Goal: Transaction & Acquisition: Book appointment/travel/reservation

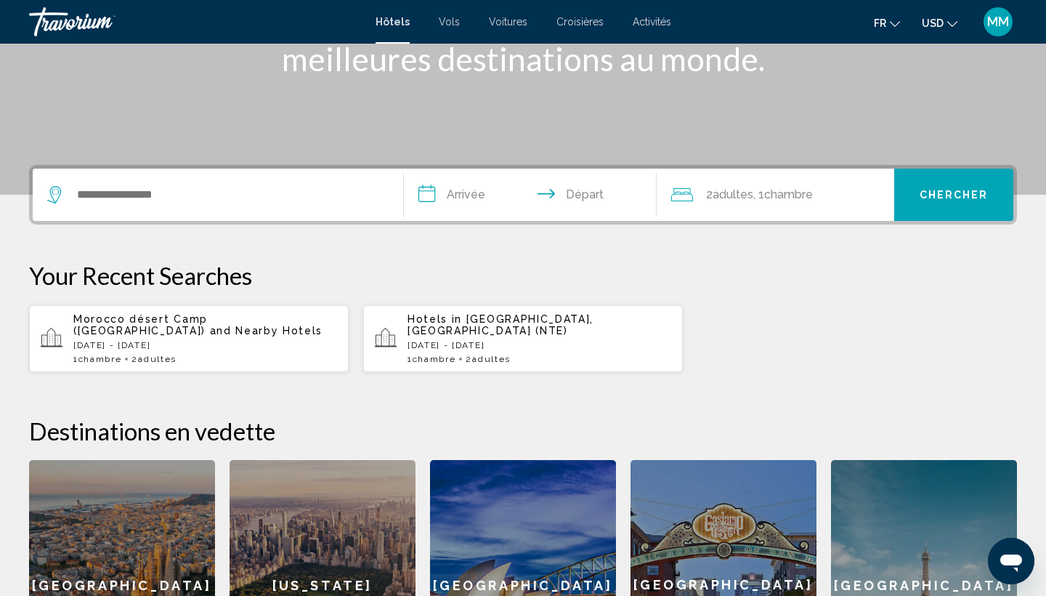
scroll to position [237, 0]
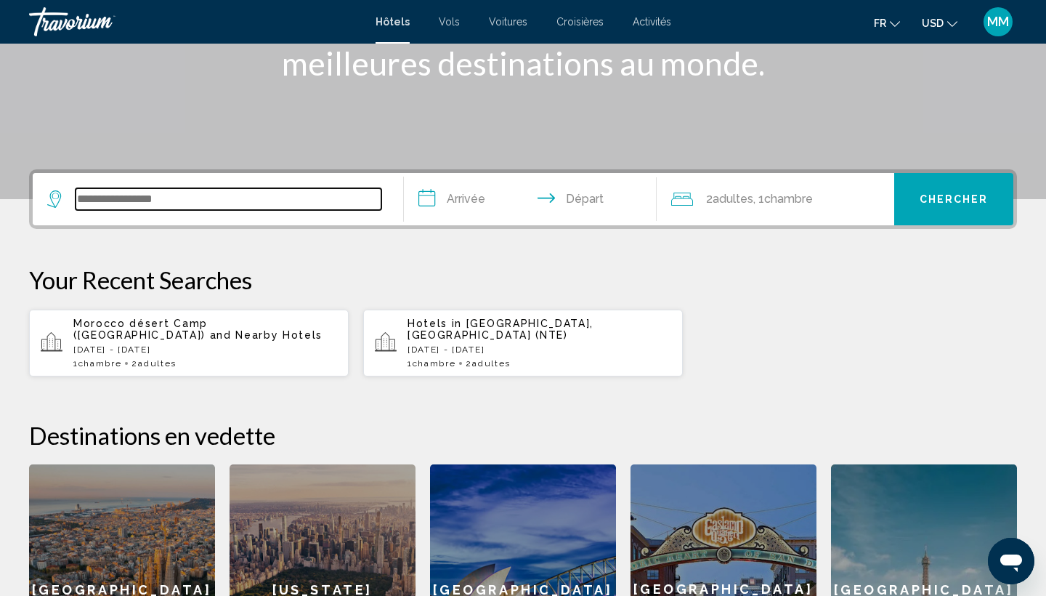
click at [158, 199] on input "Search widget" at bounding box center [229, 199] width 306 height 22
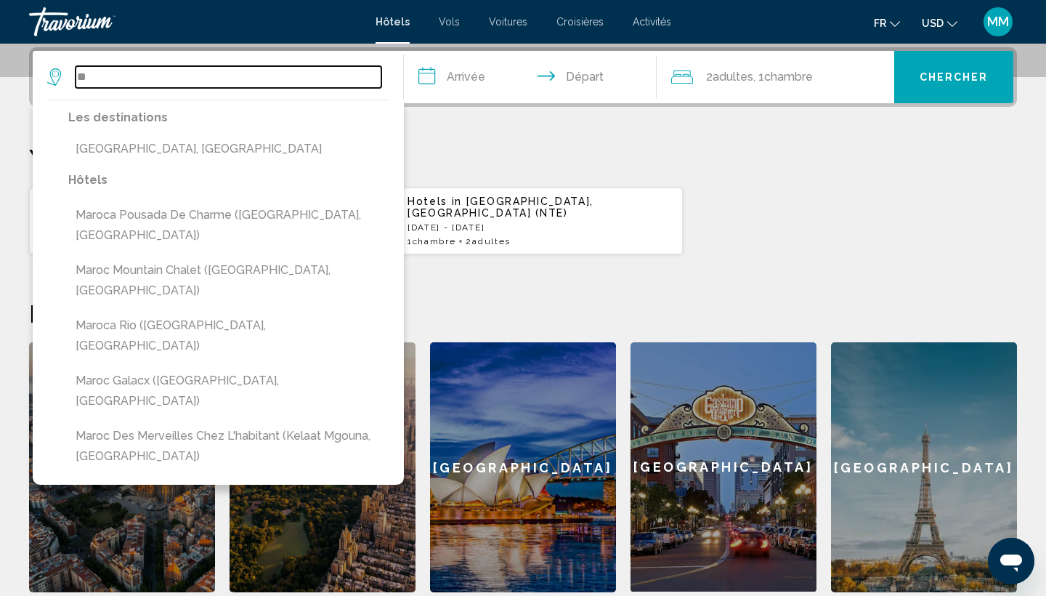
type input "*"
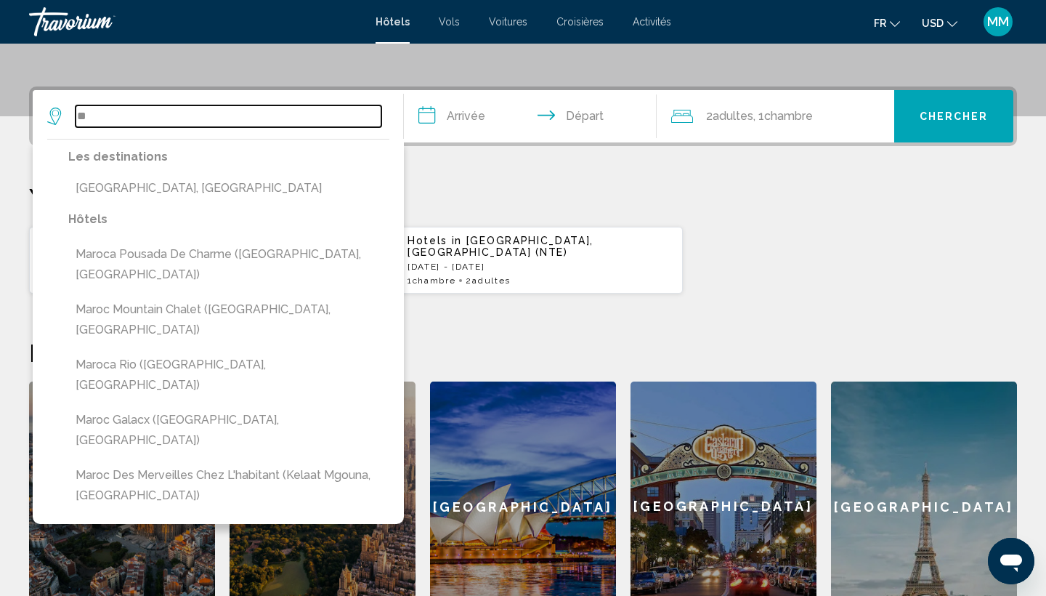
scroll to position [320, 0]
click at [129, 110] on input "**" at bounding box center [229, 116] width 306 height 22
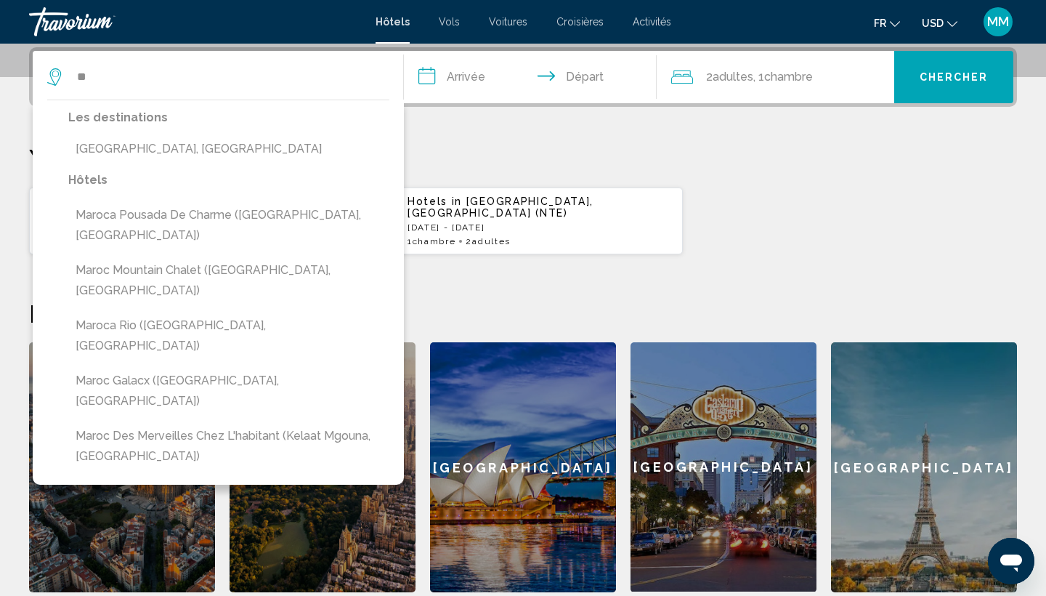
click at [129, 110] on p "Les destinations" at bounding box center [228, 118] width 321 height 20
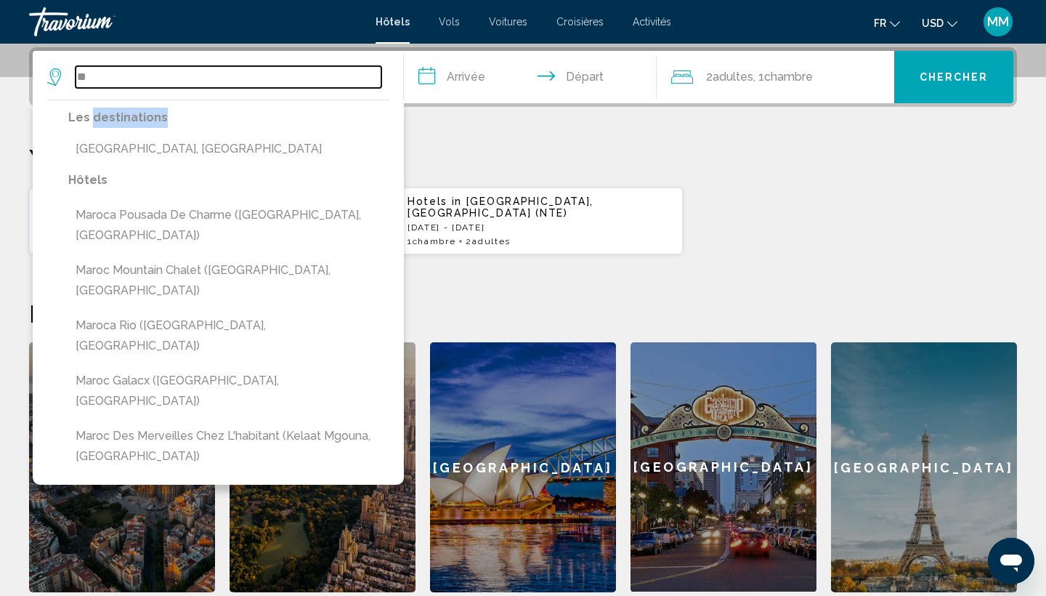
click at [109, 76] on input "**" at bounding box center [229, 77] width 306 height 22
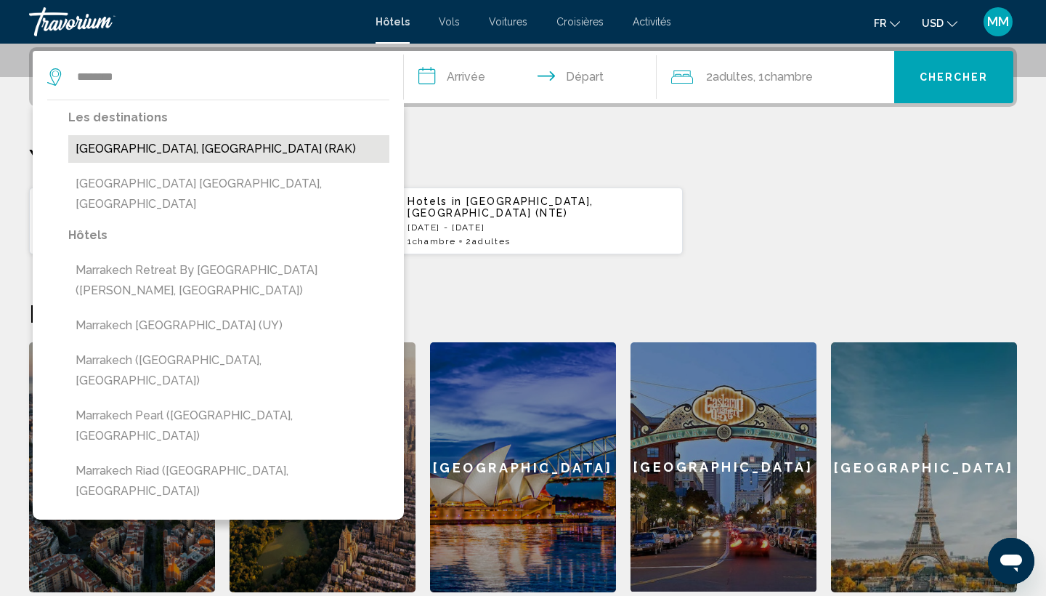
click at [176, 143] on button "[GEOGRAPHIC_DATA], [GEOGRAPHIC_DATA] (RAK)" at bounding box center [228, 149] width 321 height 28
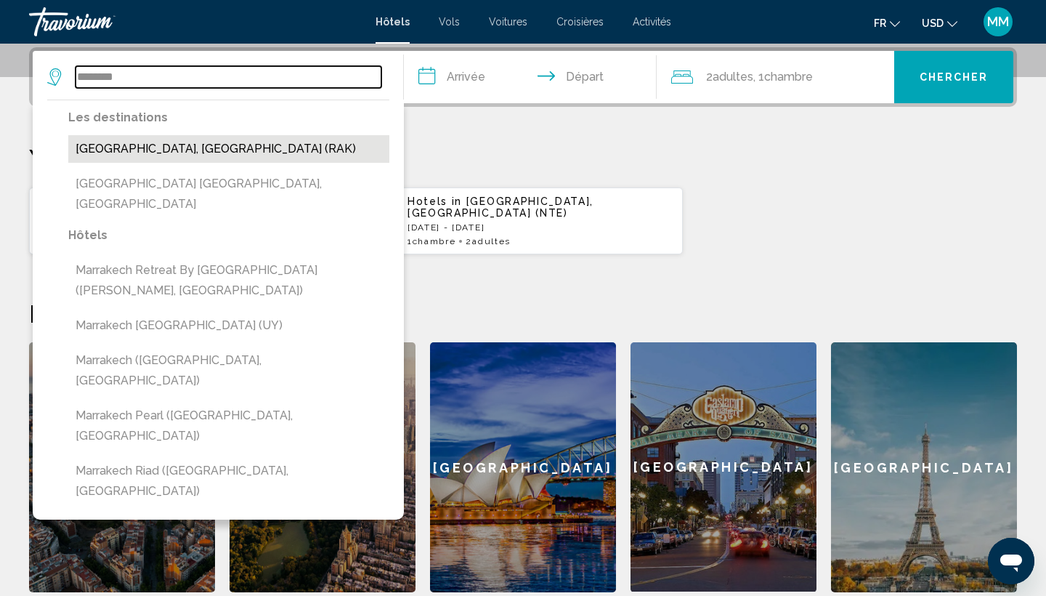
type input "**********"
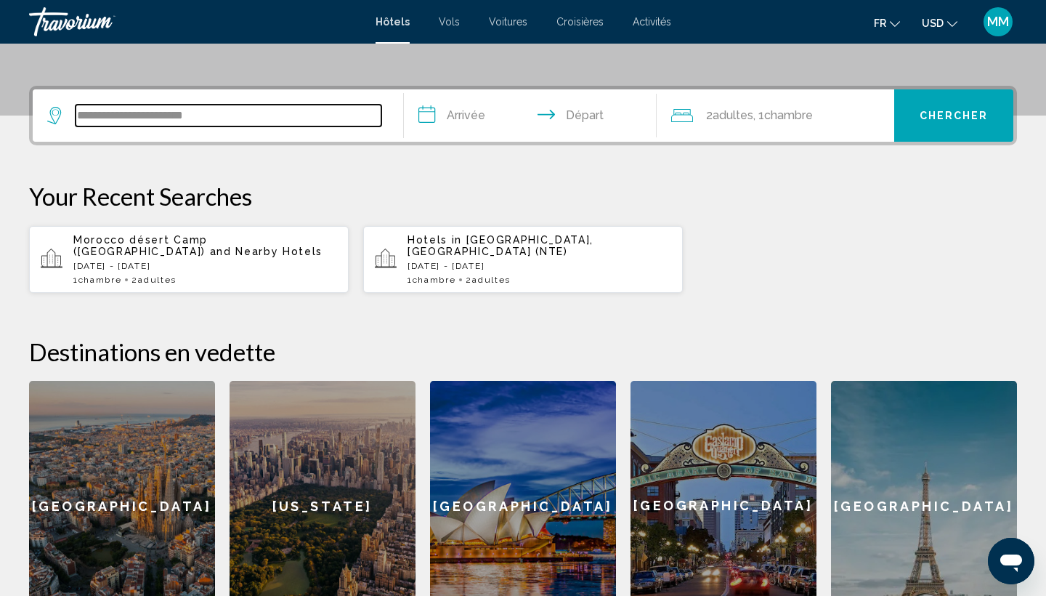
scroll to position [311, 0]
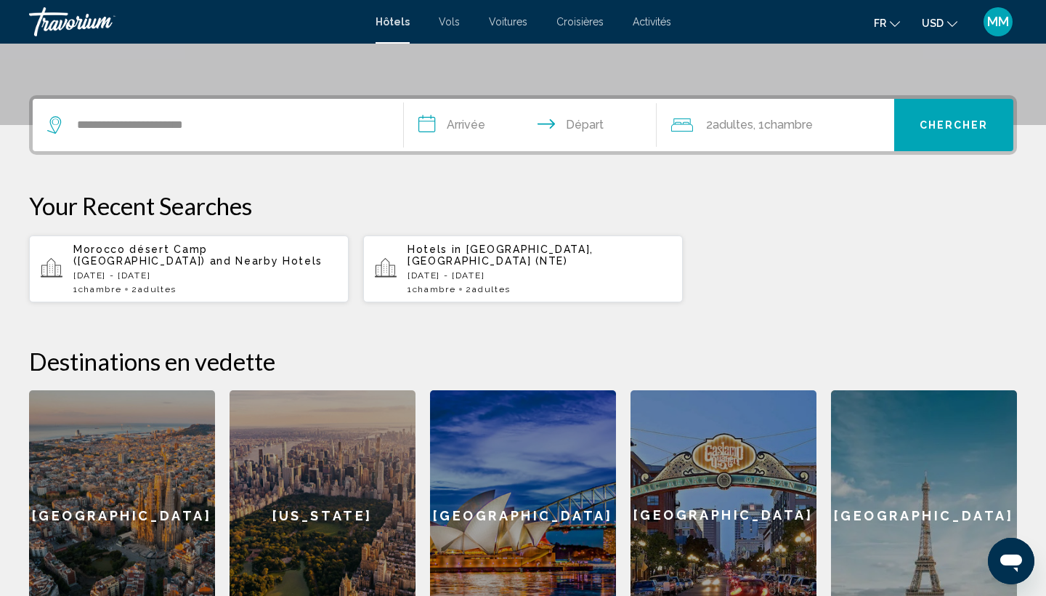
click at [451, 127] on input "**********" at bounding box center [533, 127] width 259 height 57
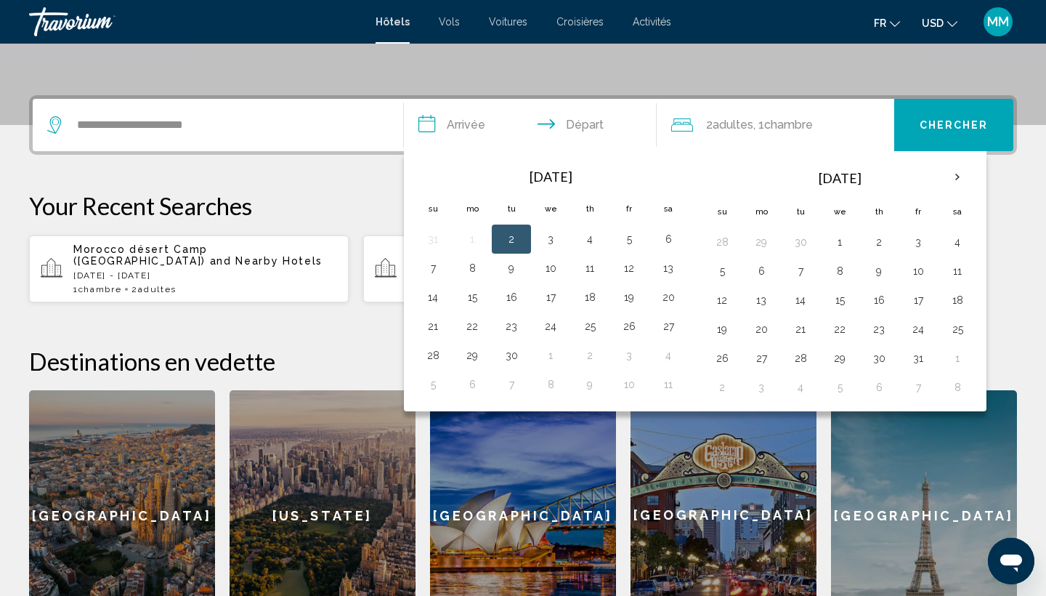
scroll to position [359, 0]
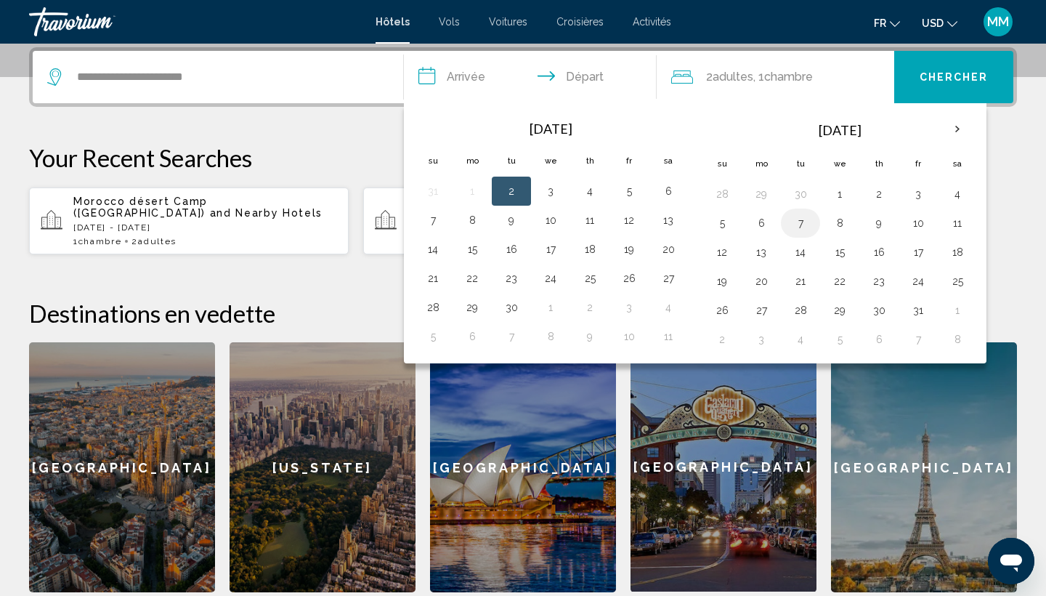
click at [792, 229] on button "7" at bounding box center [800, 223] width 23 height 20
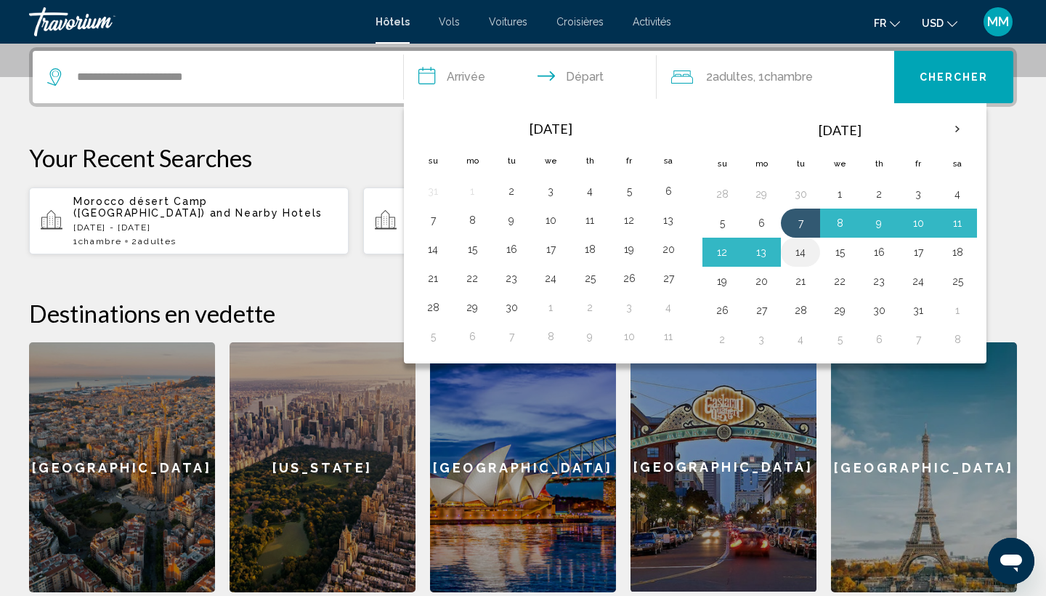
click at [796, 253] on button "14" at bounding box center [800, 252] width 23 height 20
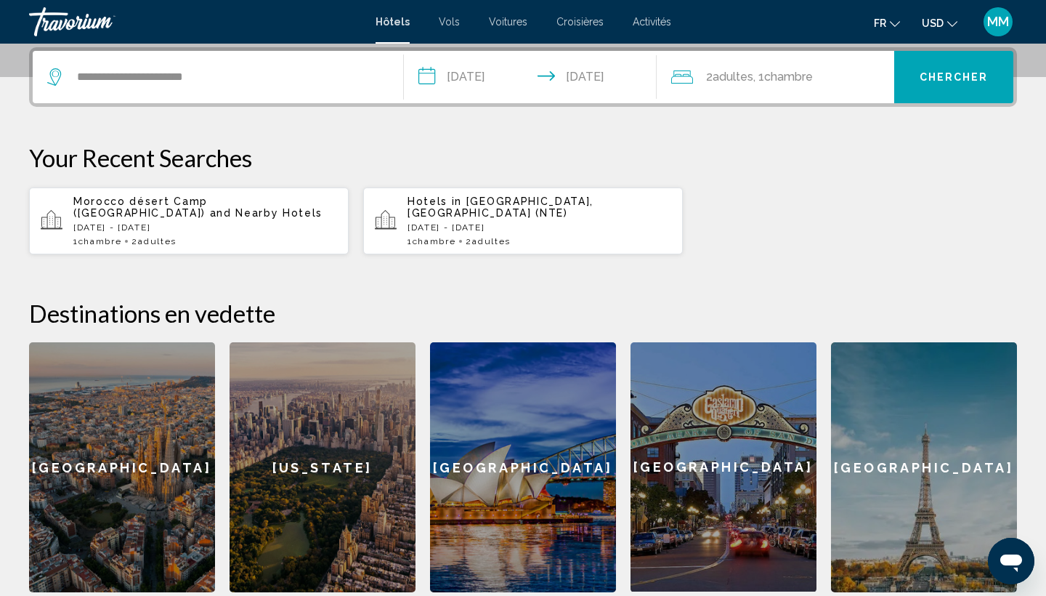
click at [463, 78] on input "**********" at bounding box center [533, 79] width 259 height 57
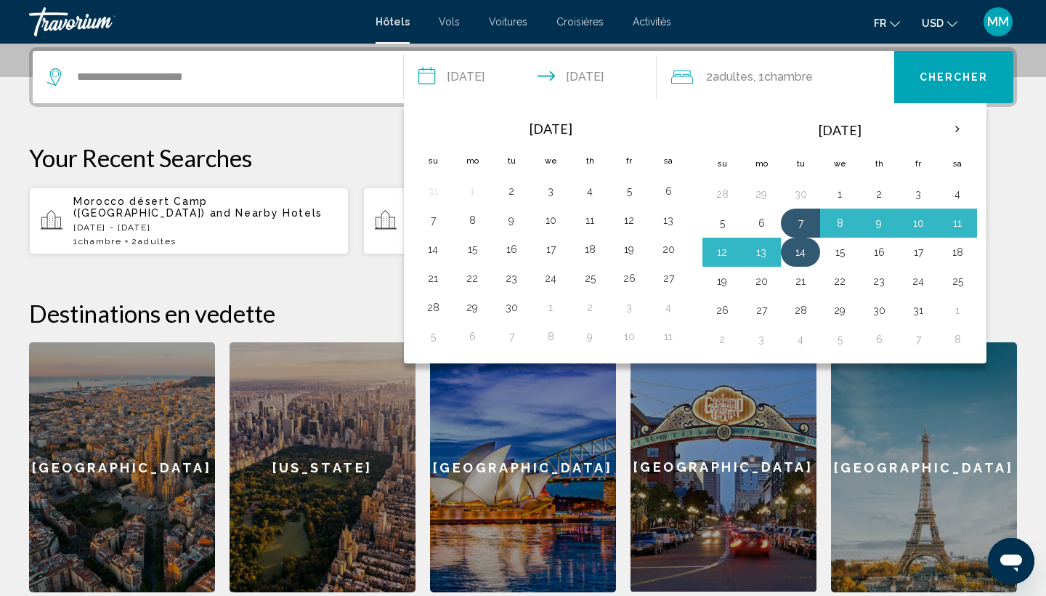
click at [802, 254] on button "14" at bounding box center [800, 252] width 23 height 20
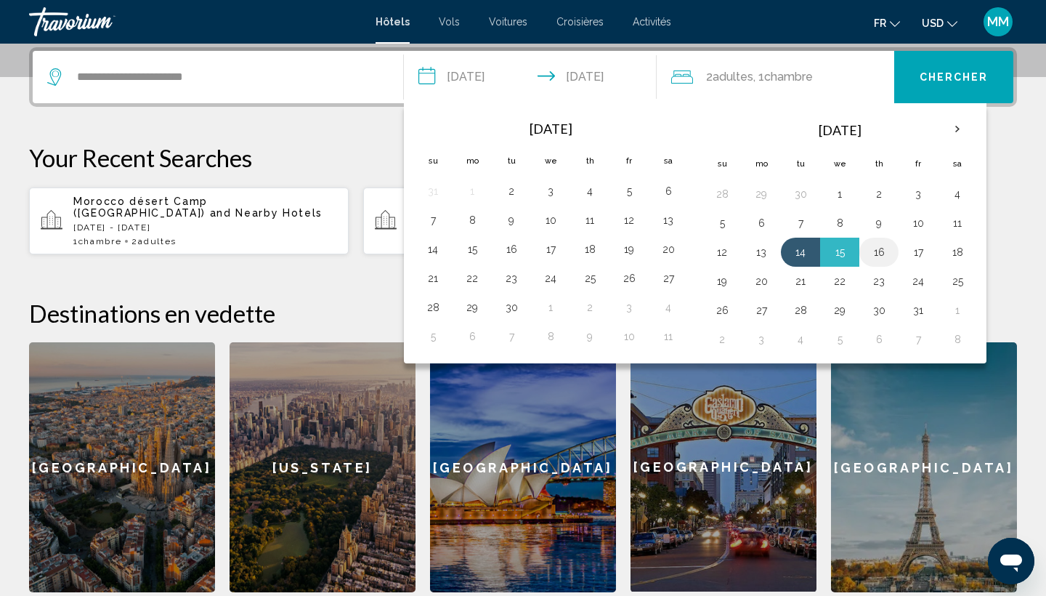
click at [886, 258] on button "16" at bounding box center [878, 252] width 23 height 20
type input "**********"
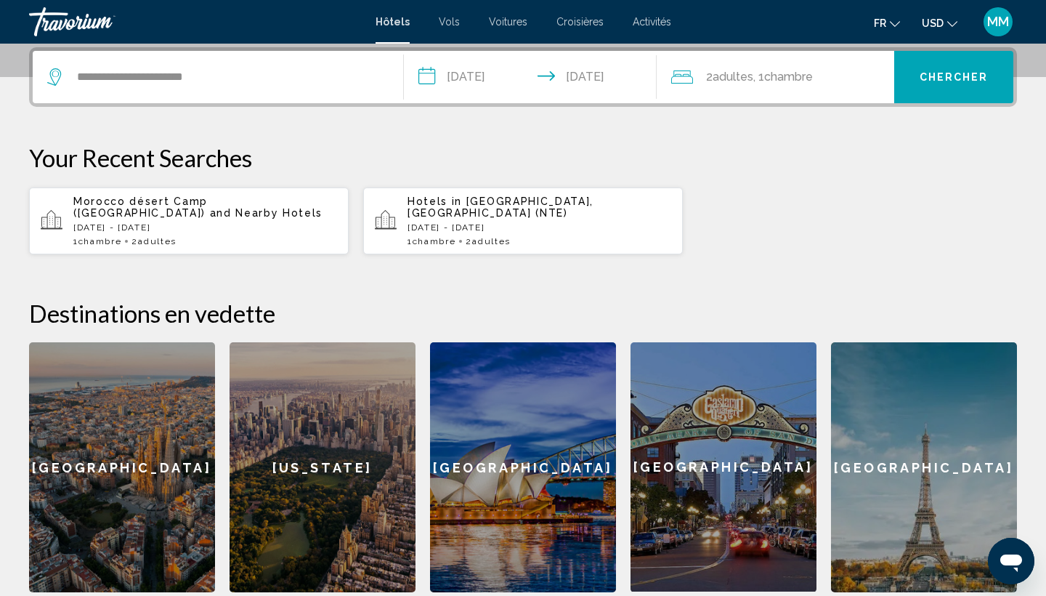
click at [962, 76] on span "Chercher" at bounding box center [954, 78] width 69 height 12
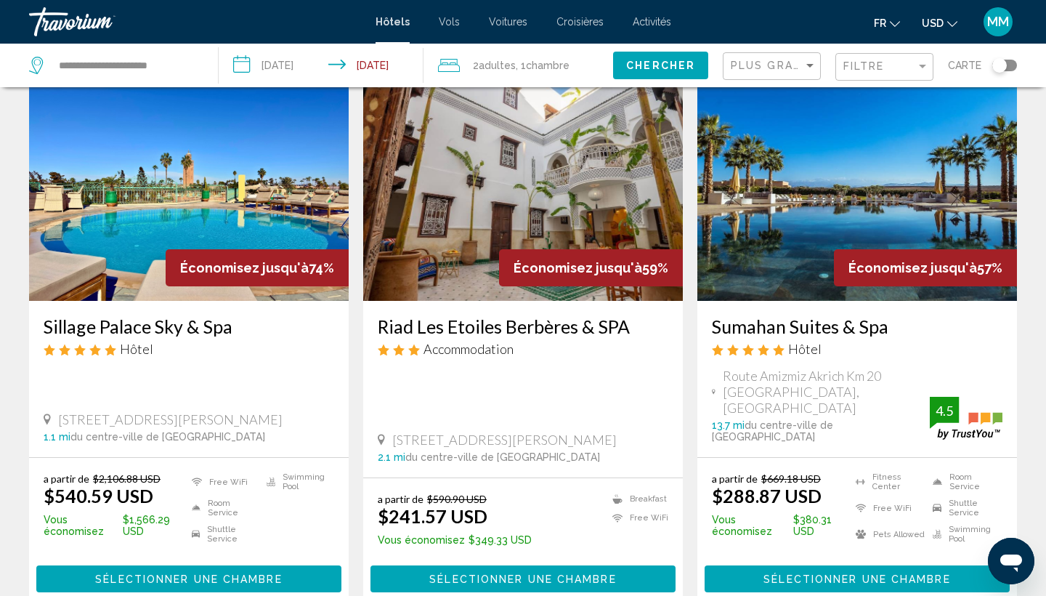
scroll to position [70, 0]
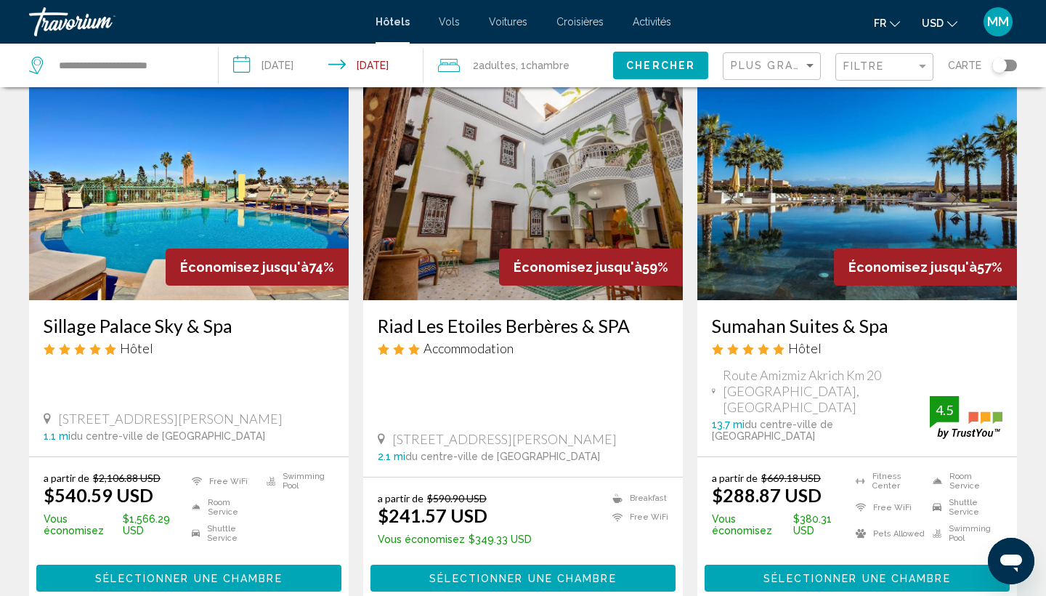
click at [814, 208] on img "Main content" at bounding box center [857, 184] width 320 height 232
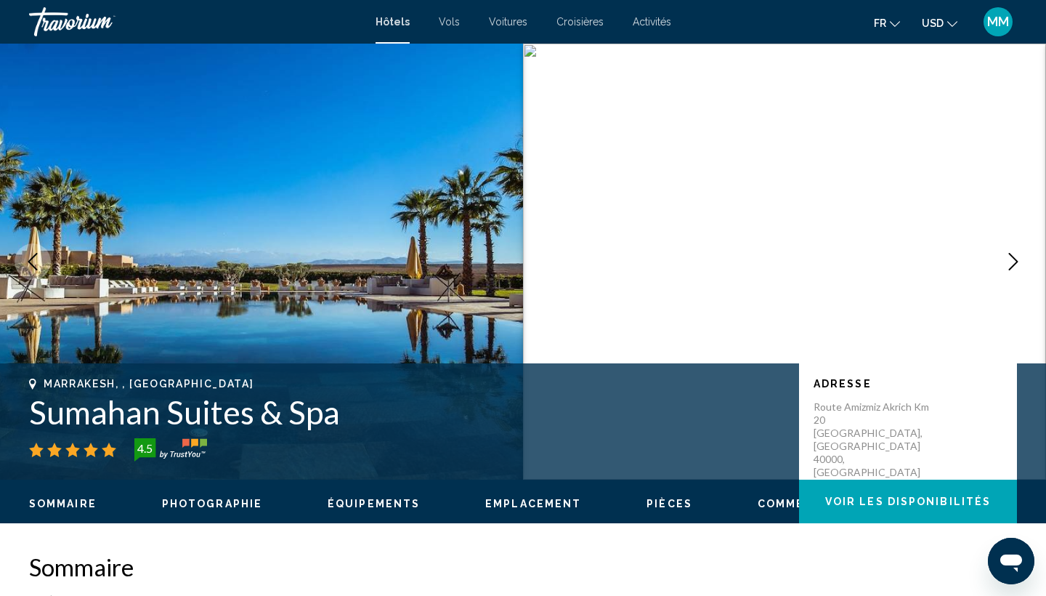
click at [1016, 264] on icon "Next image" at bounding box center [1013, 261] width 17 height 17
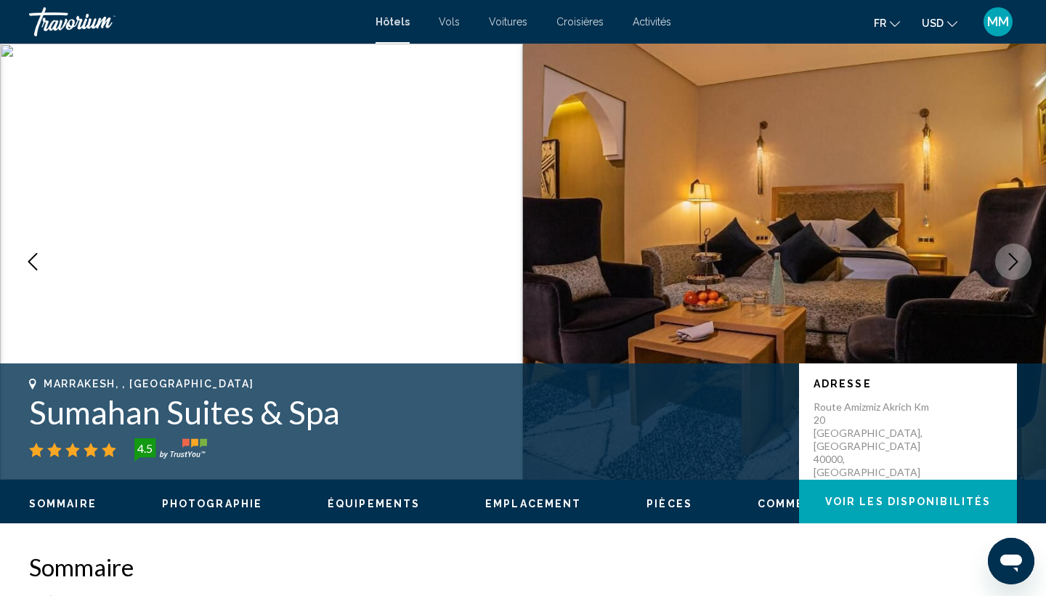
click at [1016, 264] on icon "Next image" at bounding box center [1013, 261] width 17 height 17
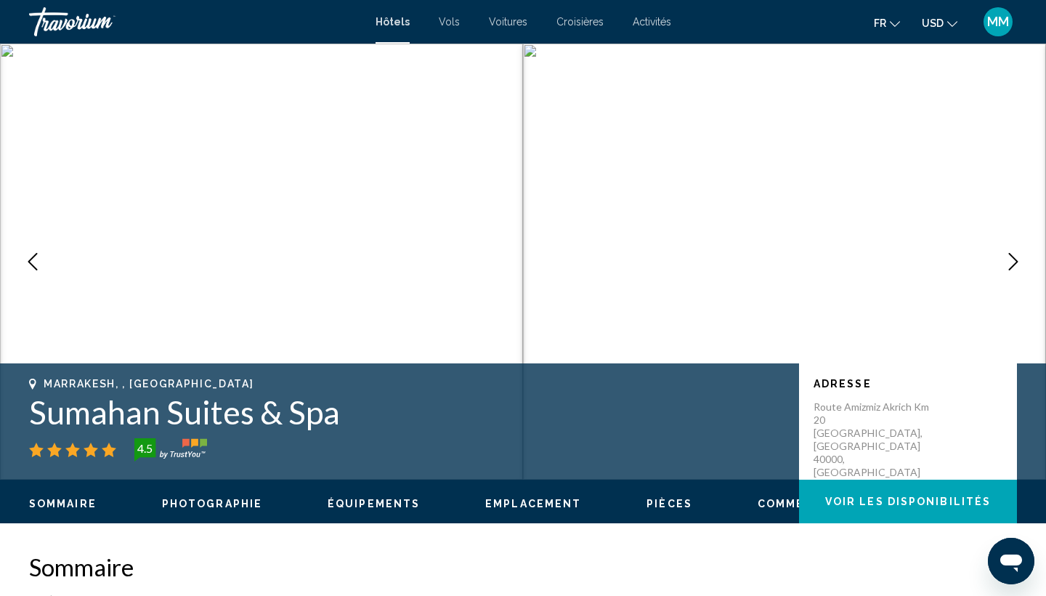
click at [1016, 264] on icon "Next image" at bounding box center [1013, 261] width 17 height 17
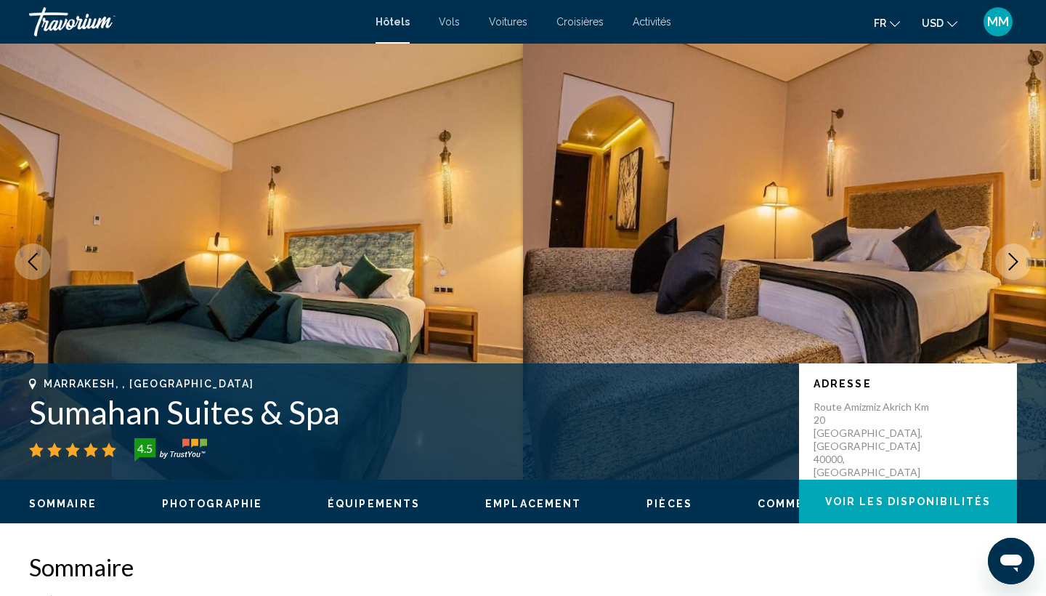
click at [1016, 264] on icon "Next image" at bounding box center [1013, 261] width 17 height 17
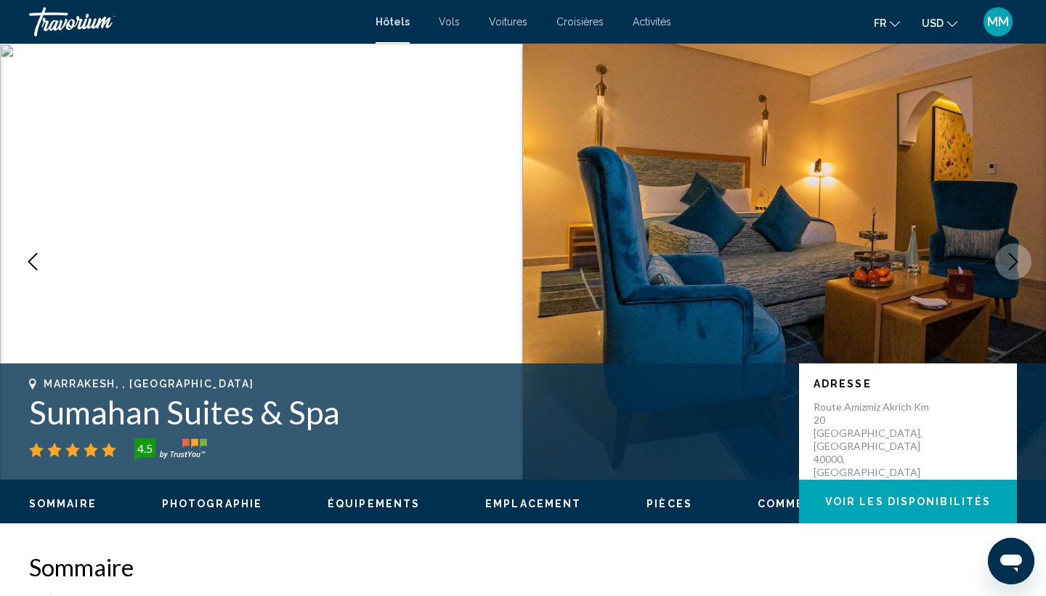
click at [1016, 264] on icon "Next image" at bounding box center [1013, 261] width 17 height 17
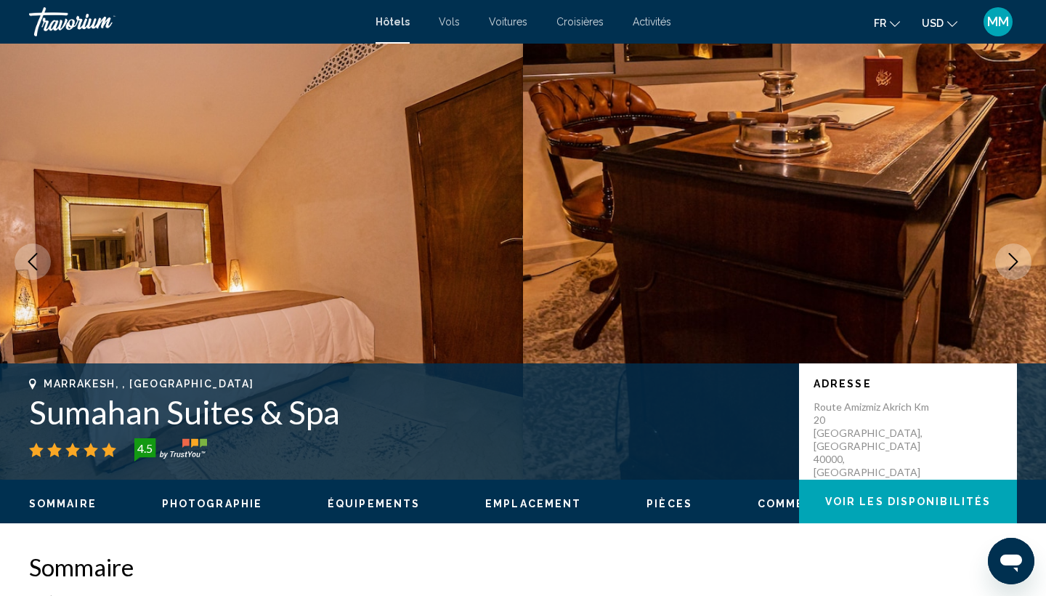
click at [1016, 264] on icon "Next image" at bounding box center [1013, 261] width 17 height 17
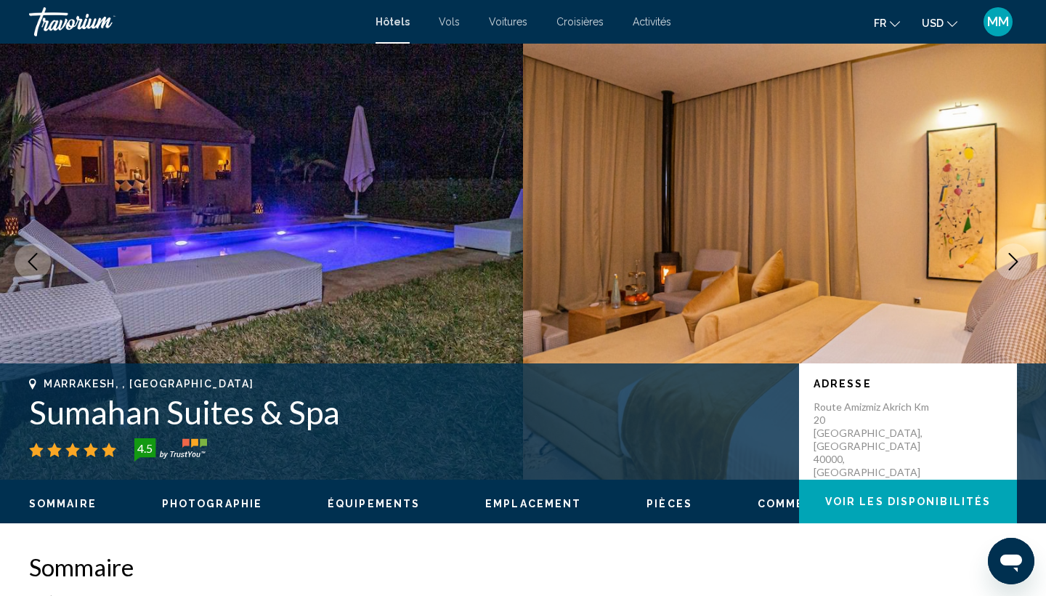
click at [1016, 264] on icon "Next image" at bounding box center [1013, 261] width 17 height 17
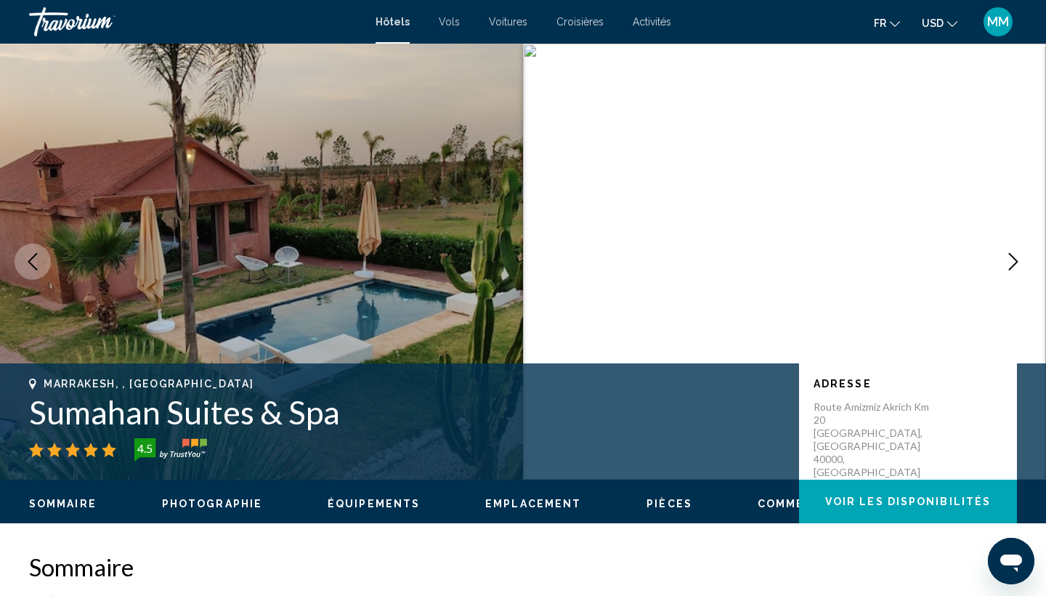
click at [333, 244] on img "Main content" at bounding box center [261, 262] width 523 height 436
click at [25, 257] on icon "Previous image" at bounding box center [32, 261] width 17 height 17
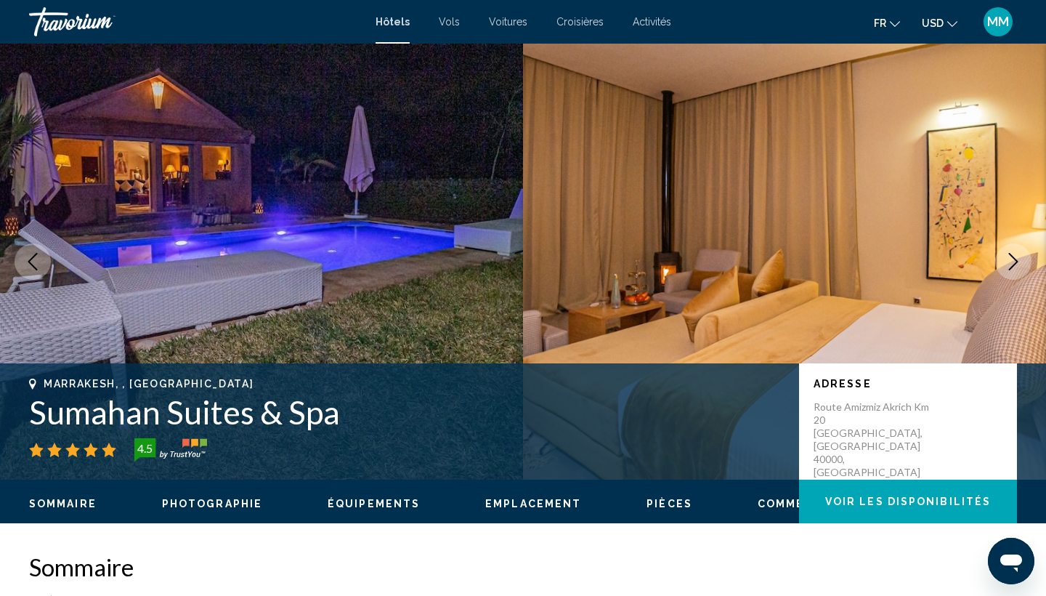
click at [25, 257] on icon "Previous image" at bounding box center [32, 261] width 17 height 17
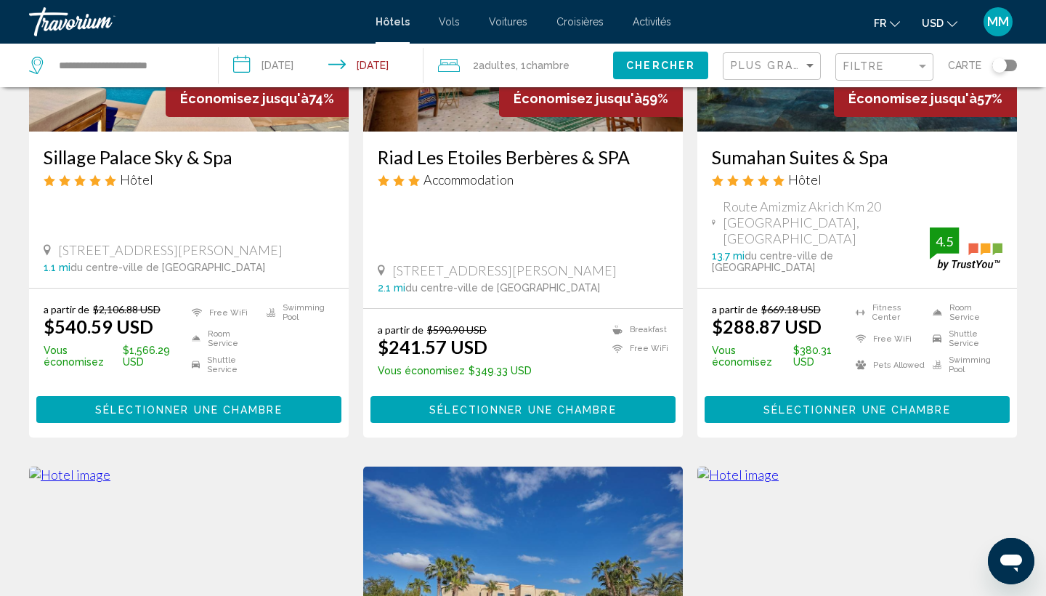
scroll to position [246, 0]
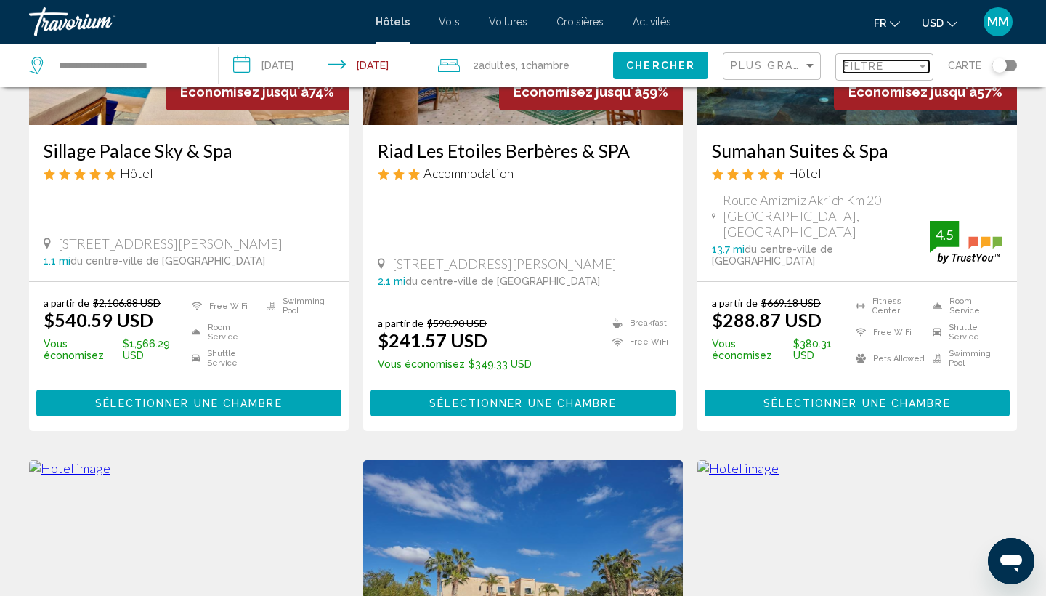
click at [863, 69] on span "Filtre" at bounding box center [863, 66] width 41 height 12
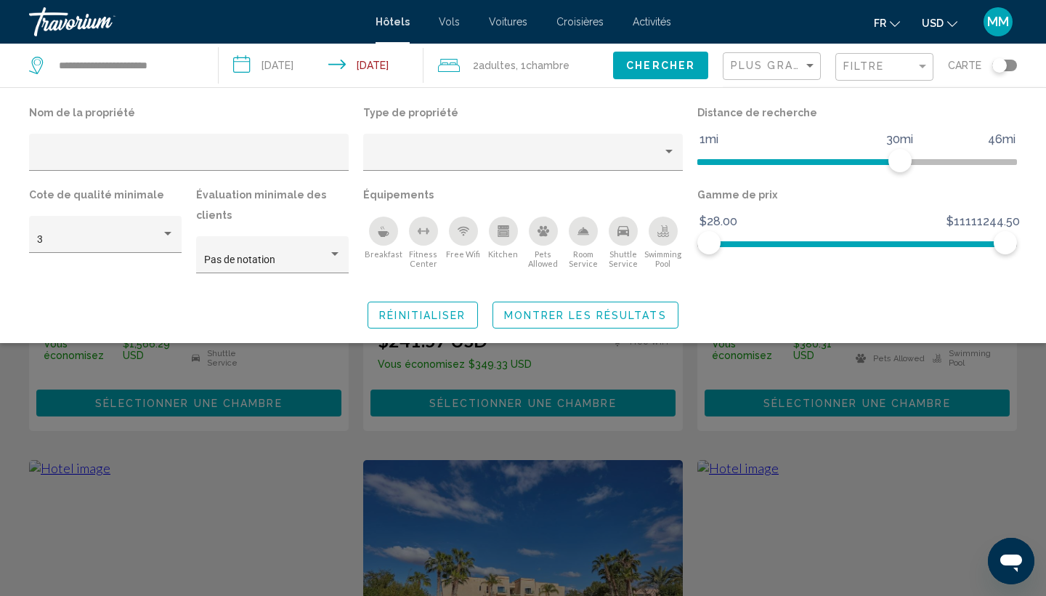
click at [665, 234] on icon "Swimming Pool" at bounding box center [663, 233] width 12 height 3
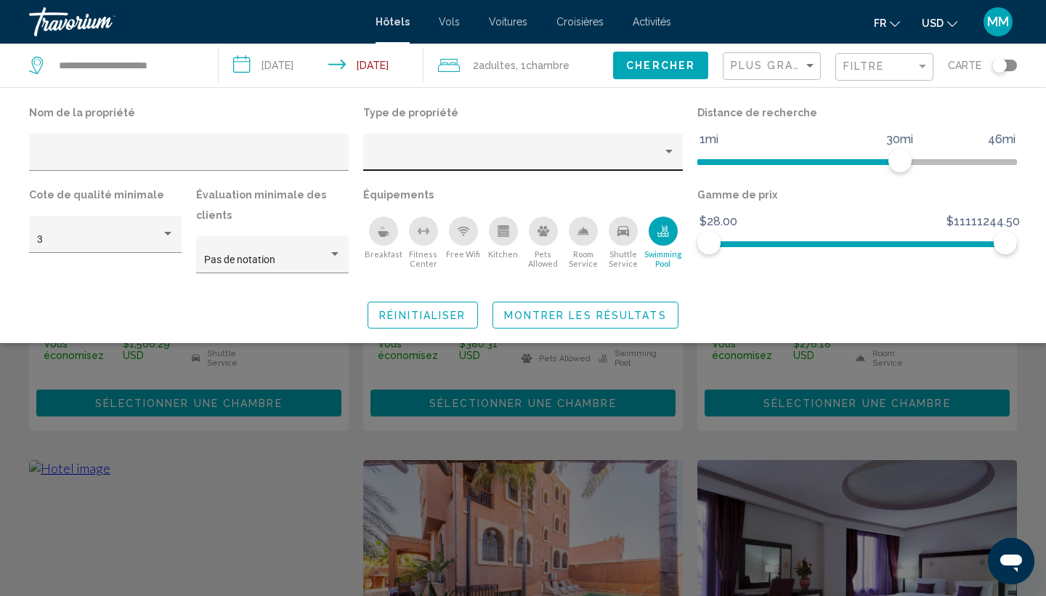
click at [495, 152] on div "Property type" at bounding box center [516, 158] width 291 height 12
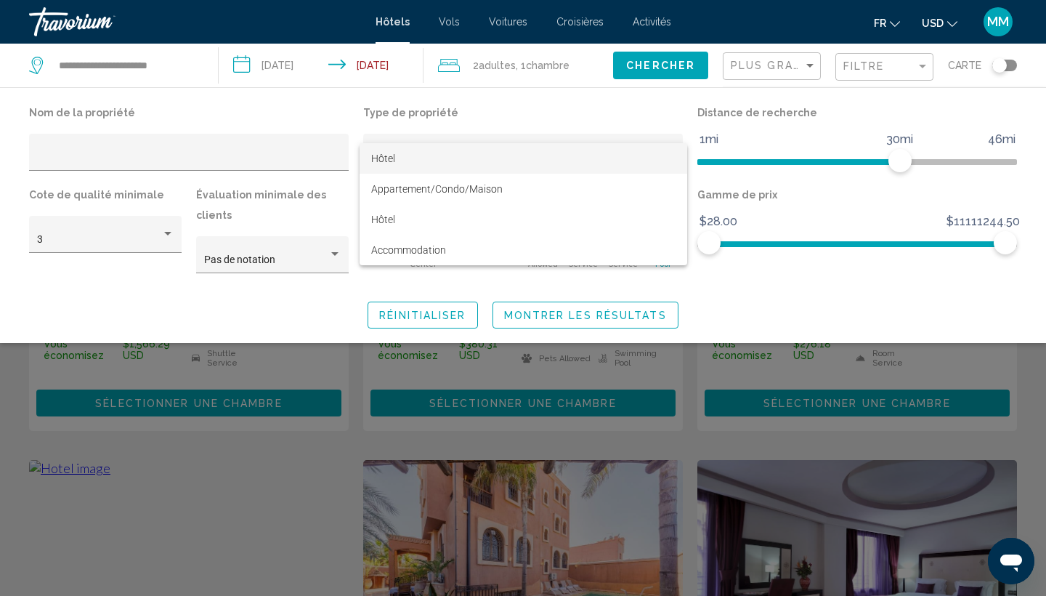
click at [111, 280] on div at bounding box center [523, 298] width 1046 height 596
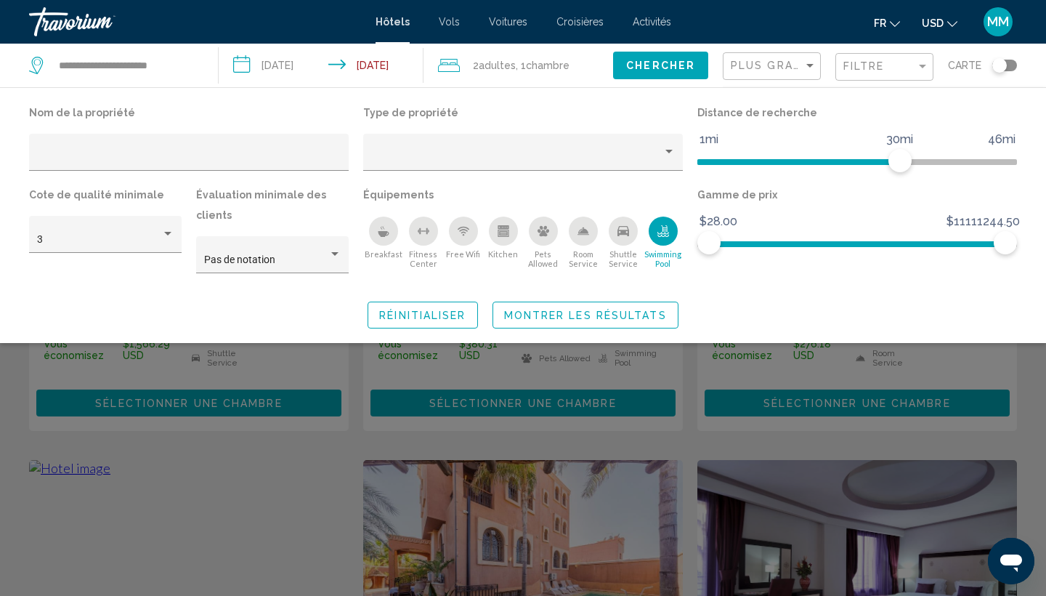
click at [378, 233] on icon "Breakfast" at bounding box center [384, 231] width 12 height 12
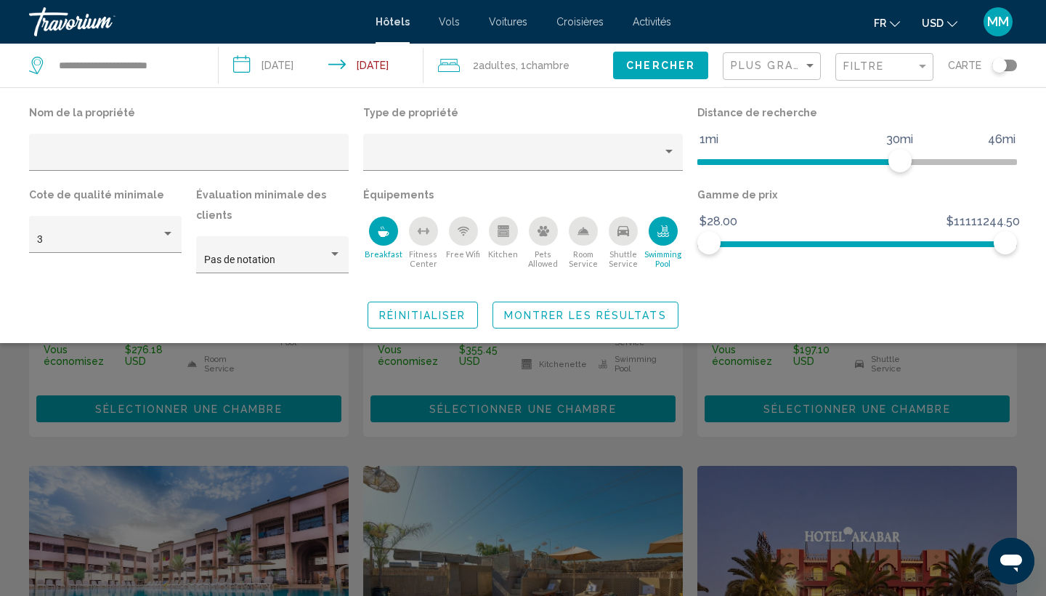
click at [462, 234] on icon "Free Wifi" at bounding box center [463, 233] width 5 height 2
click at [0, 370] on div "Search widget" at bounding box center [523, 407] width 1046 height 378
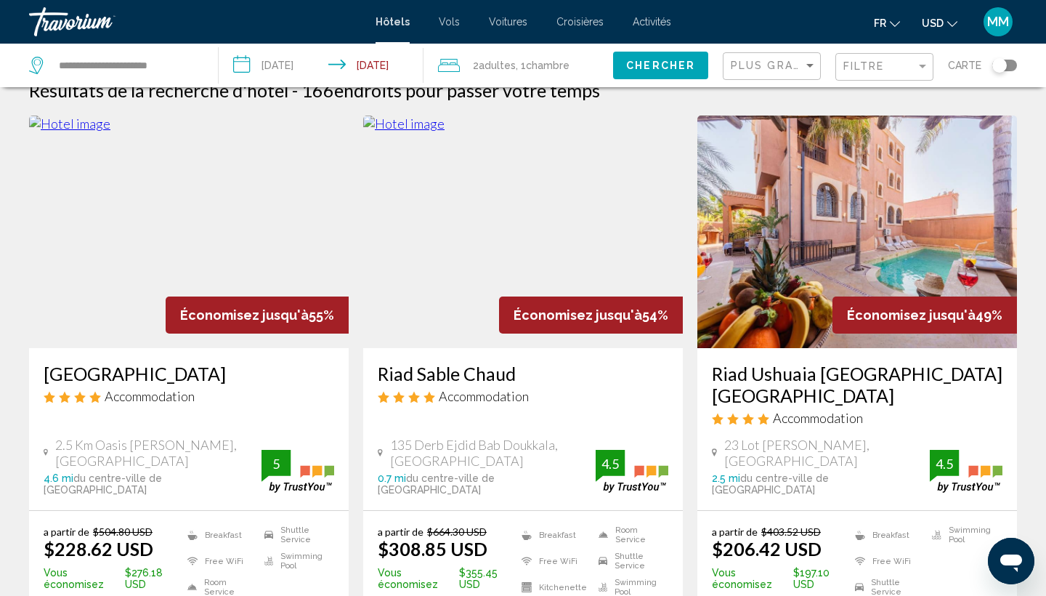
scroll to position [36, 0]
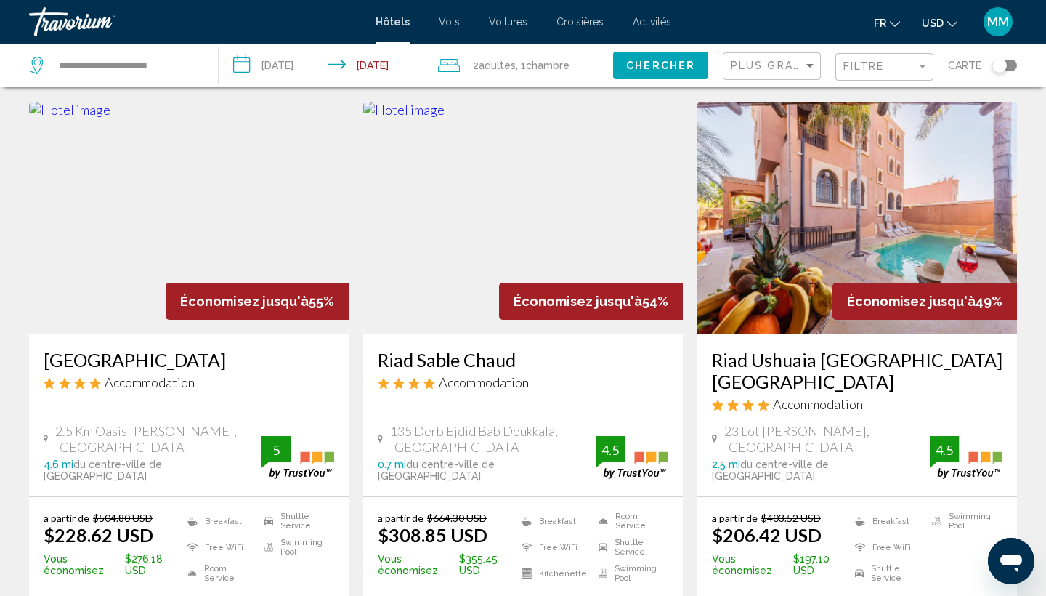
click at [288, 238] on img "Main content" at bounding box center [189, 218] width 320 height 232
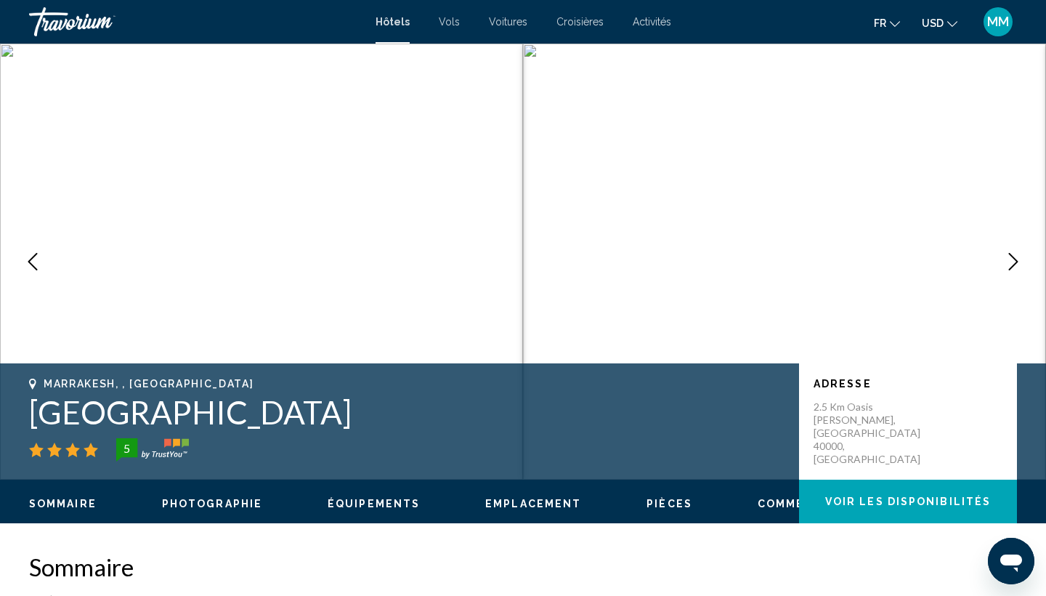
click at [1020, 266] on icon "Next image" at bounding box center [1013, 261] width 17 height 17
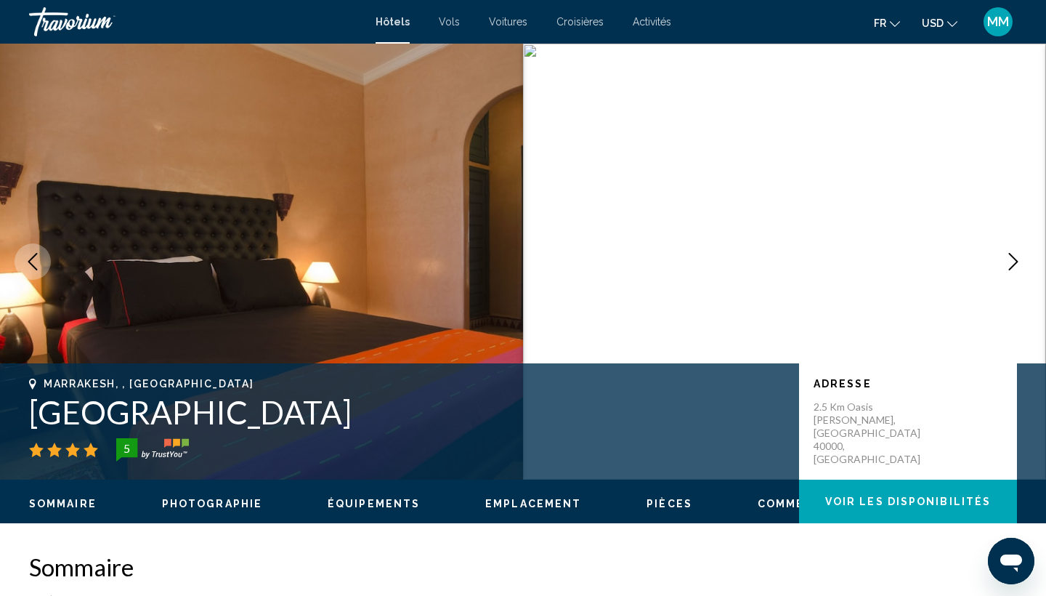
click at [1019, 267] on icon "Next image" at bounding box center [1013, 261] width 17 height 17
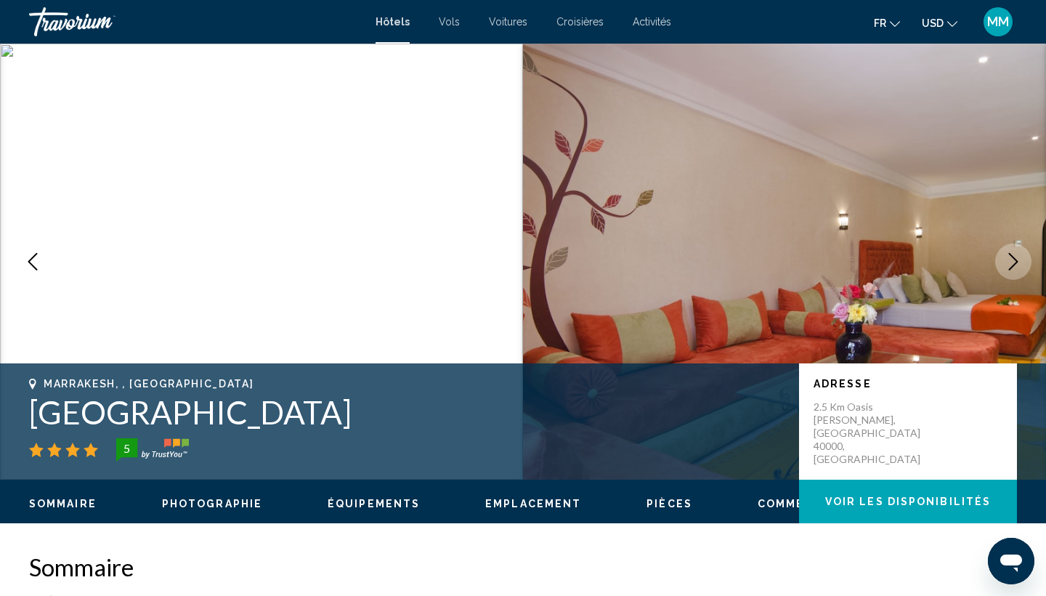
click at [1019, 267] on icon "Next image" at bounding box center [1013, 261] width 17 height 17
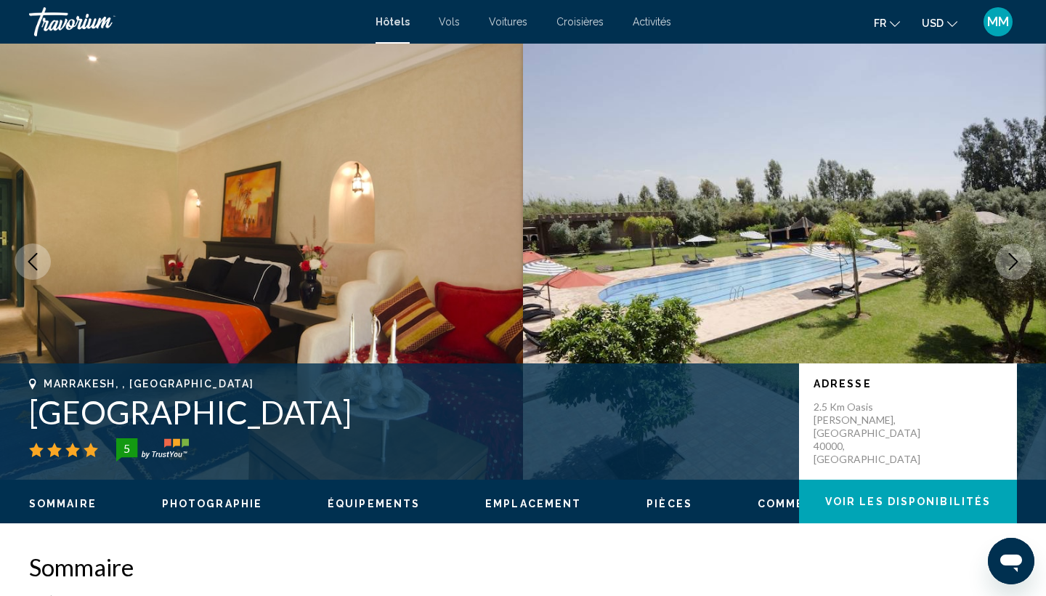
click at [1019, 267] on icon "Next image" at bounding box center [1013, 261] width 17 height 17
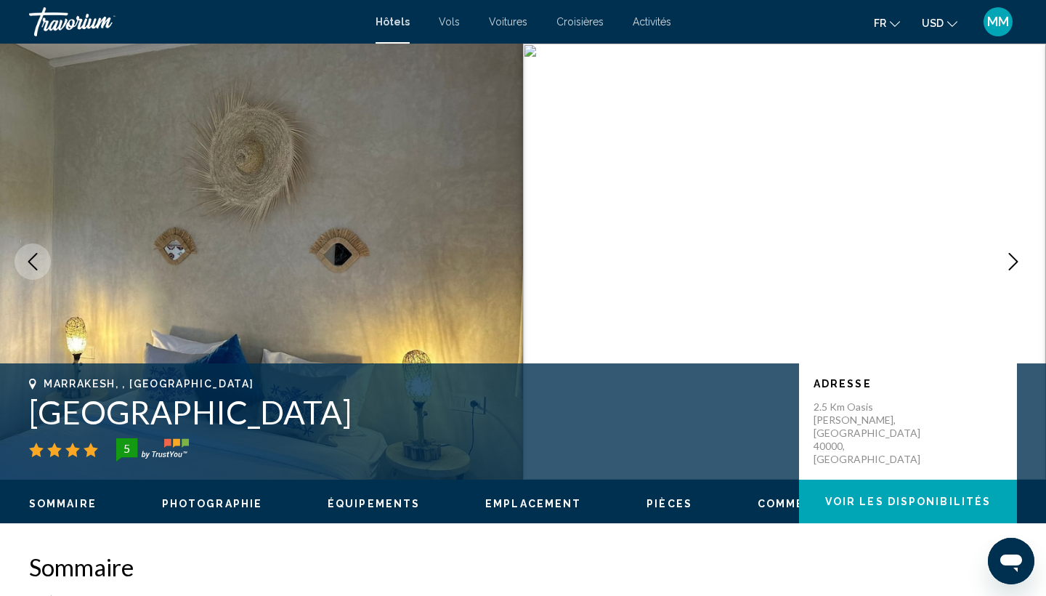
click at [1019, 267] on icon "Next image" at bounding box center [1013, 261] width 17 height 17
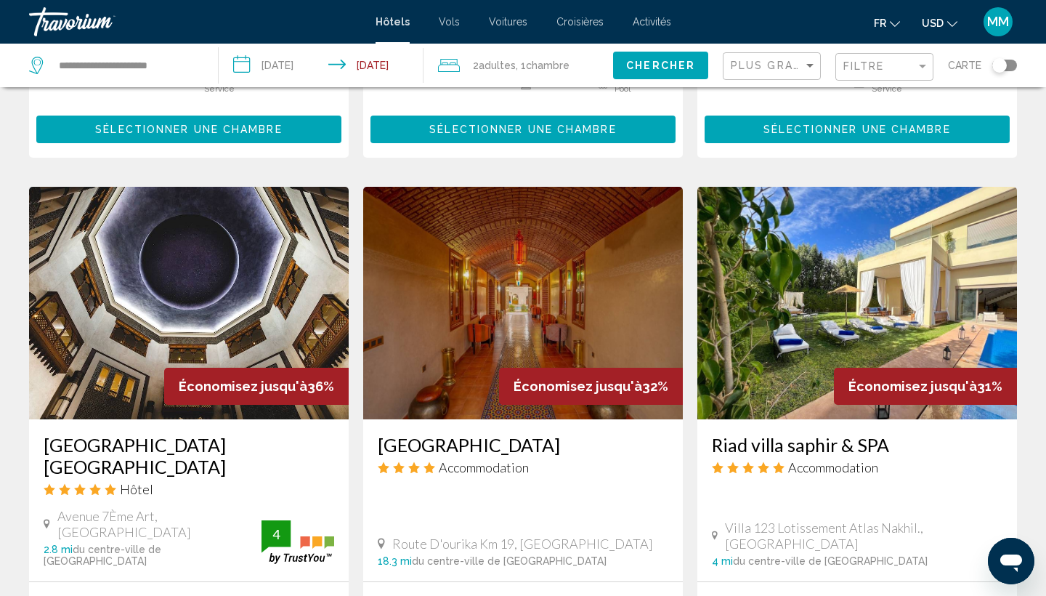
scroll to position [1120, 0]
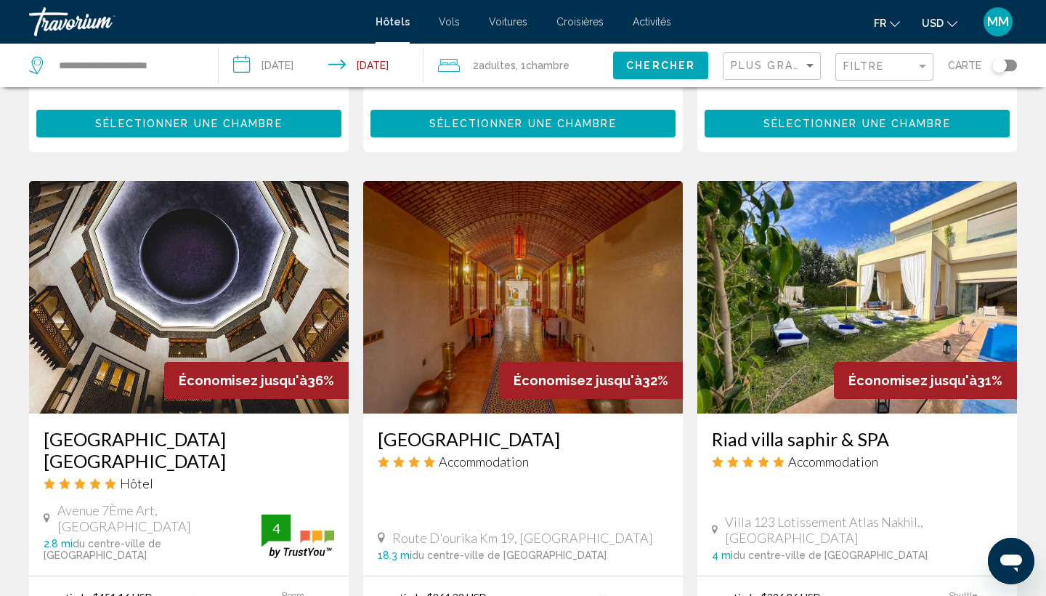
click at [192, 230] on img "Main content" at bounding box center [189, 297] width 320 height 232
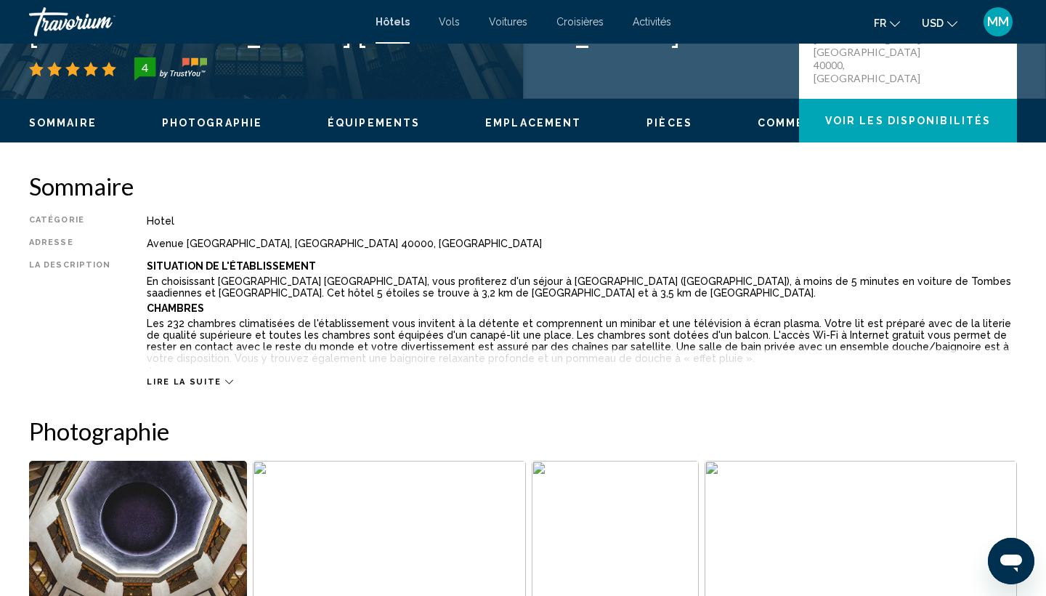
scroll to position [383, 0]
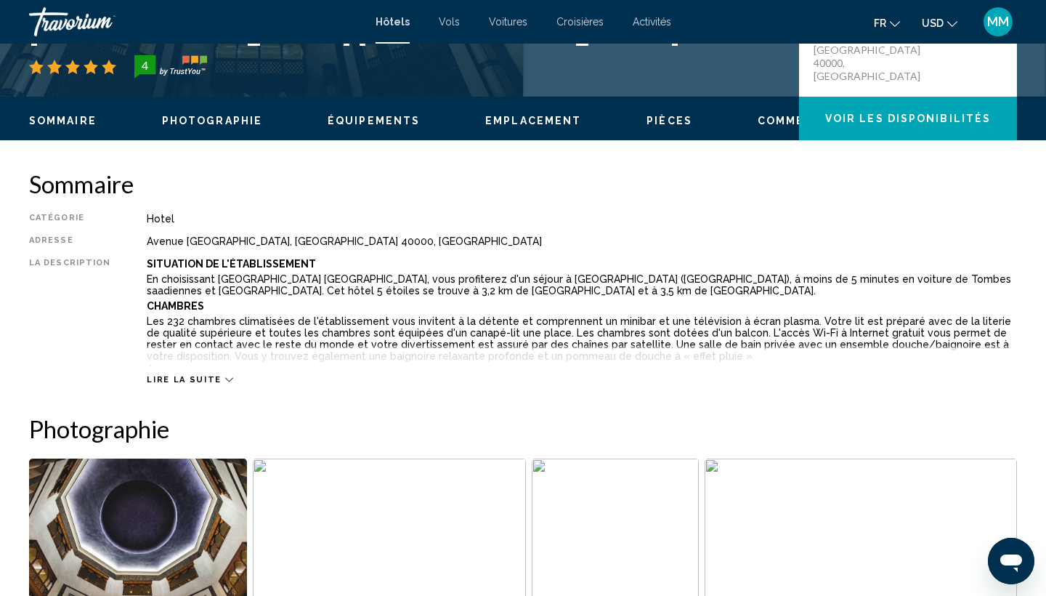
click at [201, 378] on span "Lire la suite" at bounding box center [184, 379] width 74 height 9
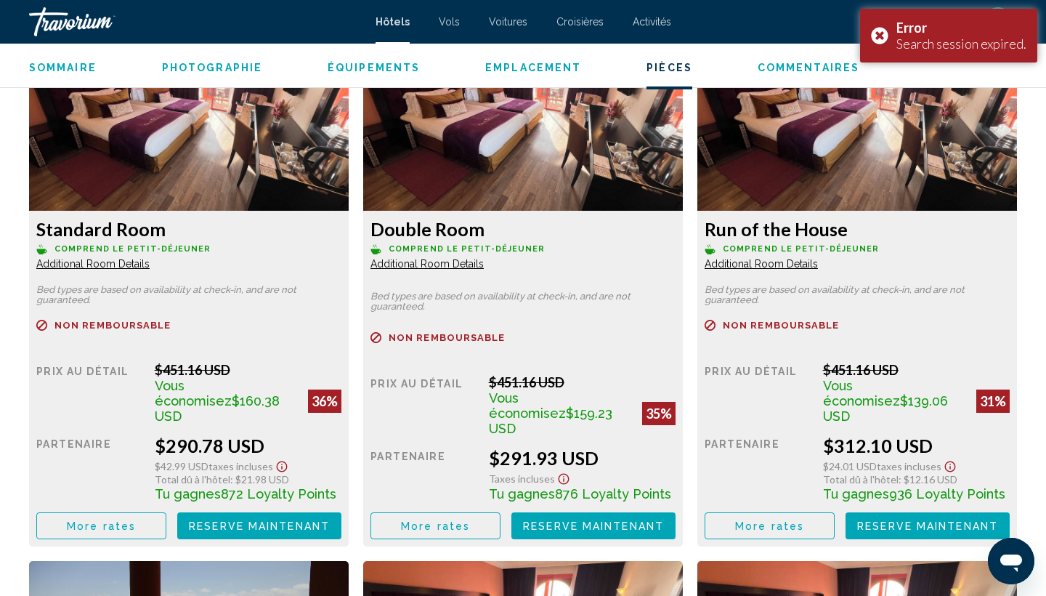
scroll to position [2196, 0]
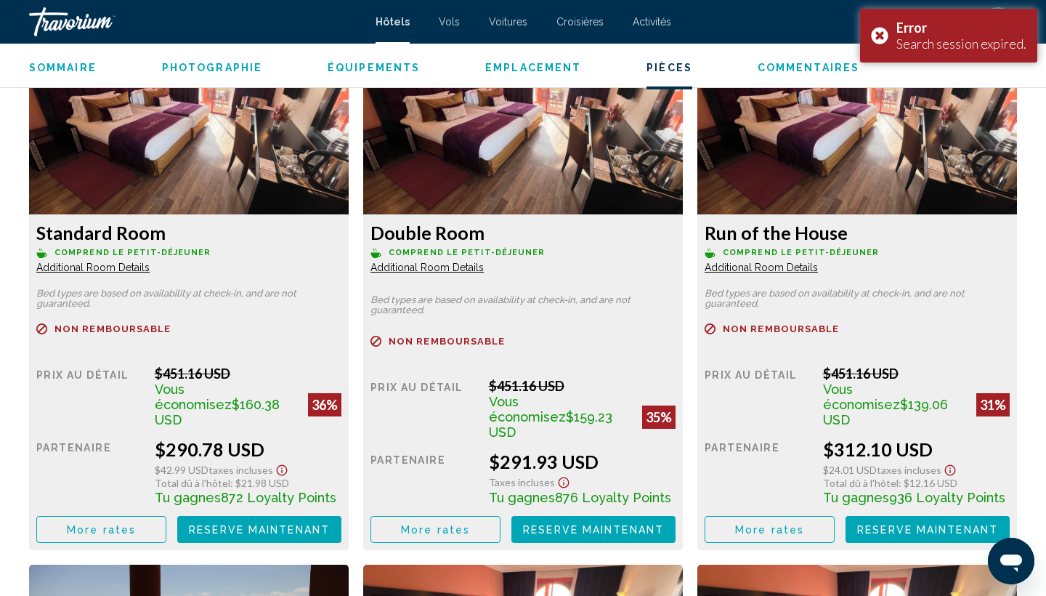
click at [91, 265] on span "Additional Room Details" at bounding box center [92, 268] width 113 height 12
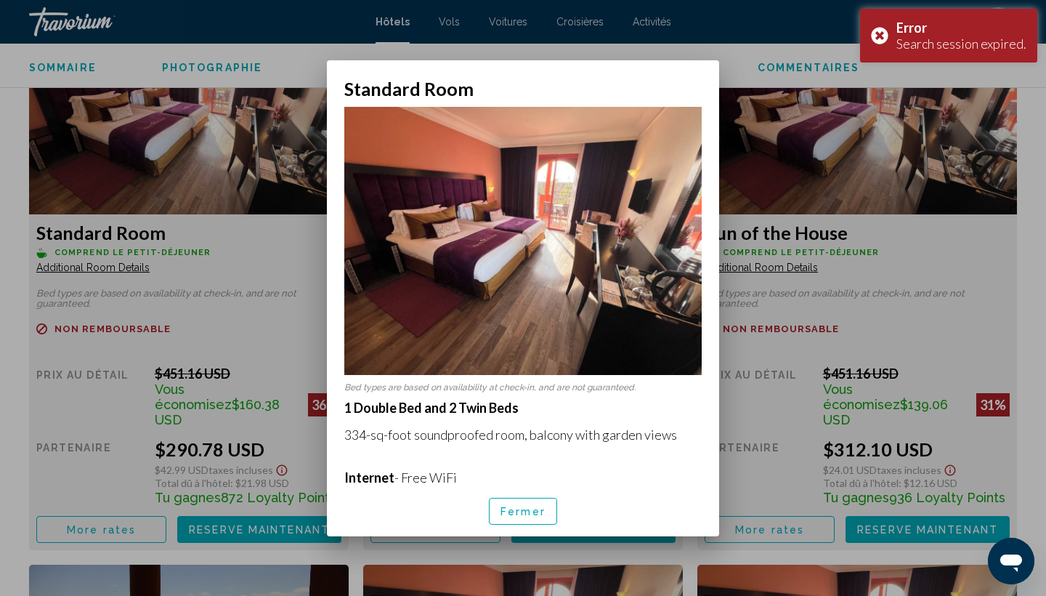
scroll to position [0, 0]
click at [527, 515] on span "Fermer" at bounding box center [523, 512] width 45 height 12
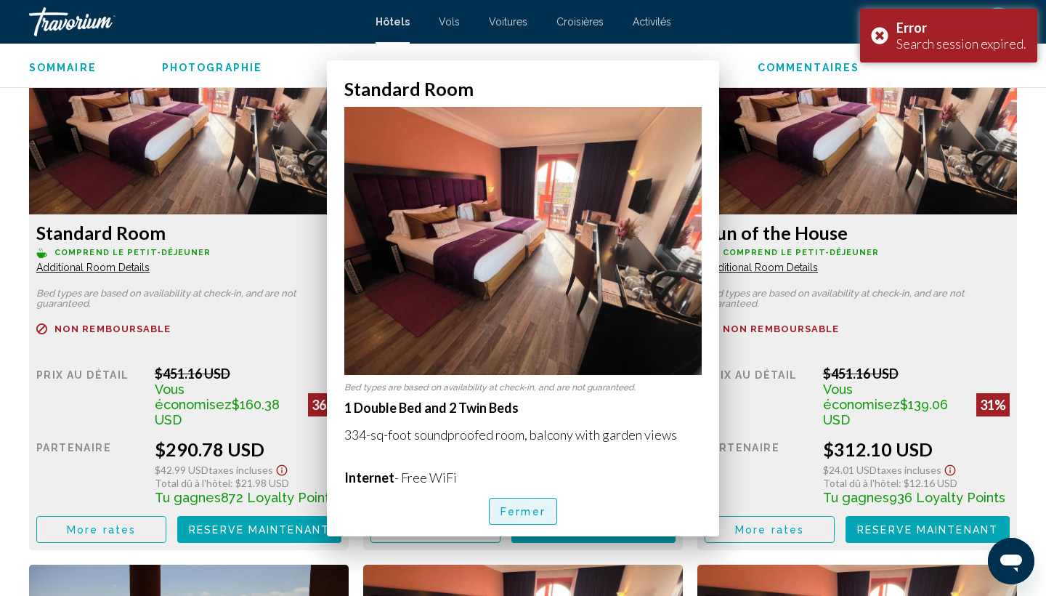
scroll to position [2196, 0]
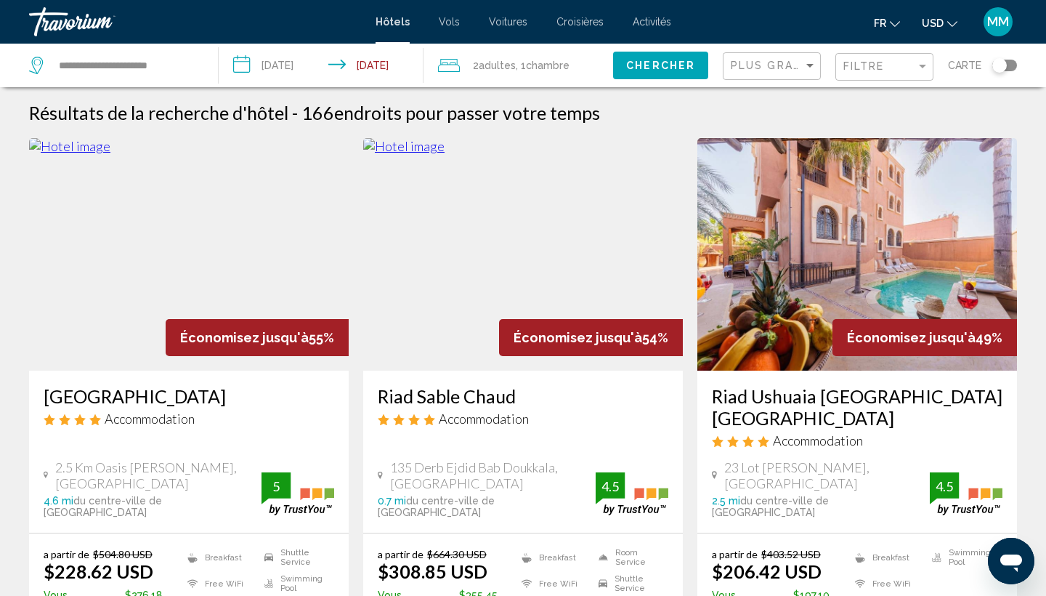
click at [774, 64] on span "Plus grandes économies" at bounding box center [817, 66] width 173 height 12
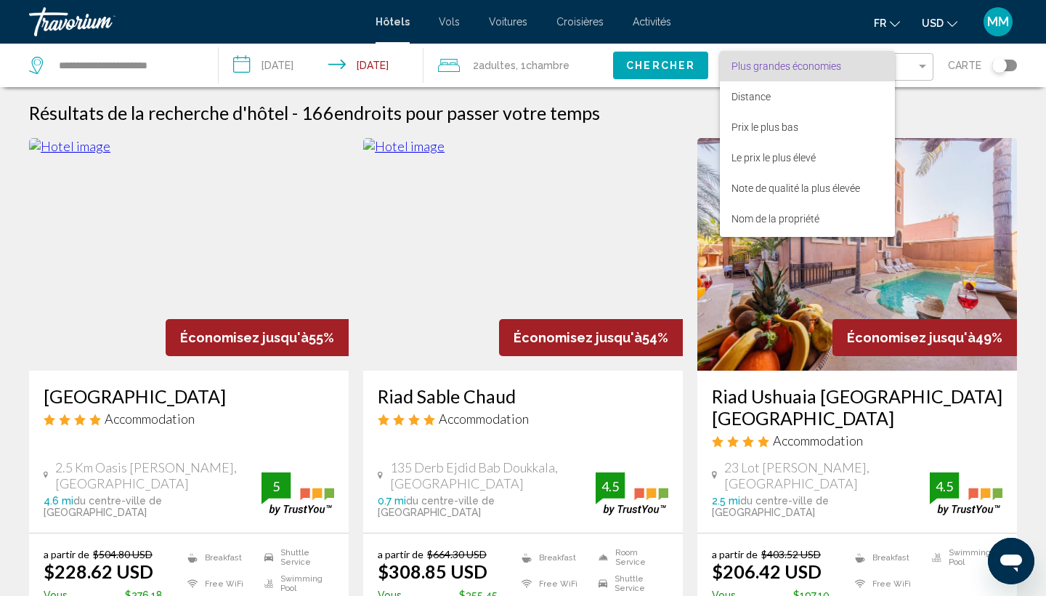
click at [11, 280] on div at bounding box center [523, 298] width 1046 height 596
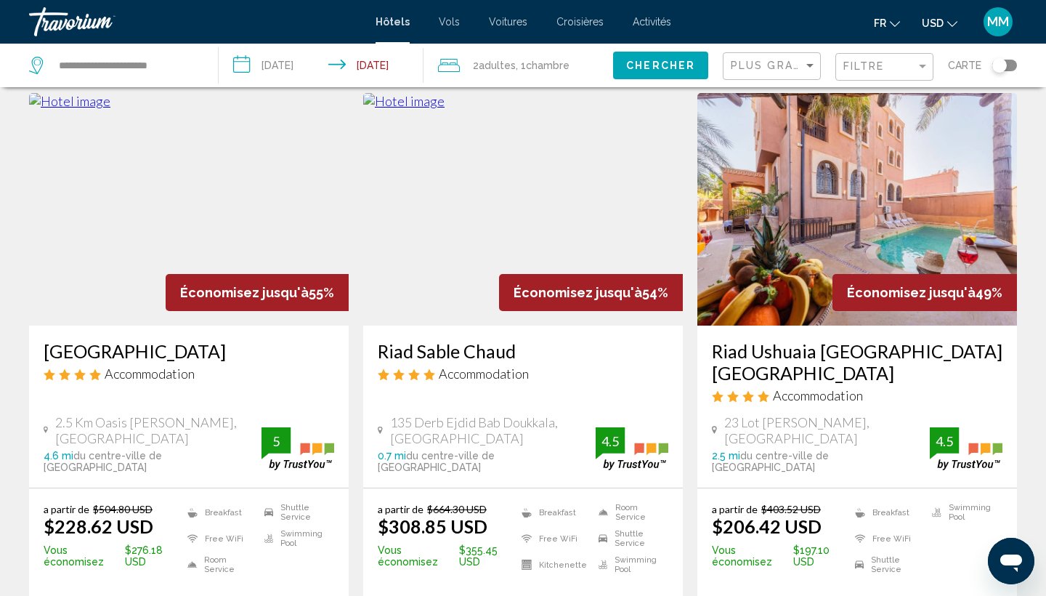
scroll to position [57, 0]
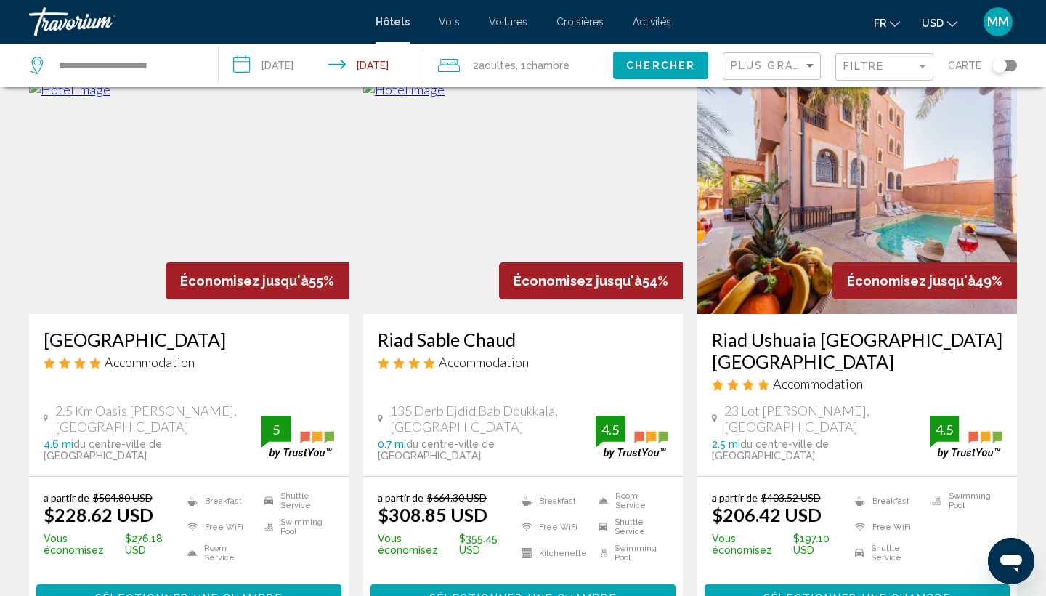
click at [589, 213] on img "Main content" at bounding box center [523, 197] width 320 height 232
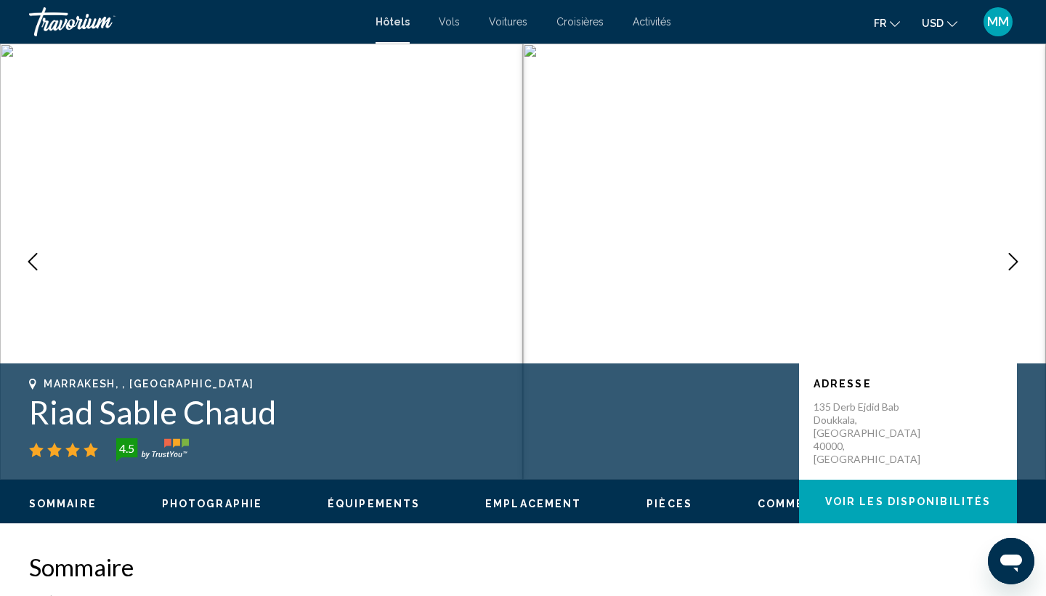
click at [1018, 272] on button "Next image" at bounding box center [1013, 261] width 36 height 36
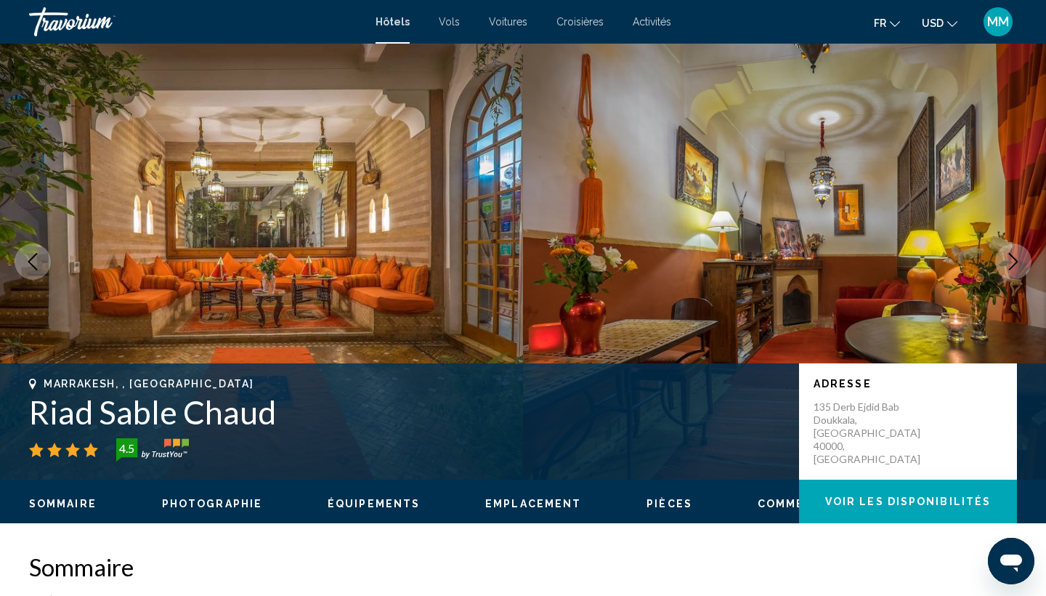
click at [1018, 272] on button "Next image" at bounding box center [1013, 261] width 36 height 36
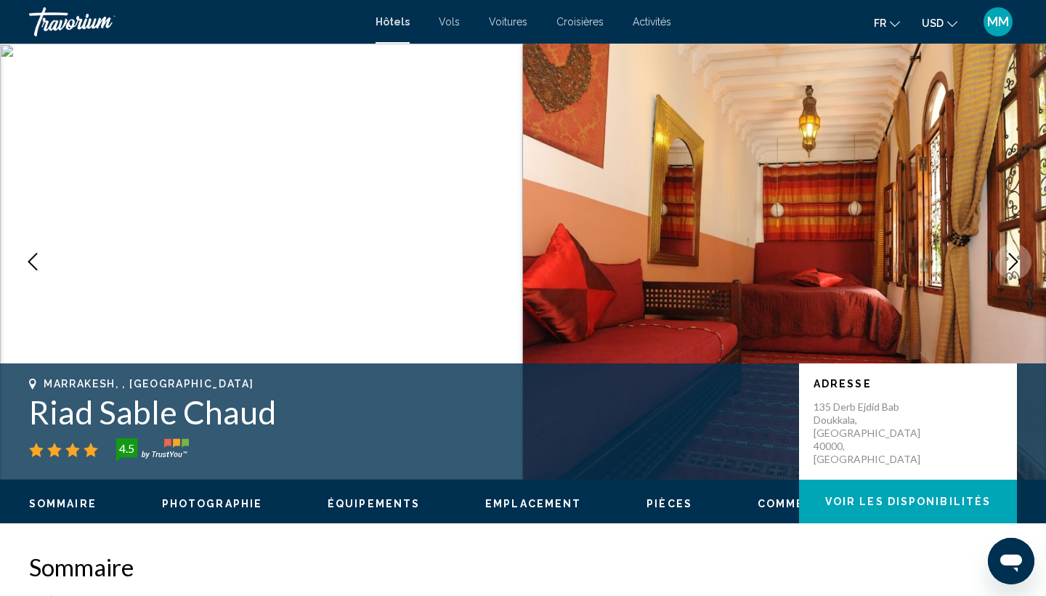
click at [1018, 272] on button "Next image" at bounding box center [1013, 261] width 36 height 36
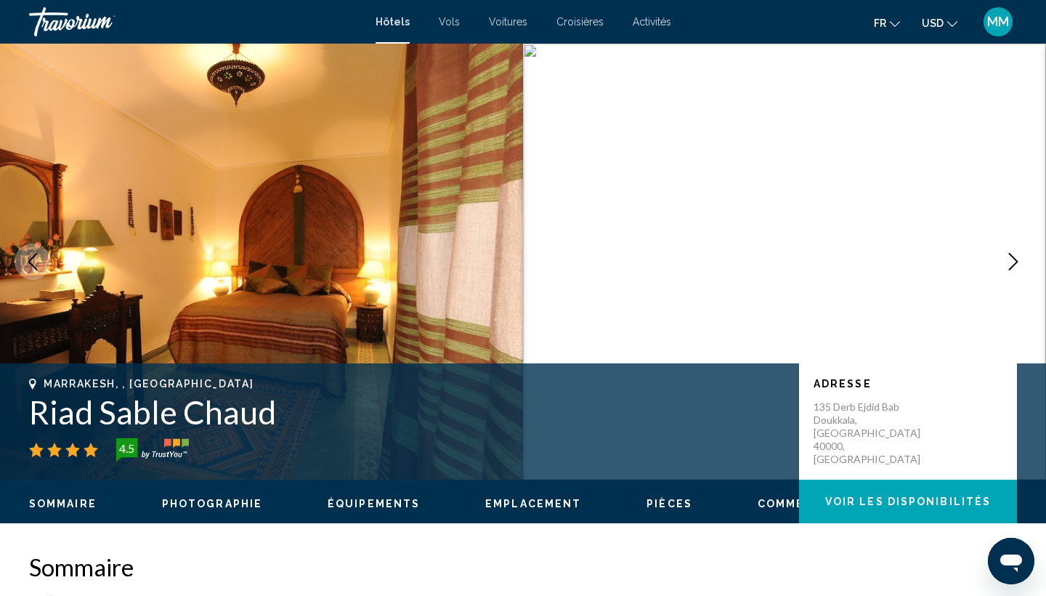
click at [1018, 272] on button "Next image" at bounding box center [1013, 261] width 36 height 36
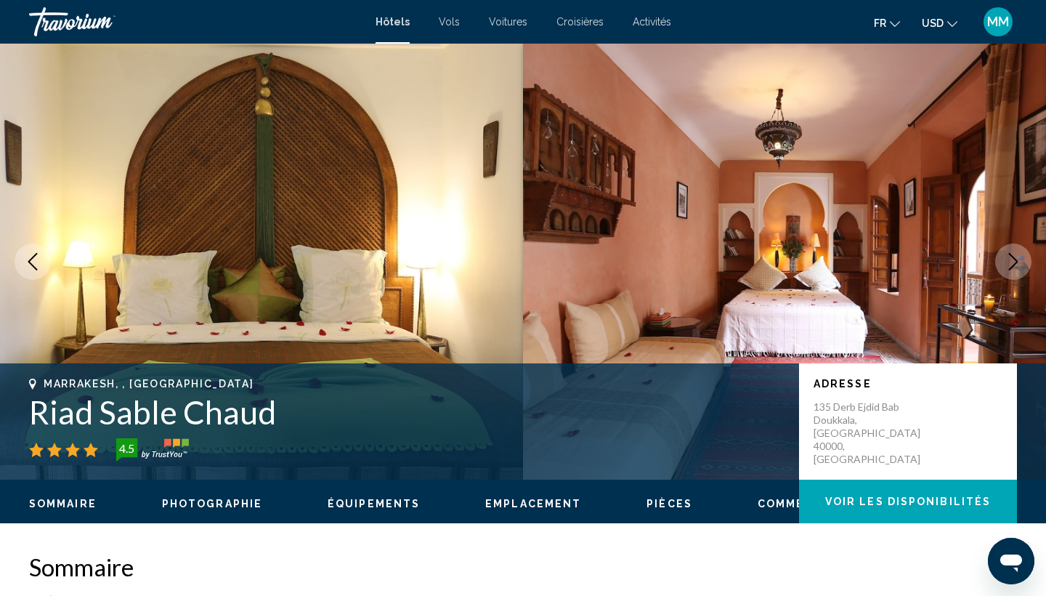
click at [1018, 272] on button "Next image" at bounding box center [1013, 261] width 36 height 36
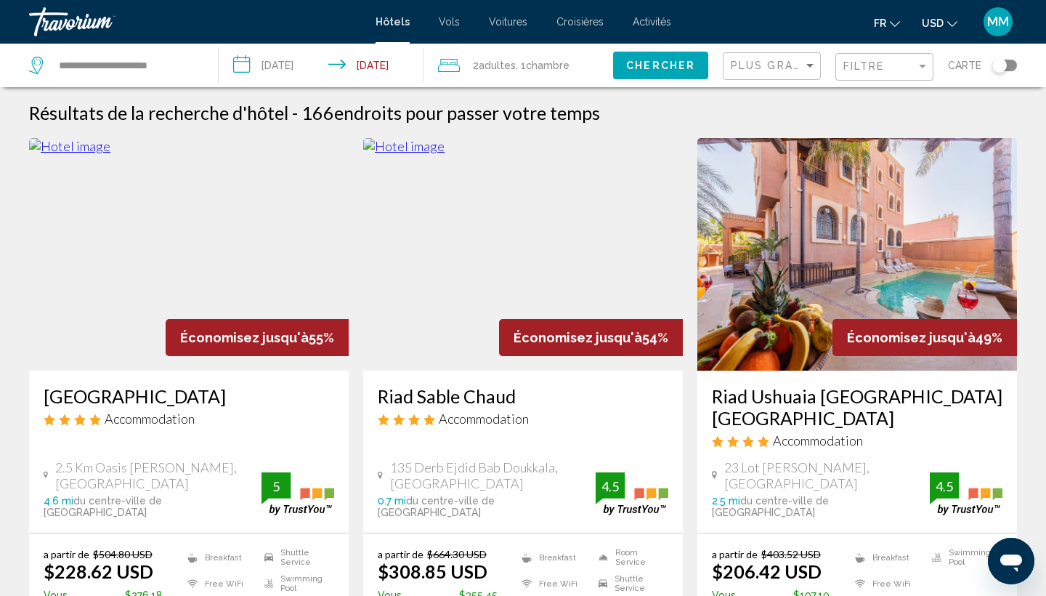
click at [281, 71] on input "**********" at bounding box center [324, 68] width 210 height 48
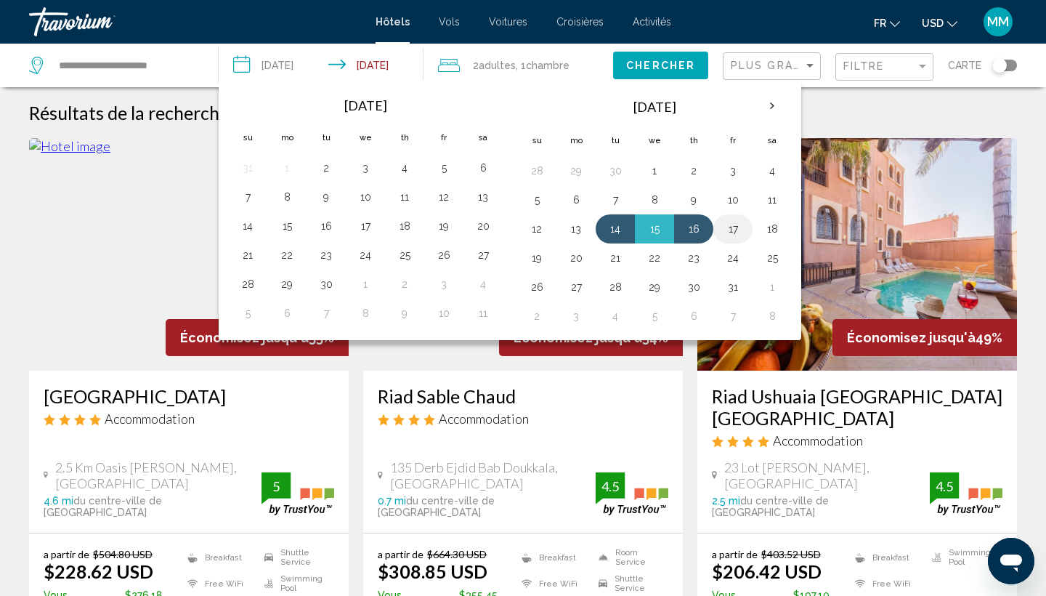
click at [732, 238] on button "17" at bounding box center [732, 229] width 23 height 20
click at [732, 229] on button "17" at bounding box center [732, 229] width 23 height 20
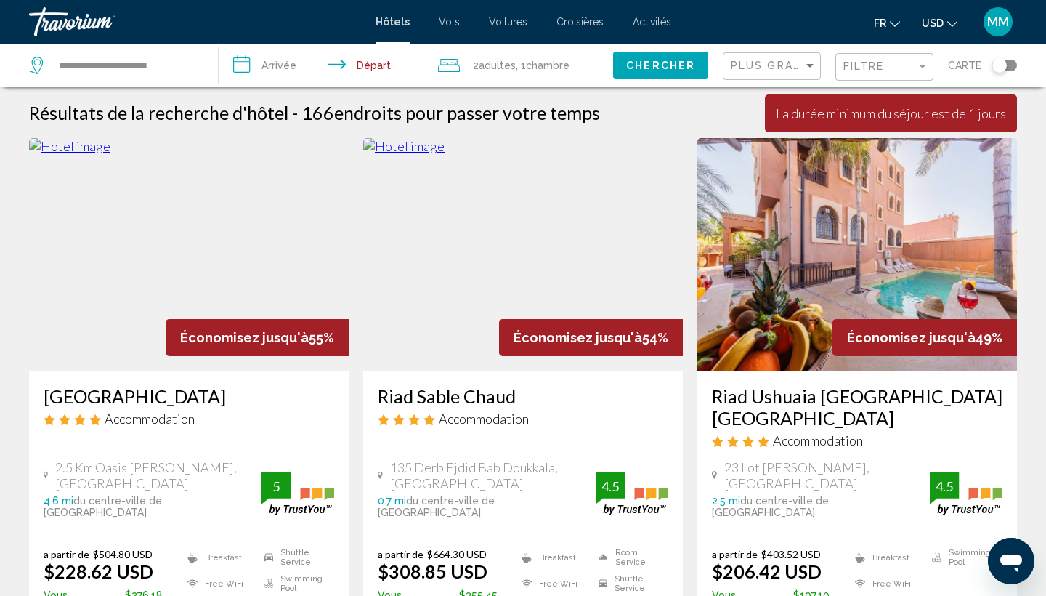
click at [272, 63] on input "**********" at bounding box center [324, 68] width 210 height 48
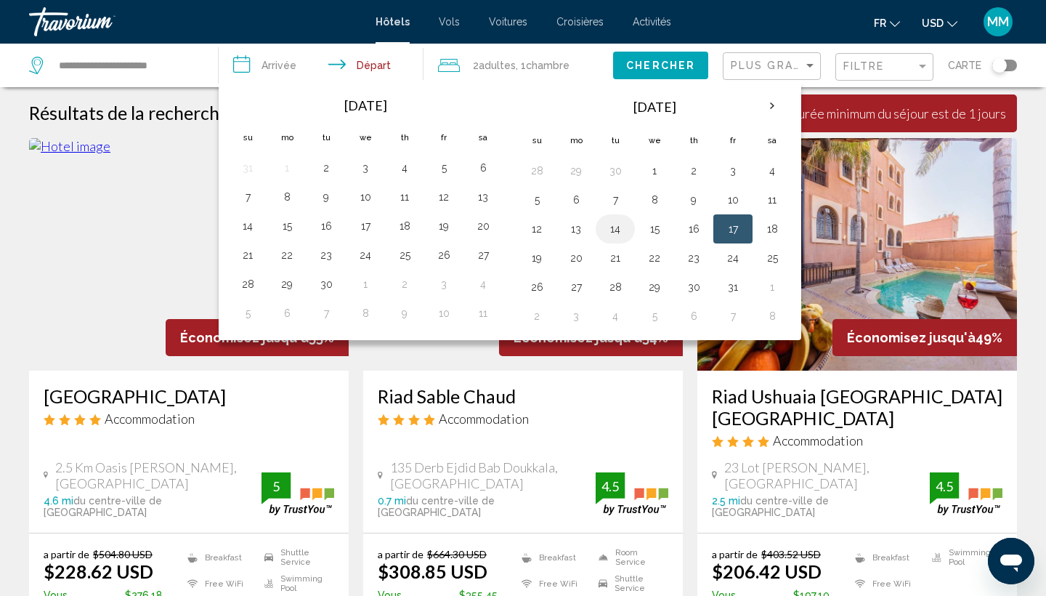
click at [613, 230] on button "14" at bounding box center [615, 229] width 23 height 20
click at [734, 236] on button "17" at bounding box center [732, 229] width 23 height 20
type input "**********"
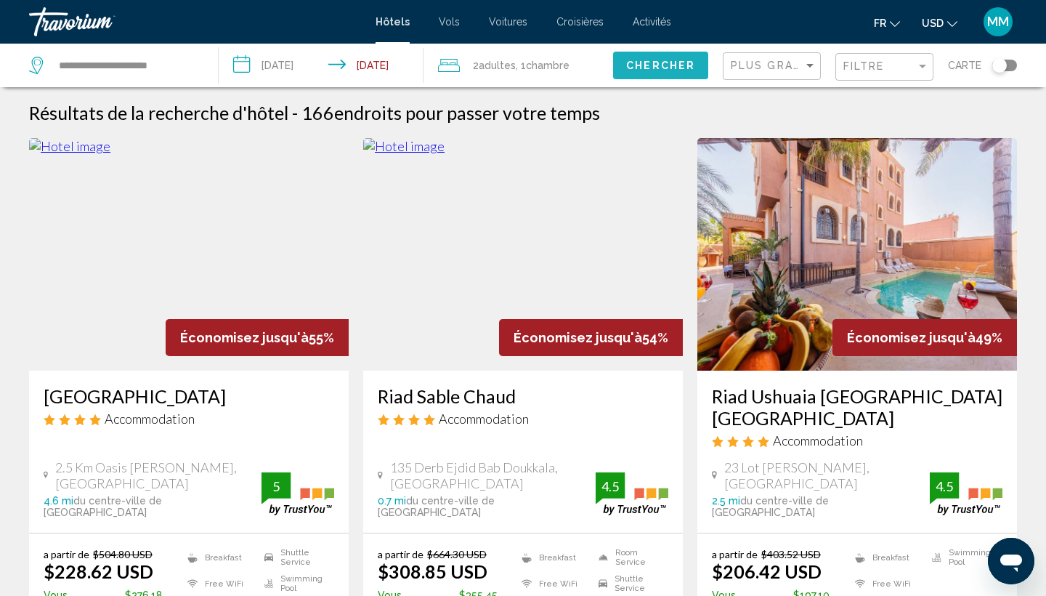
click at [686, 77] on button "Chercher" at bounding box center [660, 65] width 95 height 27
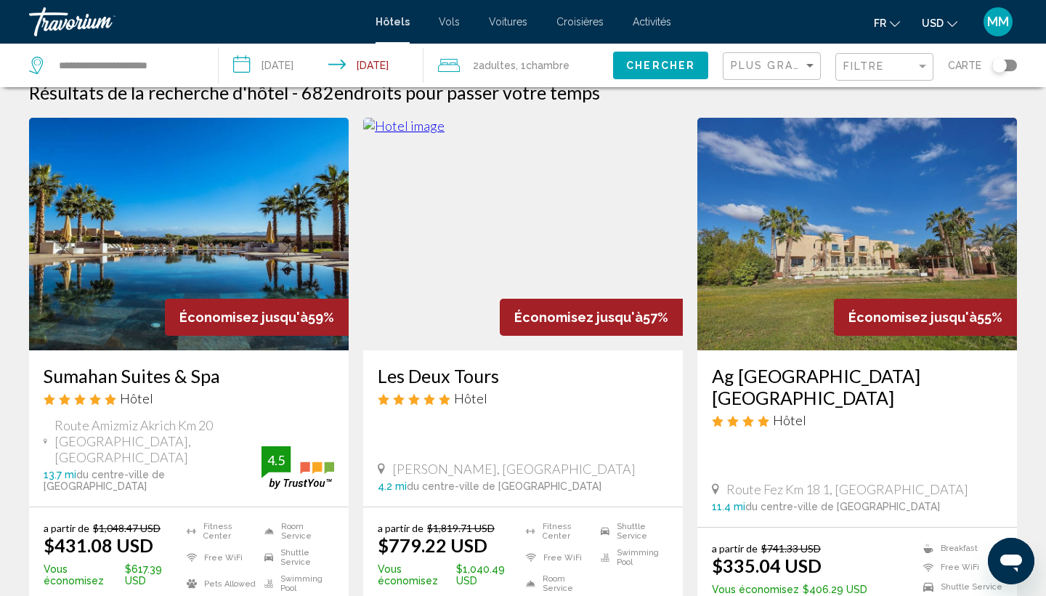
scroll to position [29, 0]
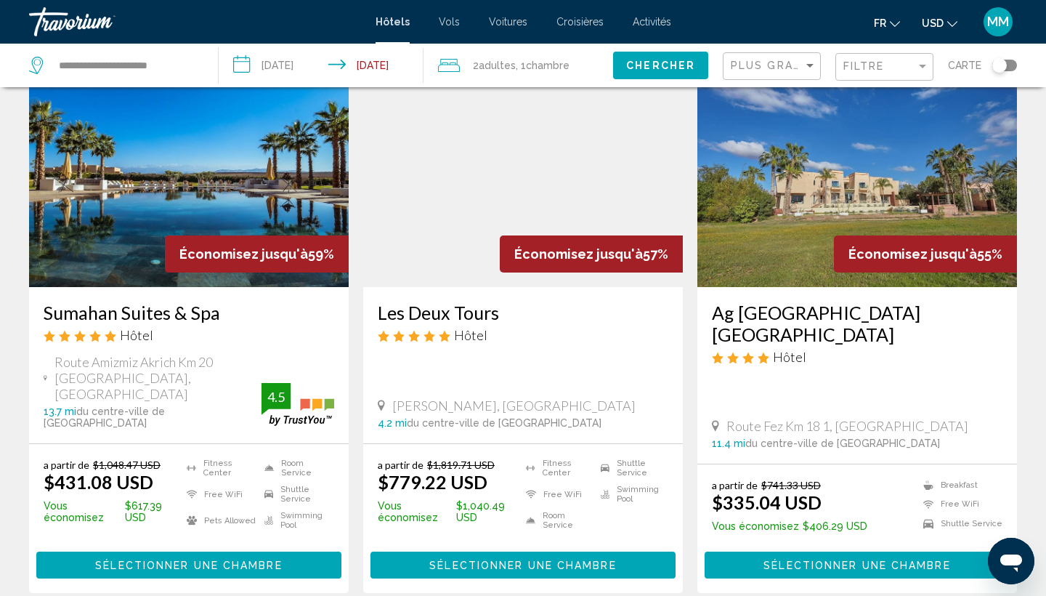
scroll to position [90, 0]
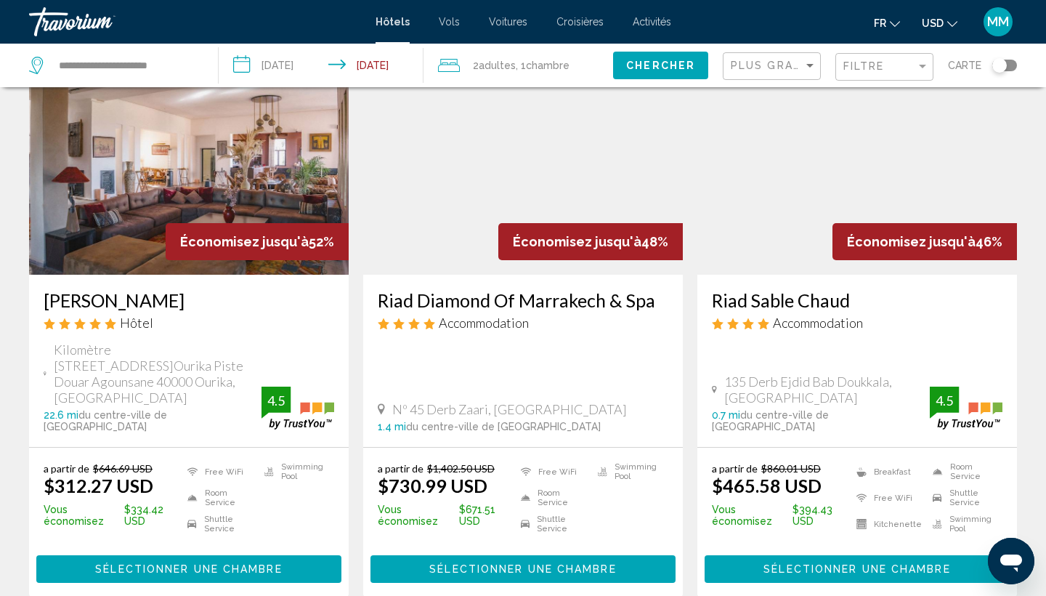
scroll to position [669, 0]
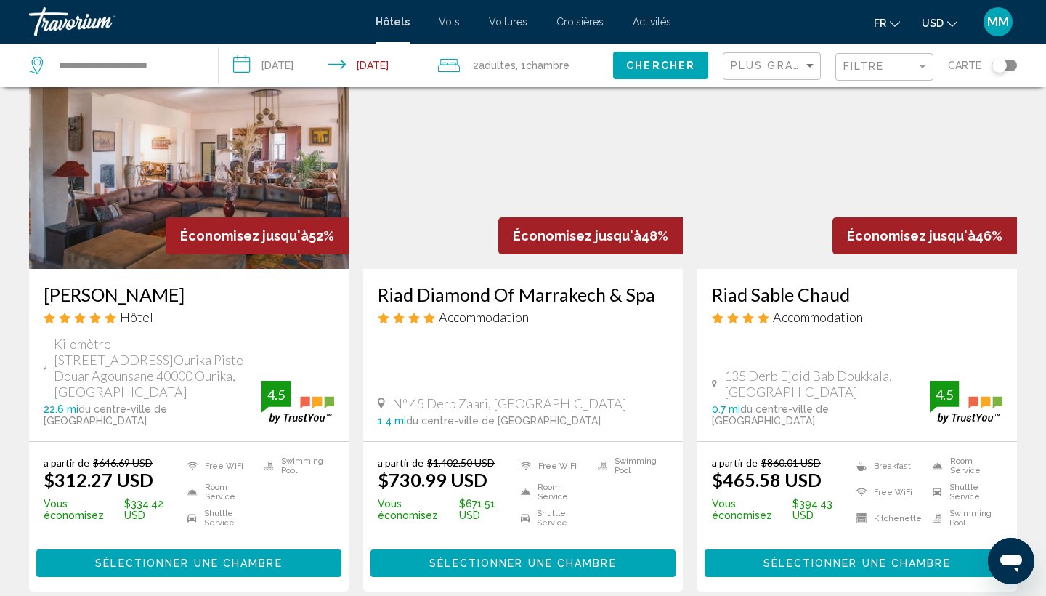
click at [156, 191] on img "Main content" at bounding box center [189, 152] width 320 height 232
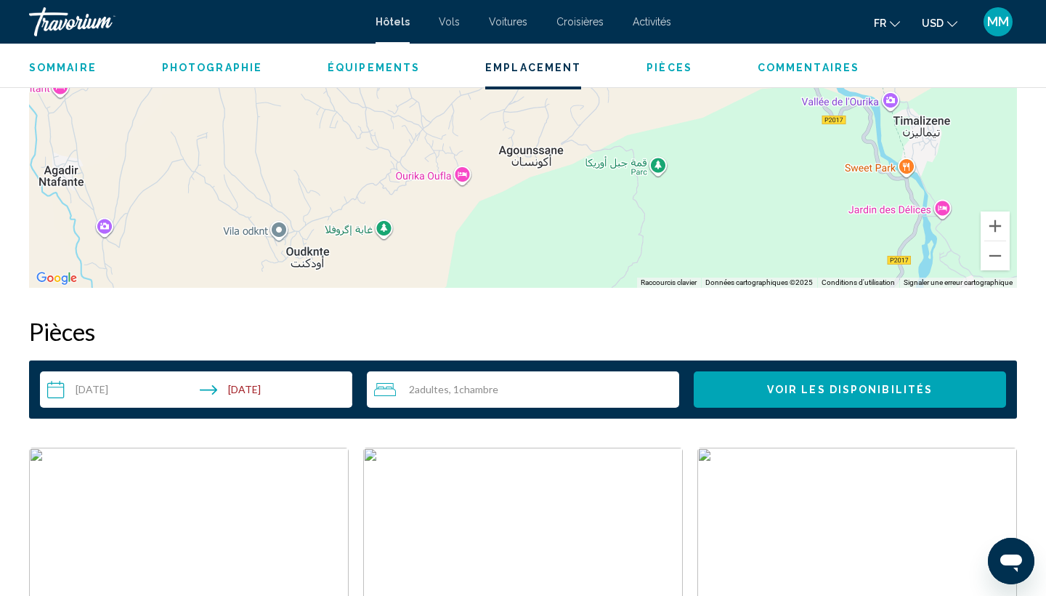
scroll to position [1626, 0]
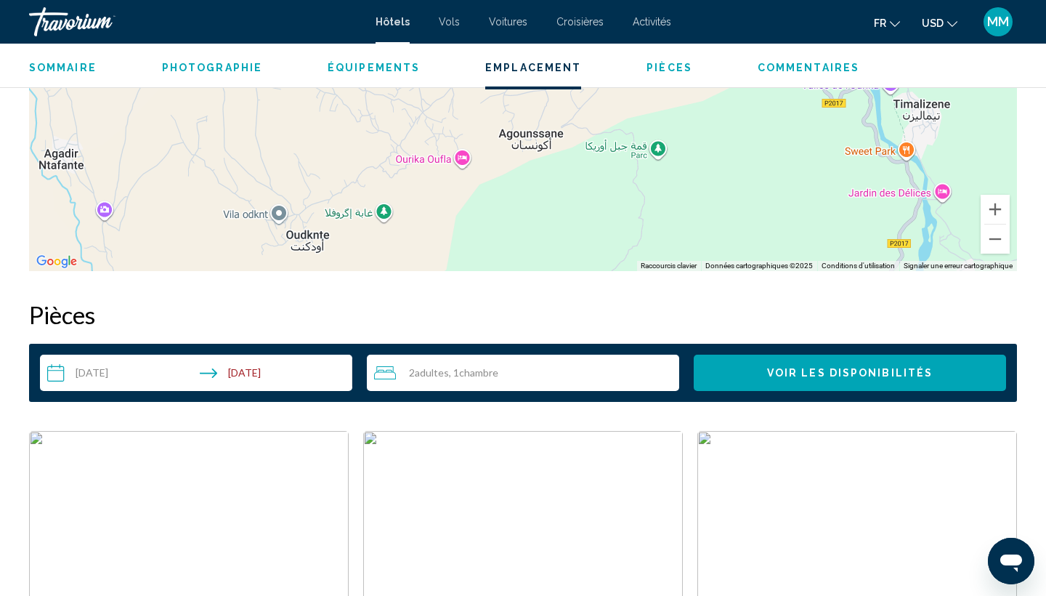
click at [331, 68] on span "Équipements" at bounding box center [374, 68] width 92 height 12
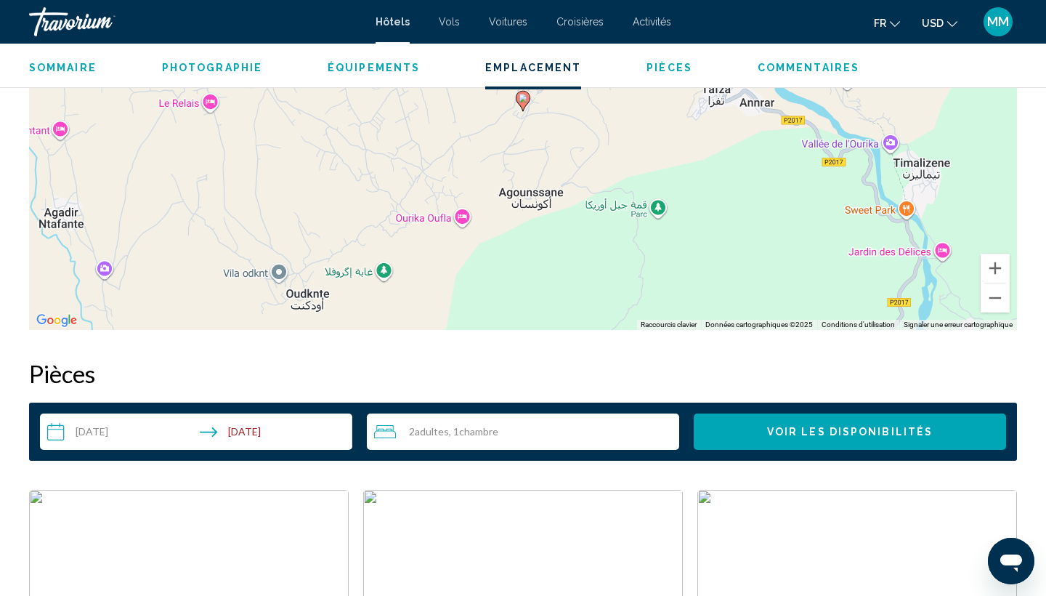
scroll to position [1158, 0]
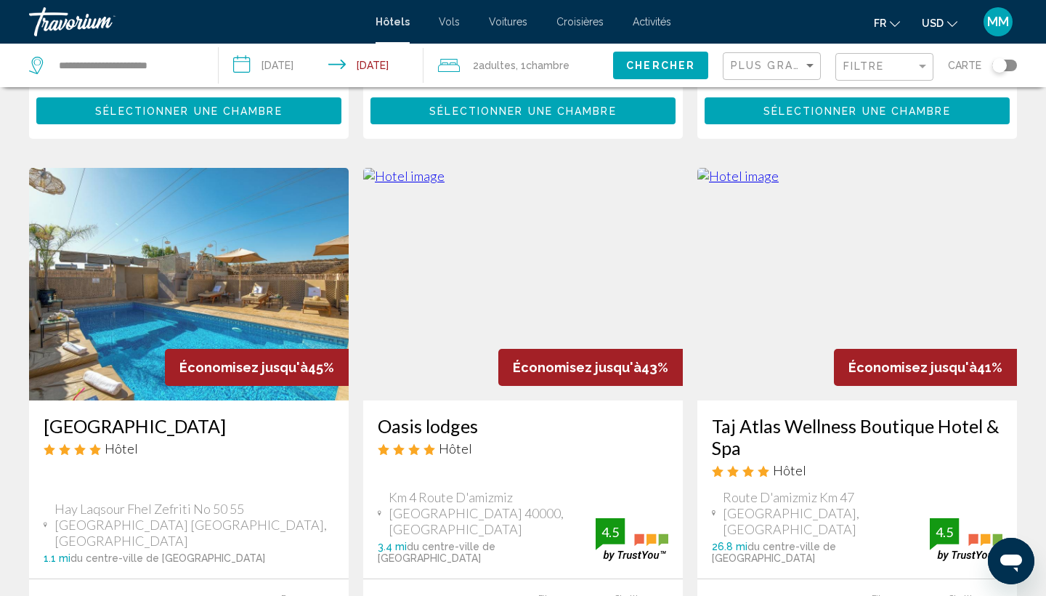
scroll to position [1709, 0]
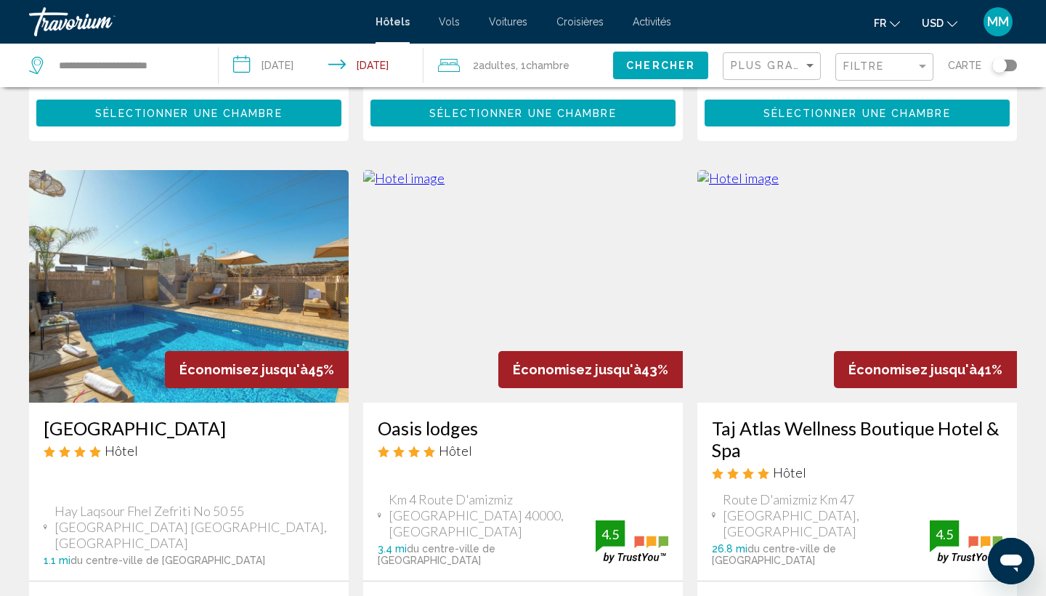
click at [146, 237] on img "Main content" at bounding box center [189, 286] width 320 height 232
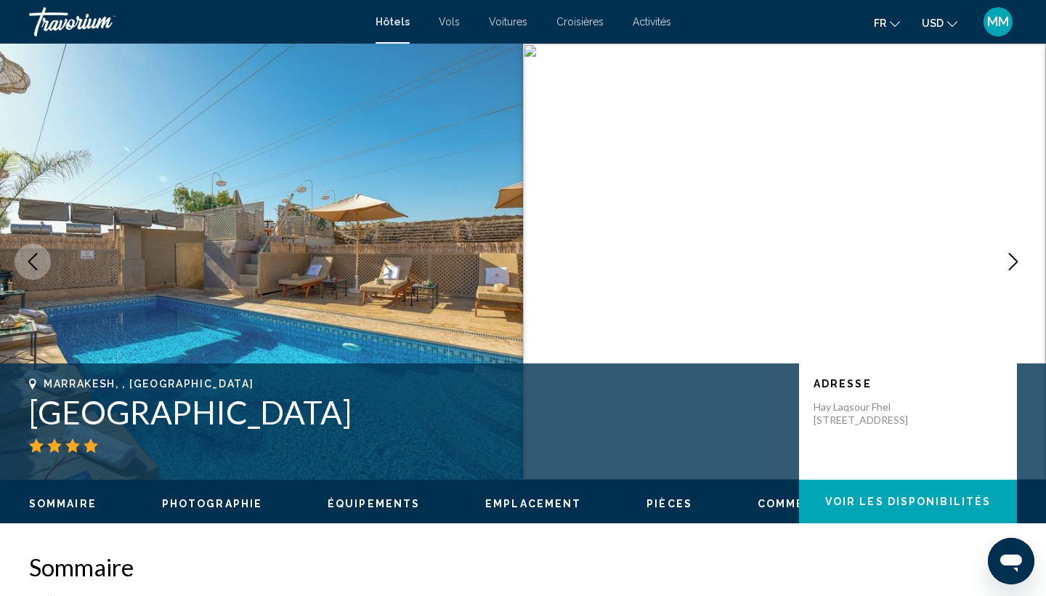
click at [1010, 265] on icon "Next image" at bounding box center [1013, 261] width 17 height 17
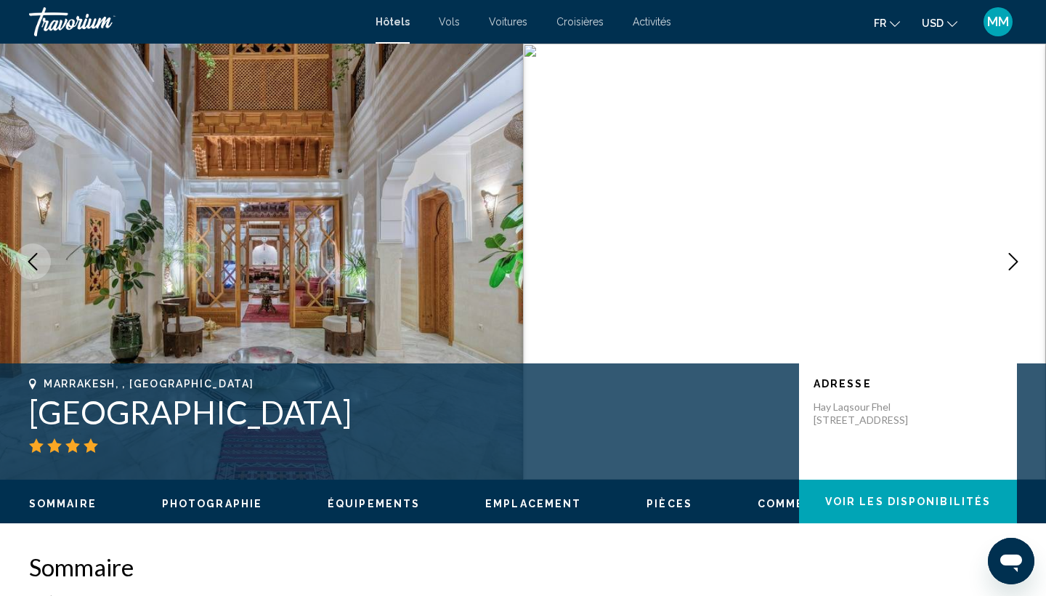
click at [1016, 265] on icon "Next image" at bounding box center [1013, 261] width 17 height 17
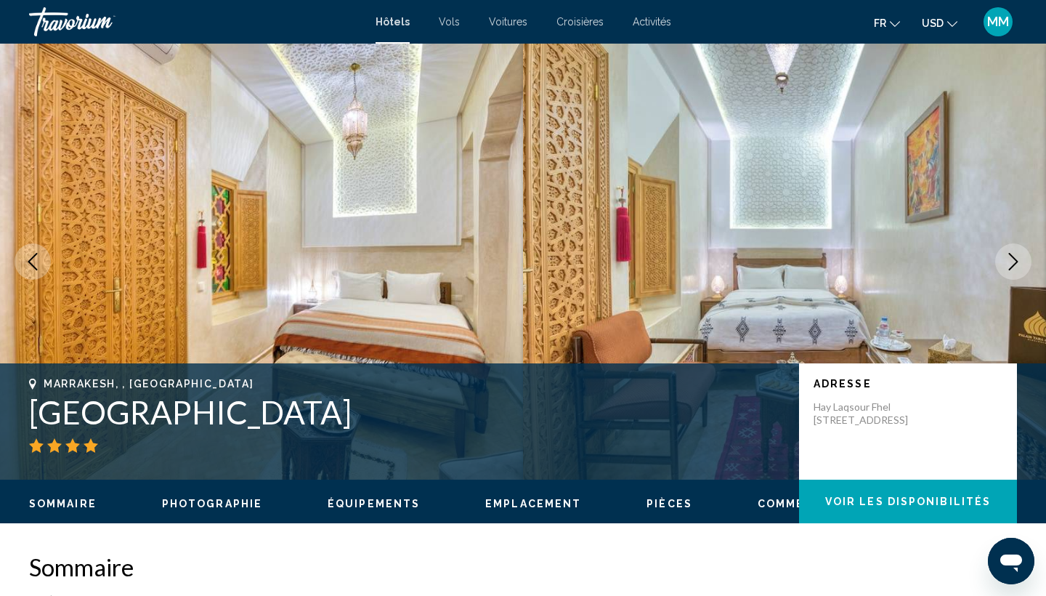
click at [1016, 265] on icon "Next image" at bounding box center [1013, 261] width 17 height 17
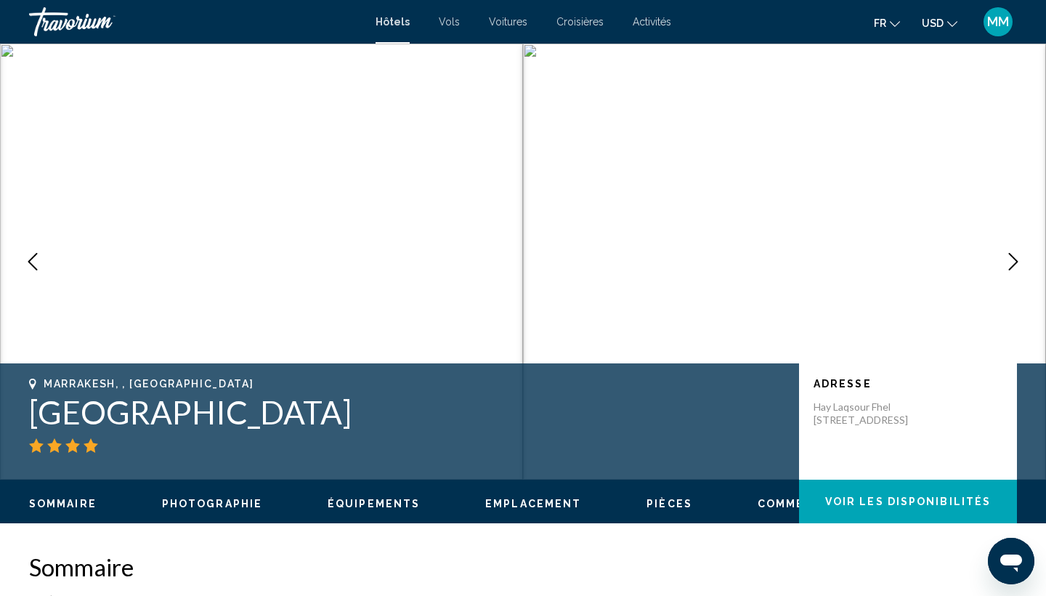
click at [1016, 265] on icon "Next image" at bounding box center [1013, 261] width 17 height 17
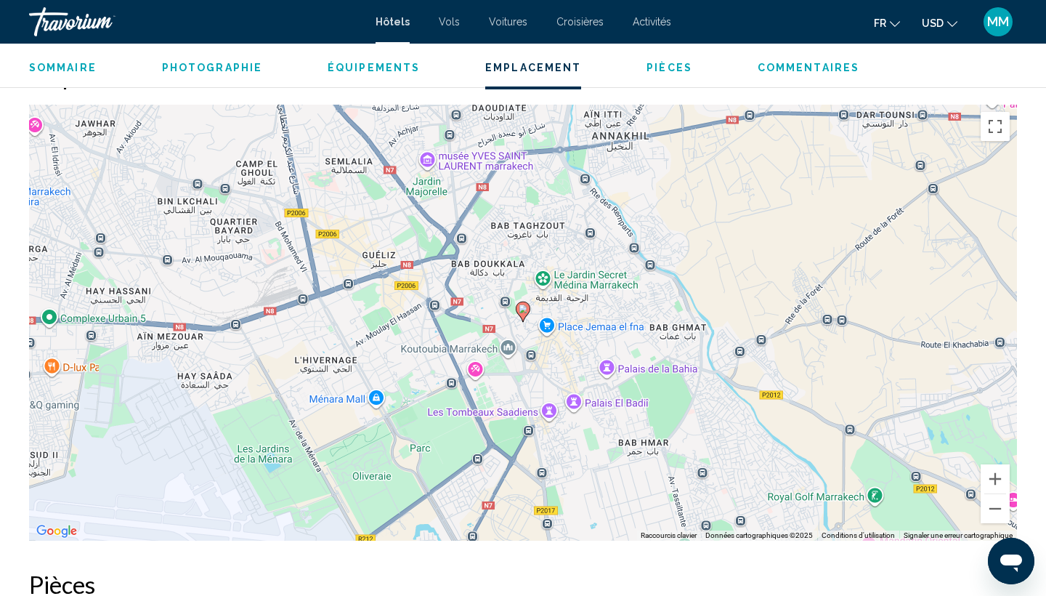
scroll to position [1379, 0]
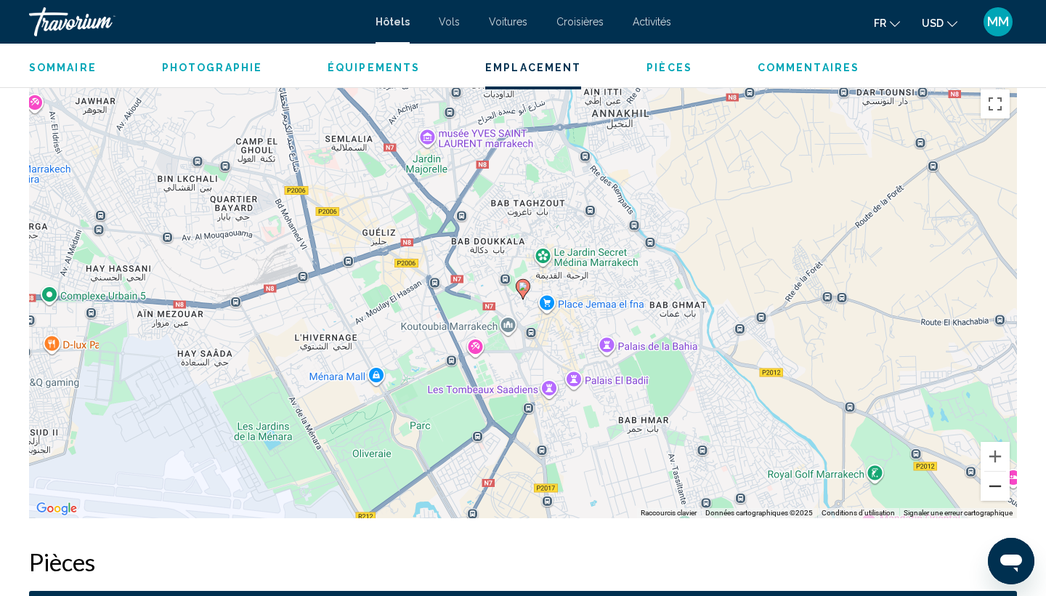
click at [1003, 488] on button "Zoom arrière" at bounding box center [995, 485] width 29 height 29
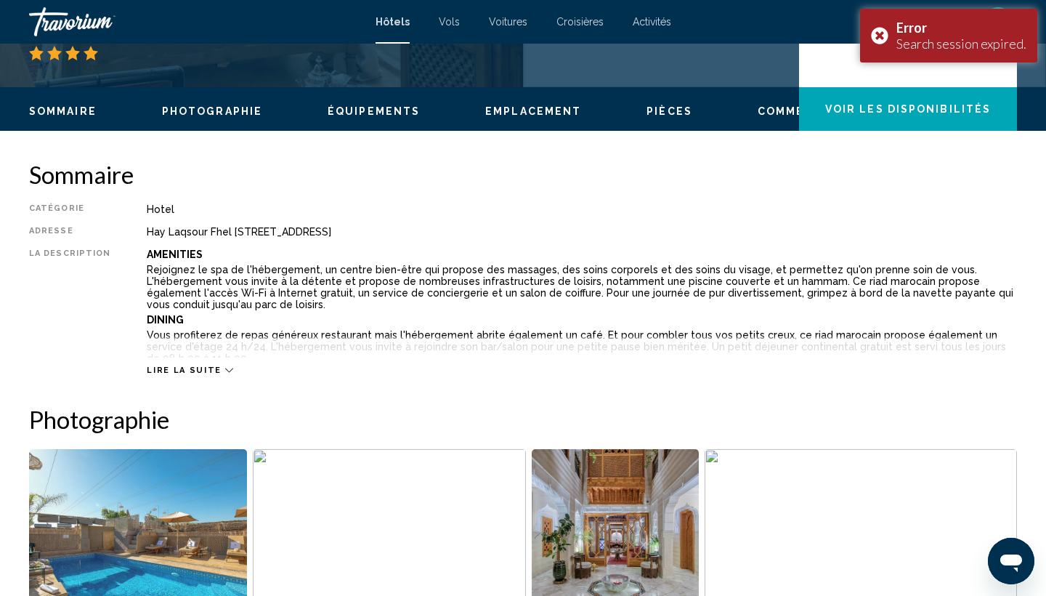
scroll to position [396, 0]
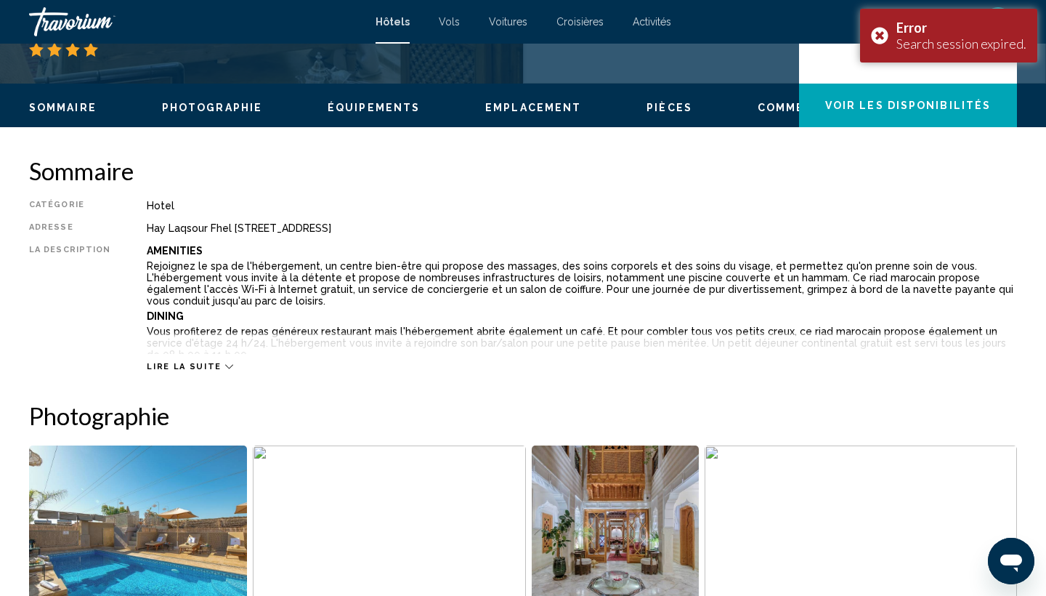
click at [179, 358] on div "Lire la suite" at bounding box center [582, 352] width 870 height 40
click at [179, 362] on span "Lire la suite" at bounding box center [184, 366] width 74 height 9
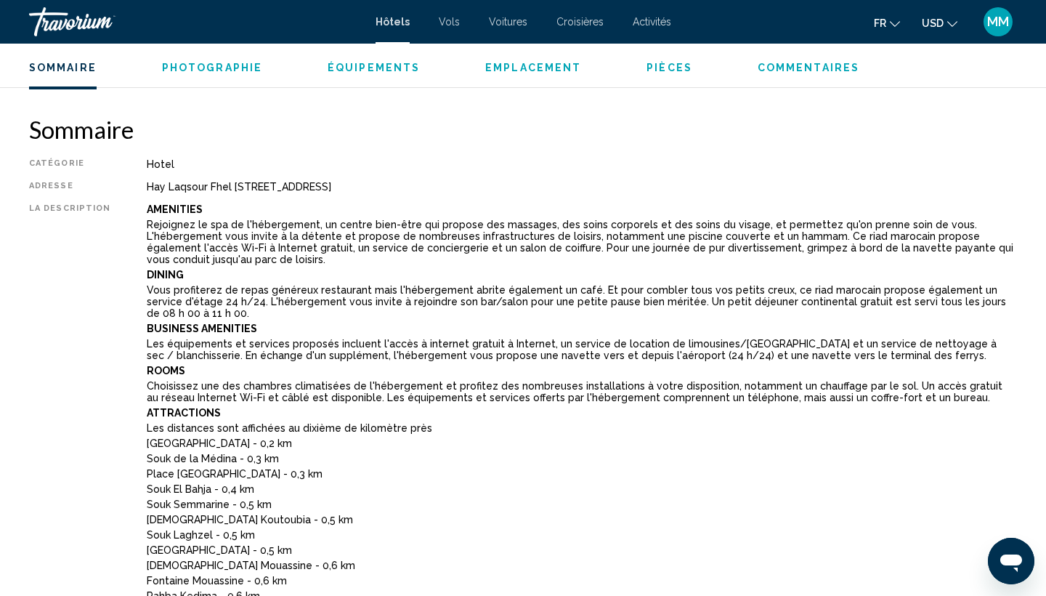
scroll to position [436, 0]
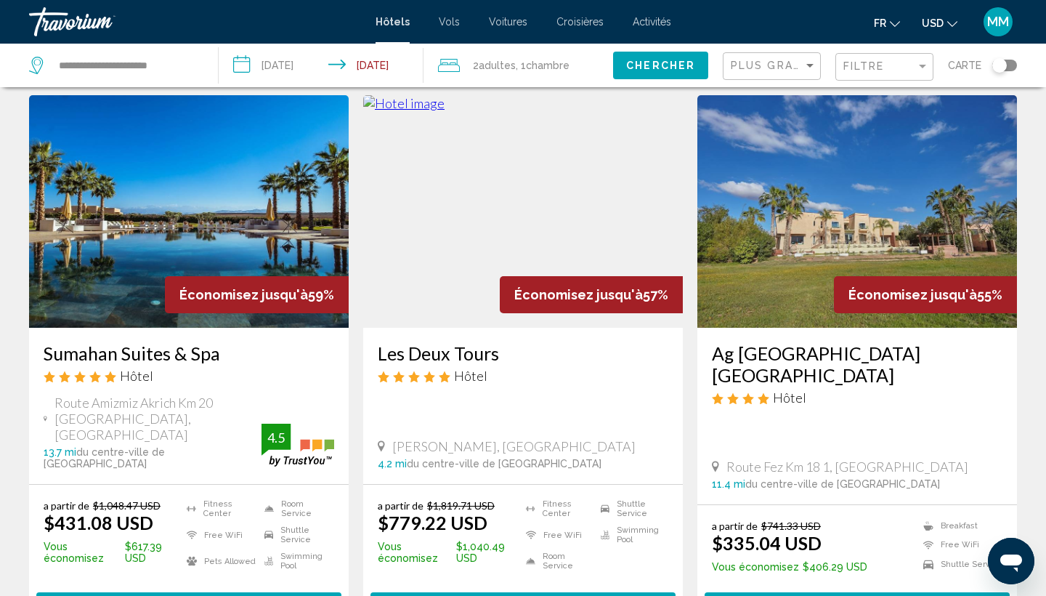
scroll to position [46, 0]
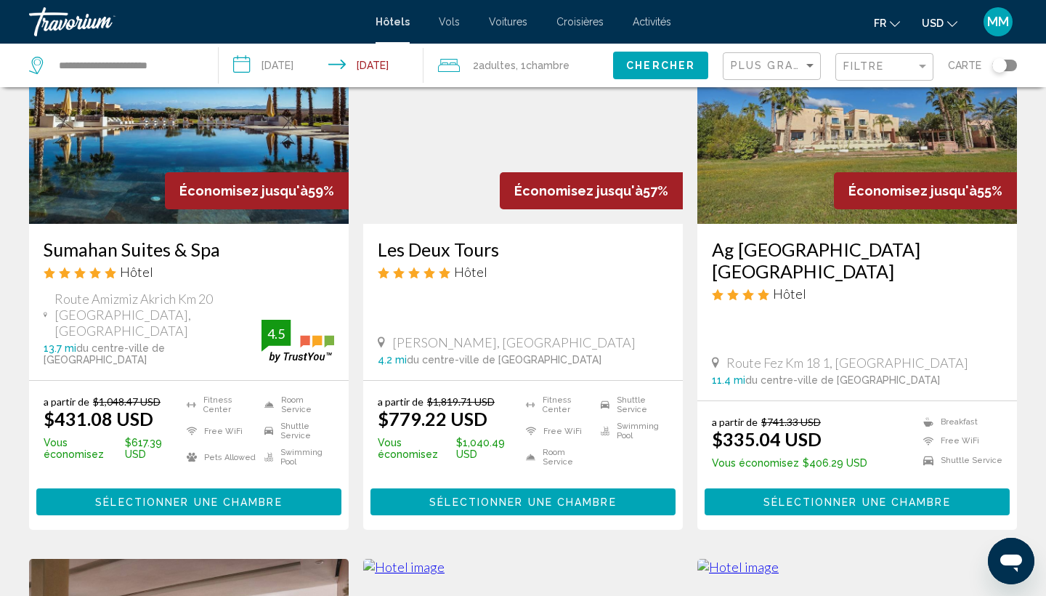
scroll to position [141, 0]
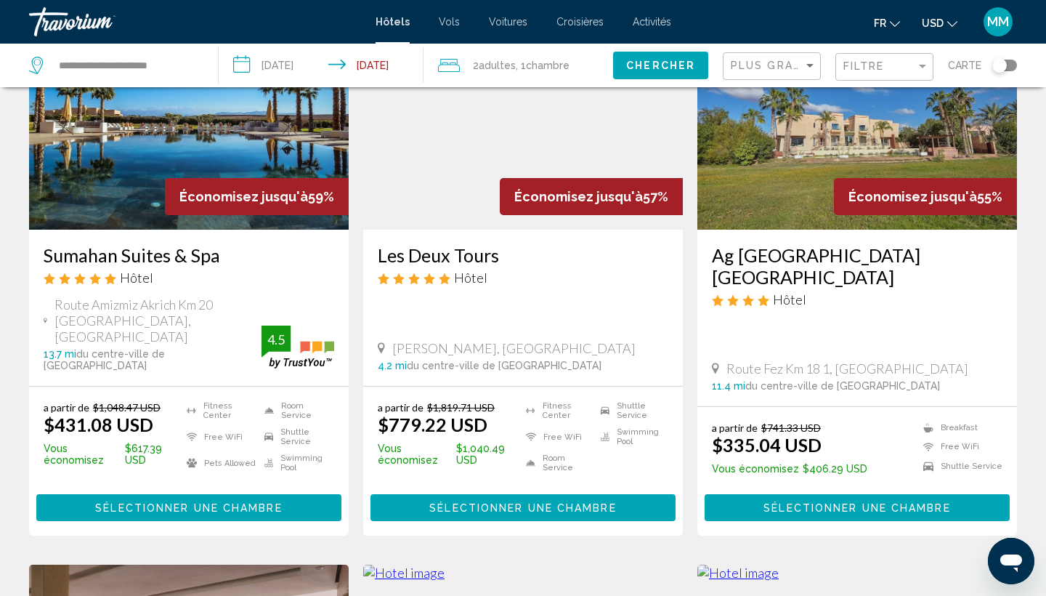
click at [133, 182] on img "Main content" at bounding box center [189, 113] width 320 height 232
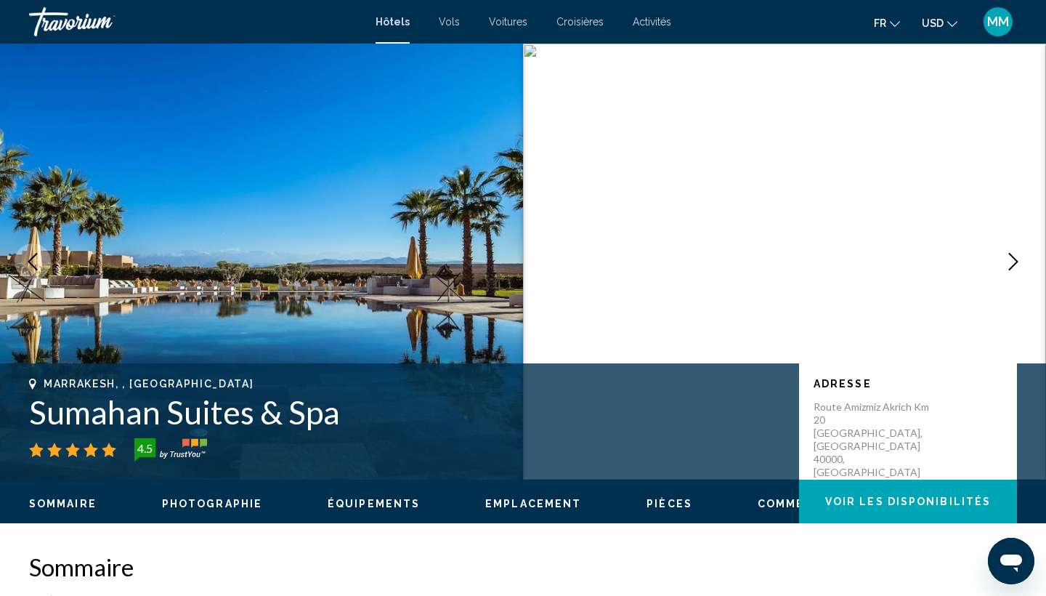
click at [1024, 271] on button "Next image" at bounding box center [1013, 261] width 36 height 36
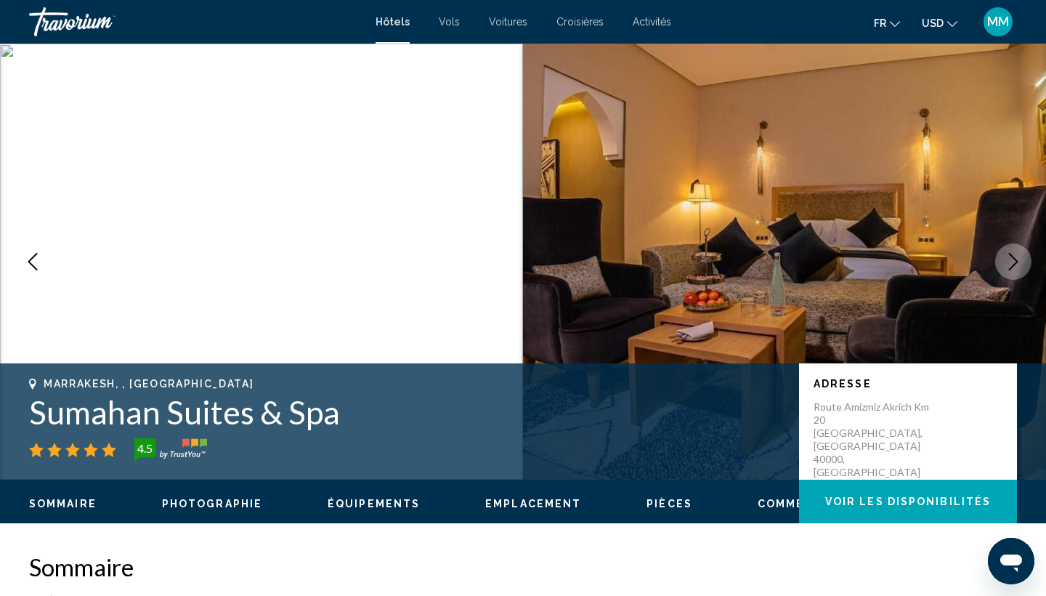
click at [1024, 271] on button "Next image" at bounding box center [1013, 261] width 36 height 36
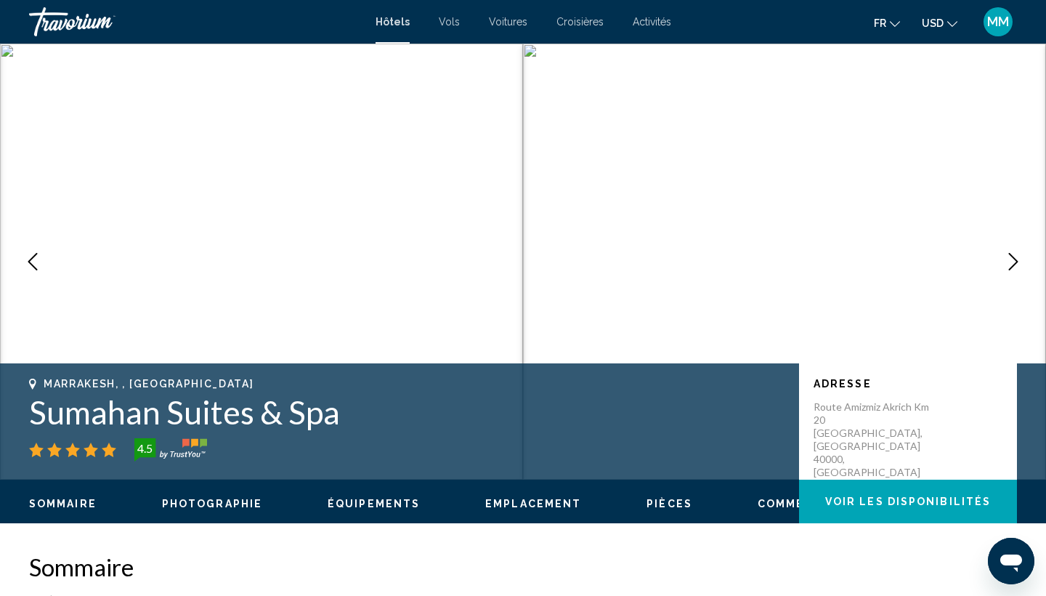
click at [1024, 271] on button "Next image" at bounding box center [1013, 261] width 36 height 36
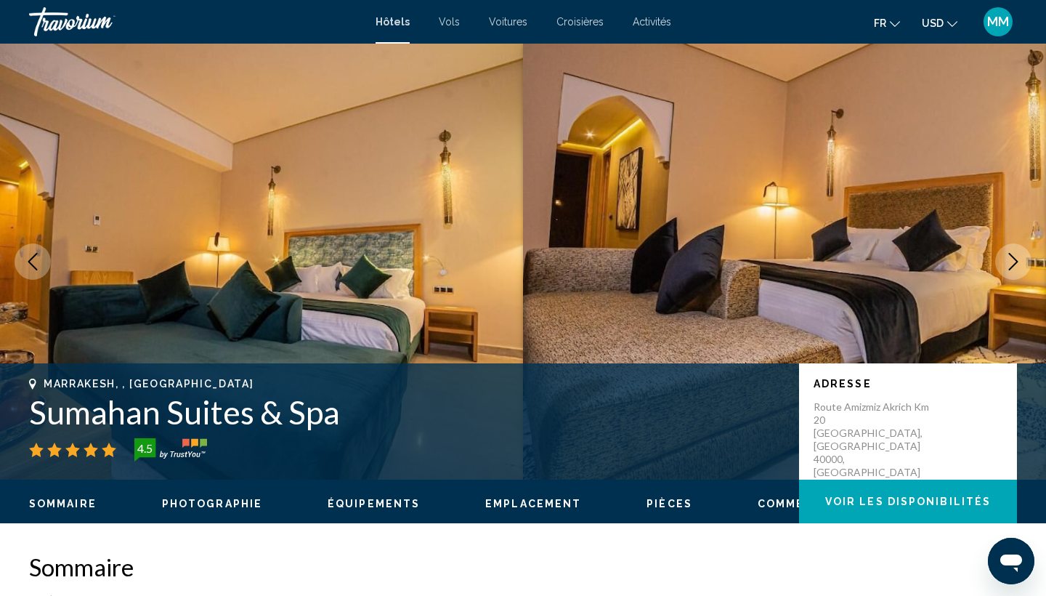
click at [1021, 258] on icon "Next image" at bounding box center [1013, 261] width 17 height 17
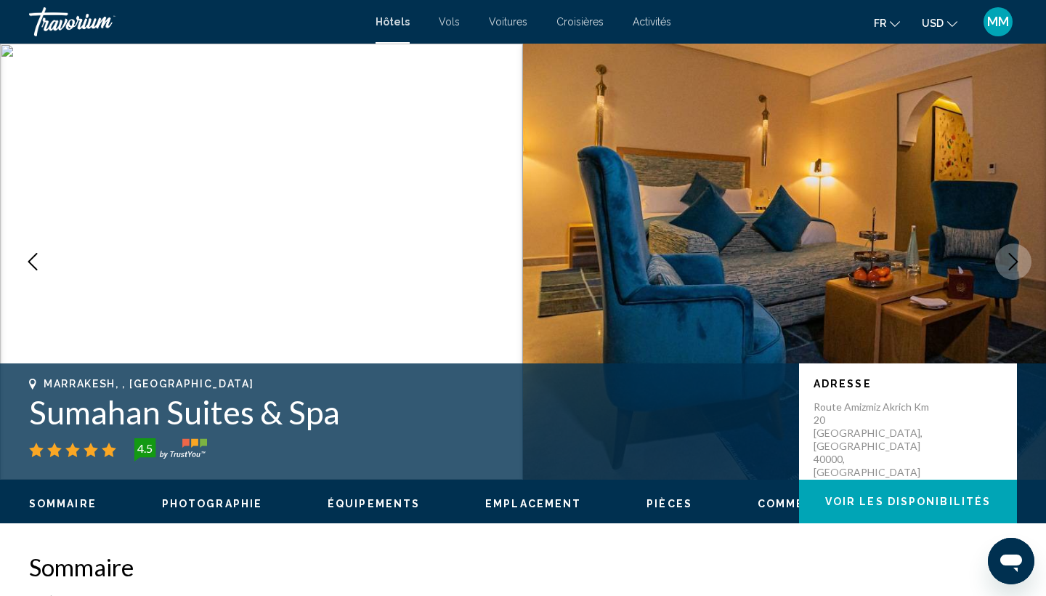
click at [1020, 259] on icon "Next image" at bounding box center [1013, 261] width 17 height 17
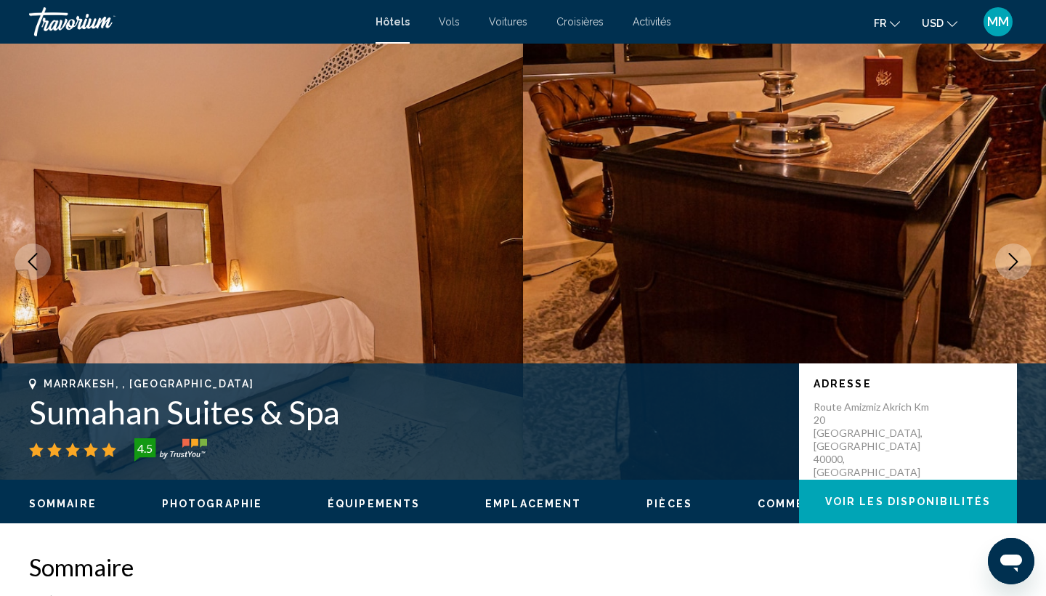
click at [1020, 259] on icon "Next image" at bounding box center [1013, 261] width 17 height 17
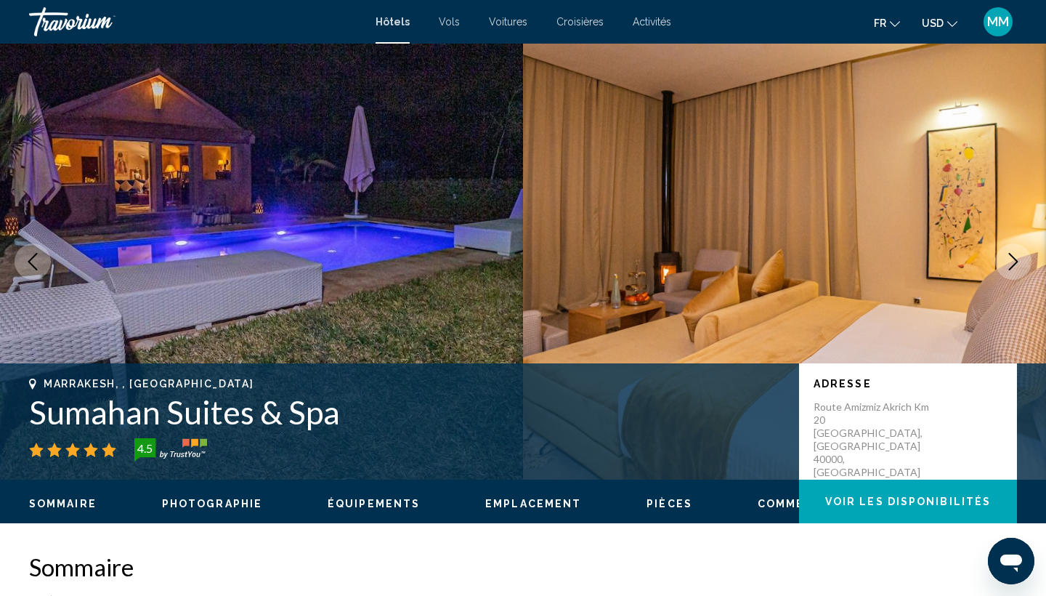
click at [1020, 259] on icon "Next image" at bounding box center [1013, 261] width 17 height 17
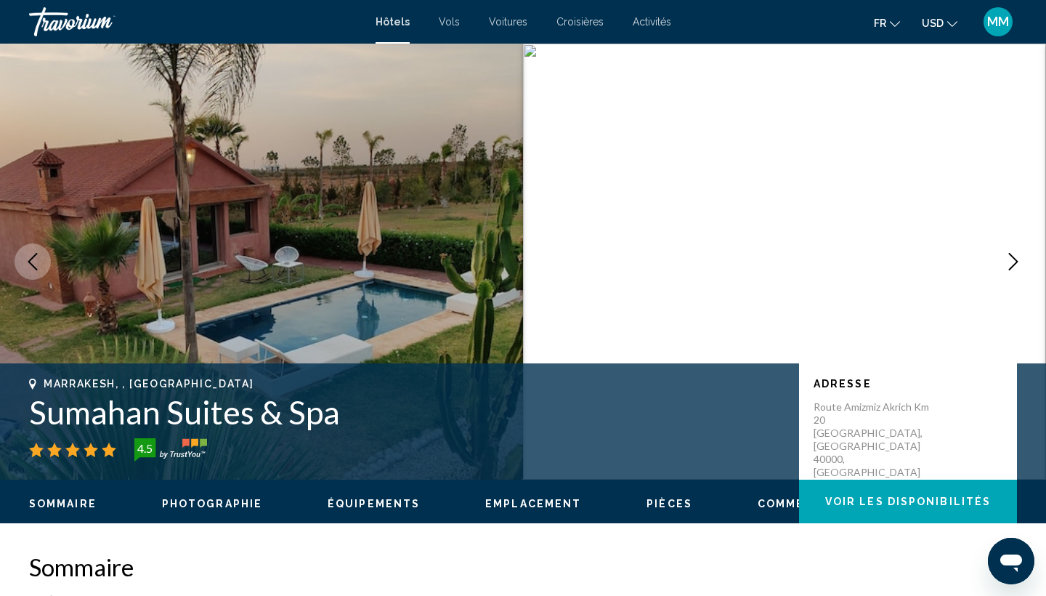
click at [1020, 259] on icon "Next image" at bounding box center [1013, 261] width 17 height 17
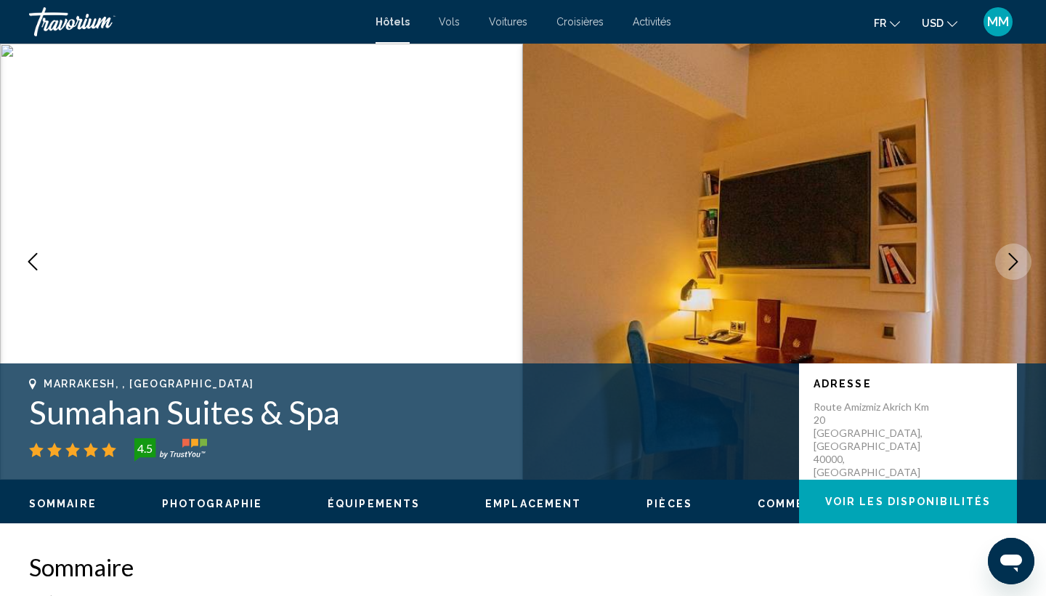
click at [1020, 259] on icon "Next image" at bounding box center [1013, 261] width 17 height 17
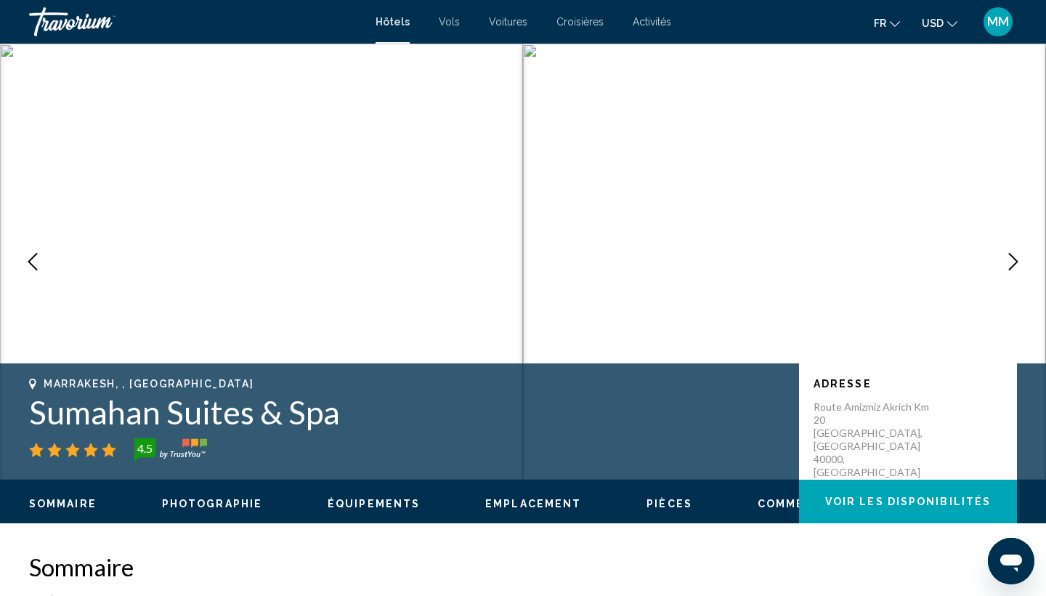
click at [1022, 268] on button "Next image" at bounding box center [1013, 261] width 36 height 36
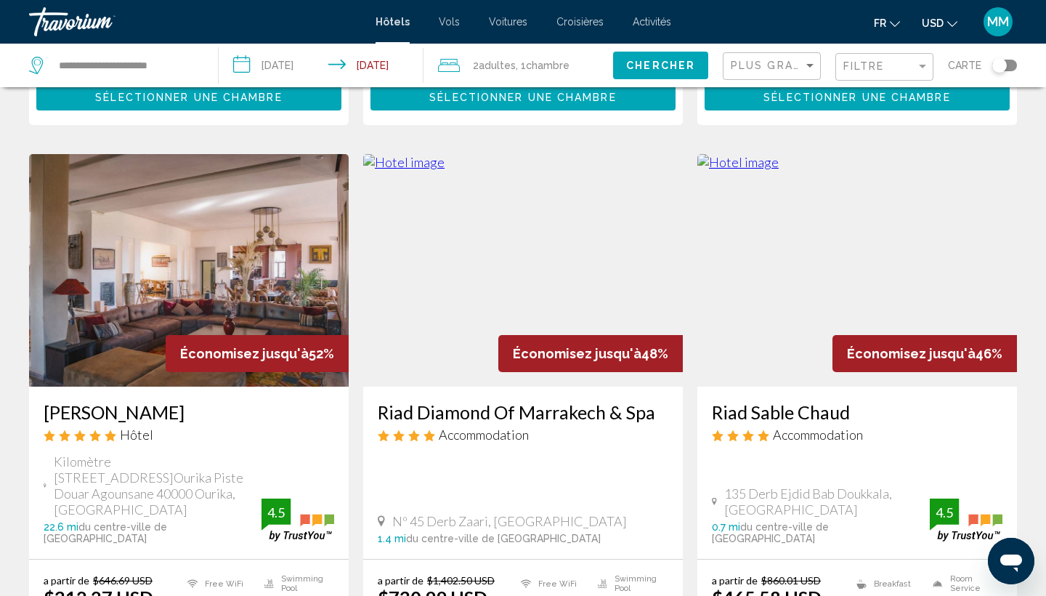
scroll to position [561, 0]
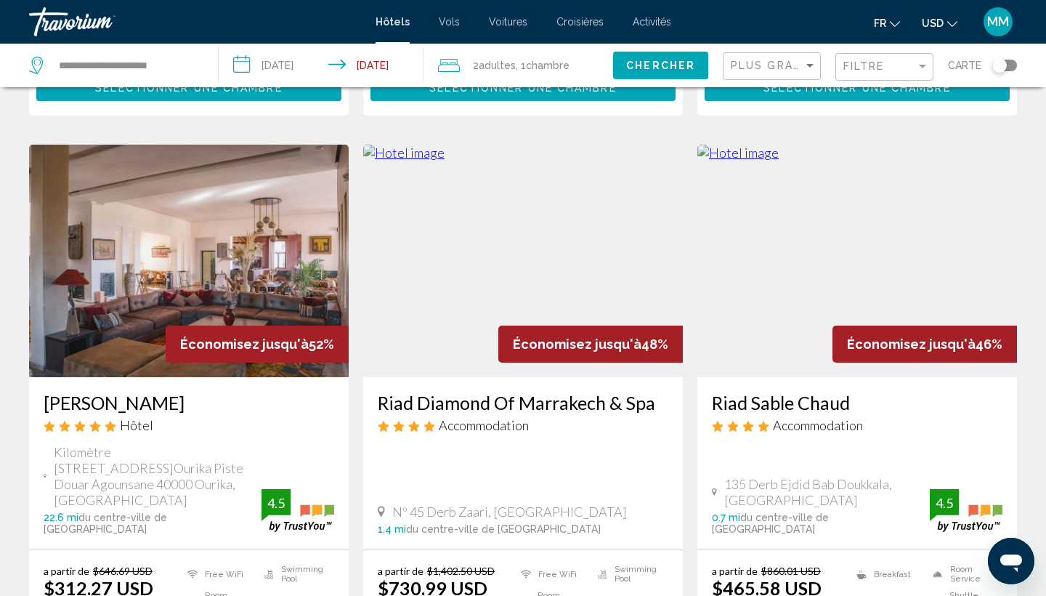
click at [585, 243] on img "Main content" at bounding box center [523, 261] width 320 height 232
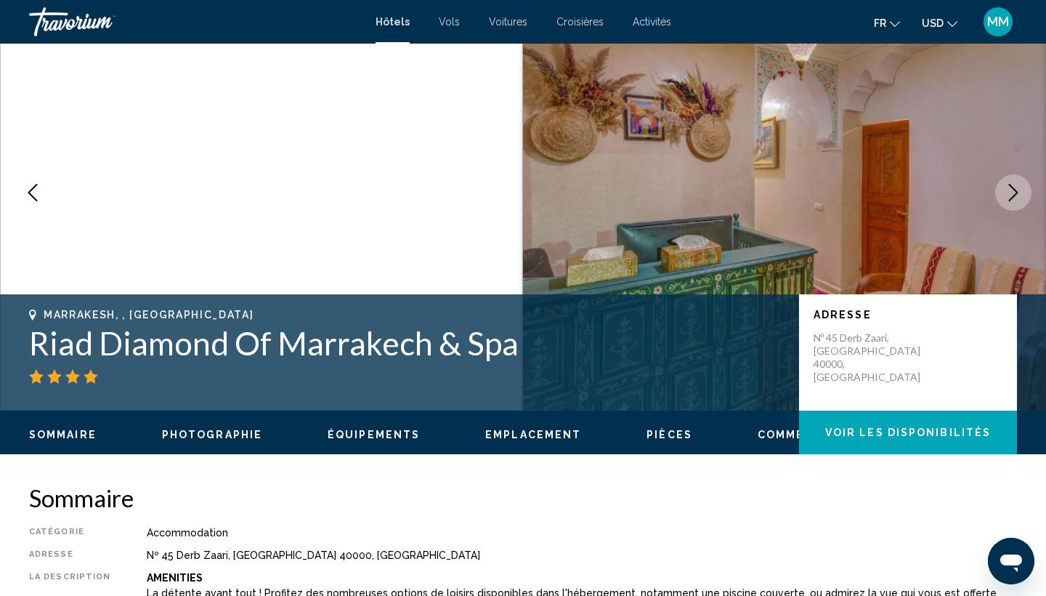
scroll to position [76, 0]
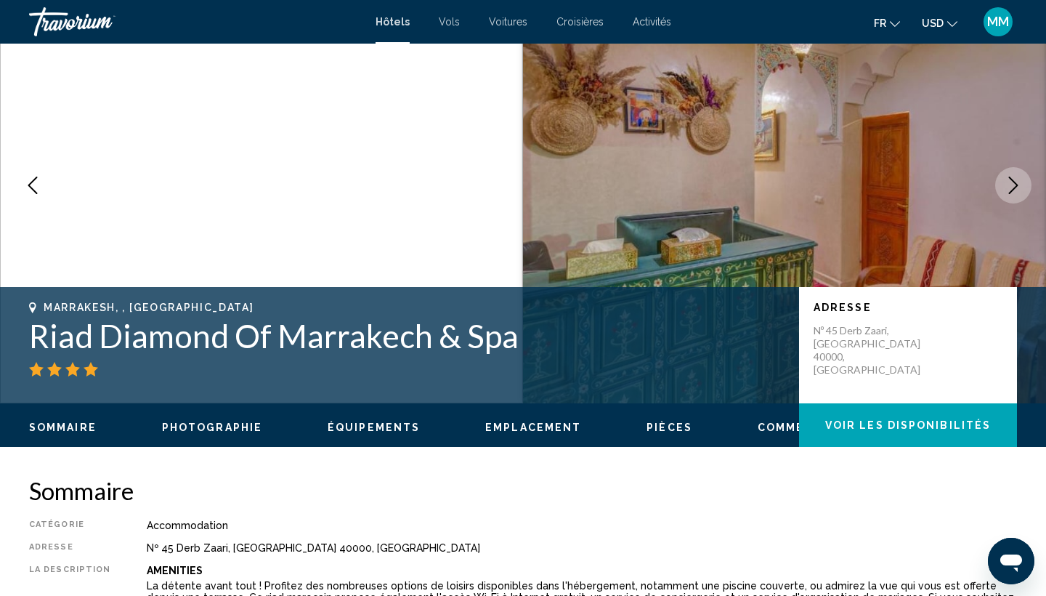
click at [1002, 195] on button "Next image" at bounding box center [1013, 185] width 36 height 36
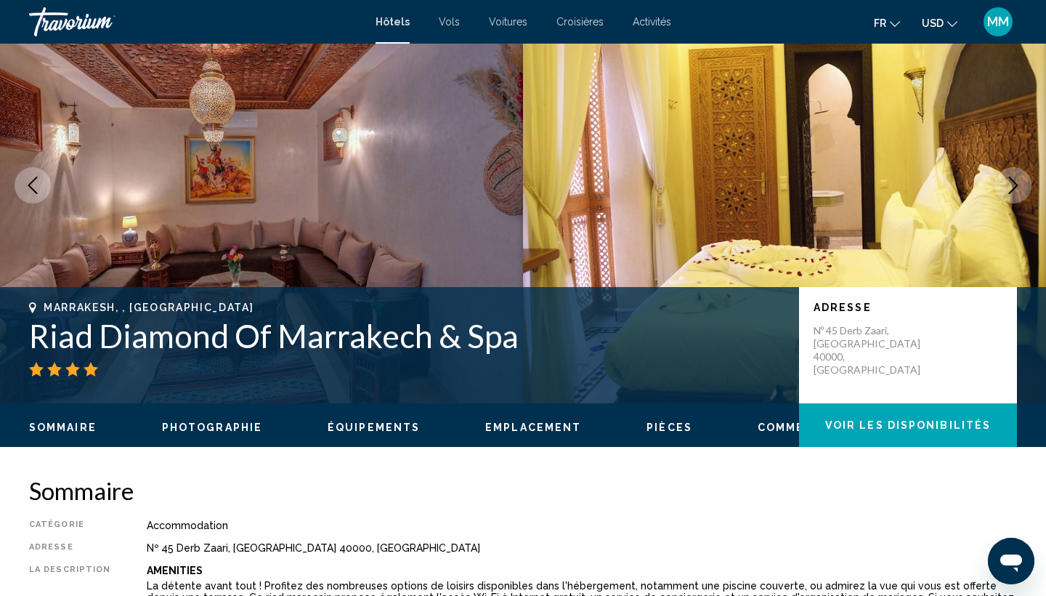
click at [1008, 191] on icon "Next image" at bounding box center [1013, 185] width 17 height 17
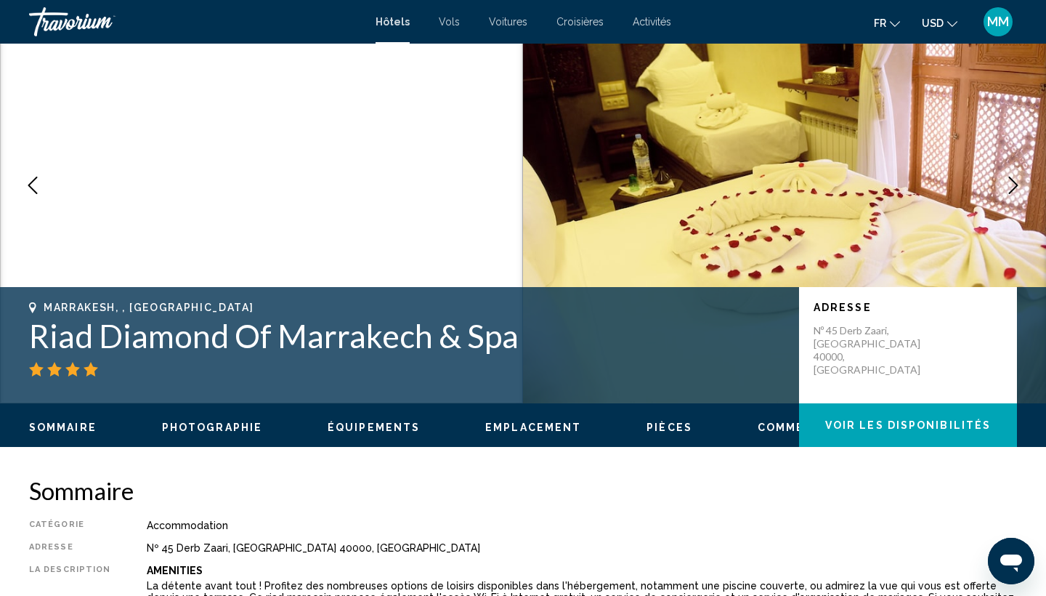
click at [1008, 191] on icon "Next image" at bounding box center [1013, 185] width 17 height 17
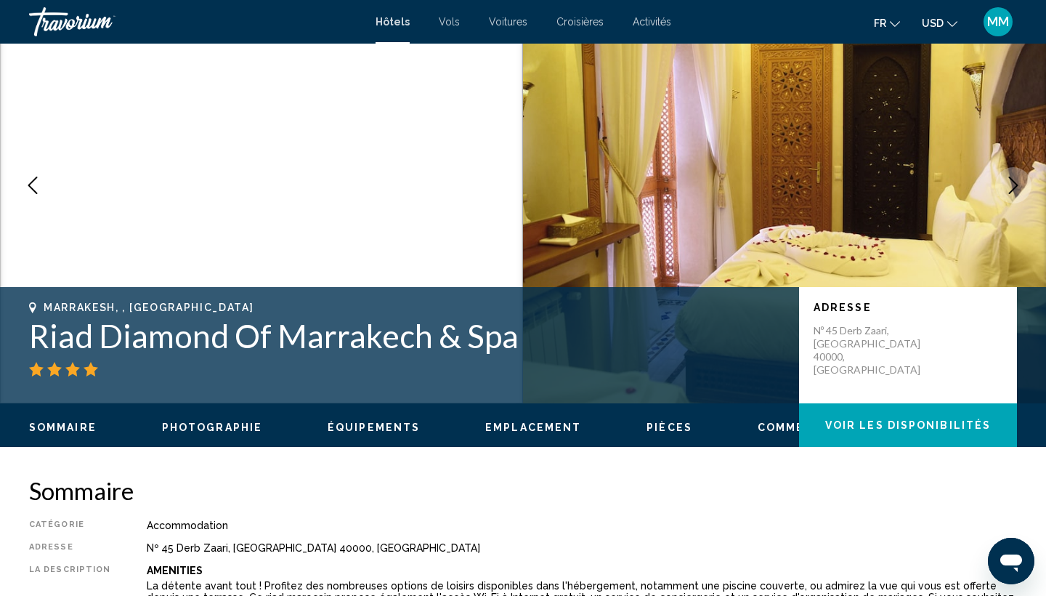
click at [1008, 191] on icon "Next image" at bounding box center [1013, 185] width 17 height 17
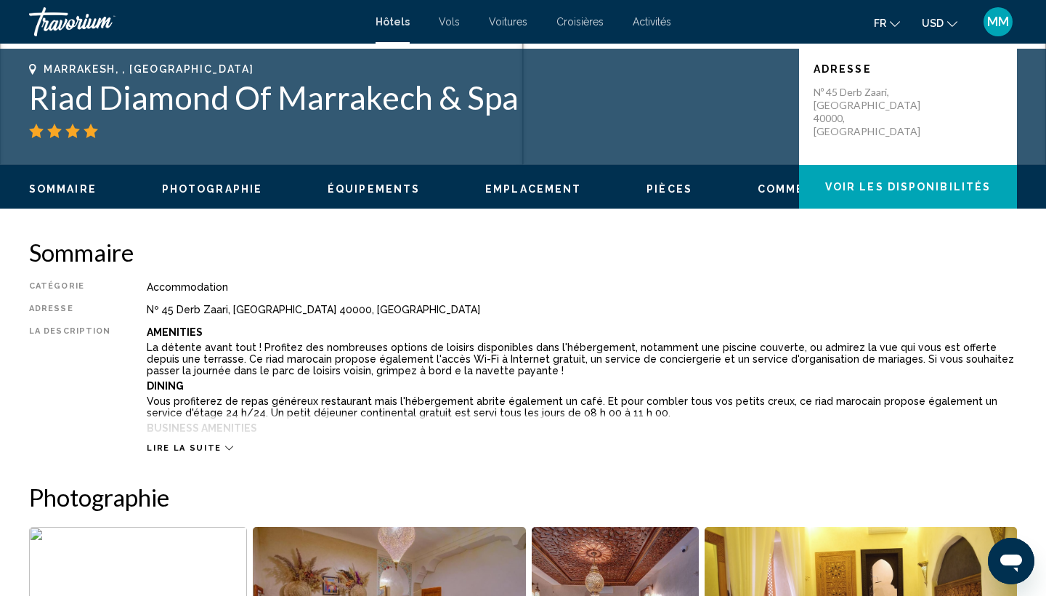
scroll to position [317, 0]
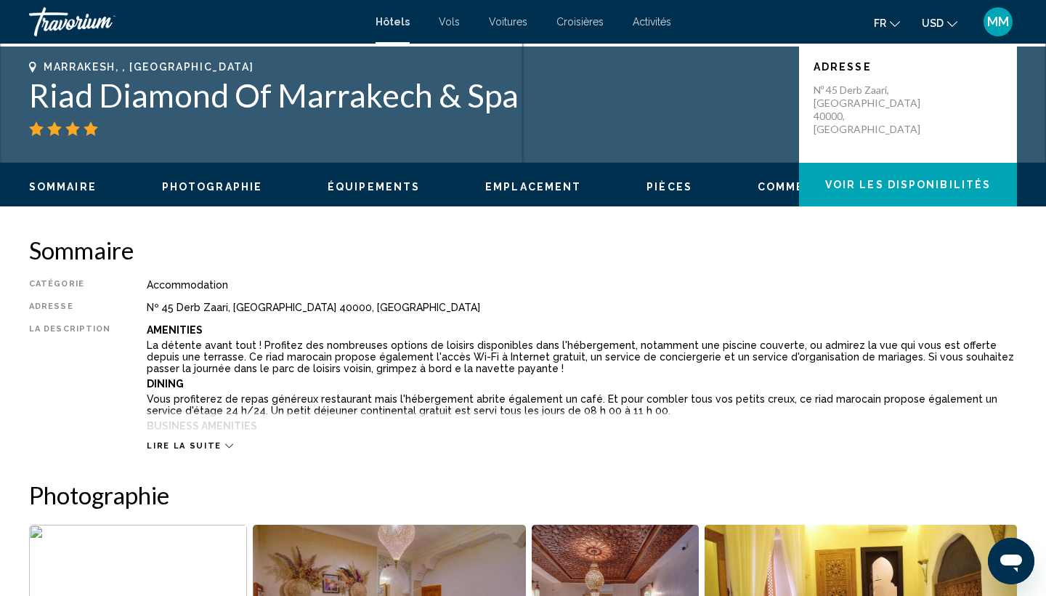
click at [181, 447] on span "Lire la suite" at bounding box center [184, 445] width 74 height 9
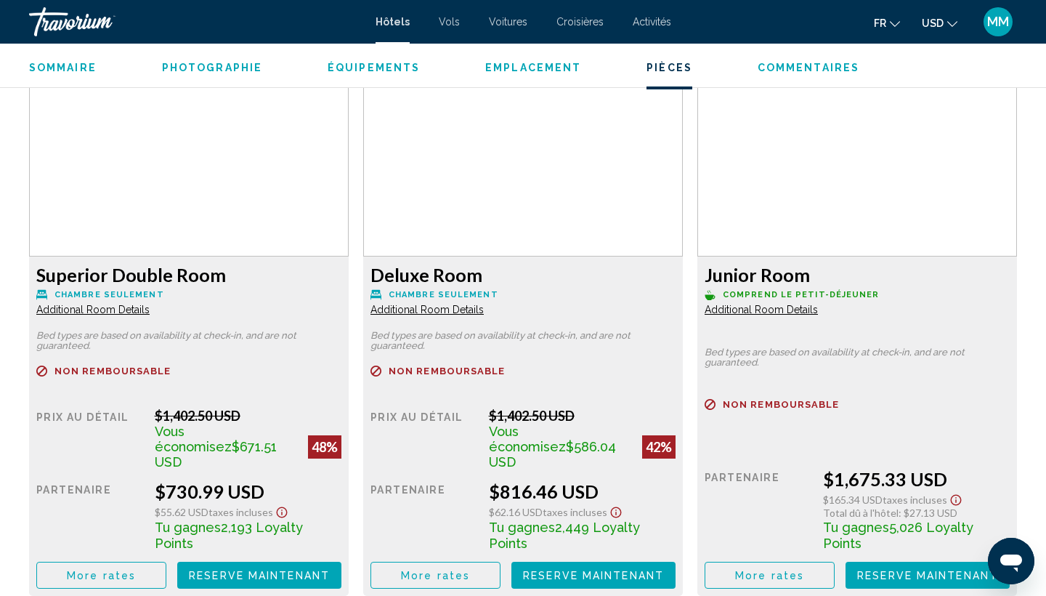
scroll to position [2444, 0]
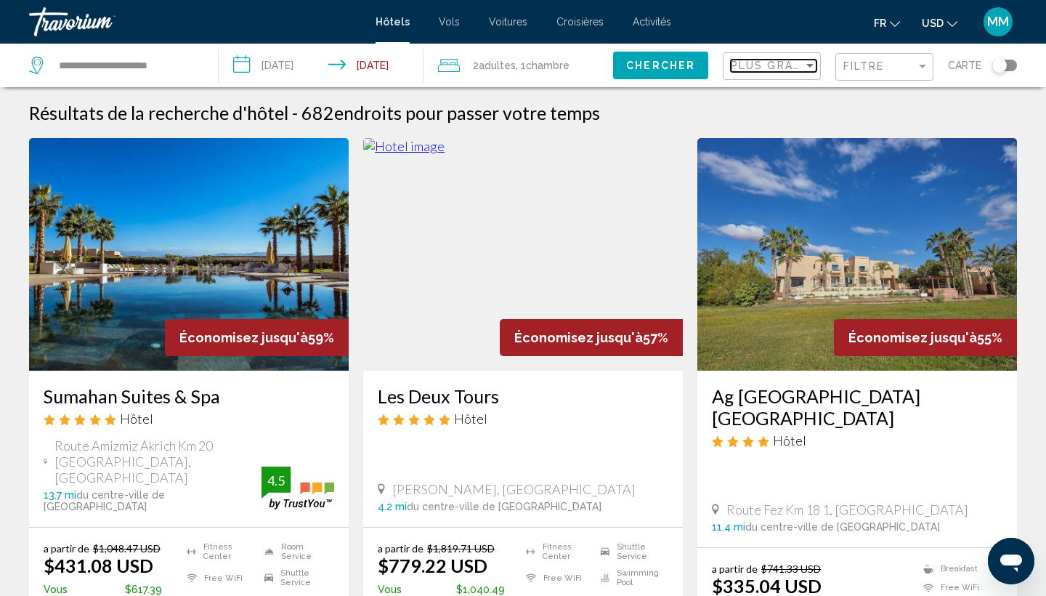
click at [806, 65] on div "Sort by" at bounding box center [809, 66] width 13 height 12
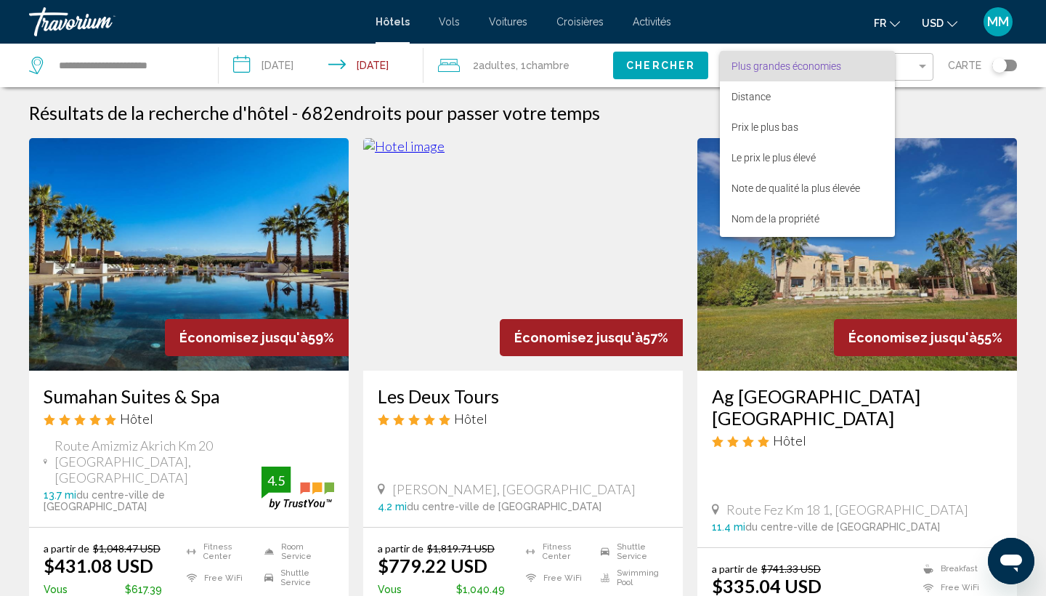
click at [630, 113] on div at bounding box center [523, 298] width 1046 height 596
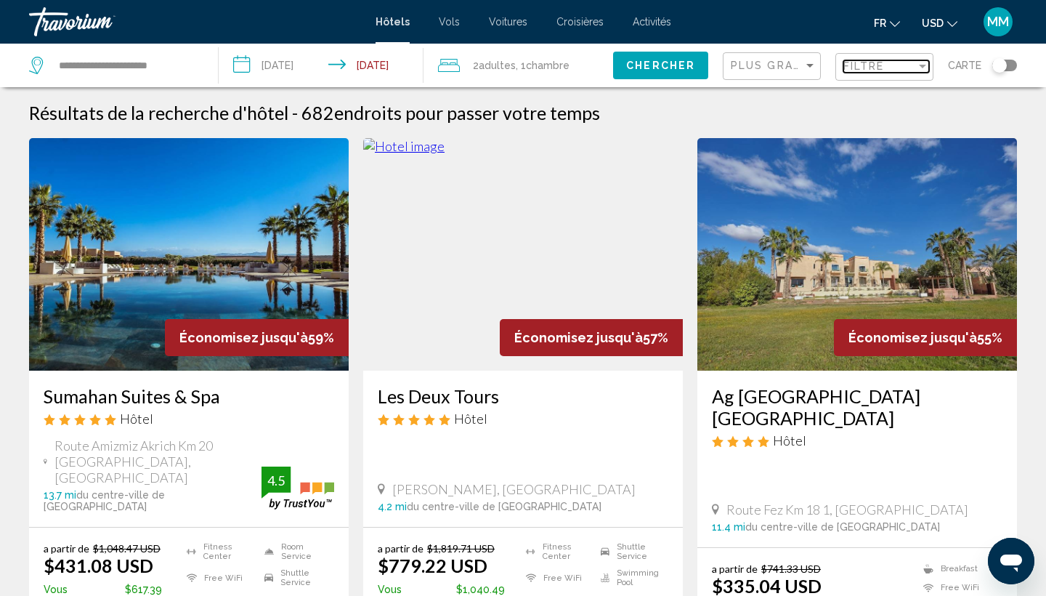
click at [912, 68] on div "Filtre" at bounding box center [879, 66] width 73 height 12
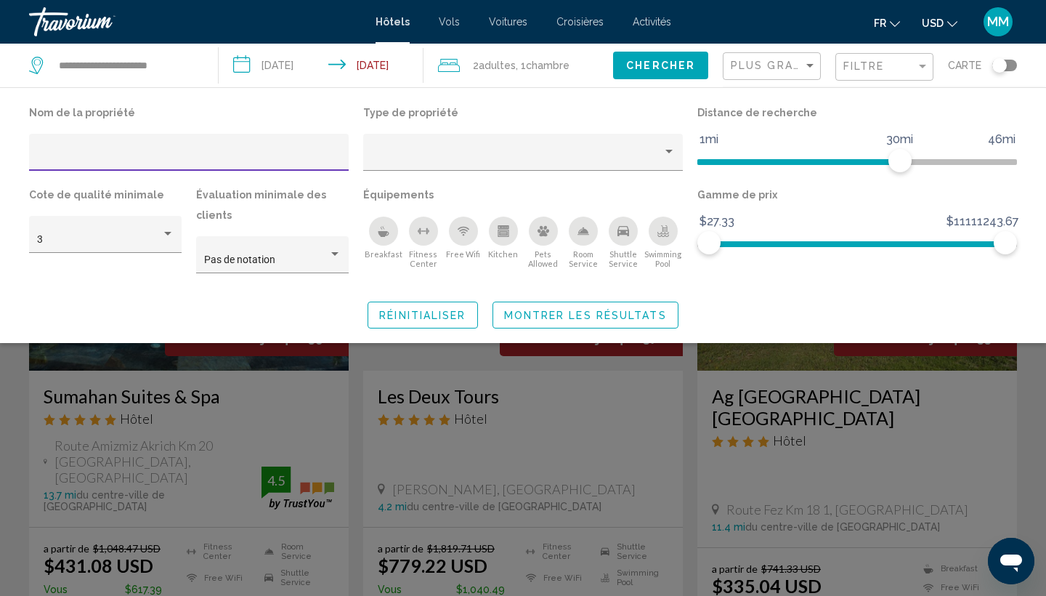
click at [0, 450] on div "Search widget" at bounding box center [523, 407] width 1046 height 378
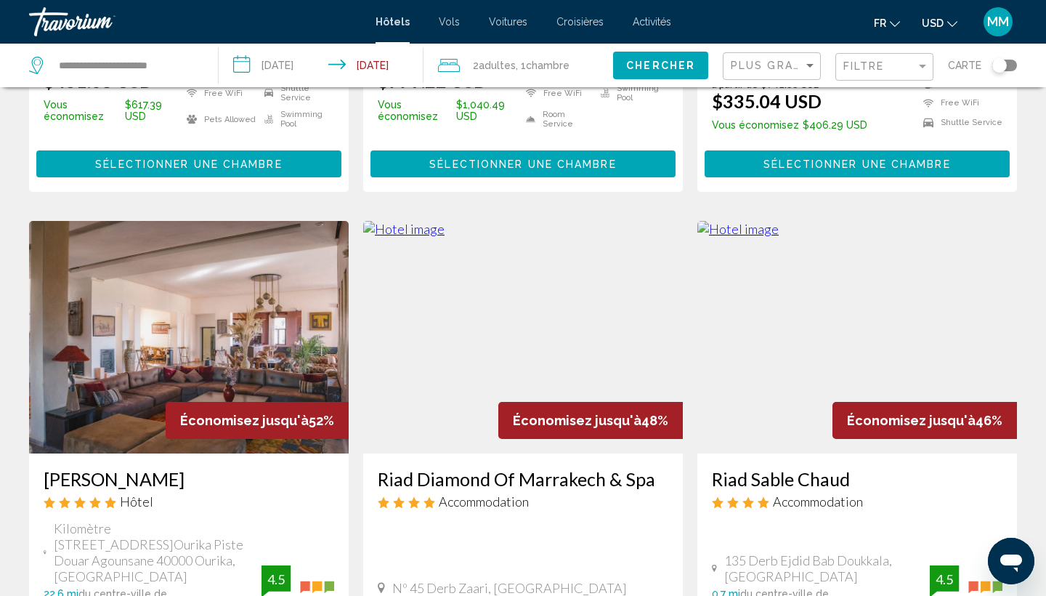
scroll to position [552, 0]
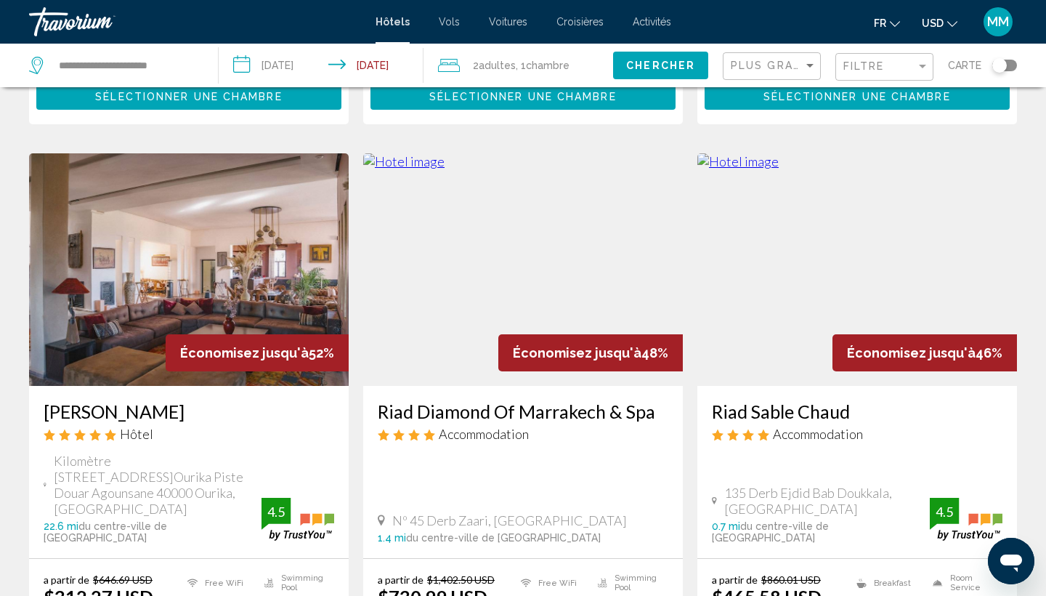
drag, startPoint x: 1045, startPoint y: 231, endPoint x: 1045, endPoint y: 150, distance: 81.4
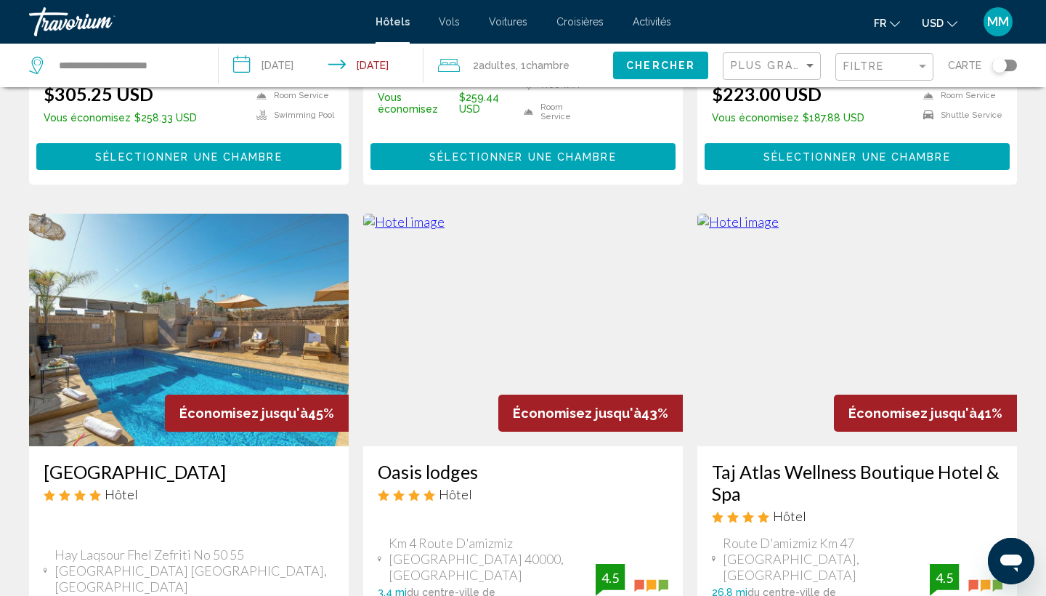
scroll to position [1672, 0]
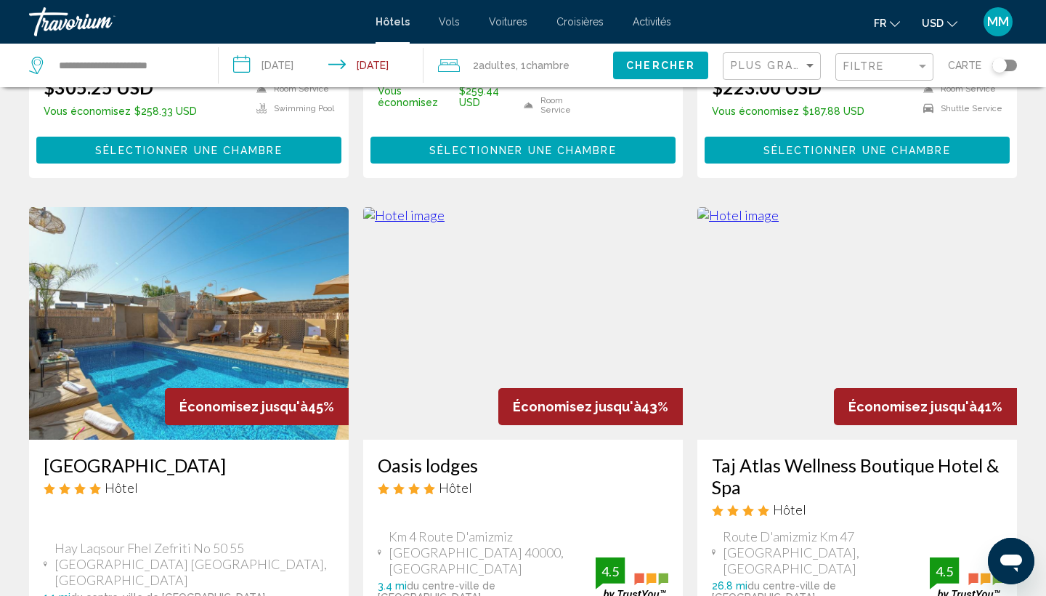
click at [97, 454] on h3 "[GEOGRAPHIC_DATA]" at bounding box center [189, 465] width 291 height 22
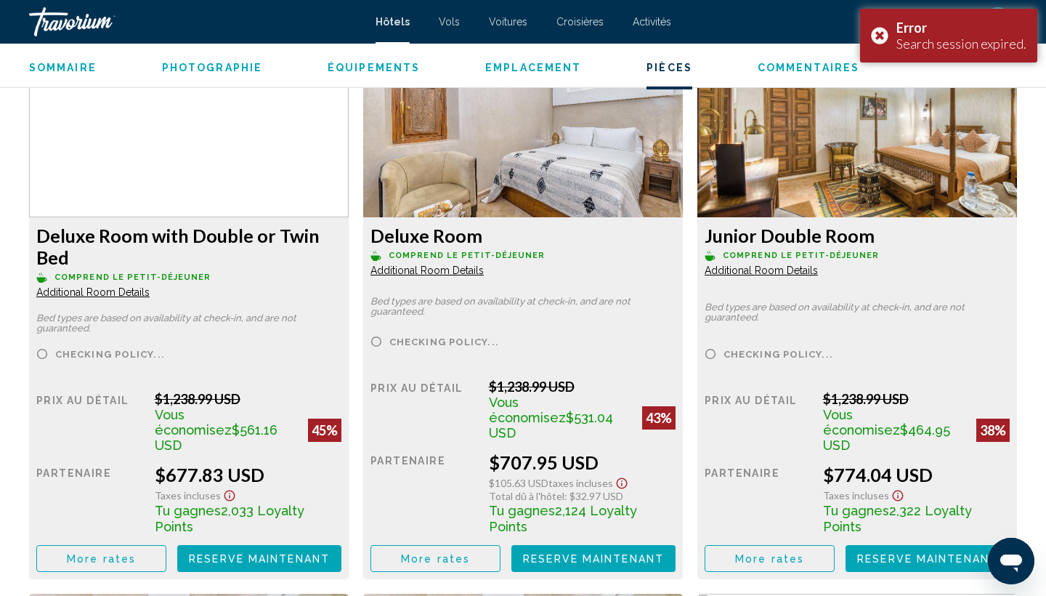
scroll to position [2025, 0]
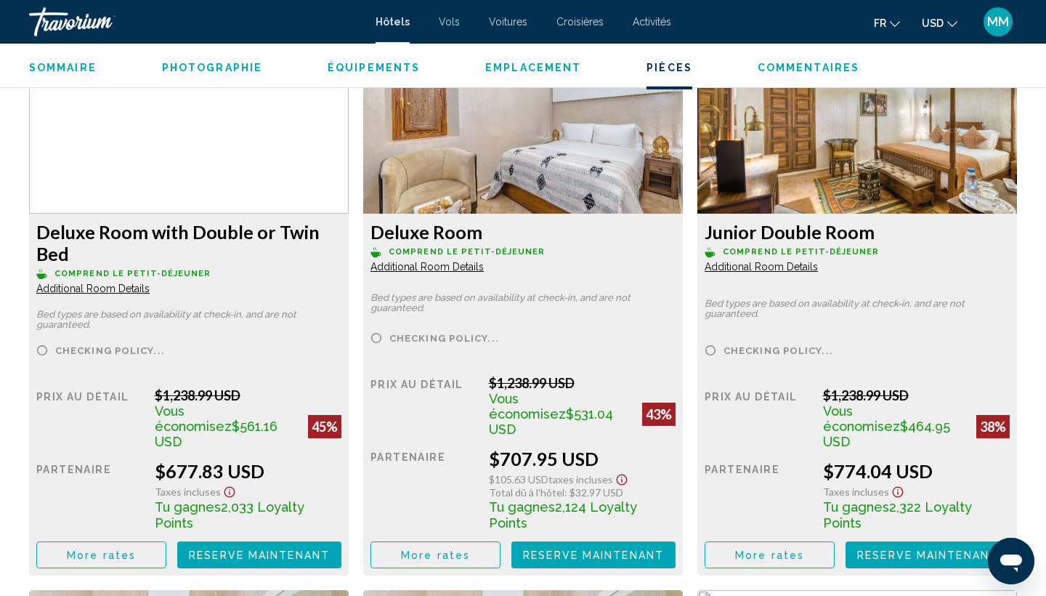
drag, startPoint x: 154, startPoint y: 456, endPoint x: 256, endPoint y: 453, distance: 102.5
click at [256, 460] on div "$677.83 USD" at bounding box center [248, 471] width 187 height 22
click at [288, 460] on div "$677.83 USD" at bounding box center [248, 471] width 187 height 22
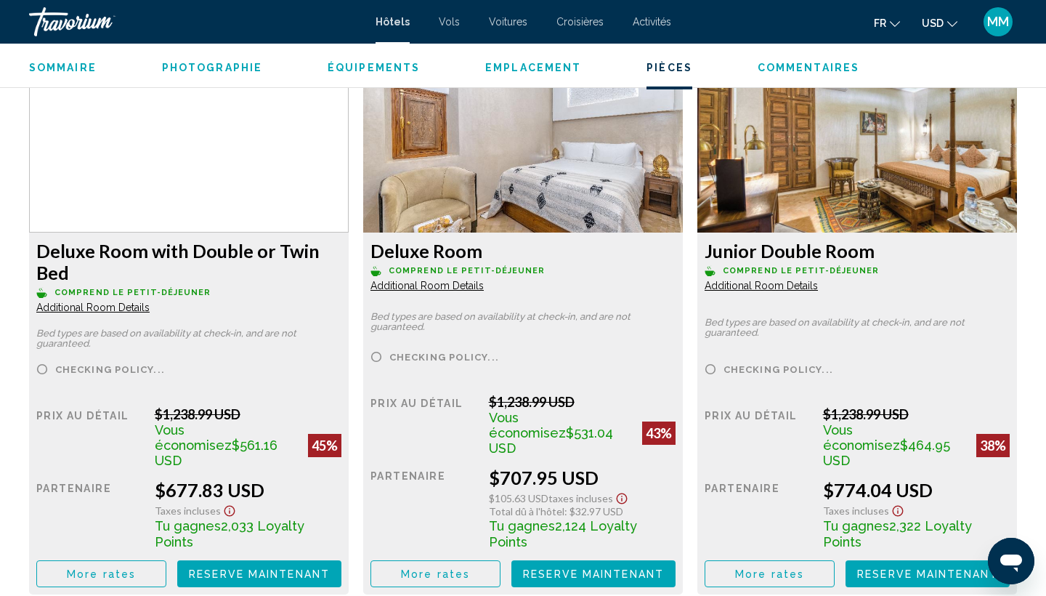
scroll to position [2006, 0]
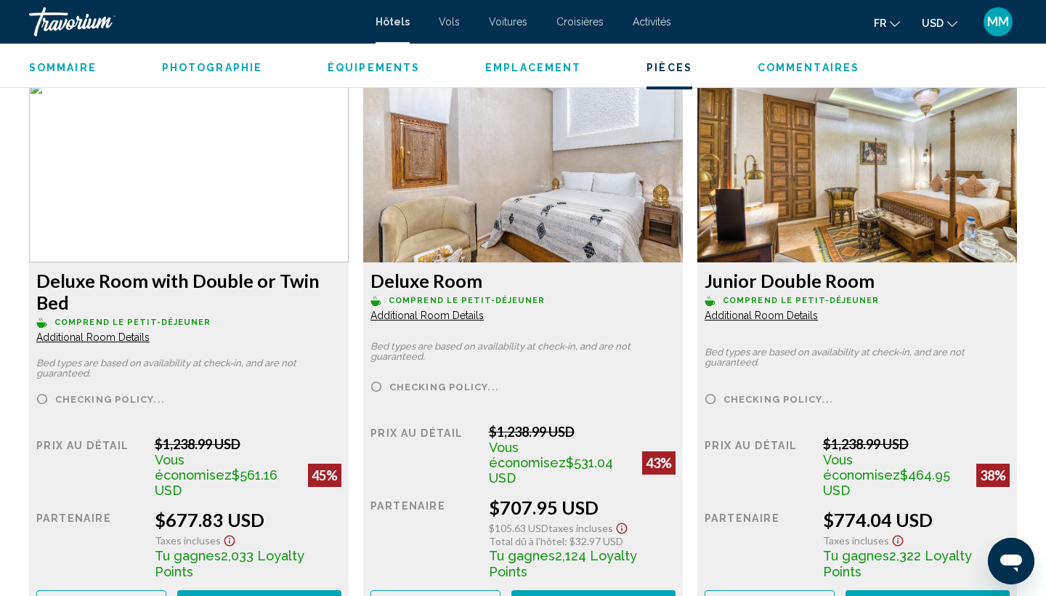
click at [9, 150] on div "Sommaire Catégorie Hotel Adresse Hay Laqsour Fhel [STREET_ADDRESS] La descripti…" at bounding box center [523, 460] width 1046 height 3769
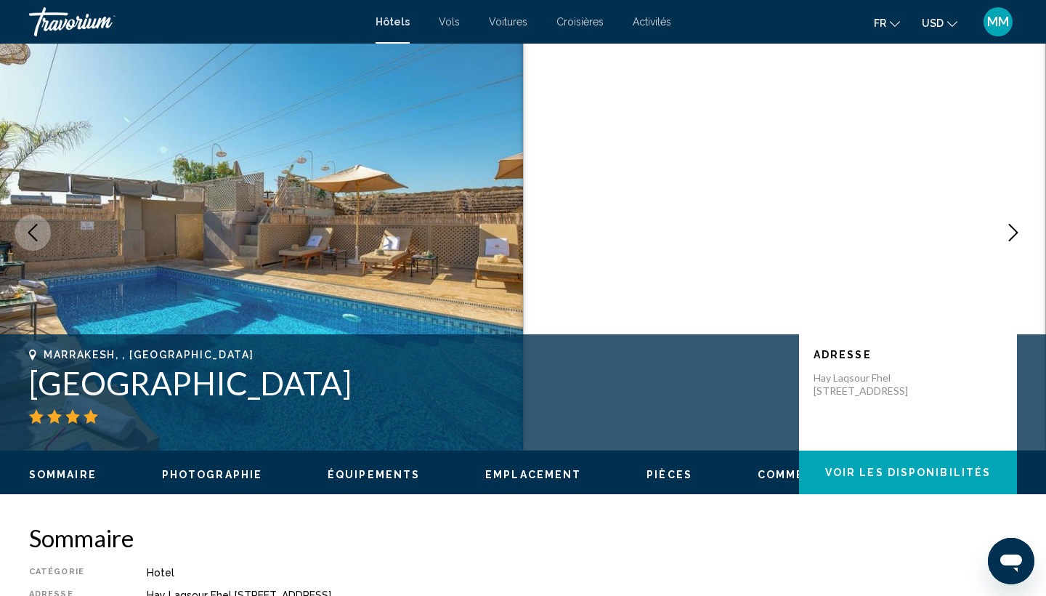
scroll to position [20, 0]
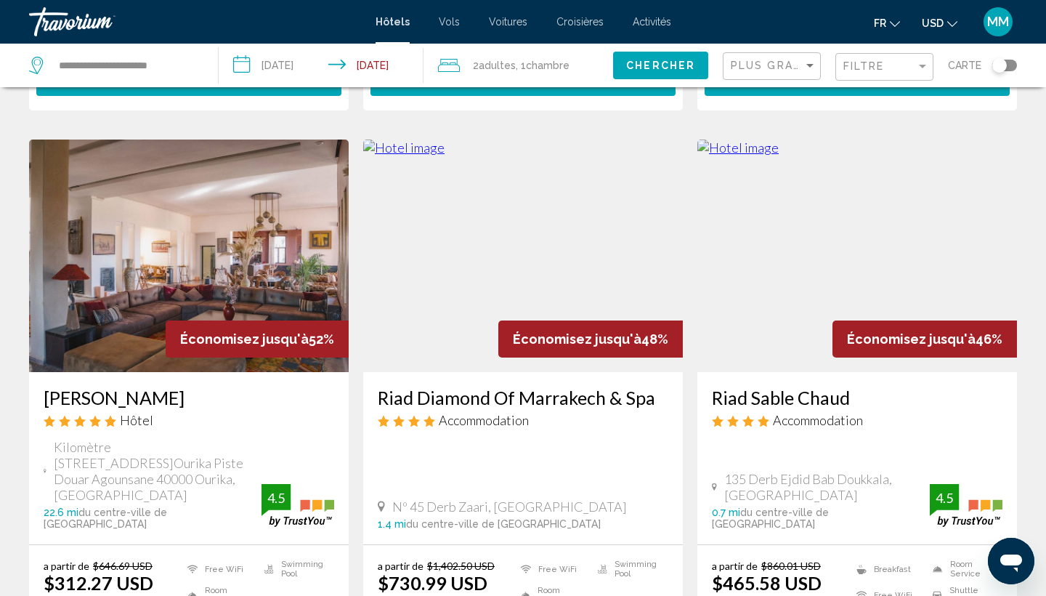
scroll to position [602, 0]
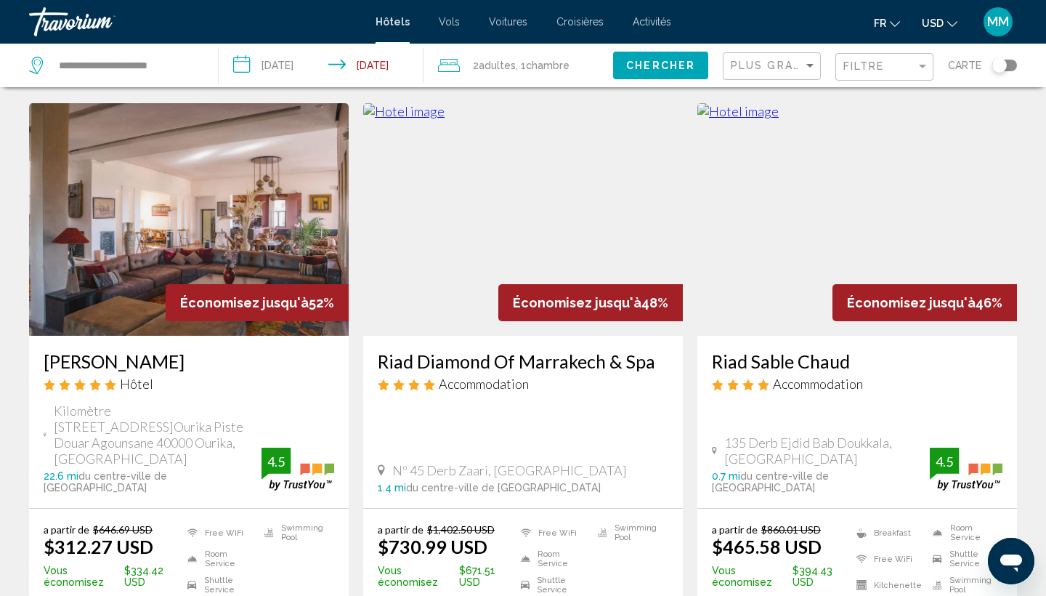
click at [812, 210] on img "Main content" at bounding box center [857, 219] width 320 height 232
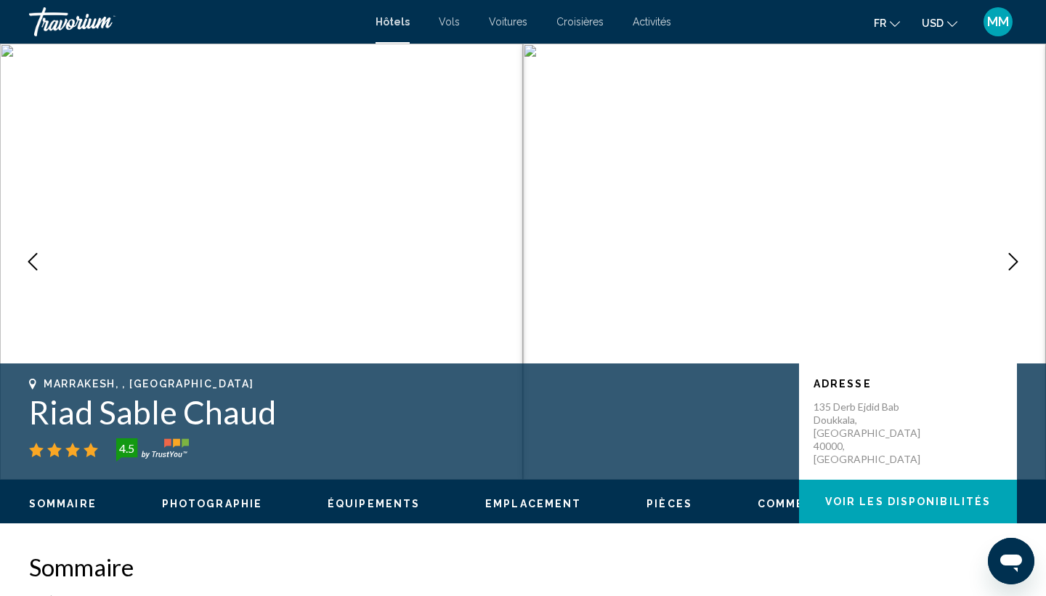
click at [1016, 261] on icon "Next image" at bounding box center [1013, 261] width 9 height 17
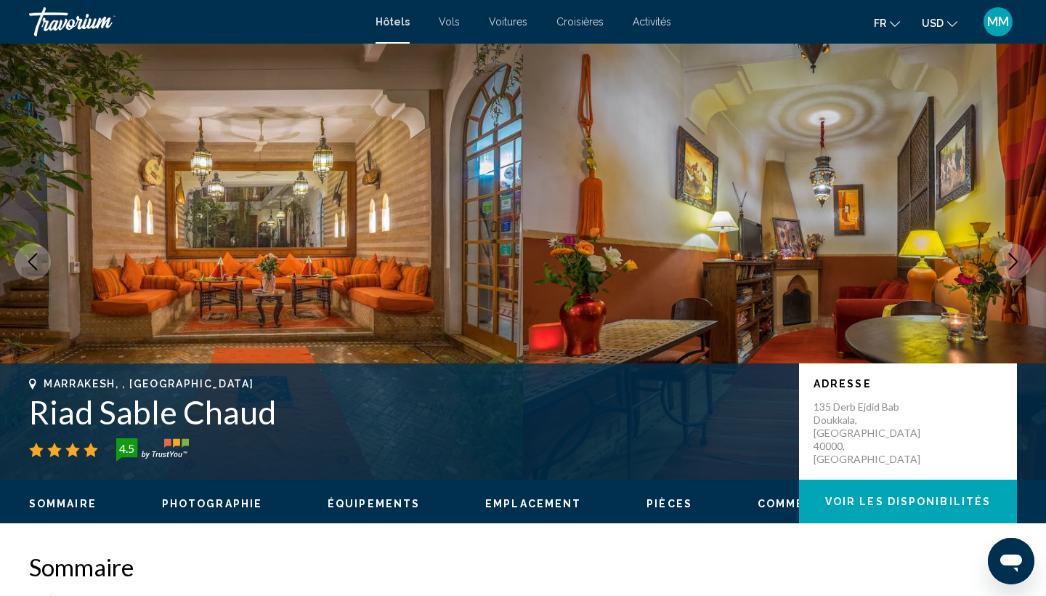
click at [1016, 261] on icon "Next image" at bounding box center [1013, 261] width 9 height 17
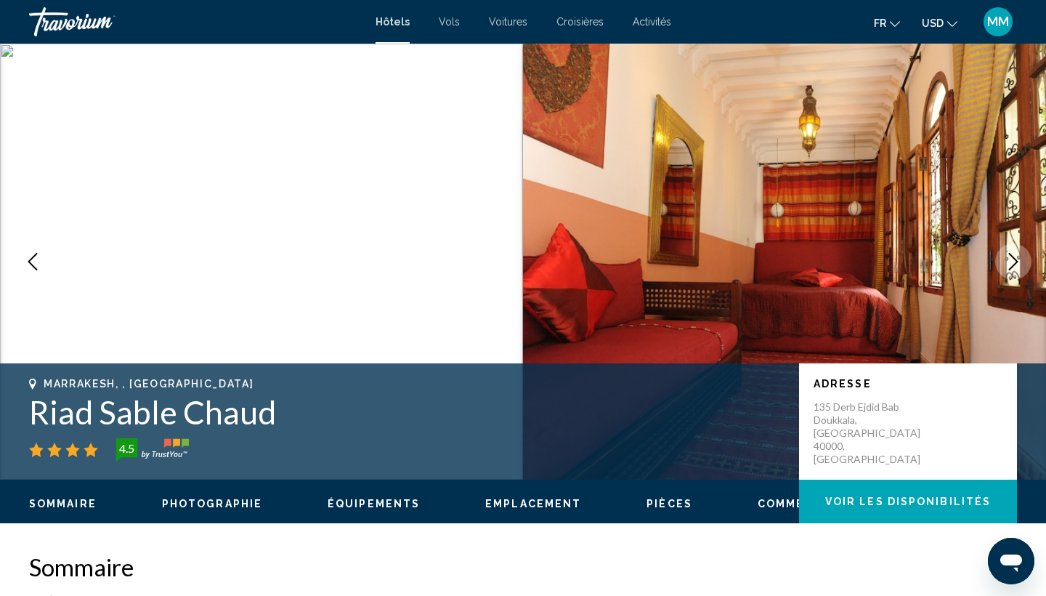
click at [1016, 261] on icon "Next image" at bounding box center [1013, 261] width 9 height 17
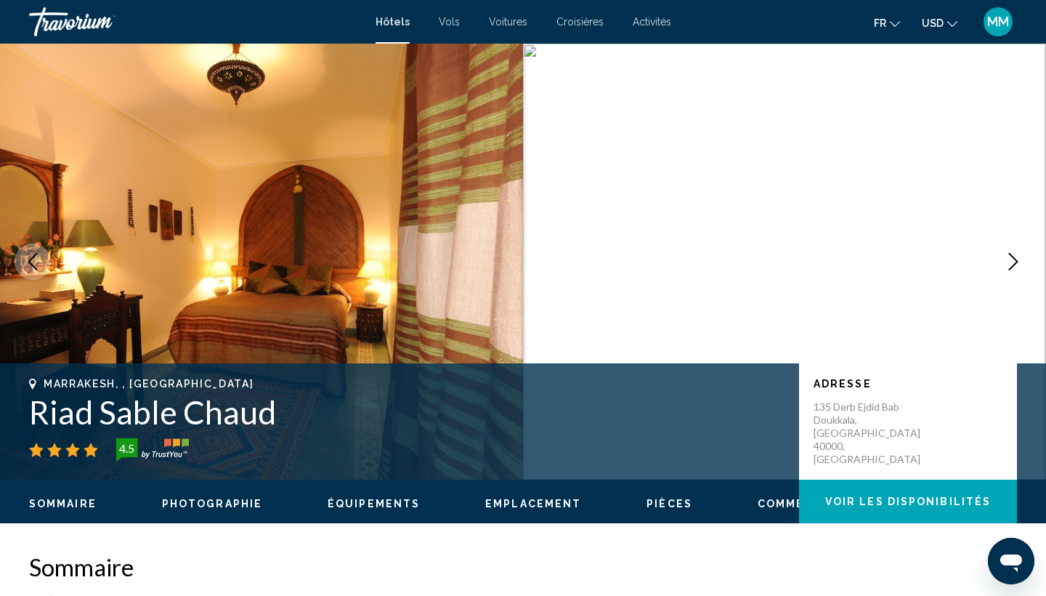
click at [1016, 261] on icon "Next image" at bounding box center [1013, 261] width 9 height 17
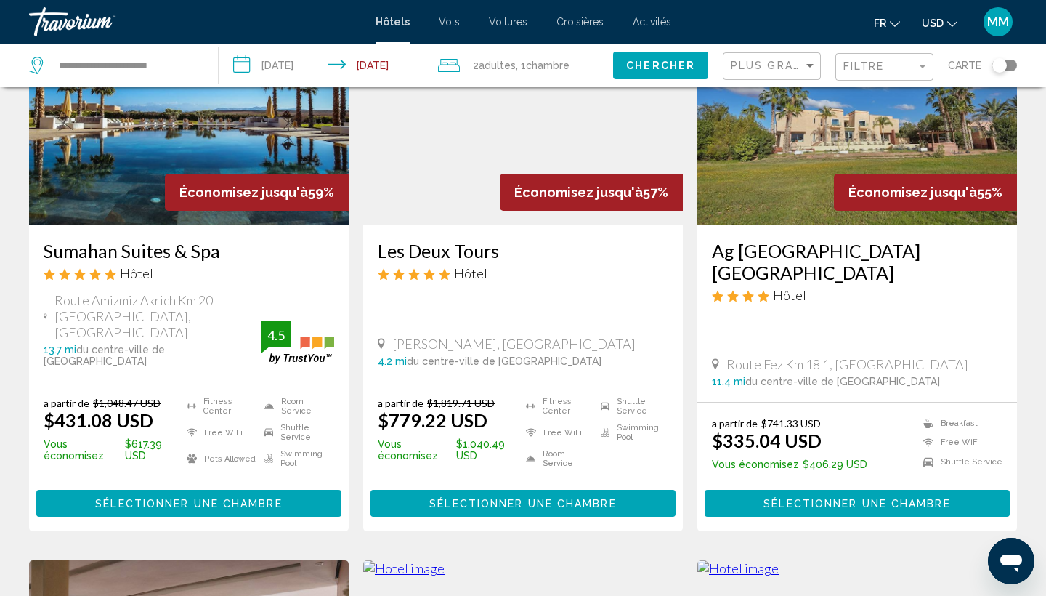
scroll to position [153, 0]
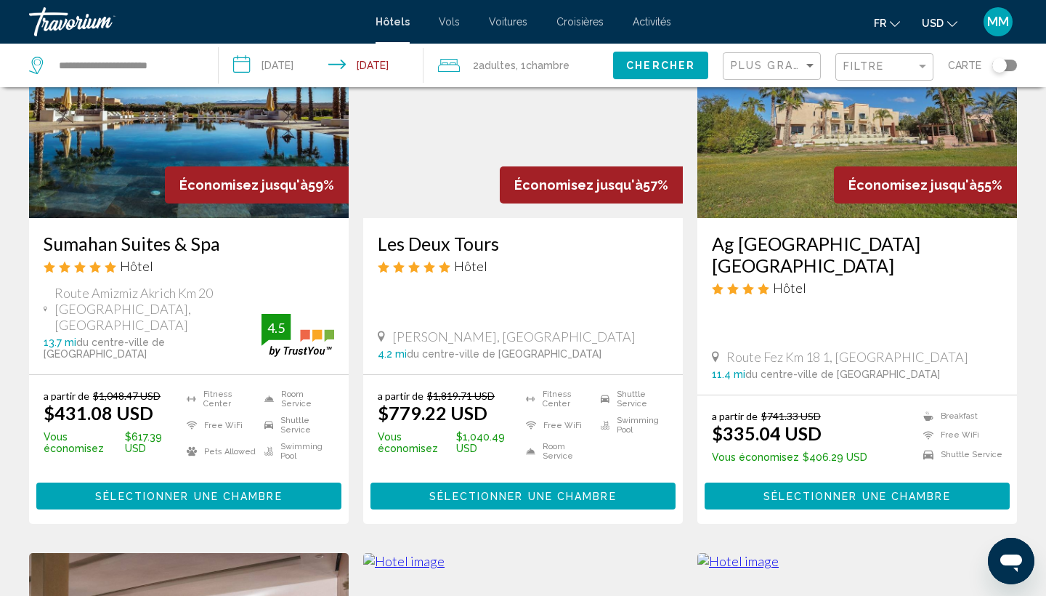
click at [254, 140] on img "Main content" at bounding box center [189, 101] width 320 height 232
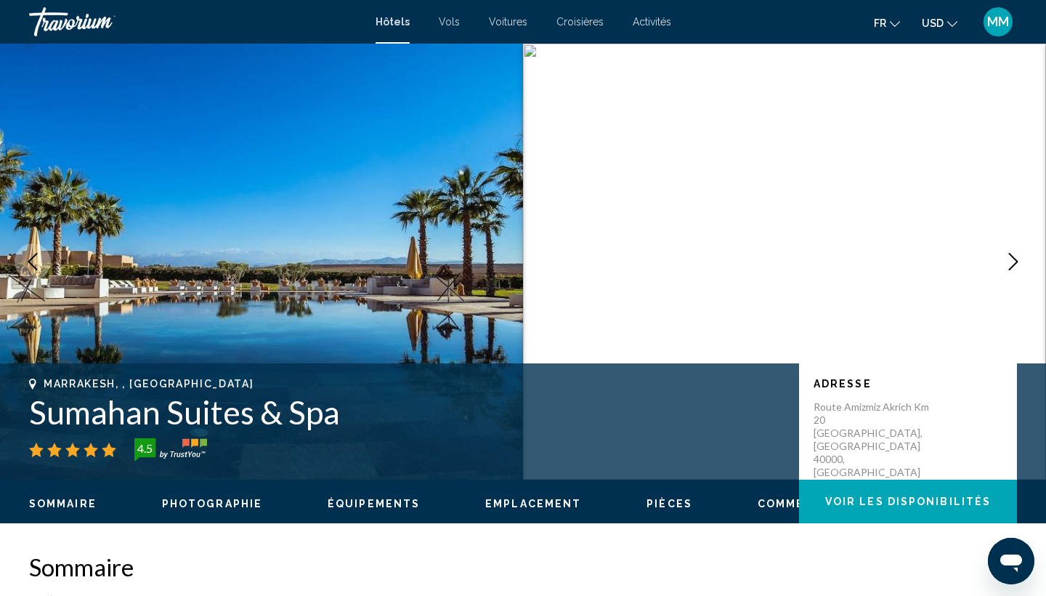
click at [1032, 260] on img "Main content" at bounding box center [784, 262] width 523 height 436
click at [1024, 260] on button "Next image" at bounding box center [1013, 261] width 36 height 36
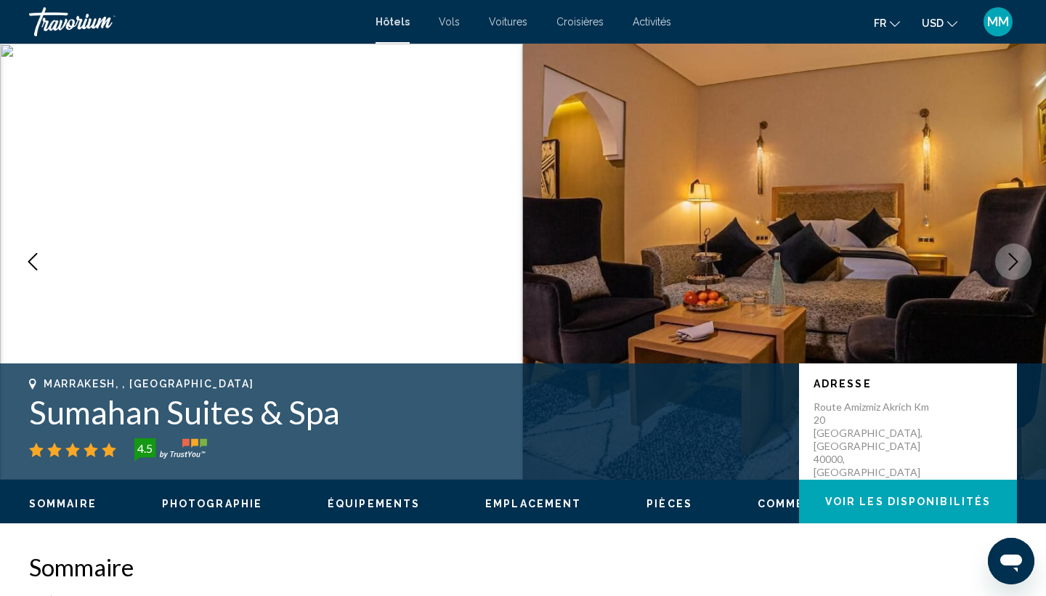
click at [1013, 260] on icon "Next image" at bounding box center [1013, 261] width 17 height 17
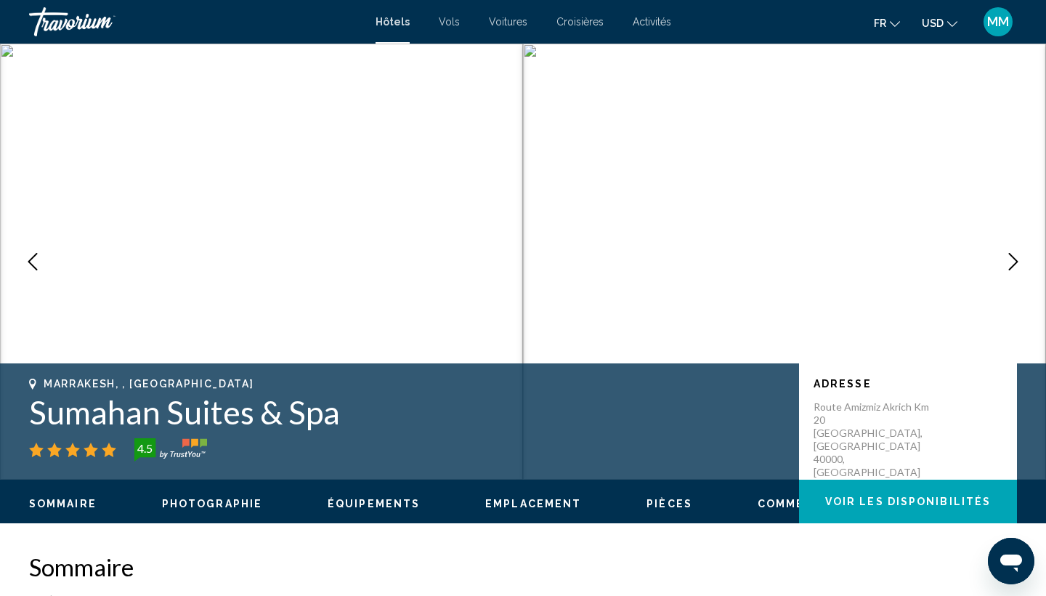
click at [1013, 260] on icon "Next image" at bounding box center [1013, 261] width 17 height 17
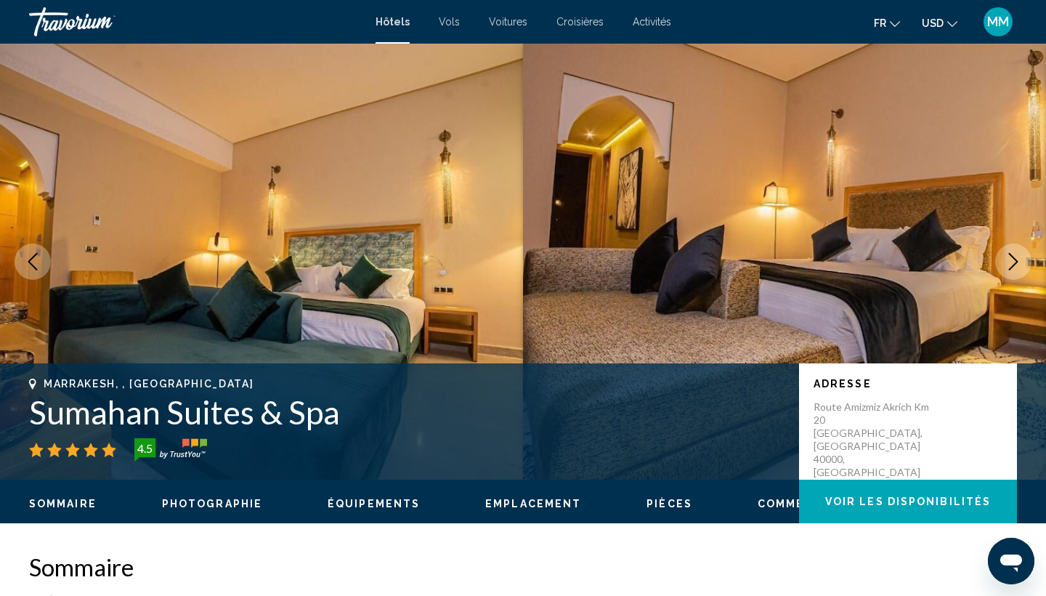
click at [1013, 260] on icon "Next image" at bounding box center [1013, 261] width 17 height 17
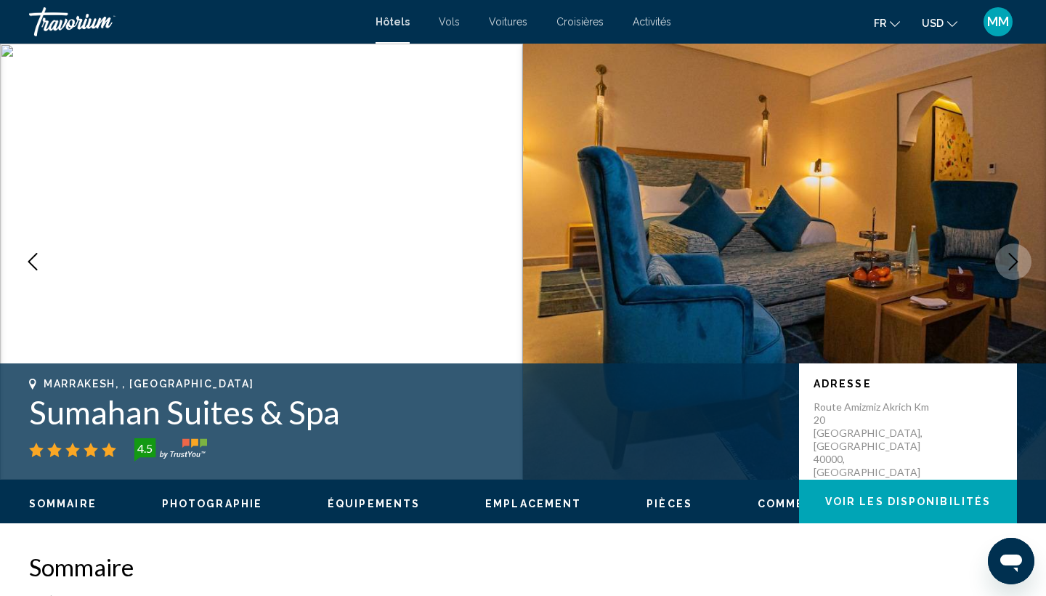
click at [1013, 260] on icon "Next image" at bounding box center [1013, 261] width 17 height 17
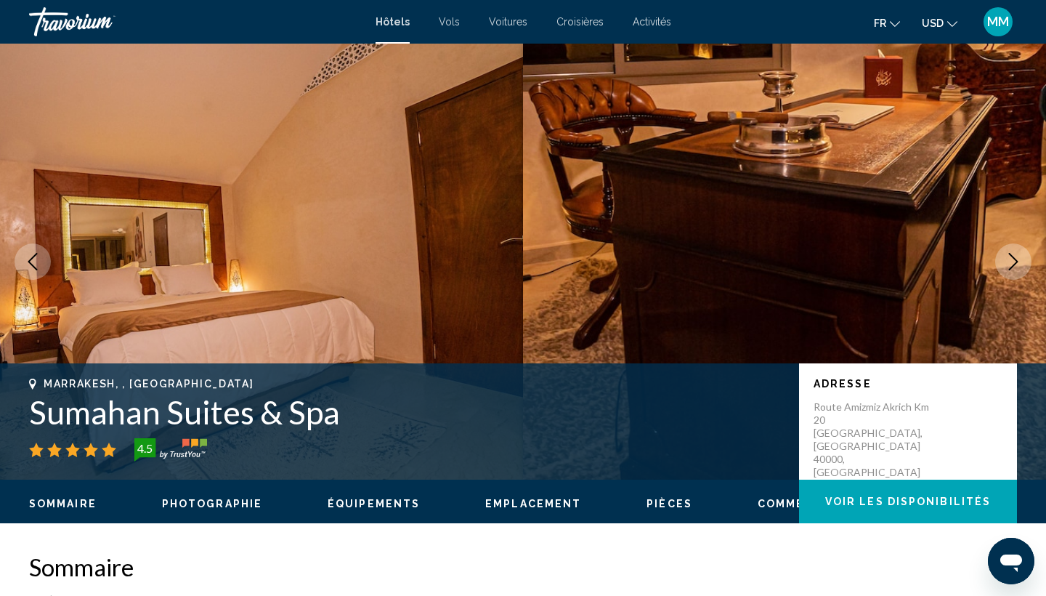
click at [1013, 260] on icon "Next image" at bounding box center [1013, 261] width 17 height 17
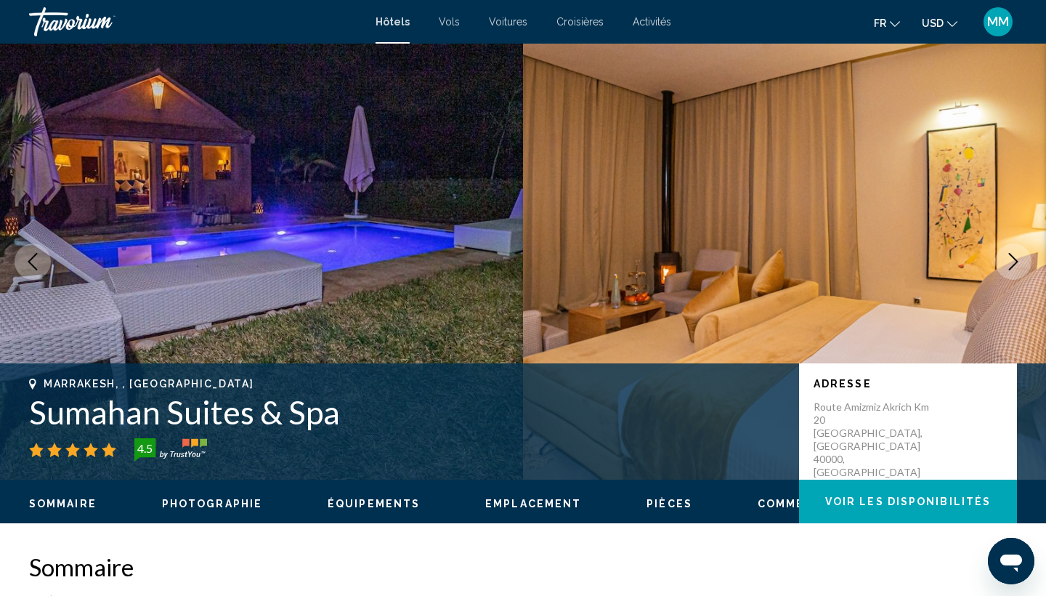
click at [1013, 260] on icon "Next image" at bounding box center [1013, 261] width 17 height 17
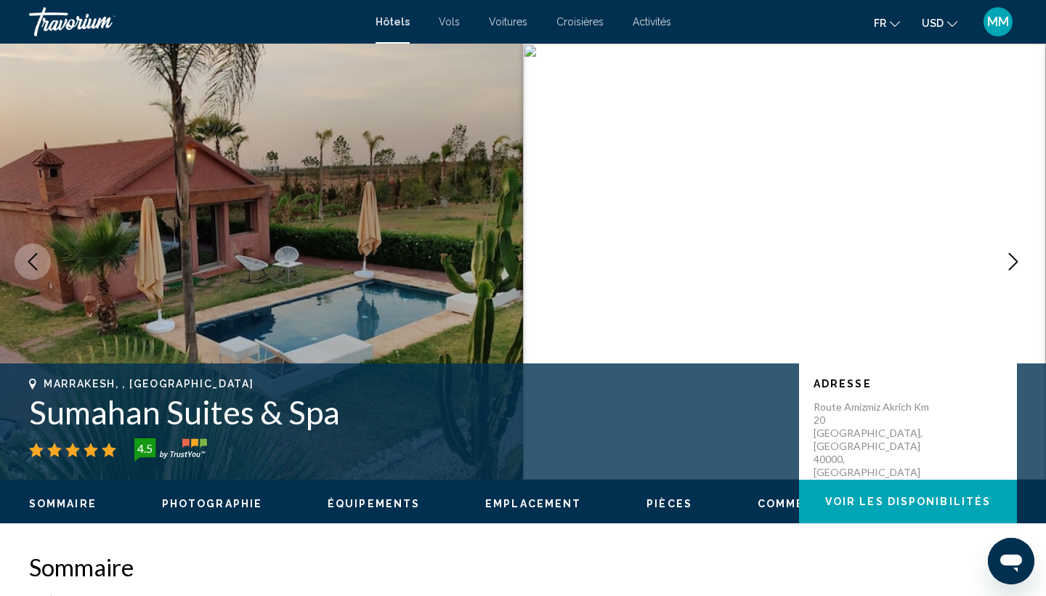
click at [1013, 260] on icon "Next image" at bounding box center [1013, 261] width 17 height 17
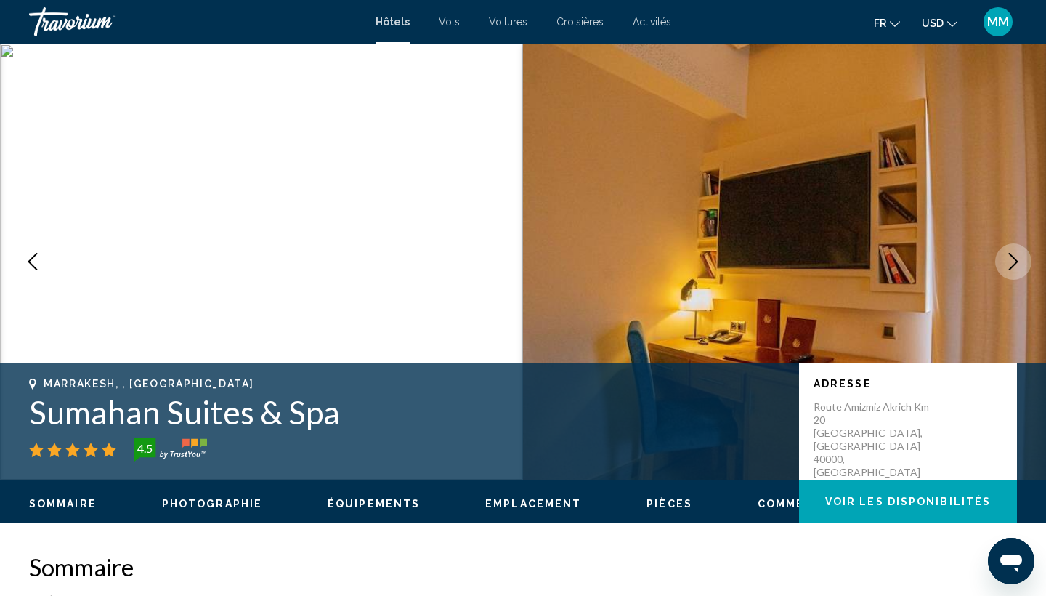
click at [1013, 260] on icon "Next image" at bounding box center [1013, 261] width 17 height 17
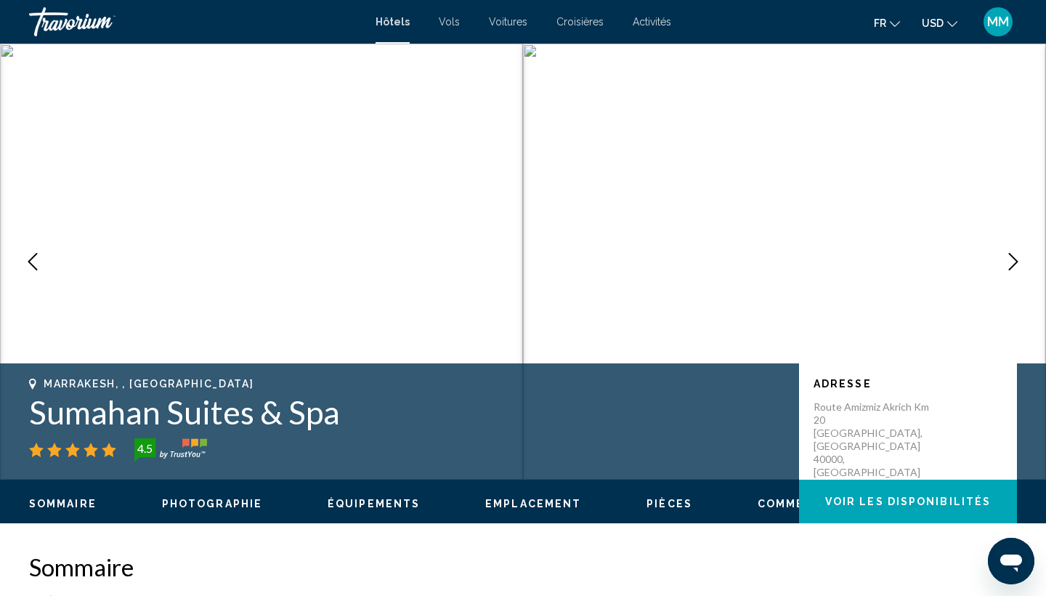
click at [1013, 260] on icon "Next image" at bounding box center [1013, 261] width 17 height 17
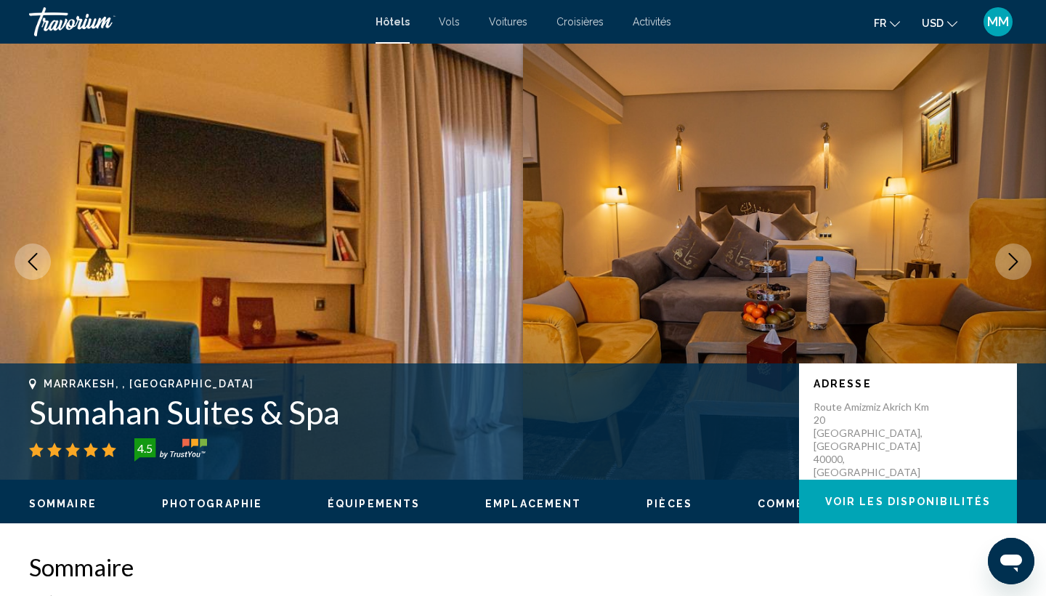
click at [1013, 260] on icon "Next image" at bounding box center [1013, 261] width 17 height 17
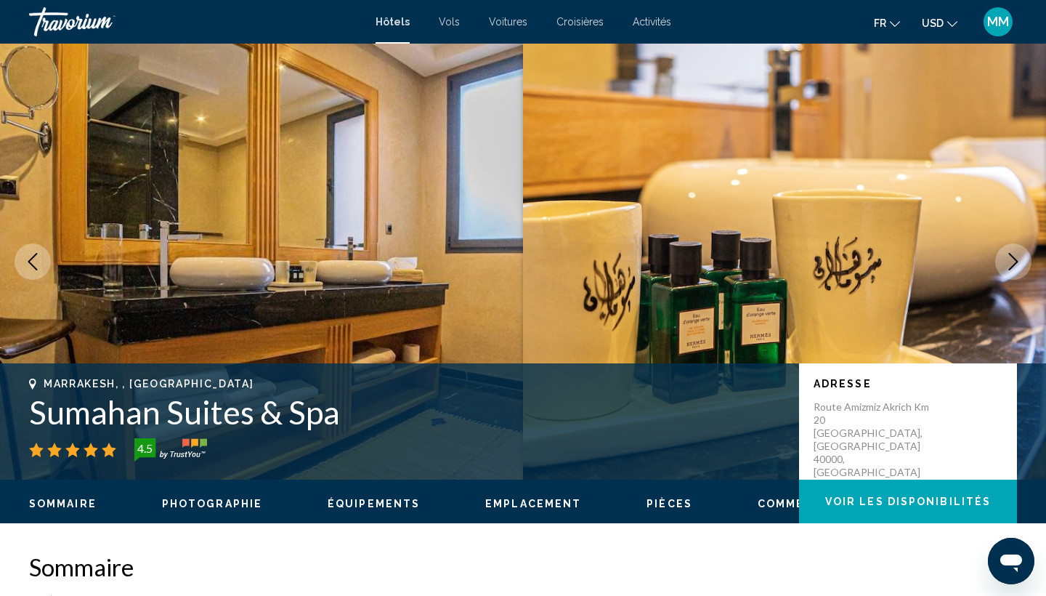
click at [1013, 260] on icon "Next image" at bounding box center [1013, 261] width 17 height 17
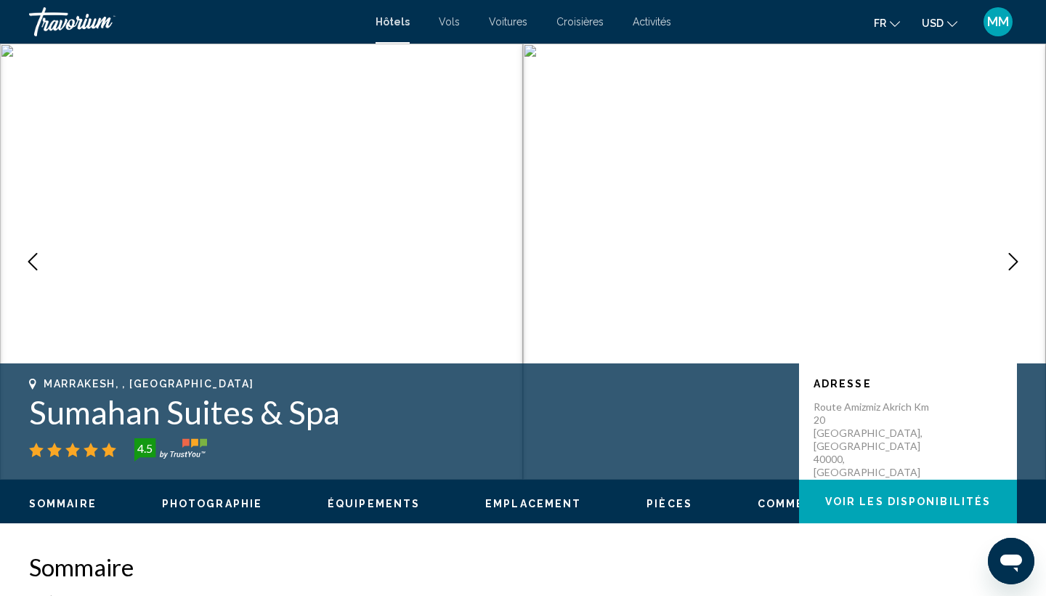
click at [1013, 260] on icon "Next image" at bounding box center [1013, 261] width 17 height 17
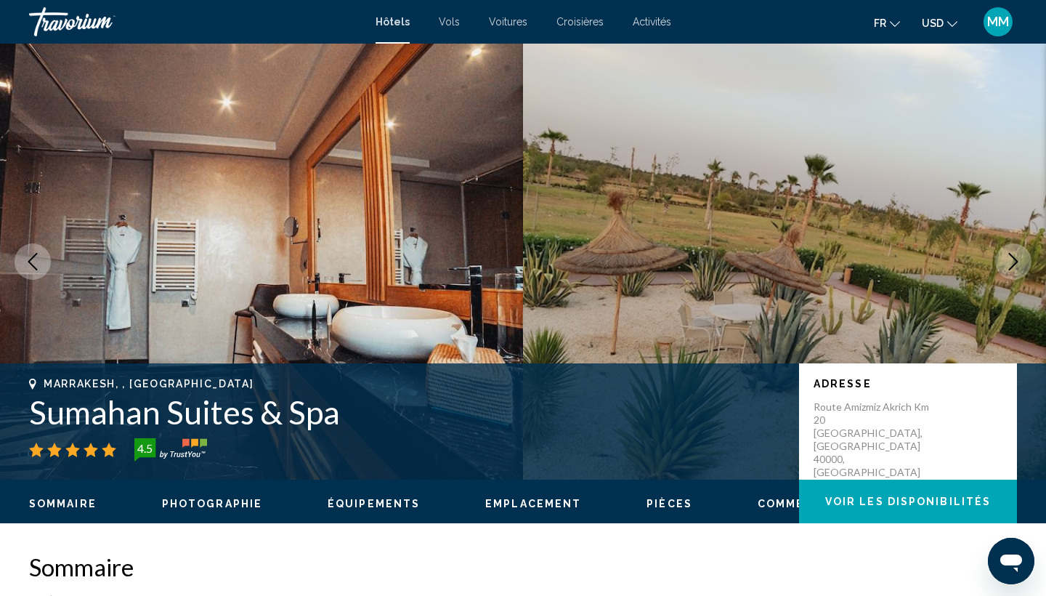
click at [1013, 260] on icon "Next image" at bounding box center [1013, 261] width 17 height 17
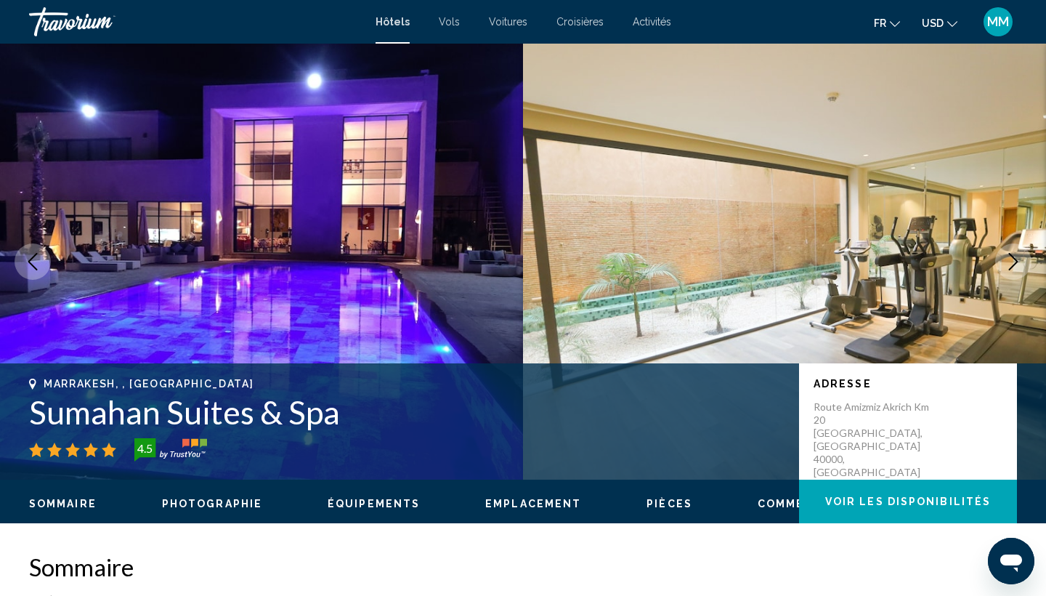
click at [1013, 260] on icon "Next image" at bounding box center [1013, 261] width 17 height 17
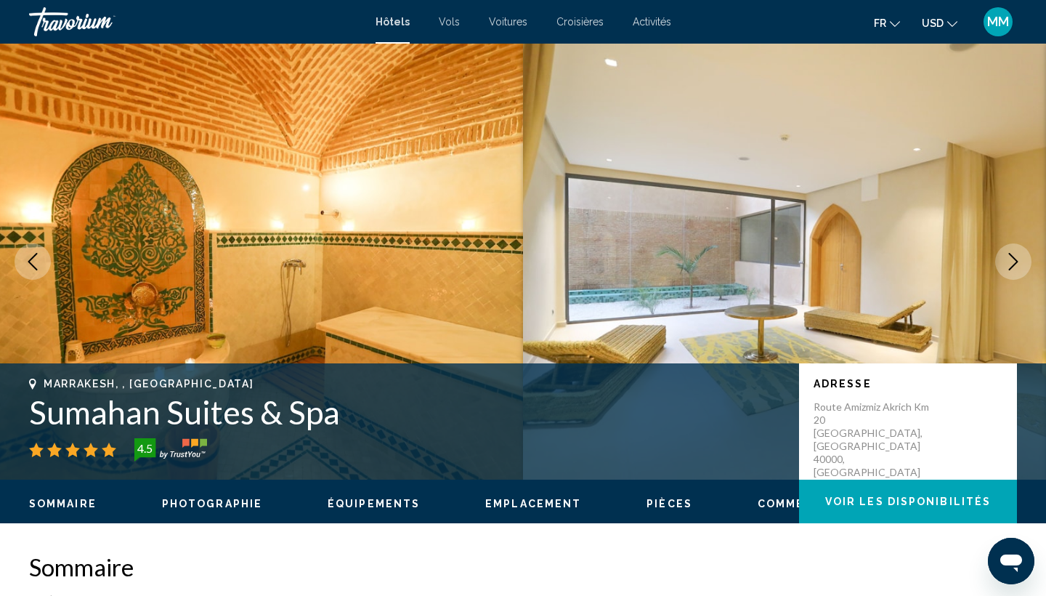
click at [1013, 260] on icon "Next image" at bounding box center [1013, 261] width 17 height 17
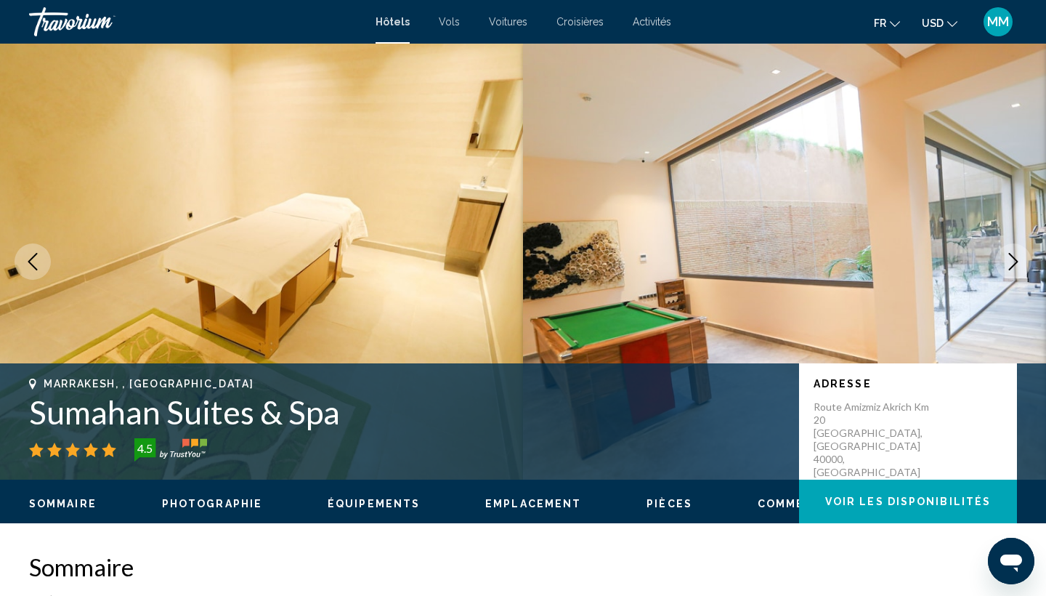
click at [1013, 260] on icon "Next image" at bounding box center [1013, 261] width 17 height 17
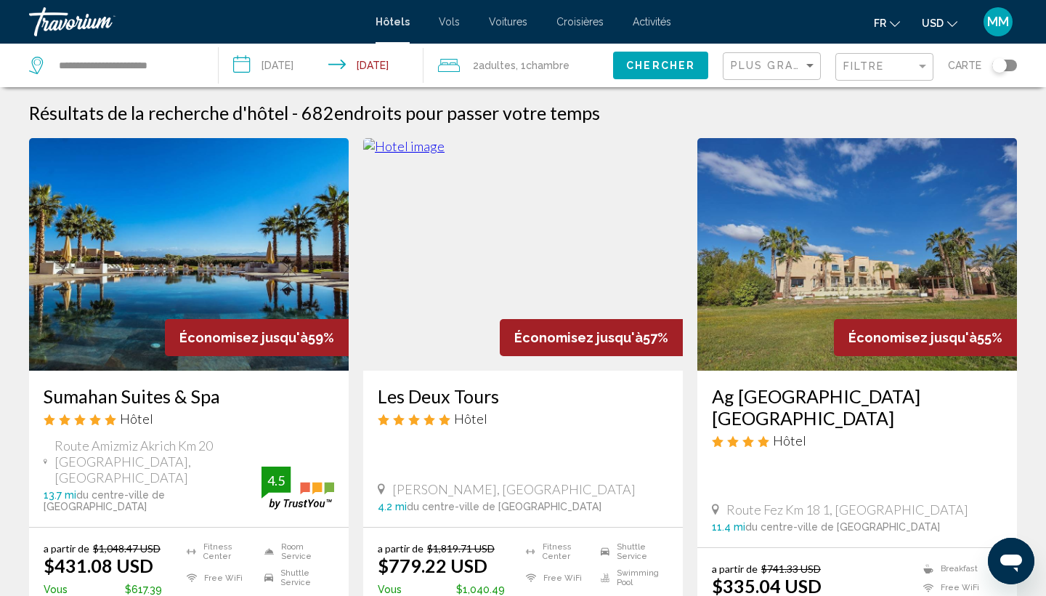
click at [782, 68] on span "Plus grandes économies" at bounding box center [817, 66] width 173 height 12
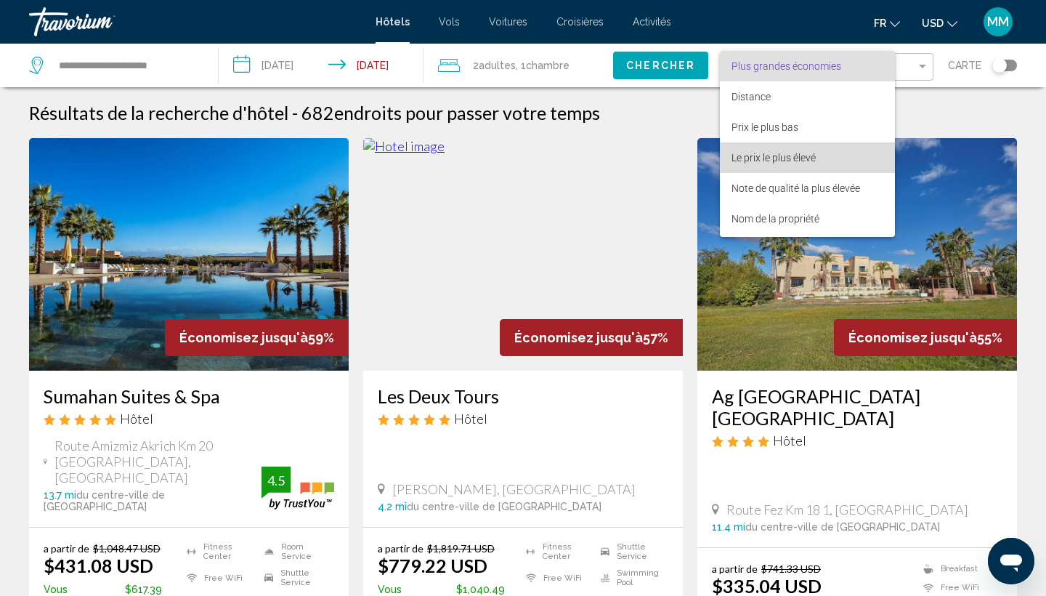
click at [763, 154] on span "Le prix le plus élevé" at bounding box center [774, 158] width 84 height 12
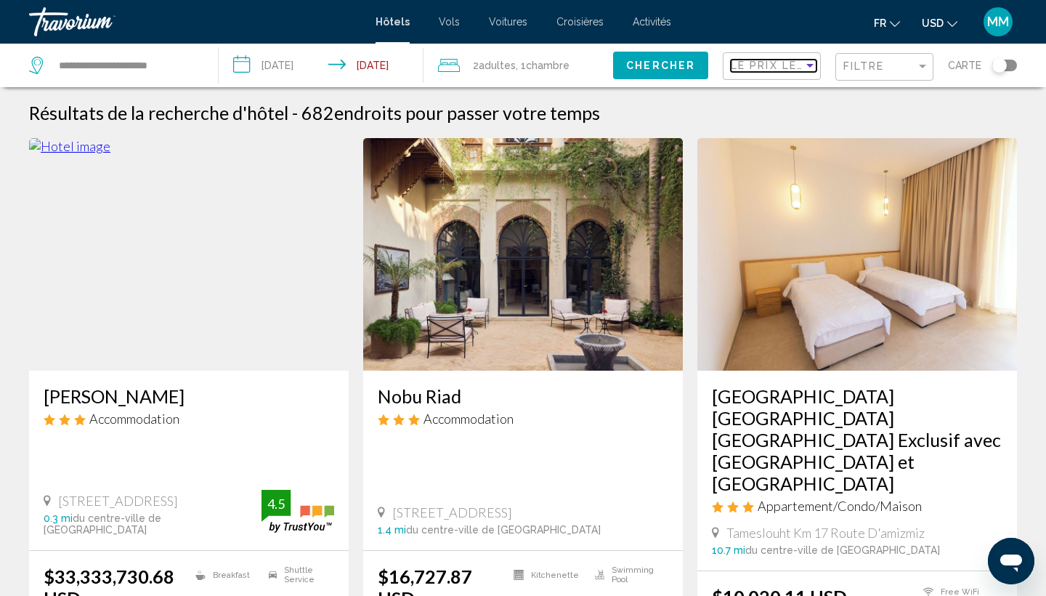
click at [777, 63] on span "Le prix le plus élevé" at bounding box center [803, 66] width 145 height 12
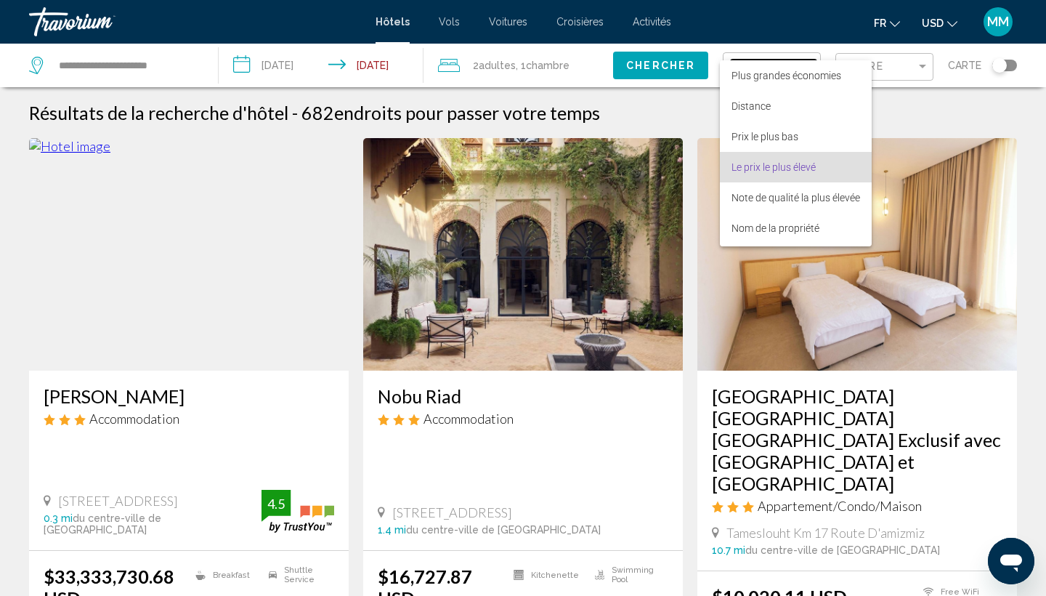
scroll to position [28, 0]
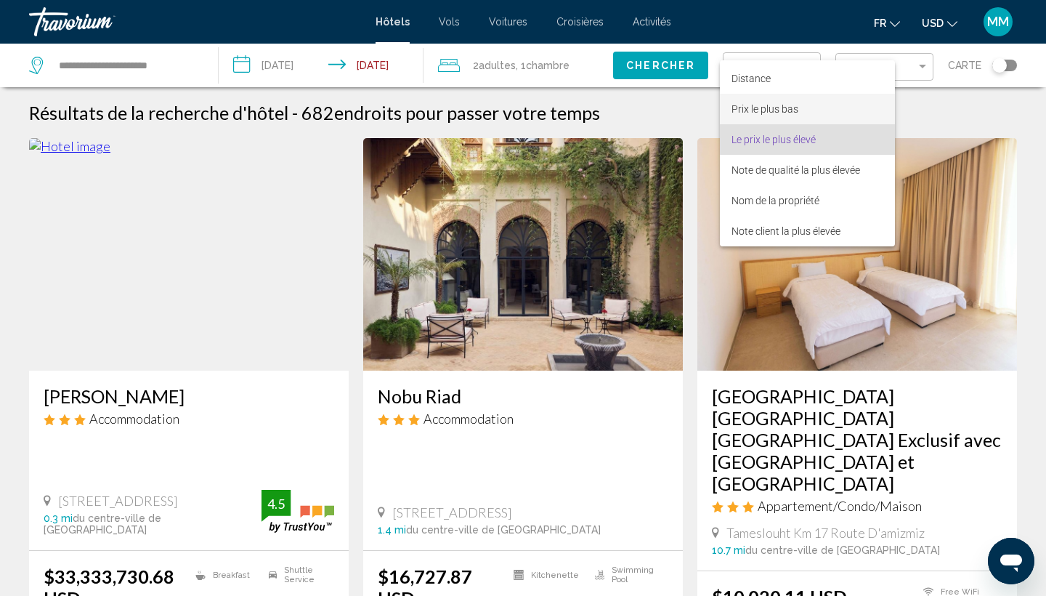
click at [750, 111] on span "Prix le plus bas" at bounding box center [765, 109] width 67 height 12
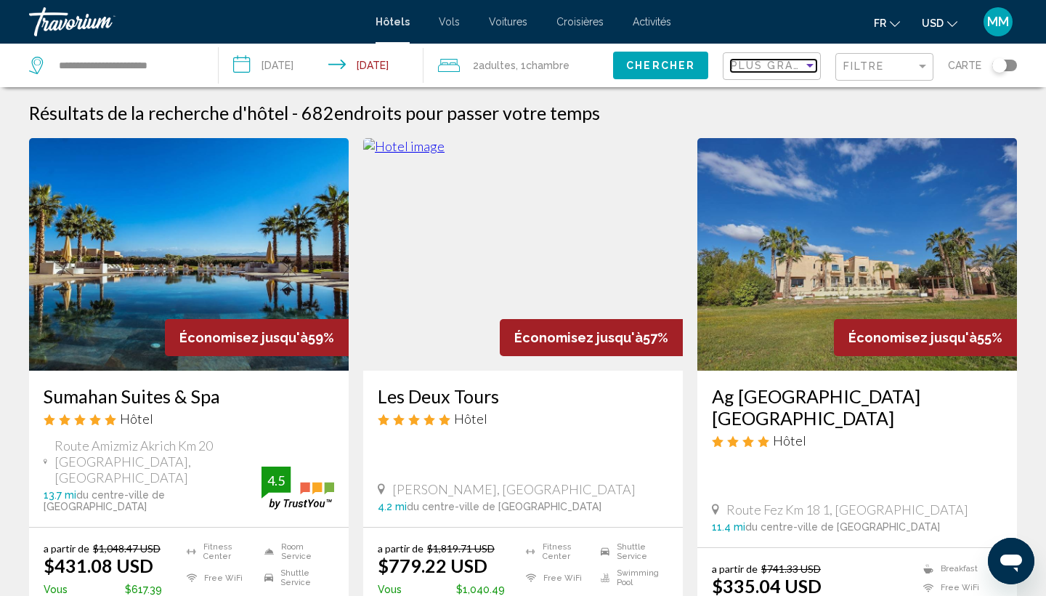
click at [781, 70] on span "Plus grandes économies" at bounding box center [817, 66] width 173 height 12
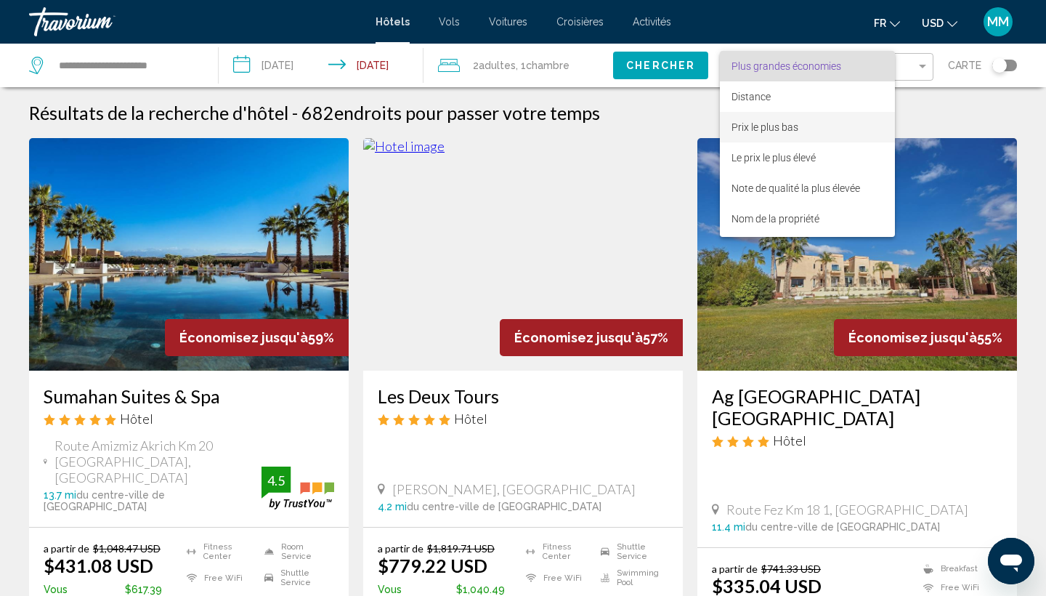
click at [761, 127] on span "Prix le plus bas" at bounding box center [765, 127] width 67 height 12
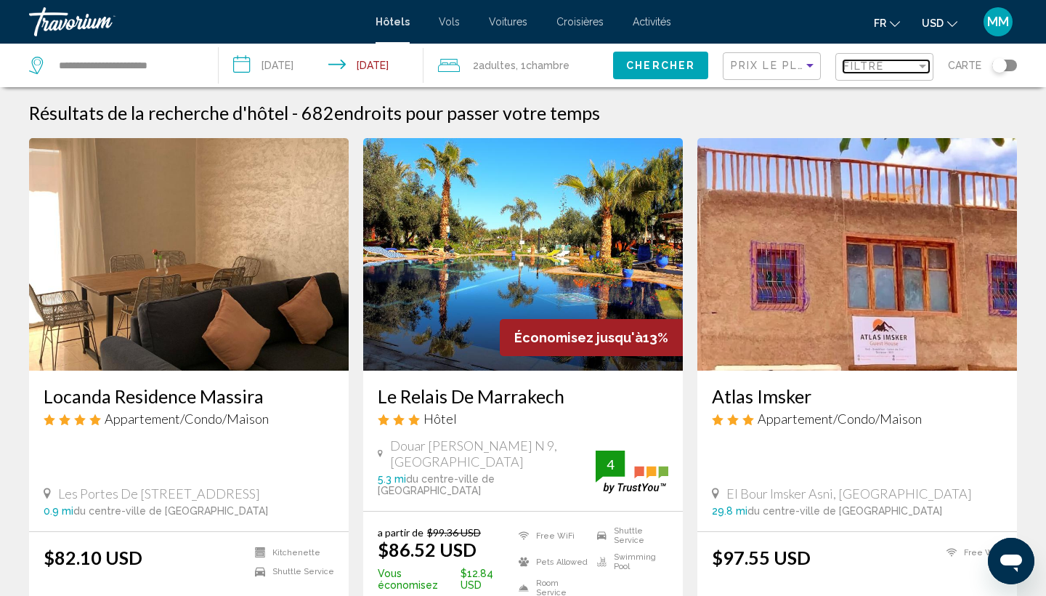
click at [864, 66] on span "Filtre" at bounding box center [863, 66] width 41 height 12
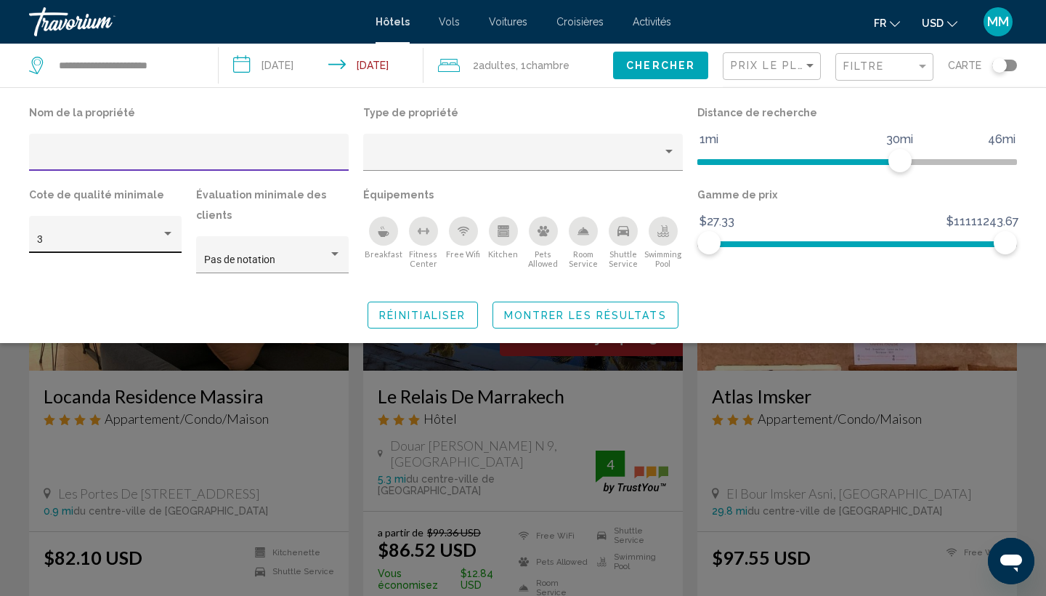
click at [174, 235] on div "3" at bounding box center [105, 234] width 153 height 37
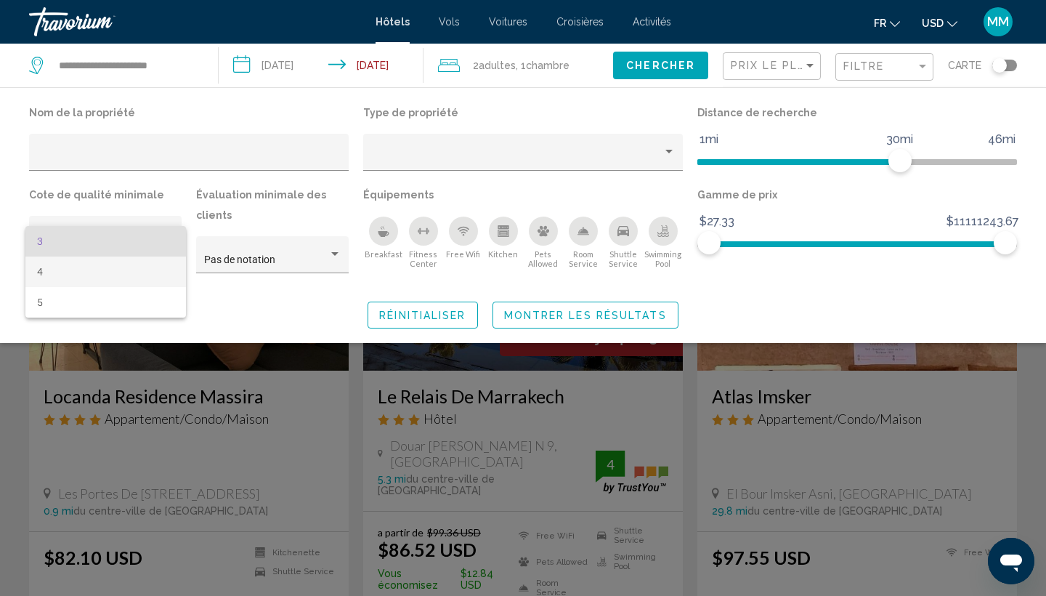
click at [70, 281] on span "4" at bounding box center [105, 271] width 137 height 31
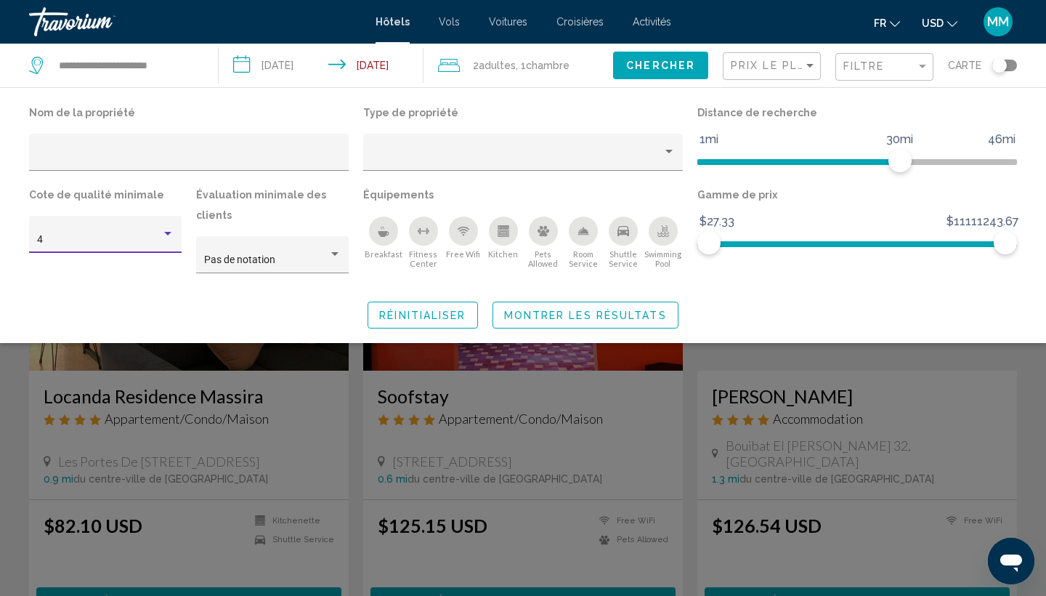
click at [526, 324] on button "Montrer les résultats" at bounding box center [586, 314] width 186 height 27
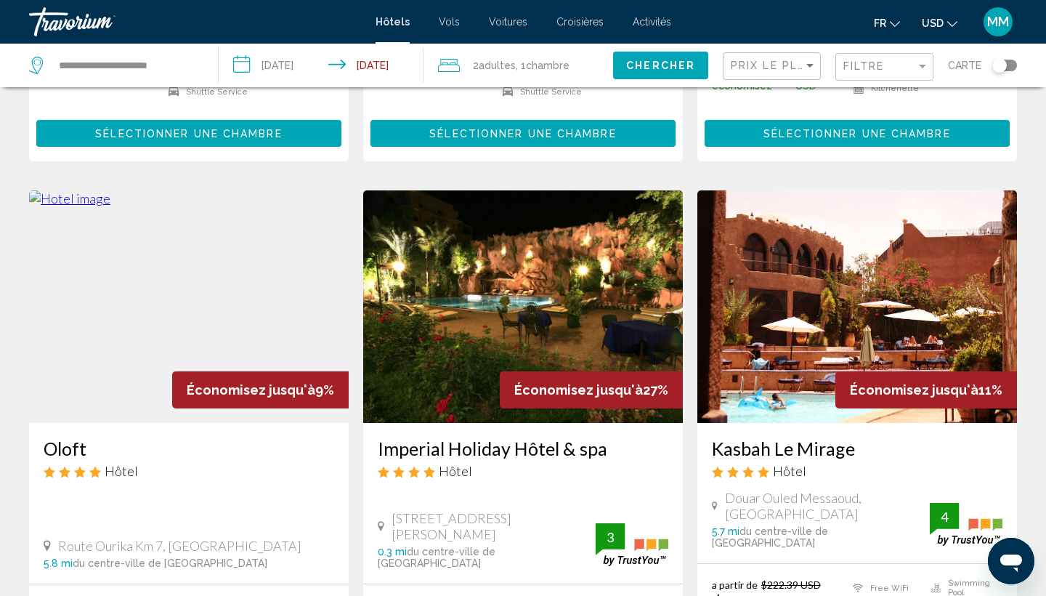
scroll to position [1584, 0]
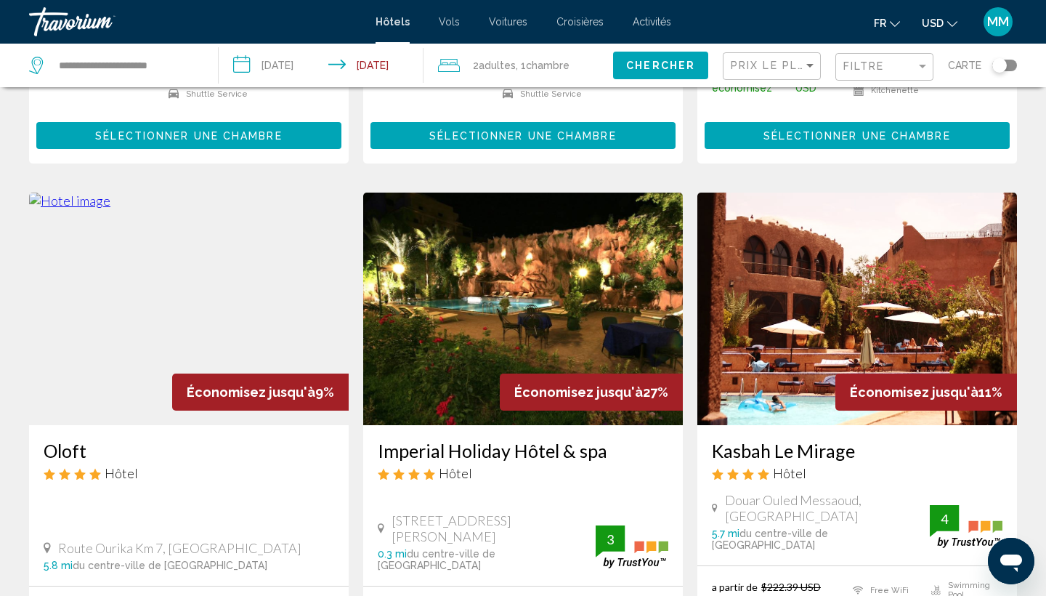
click at [485, 240] on img "Main content" at bounding box center [523, 309] width 320 height 232
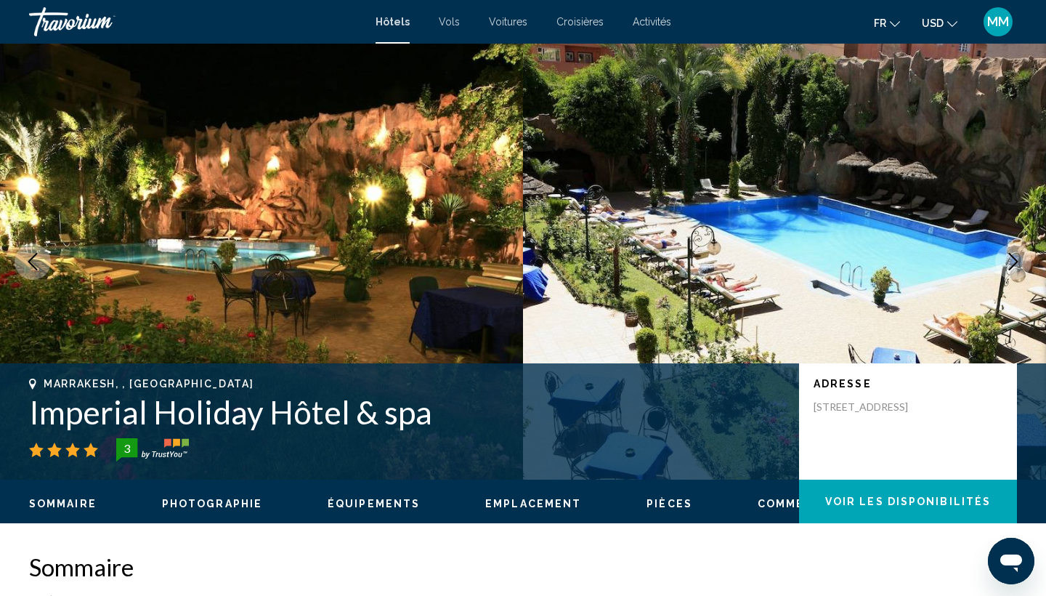
click at [1002, 256] on button "Next image" at bounding box center [1013, 261] width 36 height 36
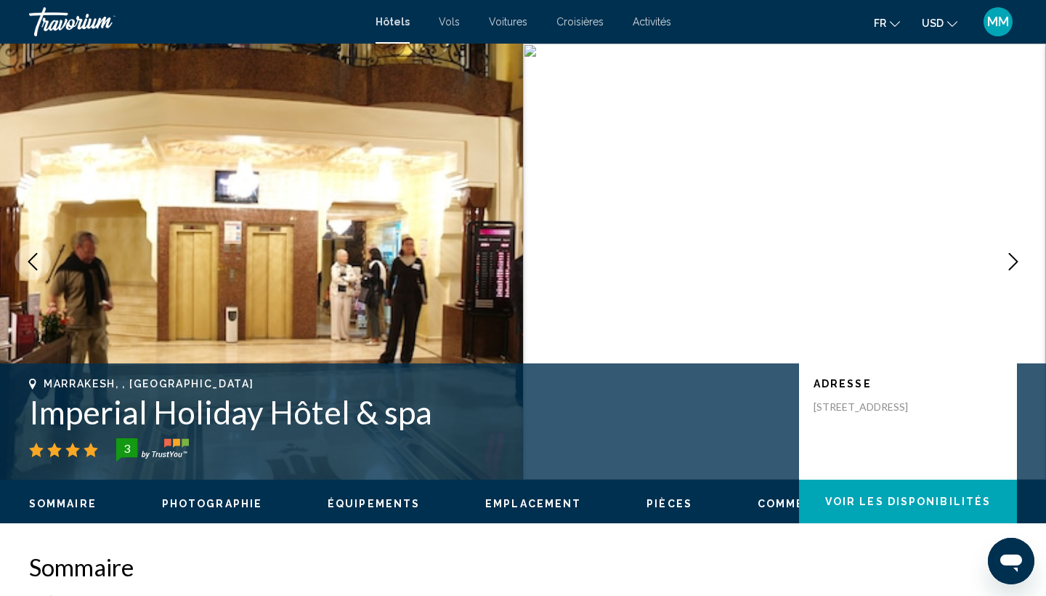
click at [1005, 256] on icon "Next image" at bounding box center [1013, 261] width 17 height 17
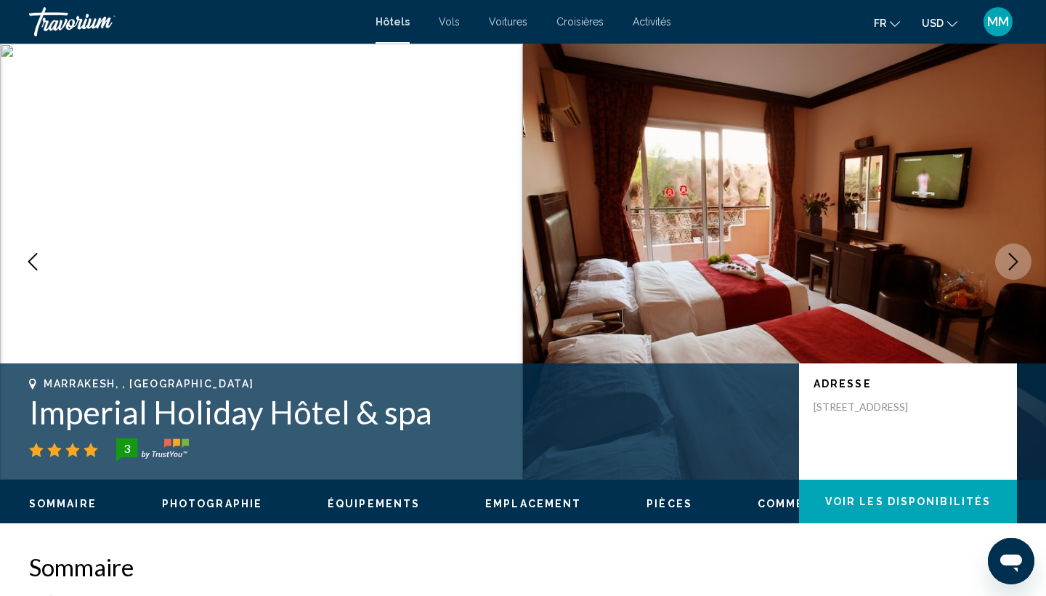
click at [1005, 256] on icon "Next image" at bounding box center [1013, 261] width 17 height 17
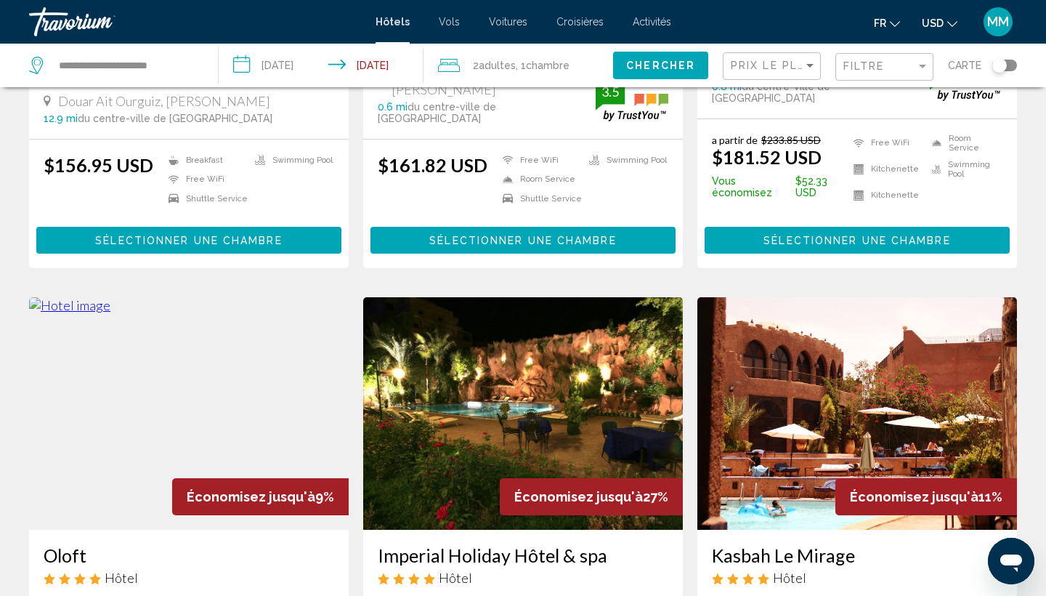
scroll to position [1442, 0]
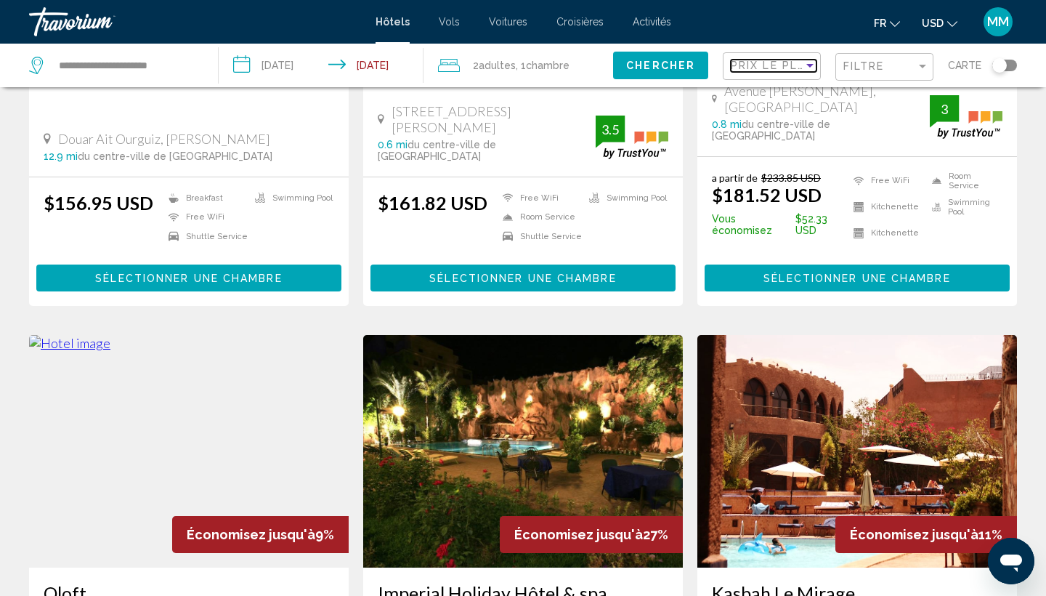
click at [762, 66] on span "Prix le plus bas" at bounding box center [787, 66] width 113 height 12
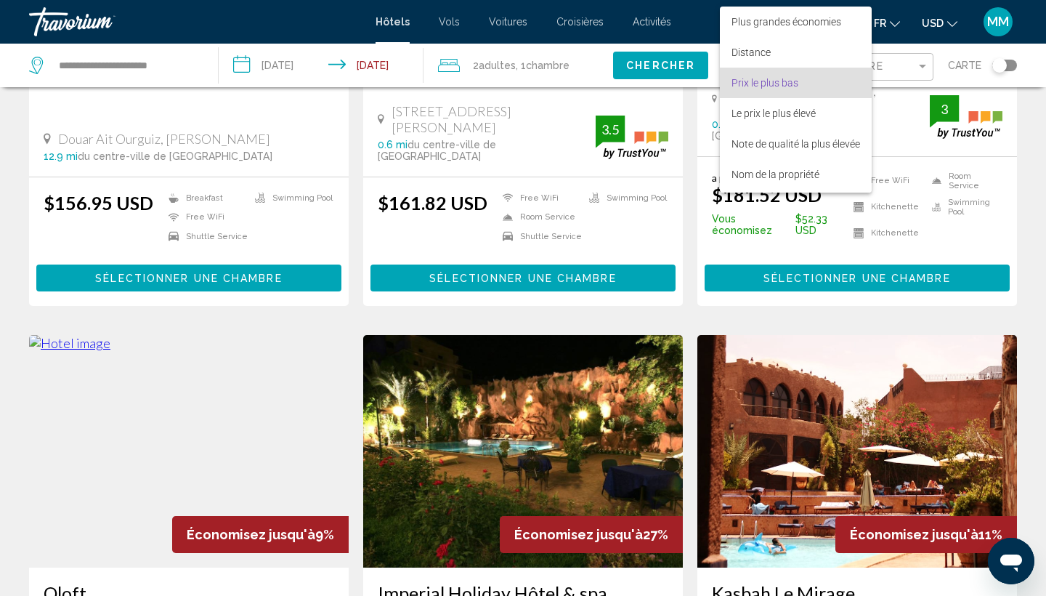
scroll to position [17, 0]
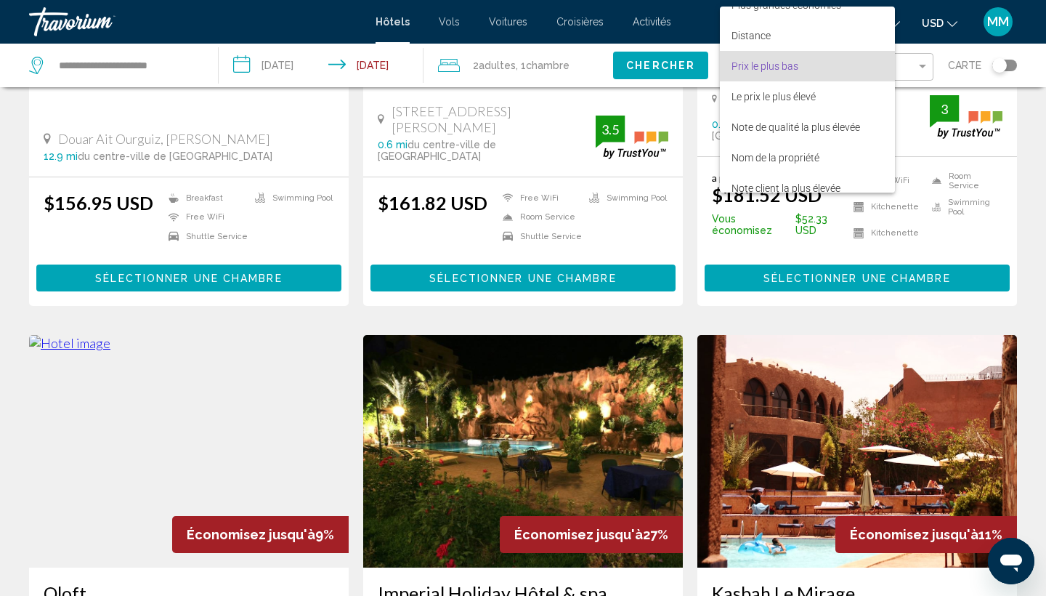
click at [0, 185] on div at bounding box center [523, 298] width 1046 height 596
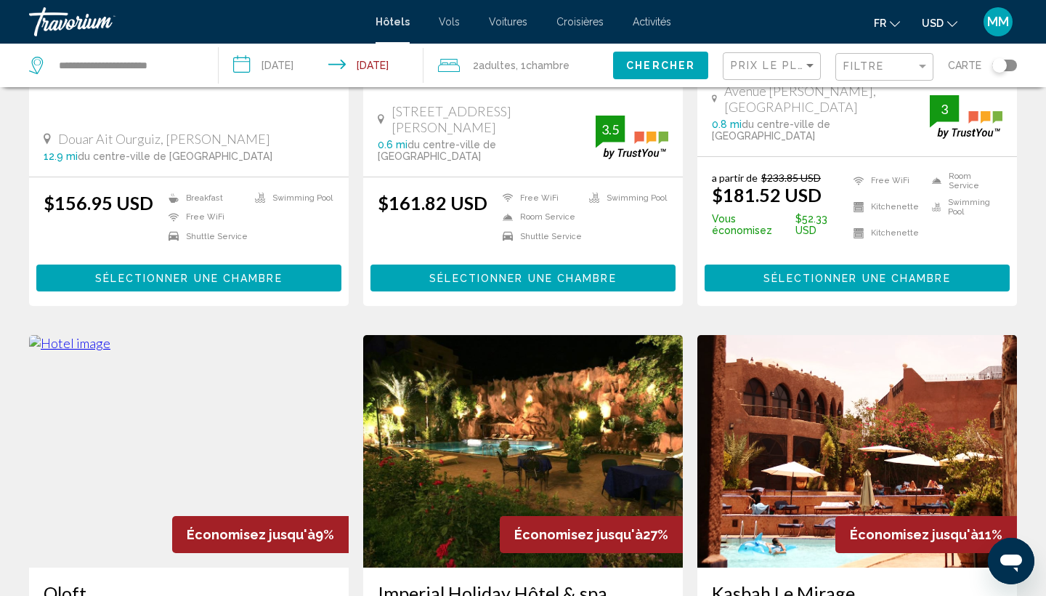
click at [889, 75] on div "Filtre" at bounding box center [886, 67] width 86 height 27
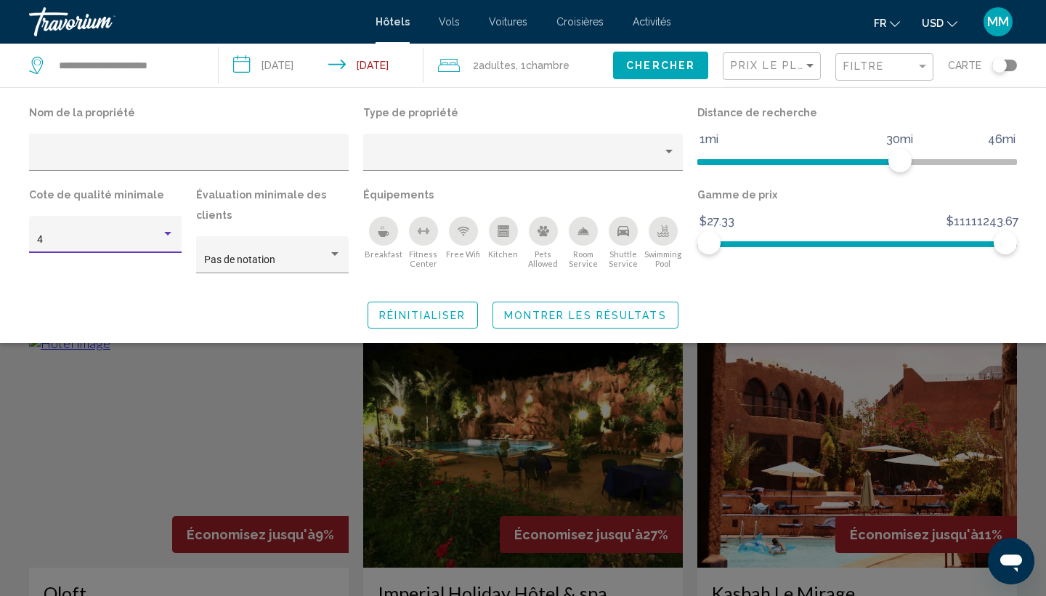
click at [160, 235] on div "4" at bounding box center [99, 240] width 124 height 12
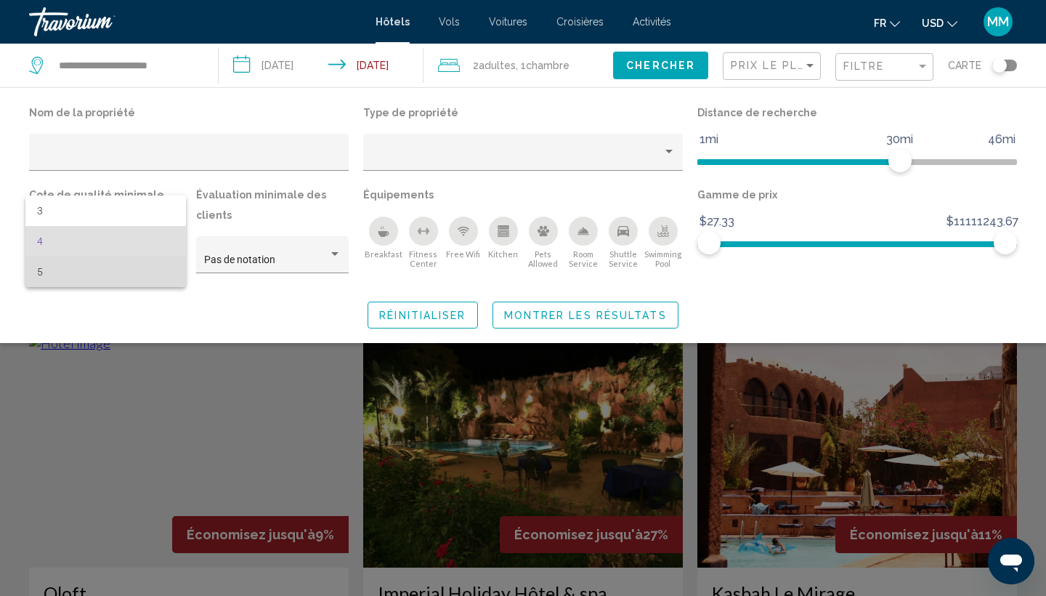
click at [74, 279] on span "5" at bounding box center [105, 271] width 137 height 31
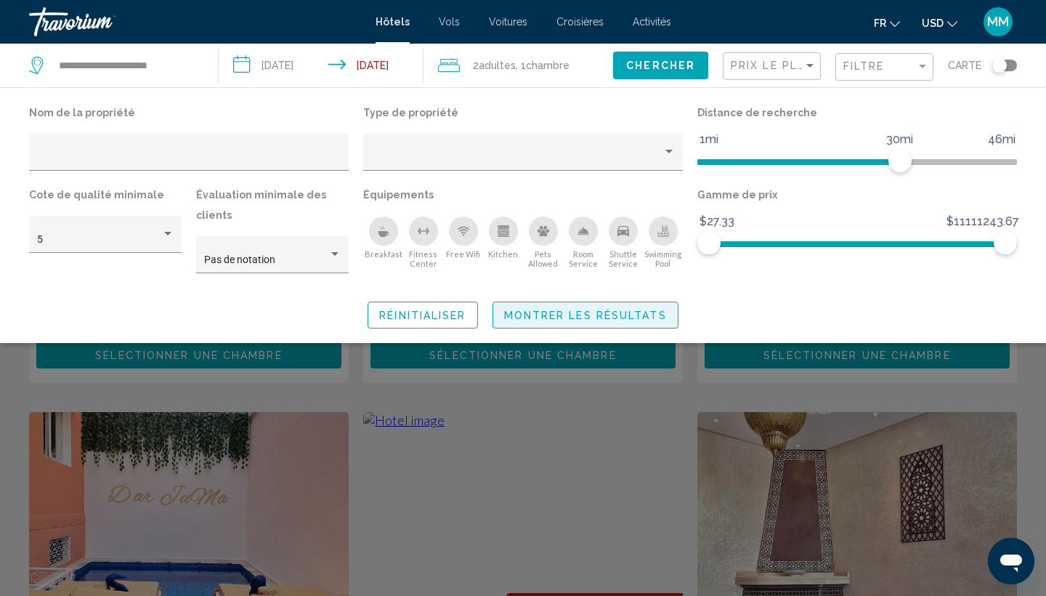
click at [528, 312] on span "Montrer les résultats" at bounding box center [585, 315] width 163 height 12
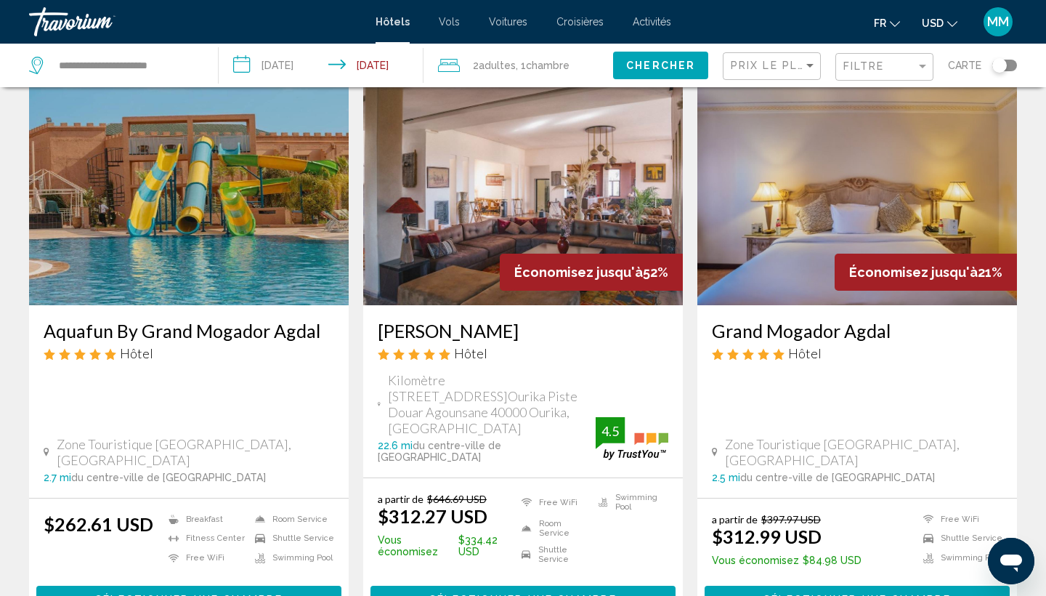
scroll to position [73, 0]
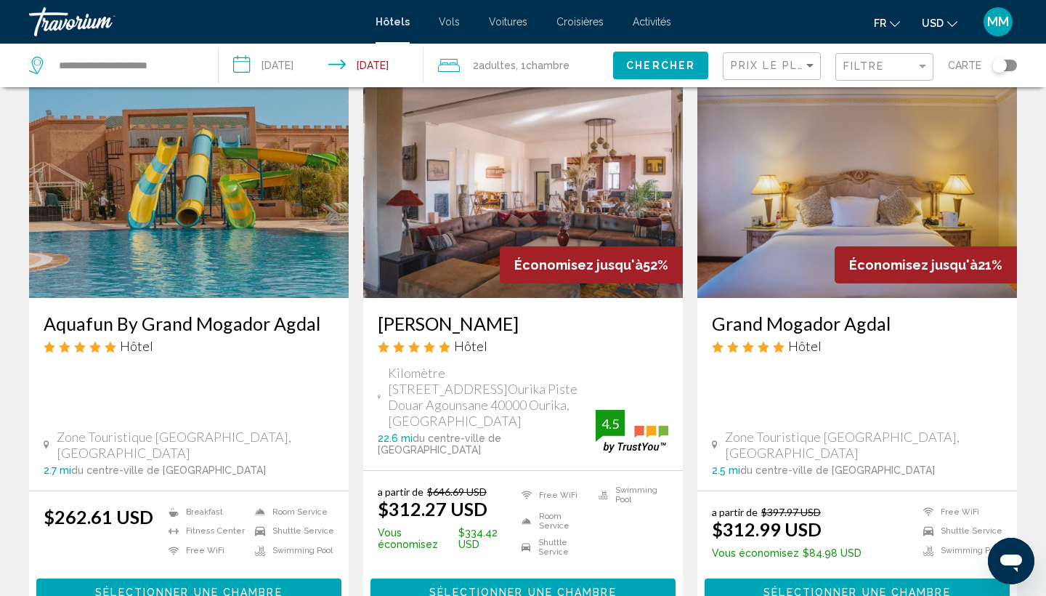
click at [891, 226] on img "Main content" at bounding box center [857, 181] width 320 height 232
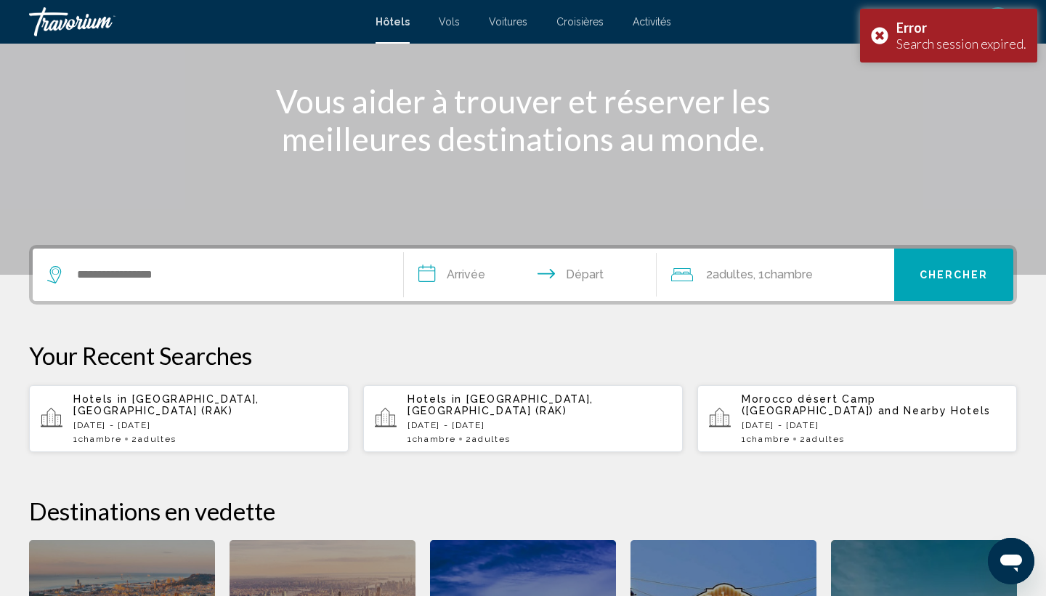
scroll to position [161, 0]
click at [145, 426] on div "Hotels in [GEOGRAPHIC_DATA], [GEOGRAPHIC_DATA] (RAK) [DATE] - [DATE] 1 Chambre …" at bounding box center [205, 419] width 264 height 51
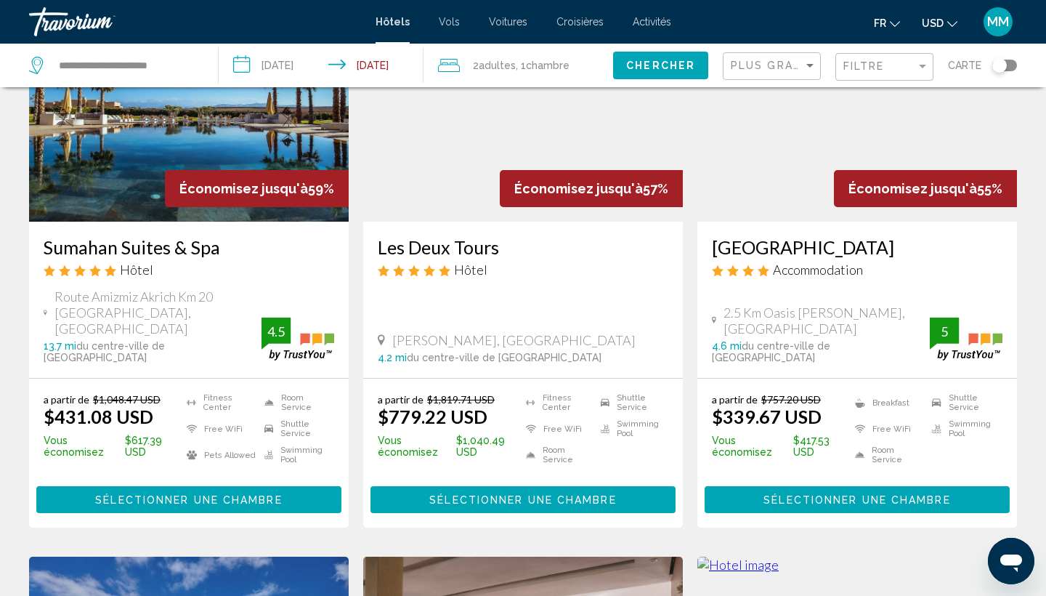
scroll to position [140, 0]
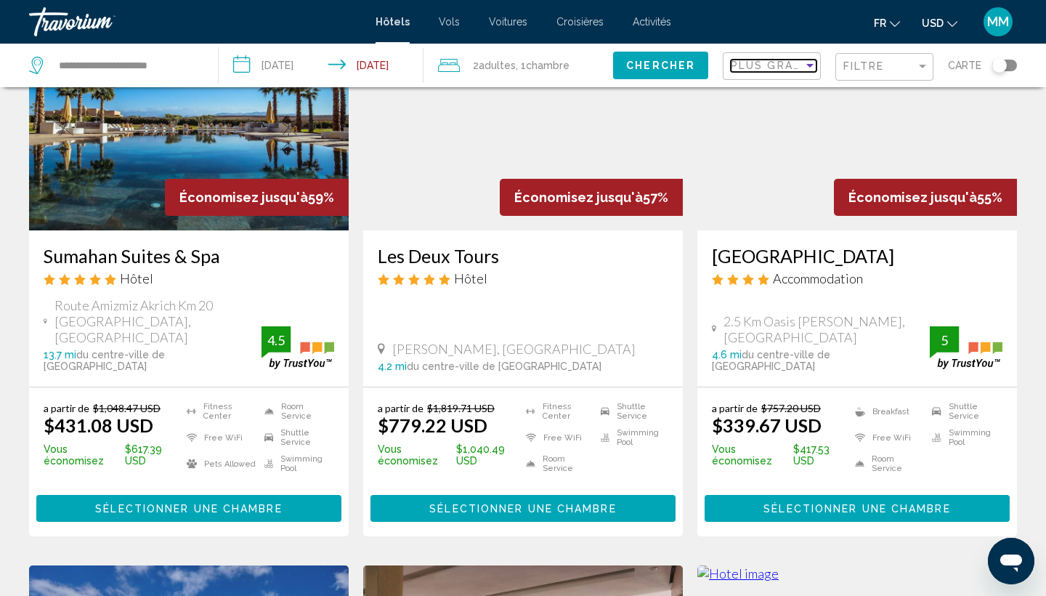
click at [756, 65] on span "Plus grandes économies" at bounding box center [817, 66] width 173 height 12
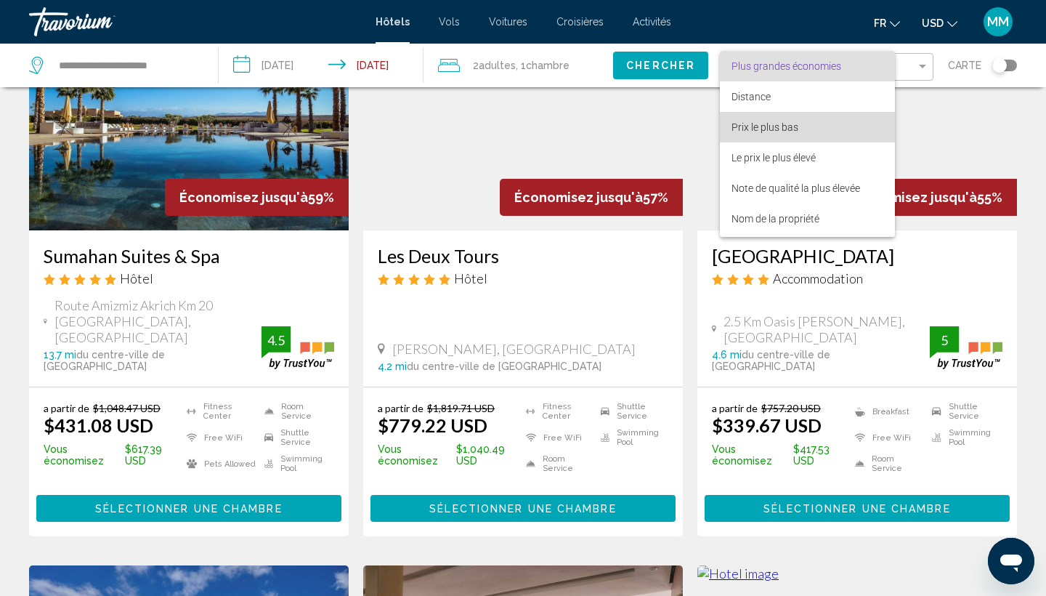
click at [745, 128] on span "Prix le plus bas" at bounding box center [765, 127] width 67 height 12
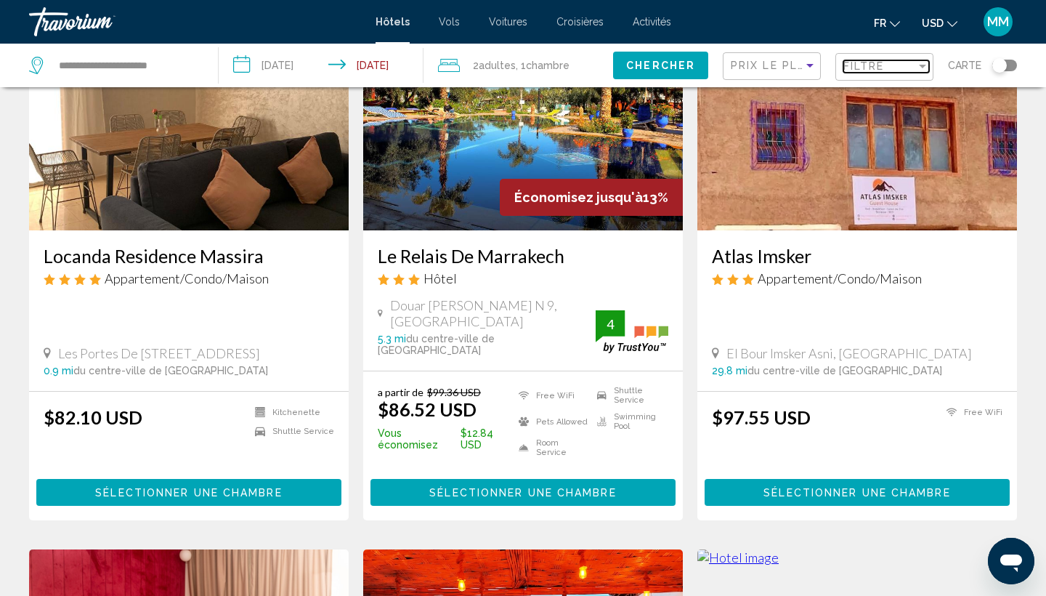
click at [903, 64] on div "Filtre" at bounding box center [879, 66] width 73 height 12
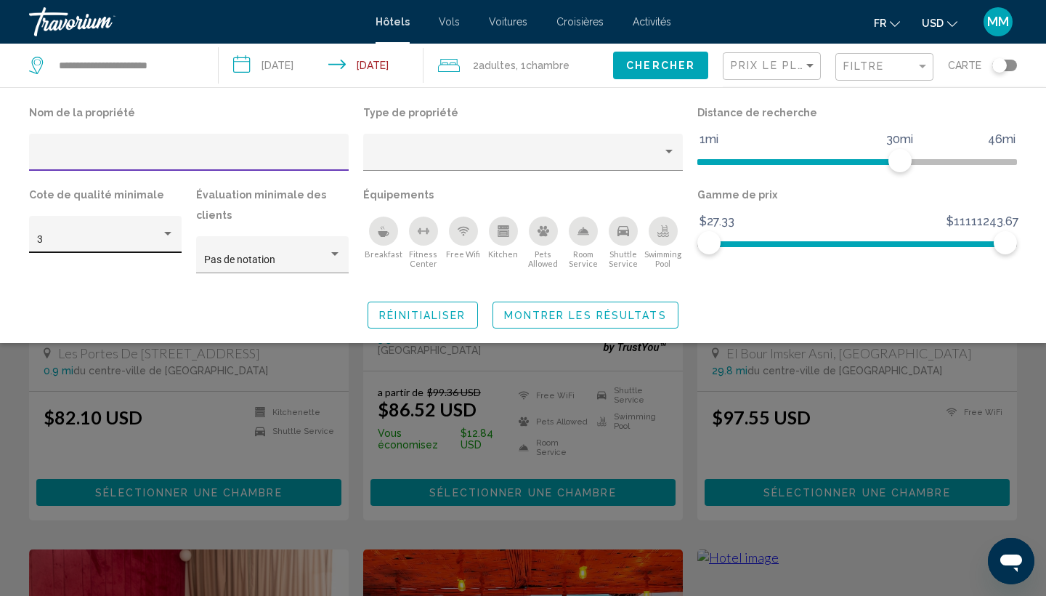
click at [172, 239] on div "Hotel Filters" at bounding box center [167, 234] width 13 height 12
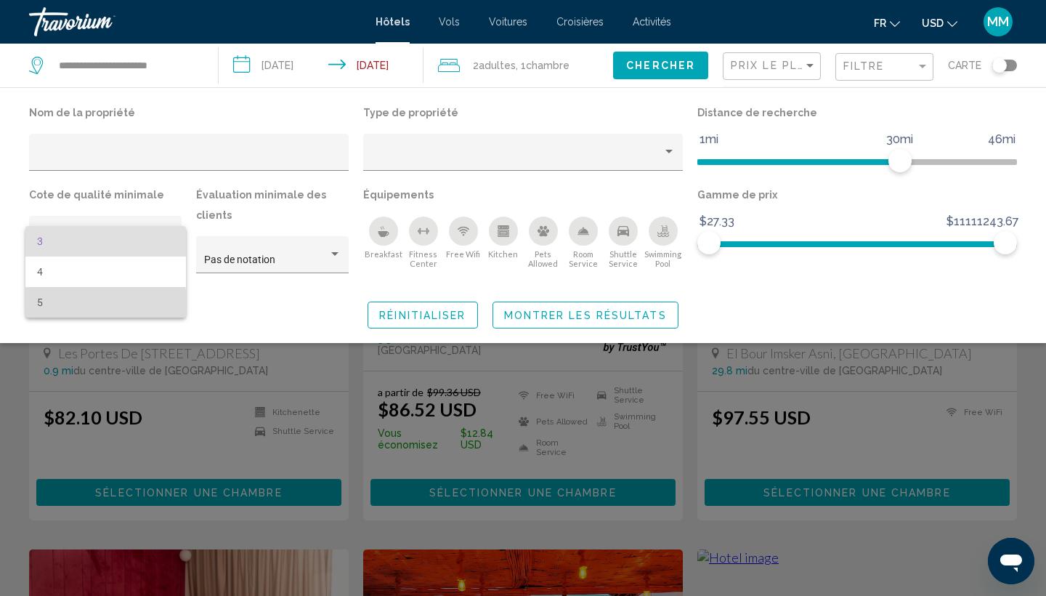
click at [71, 312] on span "5" at bounding box center [105, 302] width 137 height 31
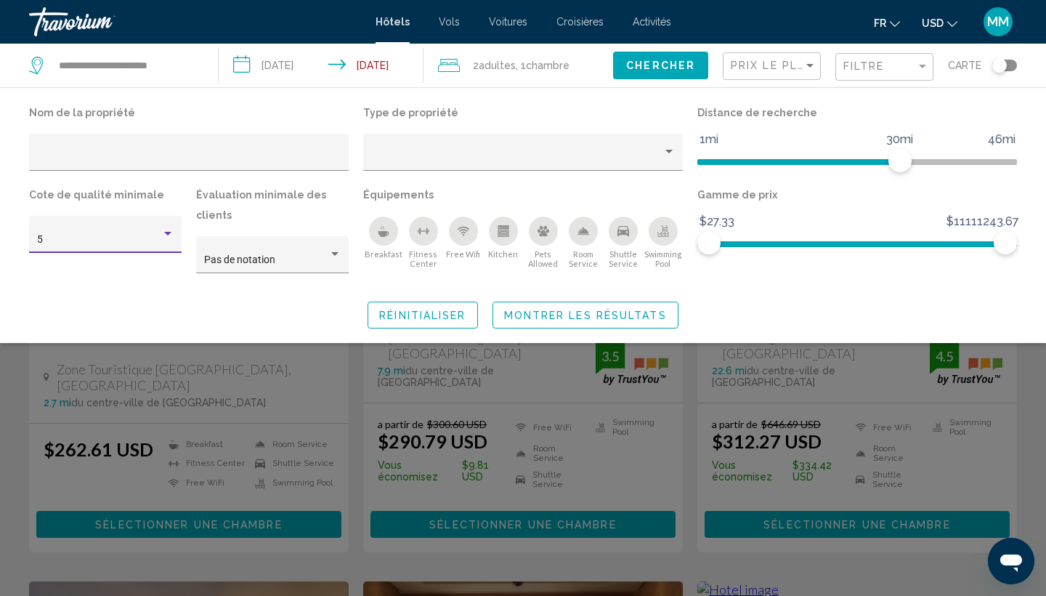
click at [535, 319] on span "Montrer les résultats" at bounding box center [585, 315] width 163 height 12
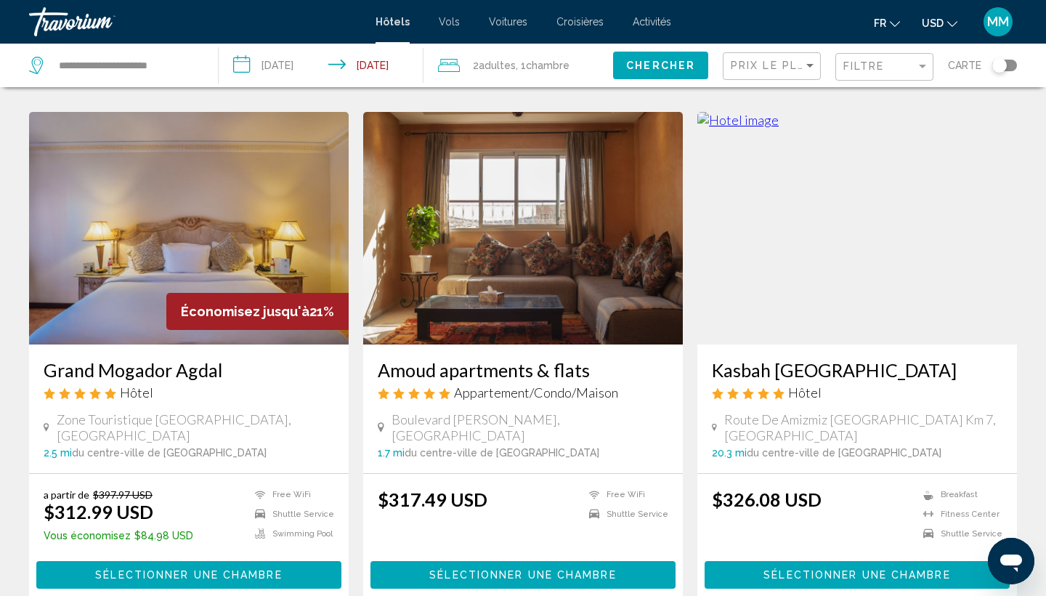
scroll to position [617, 0]
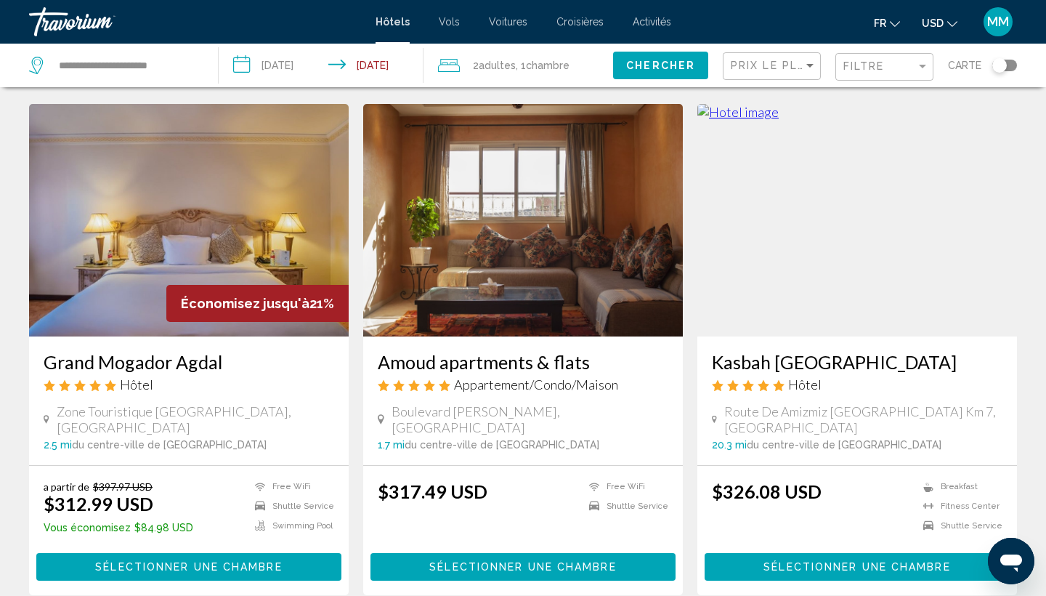
click at [835, 229] on img "Main content" at bounding box center [857, 220] width 320 height 232
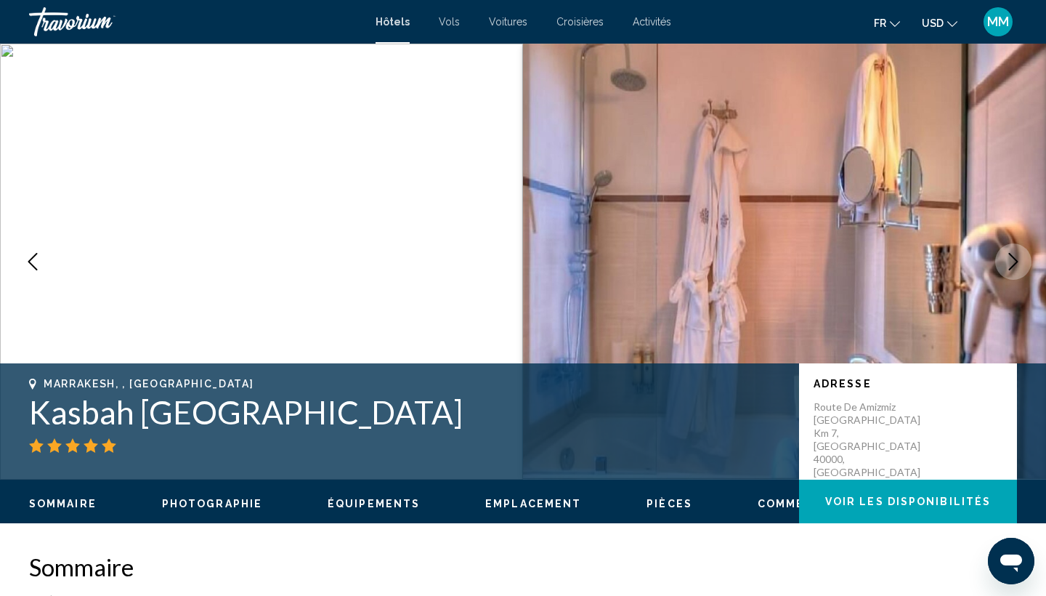
click at [1019, 270] on icon "Next image" at bounding box center [1013, 261] width 17 height 17
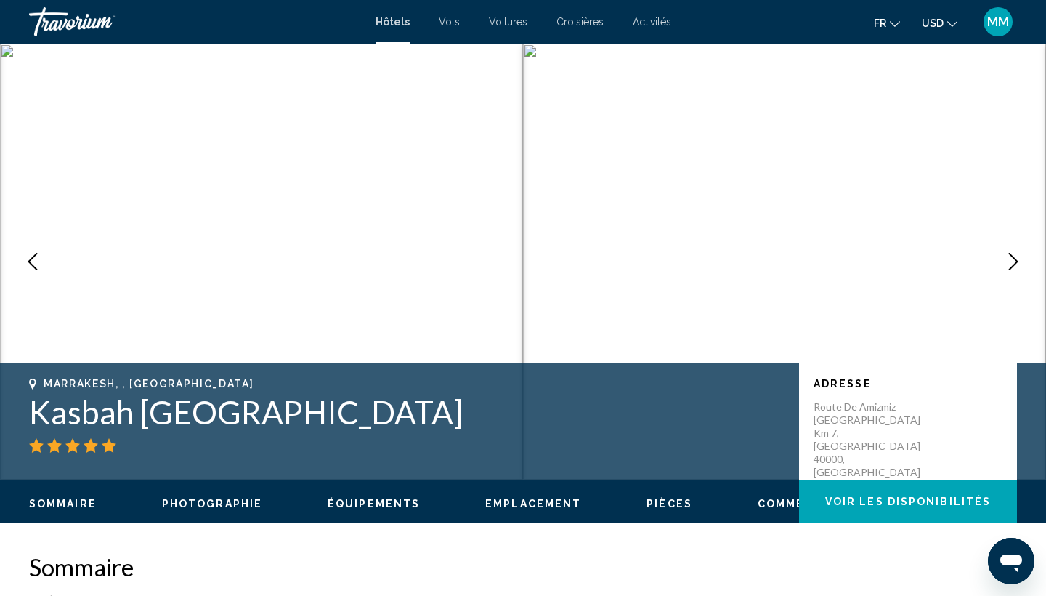
click at [1019, 270] on icon "Next image" at bounding box center [1013, 261] width 17 height 17
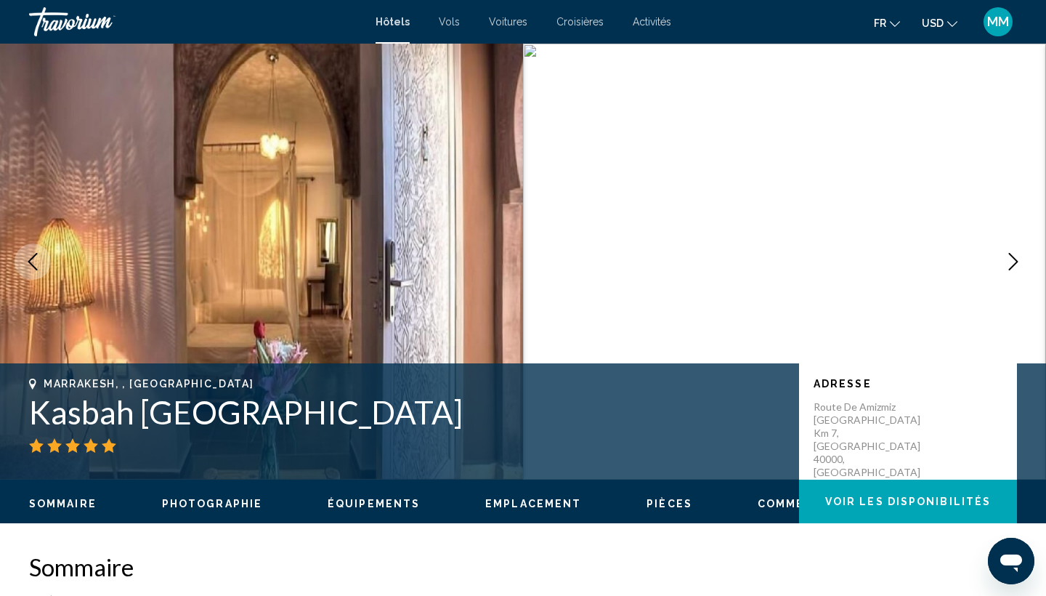
click at [1019, 270] on icon "Next image" at bounding box center [1013, 261] width 17 height 17
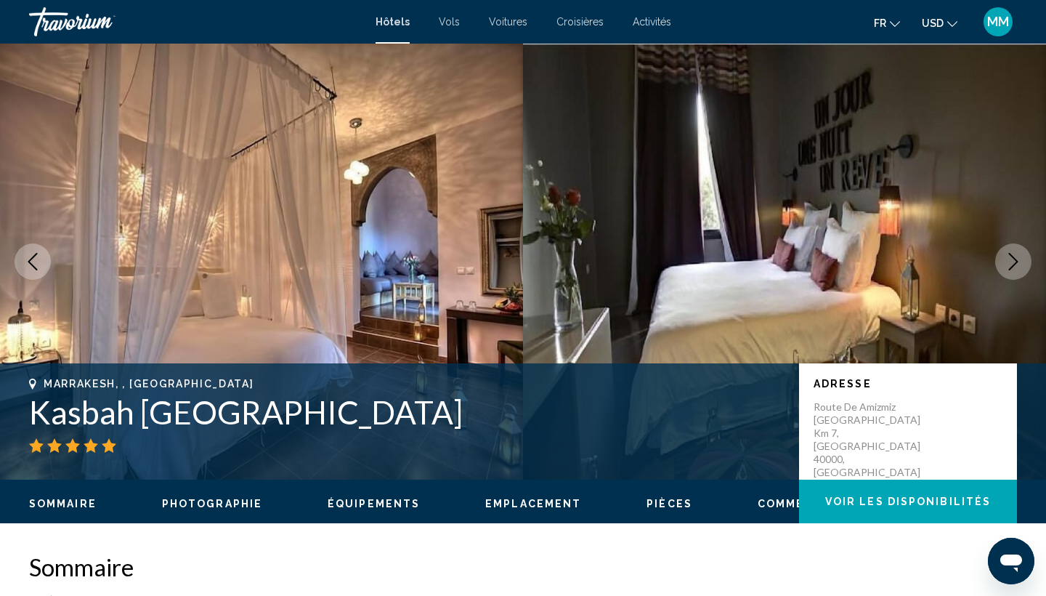
click at [1019, 270] on icon "Next image" at bounding box center [1013, 261] width 17 height 17
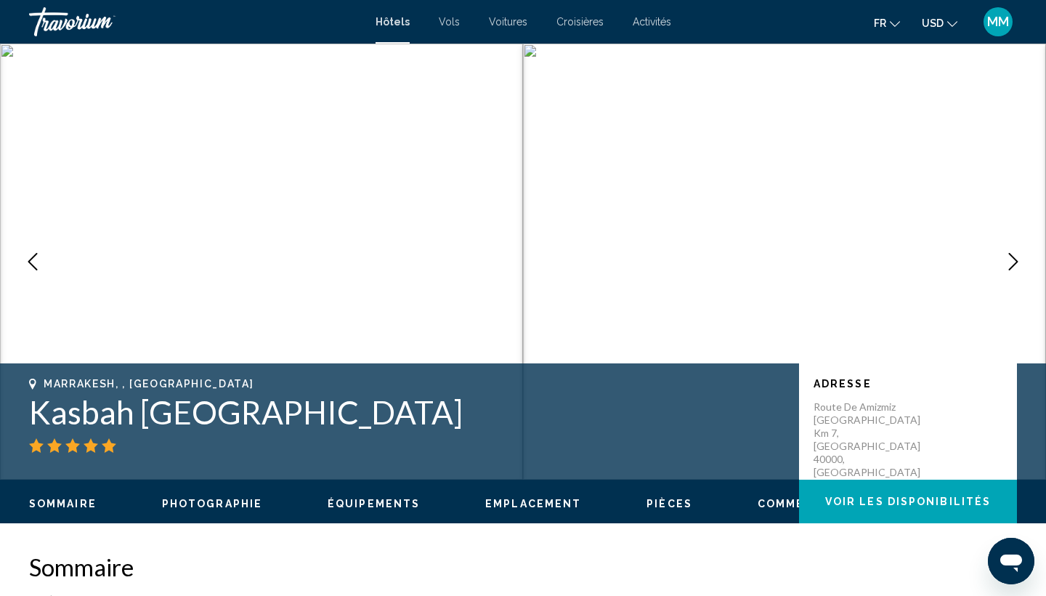
click at [1019, 270] on button "Next image" at bounding box center [1013, 261] width 36 height 36
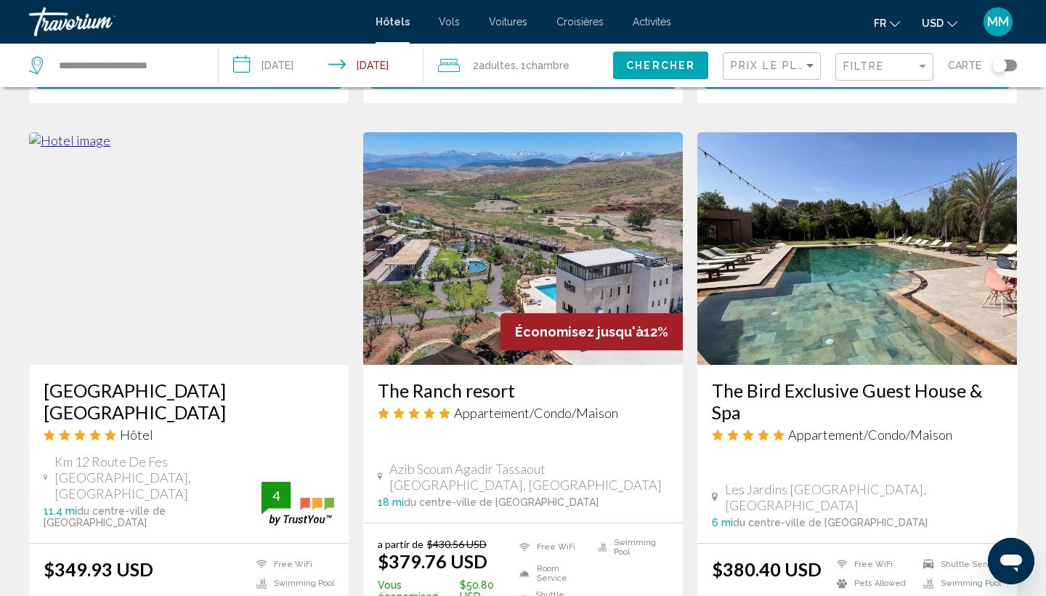
scroll to position [1111, 0]
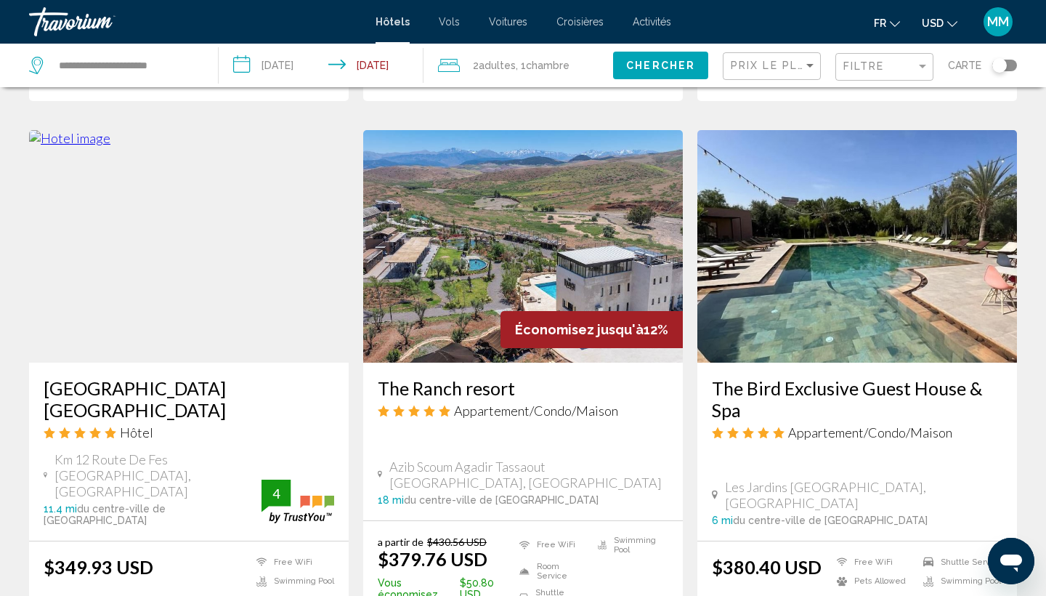
click at [205, 243] on img "Main content" at bounding box center [189, 246] width 320 height 232
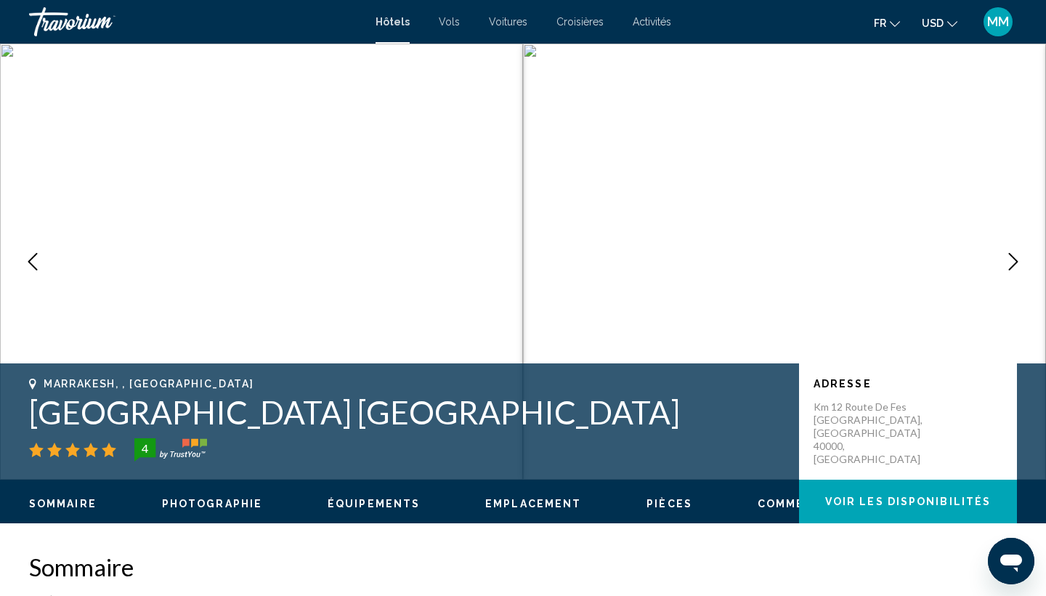
click at [1016, 265] on icon "Next image" at bounding box center [1013, 261] width 17 height 17
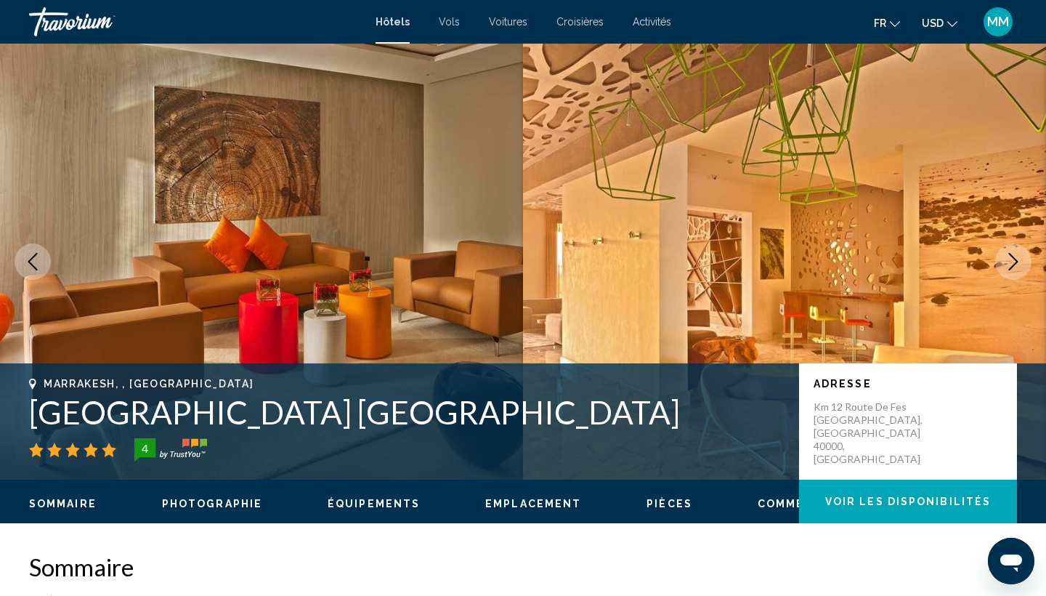
click at [1016, 265] on icon "Next image" at bounding box center [1013, 261] width 17 height 17
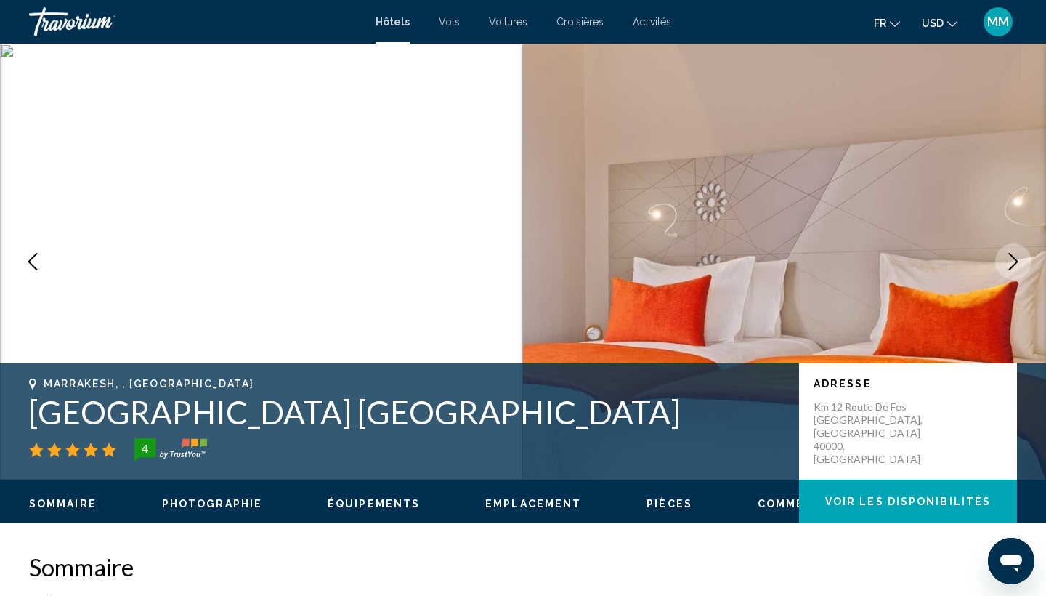
click at [1016, 265] on icon "Next image" at bounding box center [1013, 261] width 17 height 17
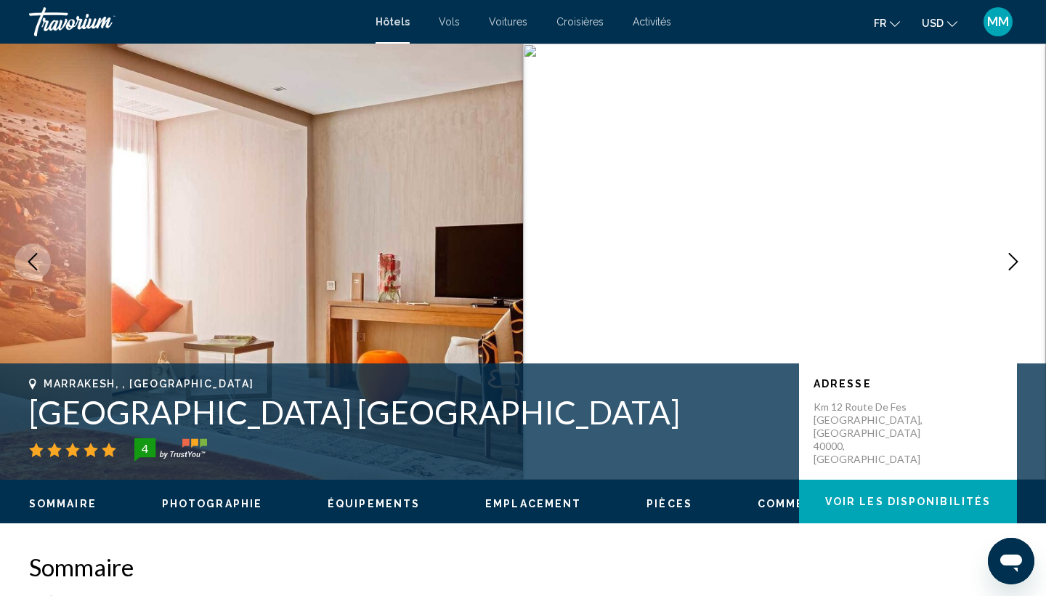
click at [1016, 265] on icon "Next image" at bounding box center [1013, 261] width 17 height 17
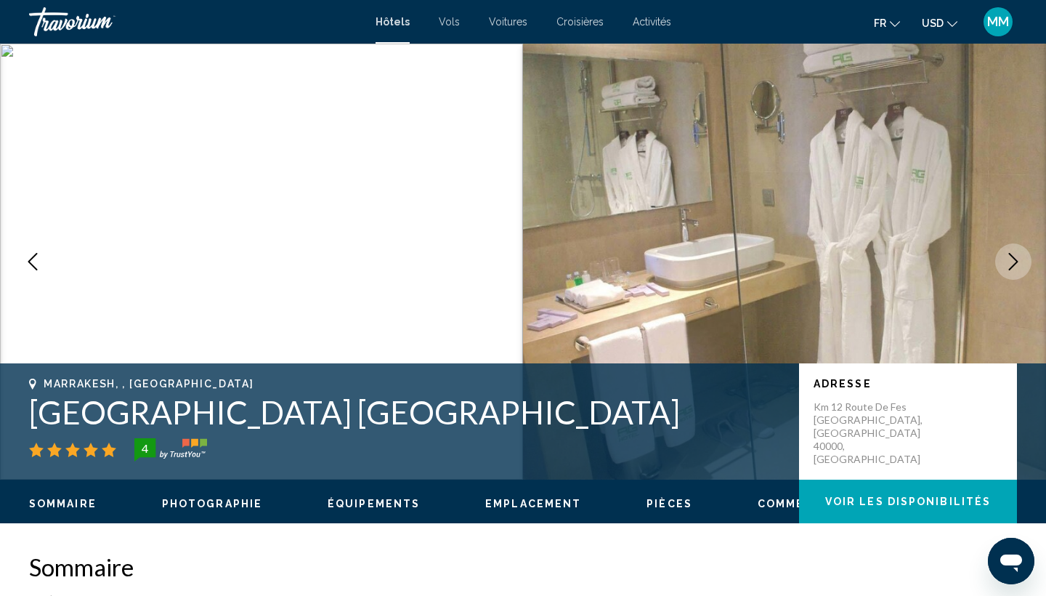
click at [1016, 265] on icon "Next image" at bounding box center [1013, 261] width 17 height 17
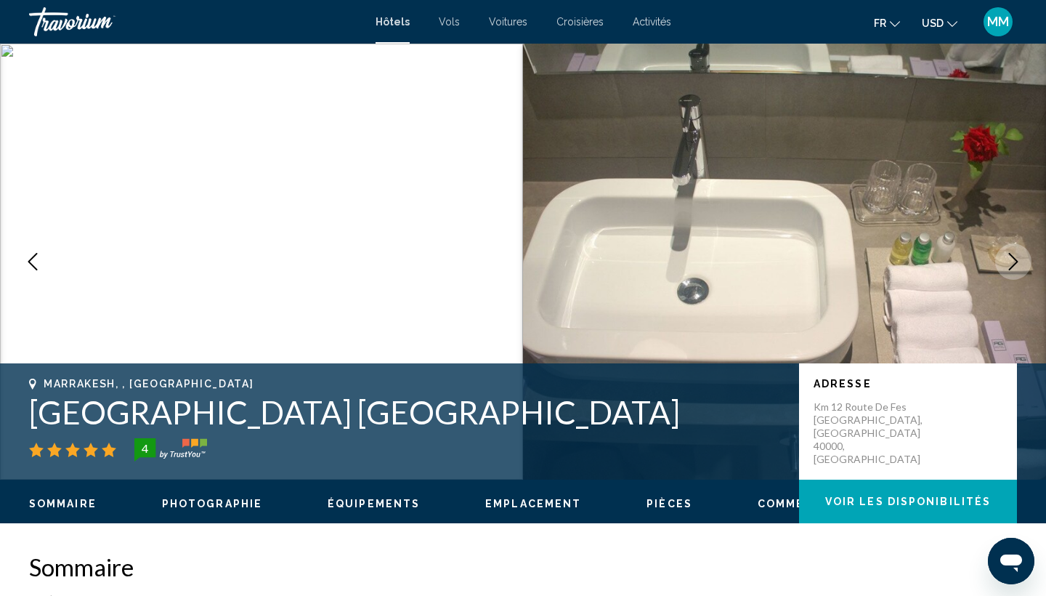
click at [1016, 265] on icon "Next image" at bounding box center [1013, 261] width 17 height 17
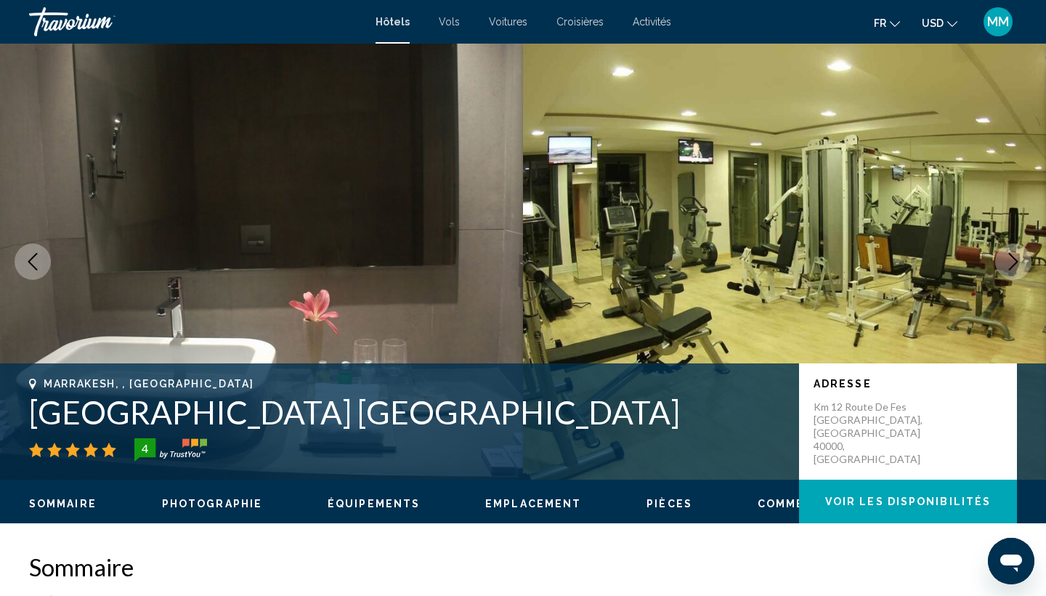
click at [1016, 265] on icon "Next image" at bounding box center [1013, 261] width 17 height 17
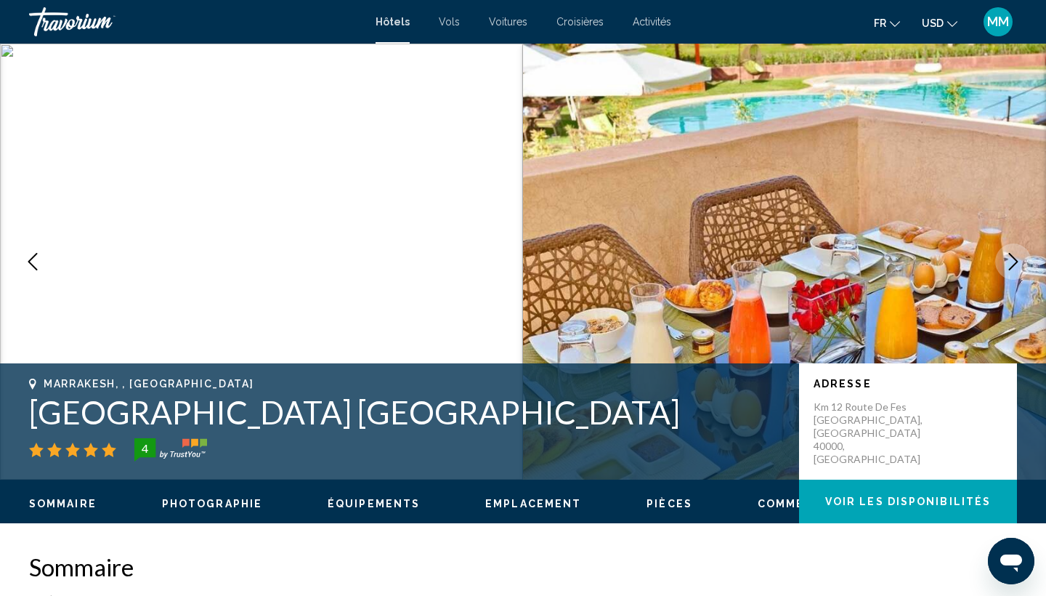
click at [1016, 265] on icon "Next image" at bounding box center [1013, 261] width 17 height 17
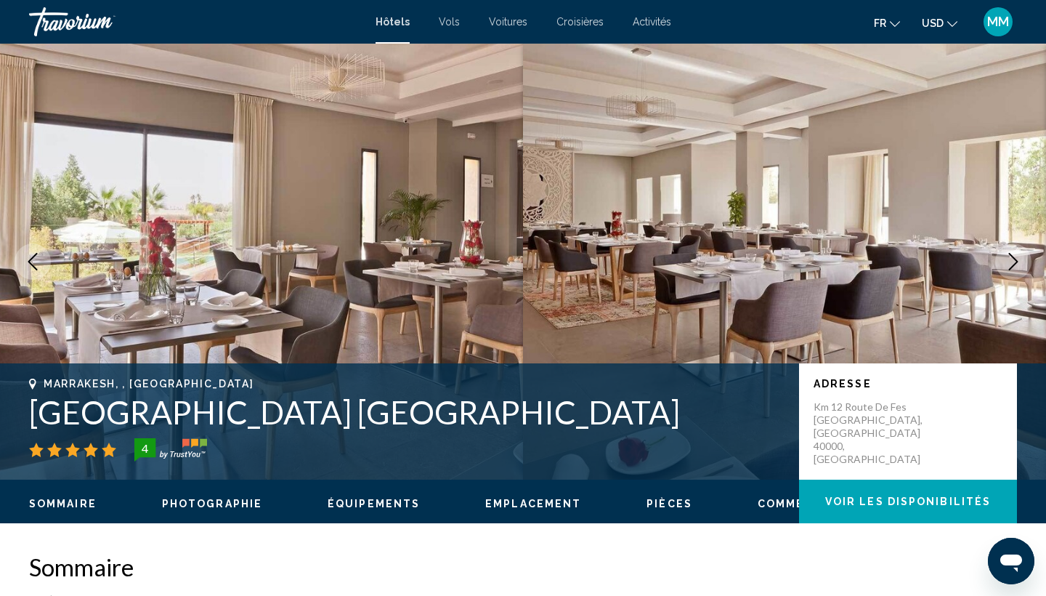
click at [1016, 265] on icon "Next image" at bounding box center [1013, 261] width 17 height 17
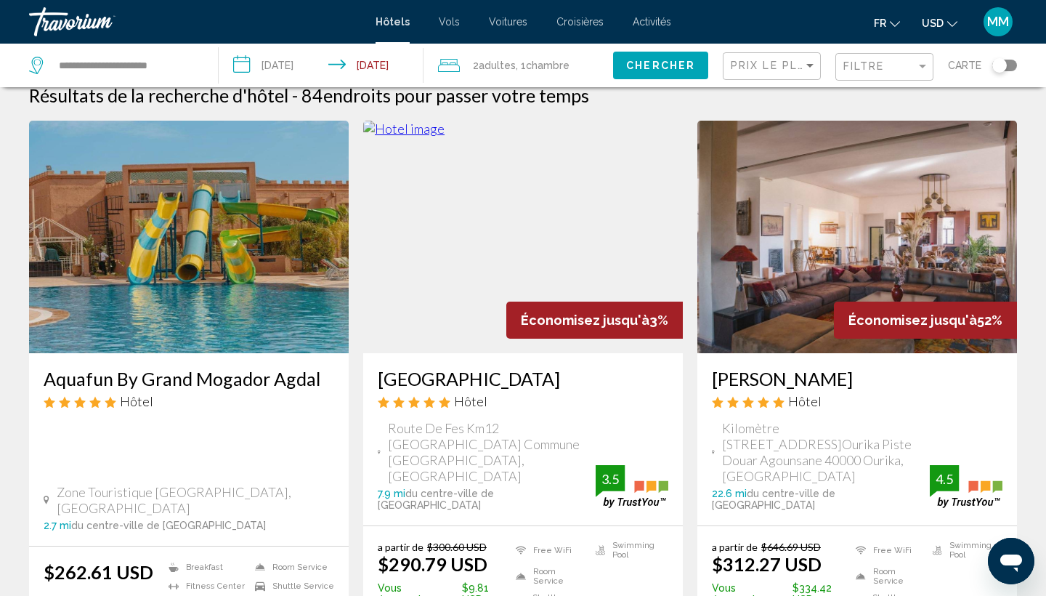
scroll to position [29, 0]
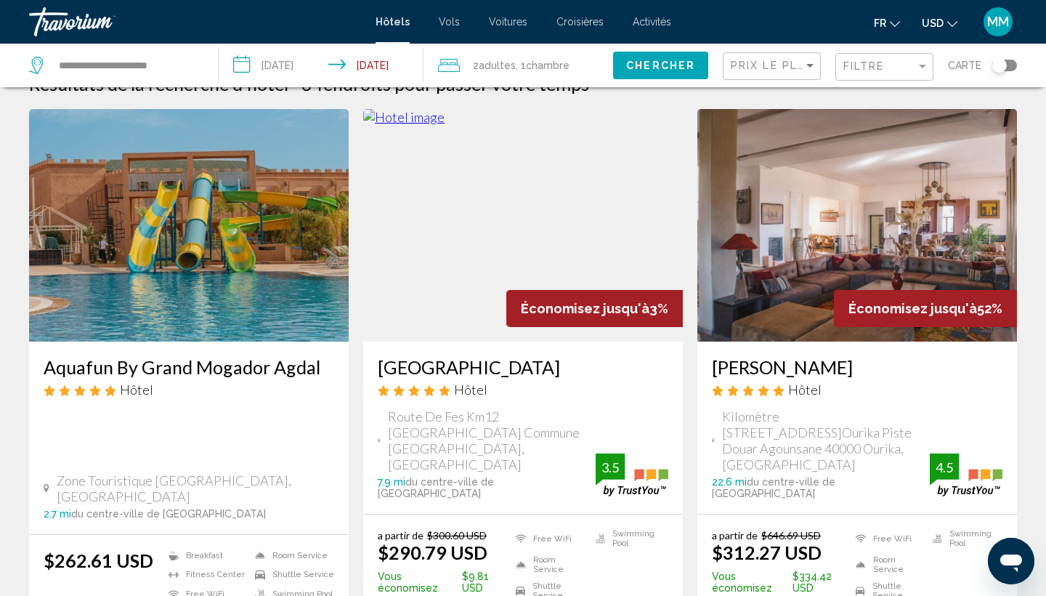
click at [493, 240] on img "Main content" at bounding box center [523, 225] width 320 height 232
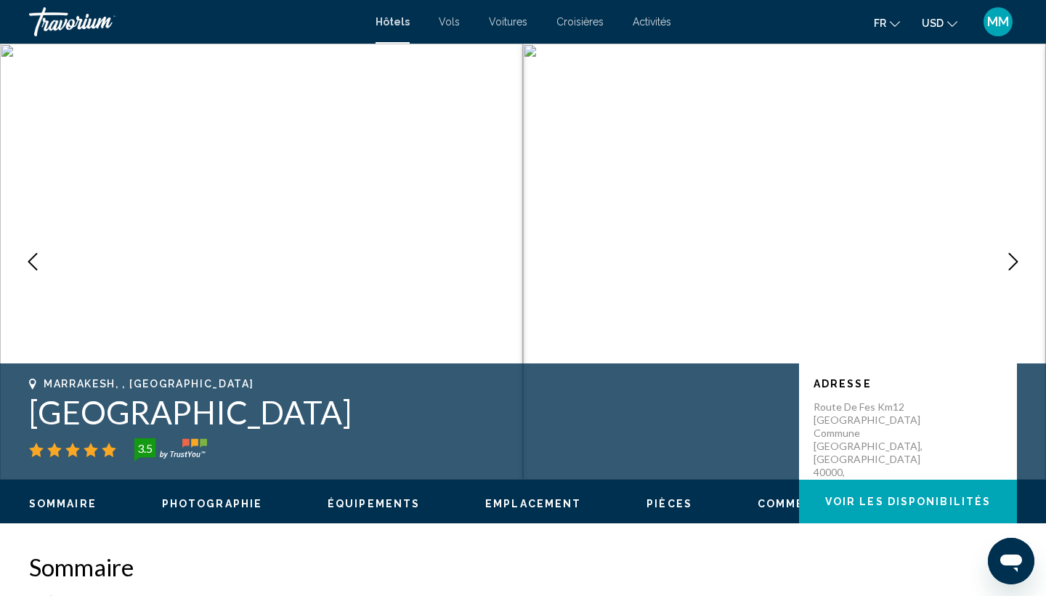
click at [1018, 266] on icon "Next image" at bounding box center [1013, 261] width 17 height 17
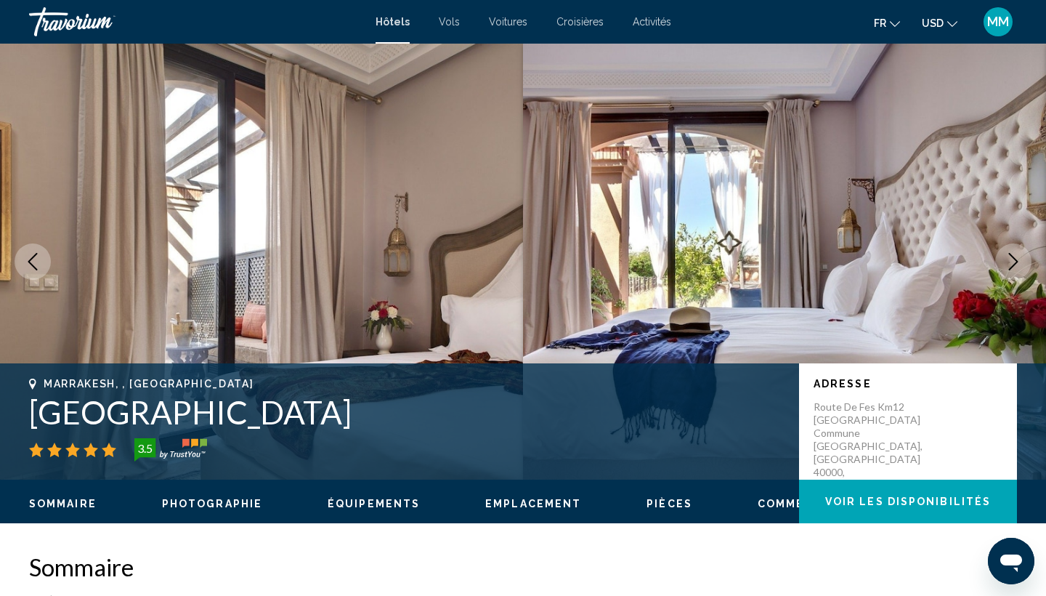
click at [1018, 266] on icon "Next image" at bounding box center [1013, 261] width 17 height 17
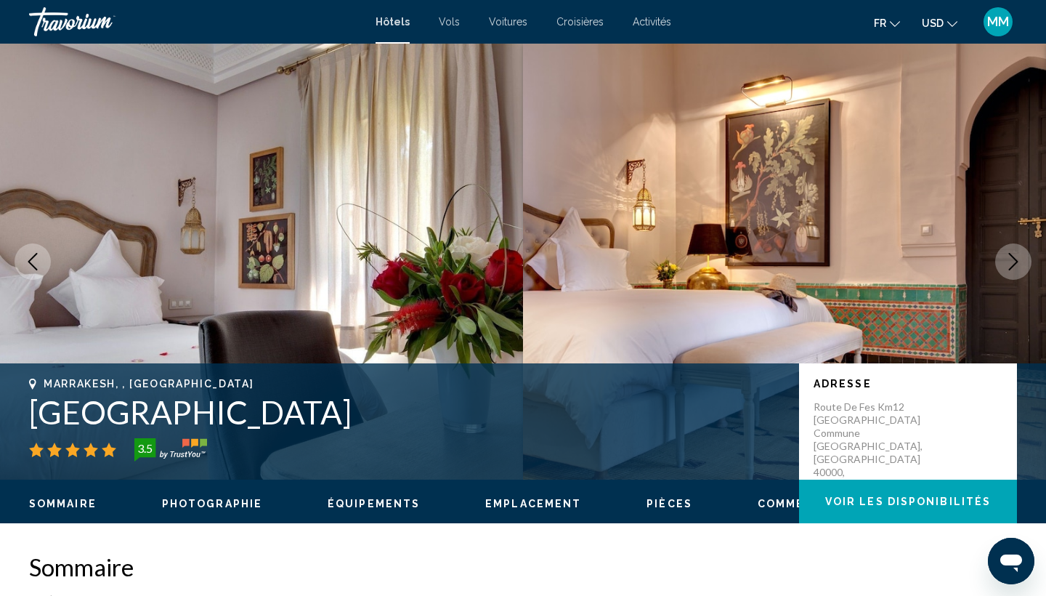
click at [1018, 266] on icon "Next image" at bounding box center [1013, 261] width 17 height 17
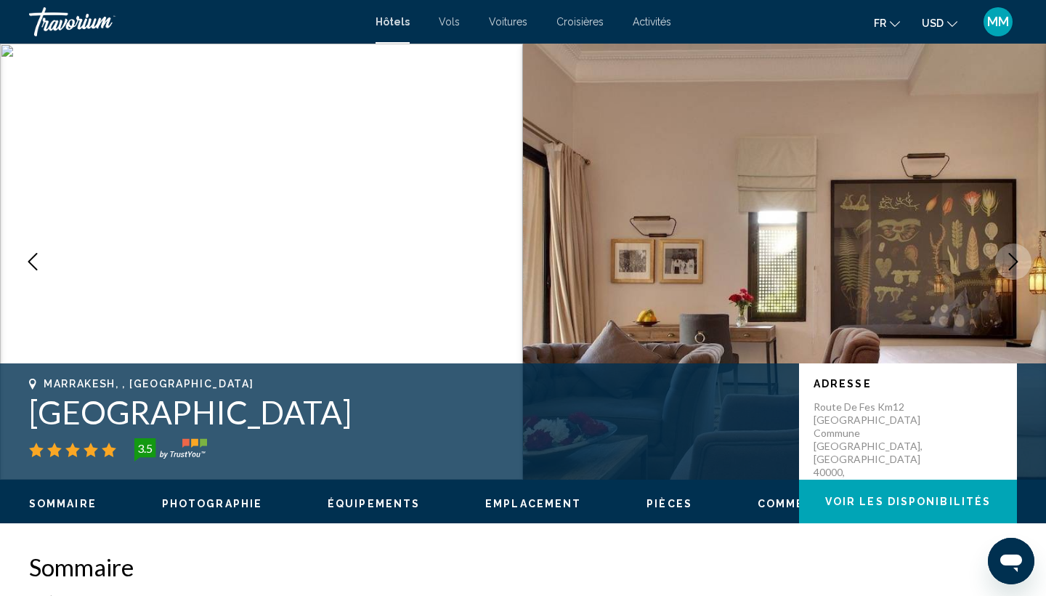
click at [1018, 266] on icon "Next image" at bounding box center [1013, 261] width 17 height 17
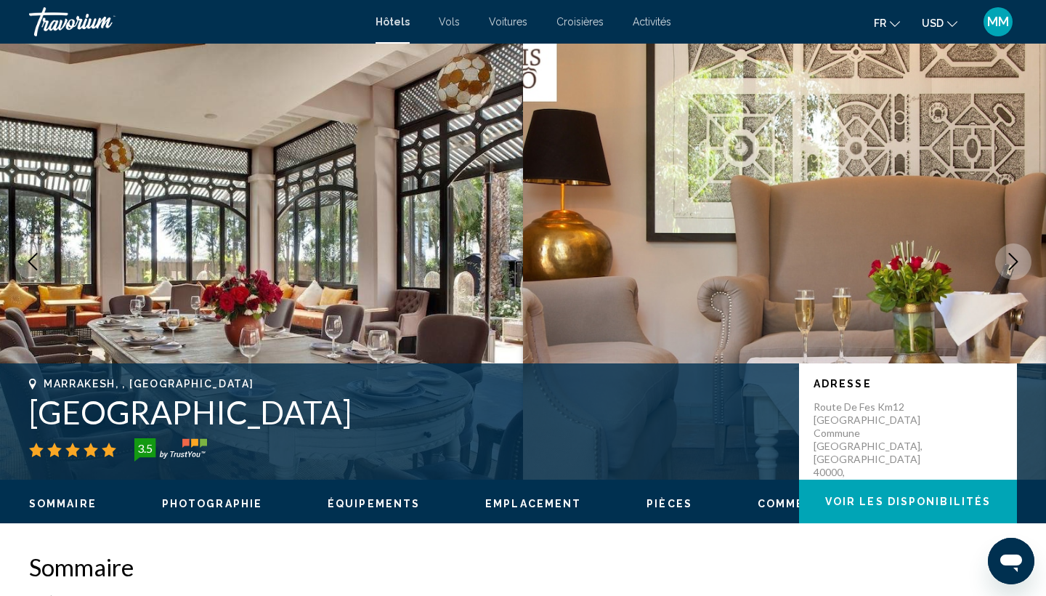
click at [1018, 266] on icon "Next image" at bounding box center [1013, 261] width 17 height 17
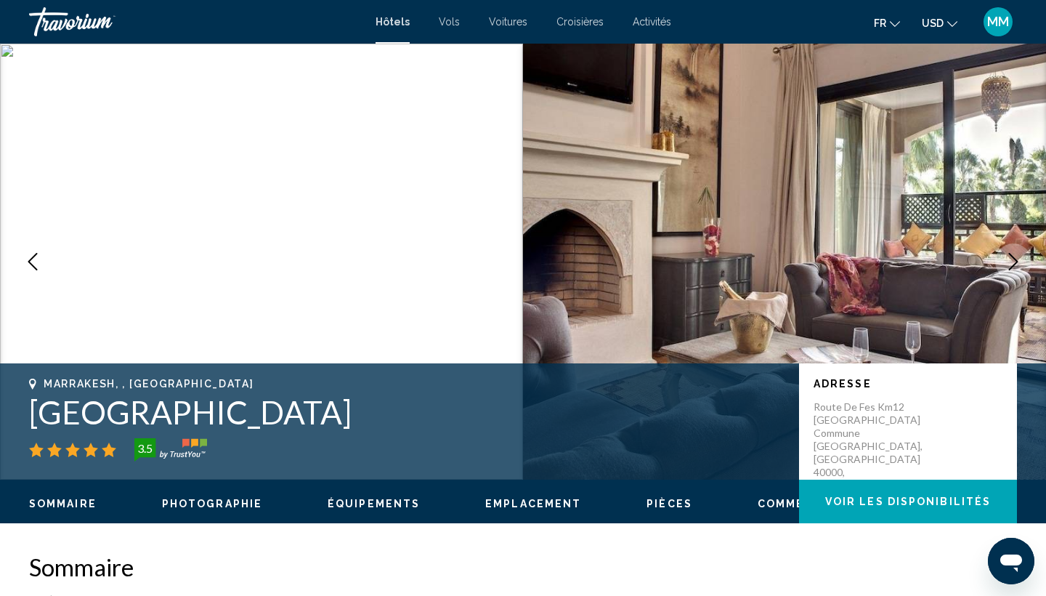
click at [1018, 266] on icon "Next image" at bounding box center [1013, 261] width 17 height 17
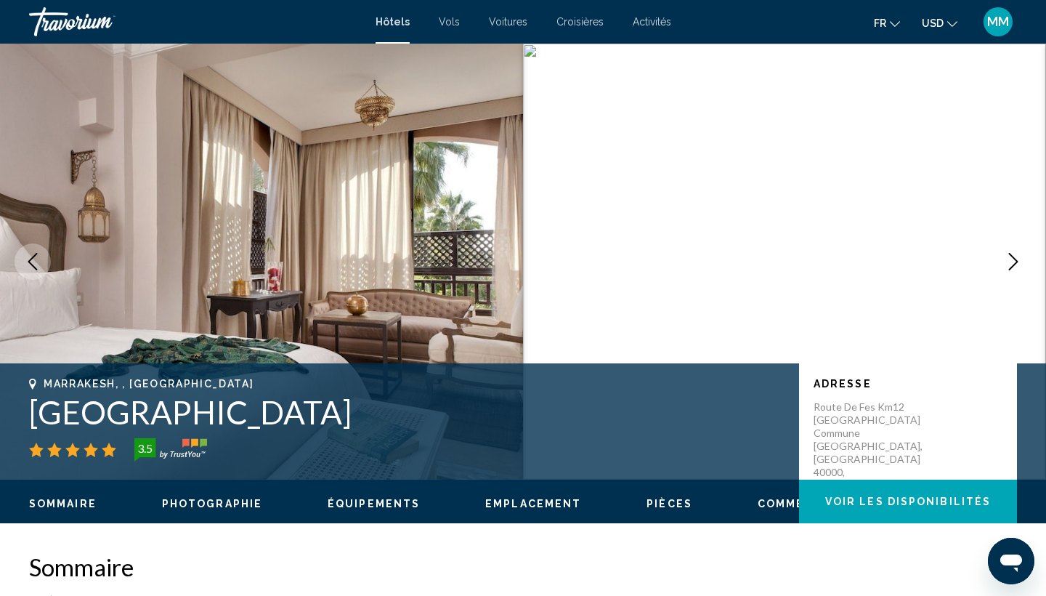
click at [1018, 266] on icon "Next image" at bounding box center [1013, 261] width 17 height 17
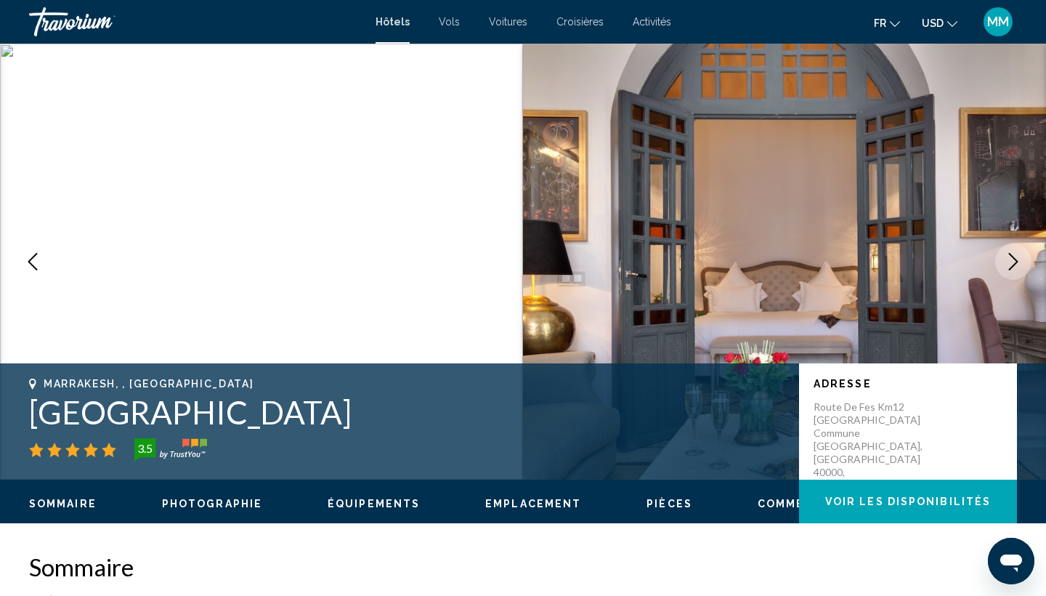
click at [1018, 266] on icon "Next image" at bounding box center [1013, 261] width 17 height 17
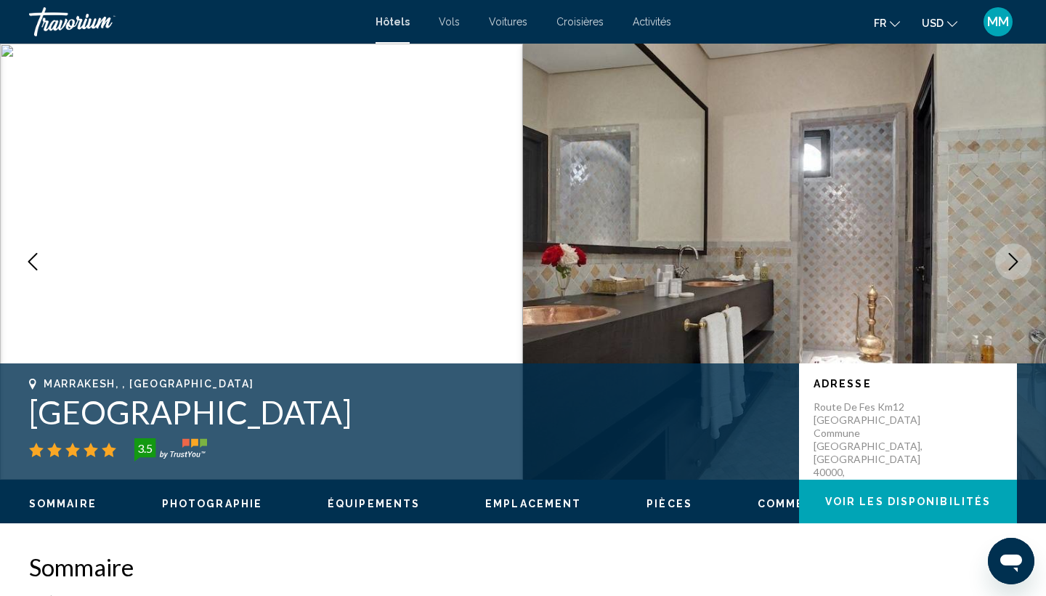
click at [1018, 266] on icon "Next image" at bounding box center [1013, 261] width 17 height 17
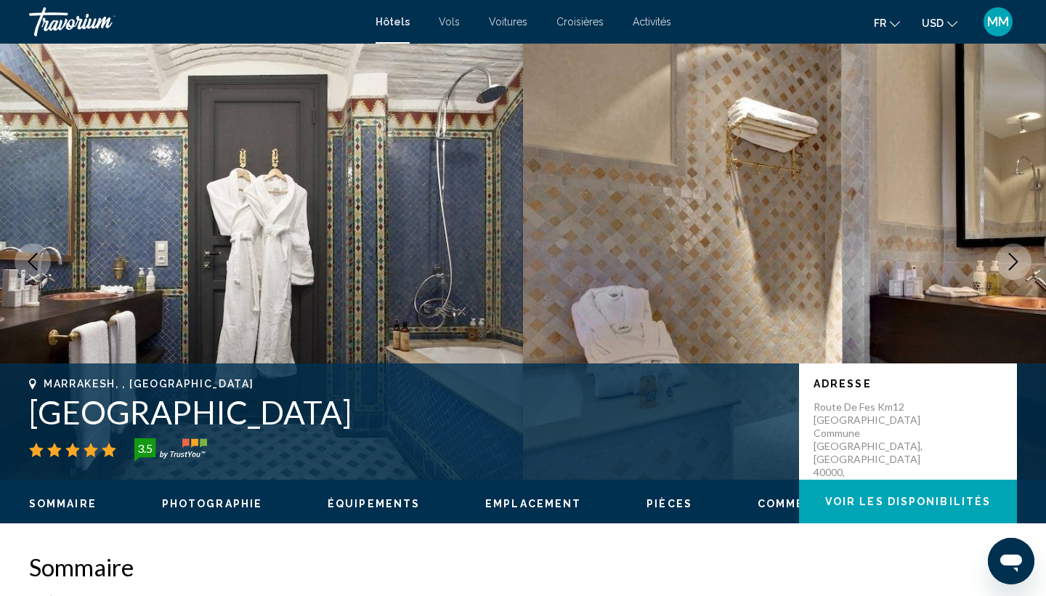
click at [1018, 266] on icon "Next image" at bounding box center [1013, 261] width 17 height 17
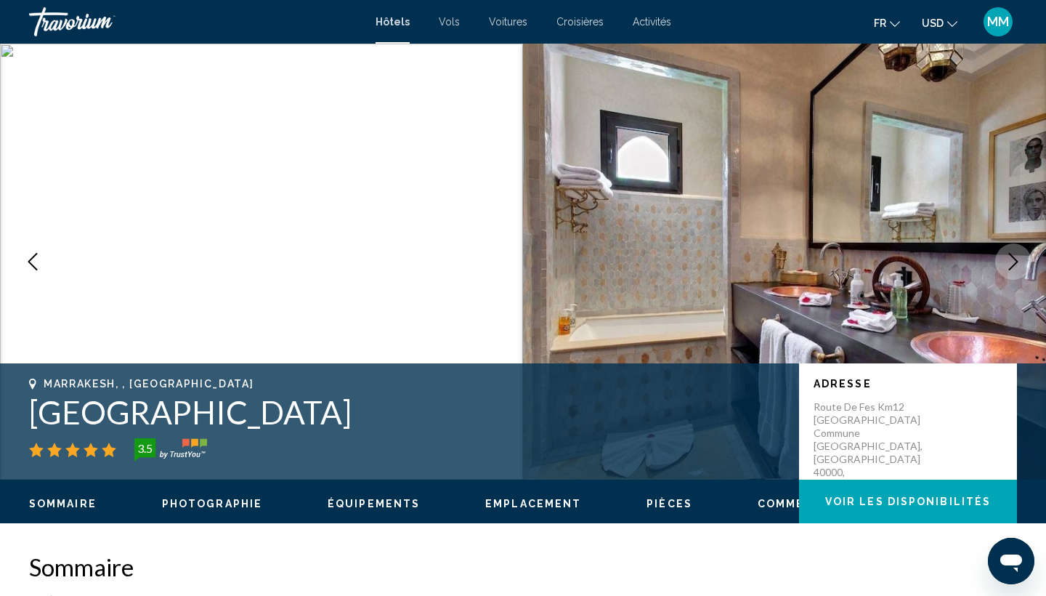
click at [1018, 266] on icon "Next image" at bounding box center [1013, 261] width 17 height 17
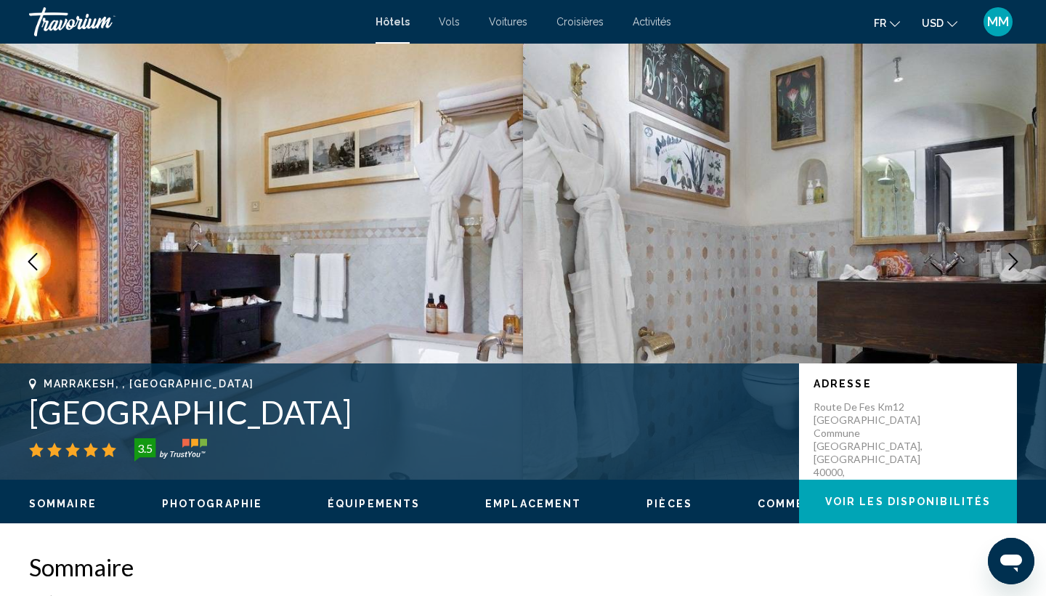
click at [1018, 266] on icon "Next image" at bounding box center [1013, 261] width 17 height 17
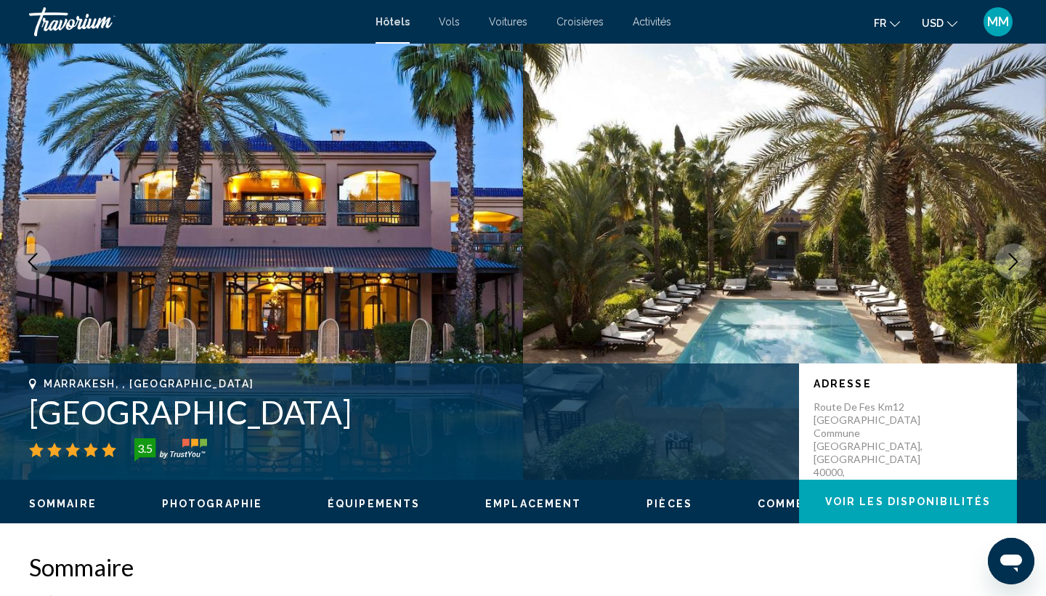
click at [1018, 266] on icon "Next image" at bounding box center [1013, 261] width 17 height 17
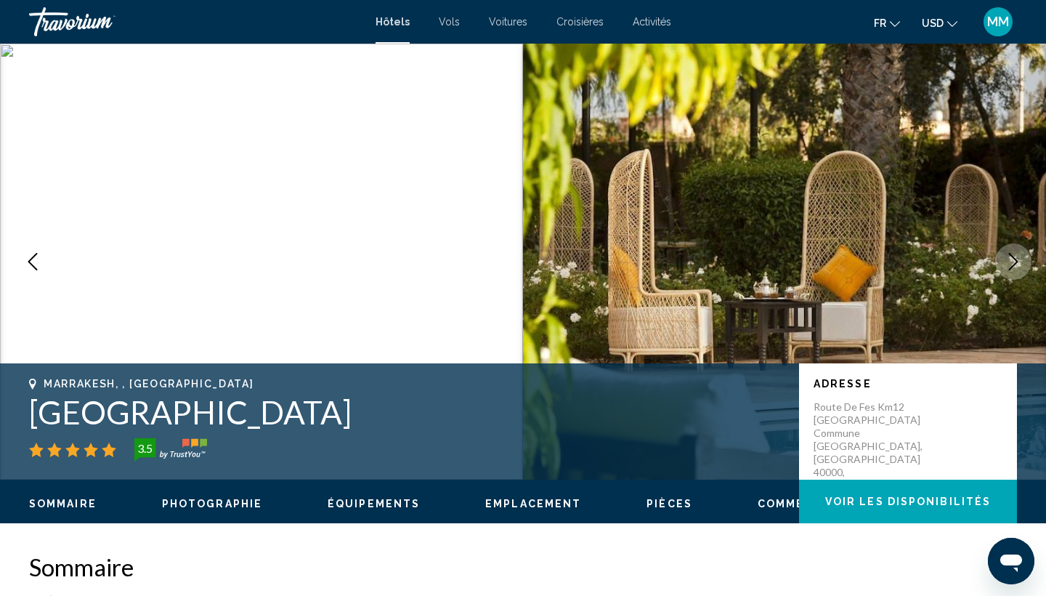
click at [1018, 266] on icon "Next image" at bounding box center [1013, 261] width 17 height 17
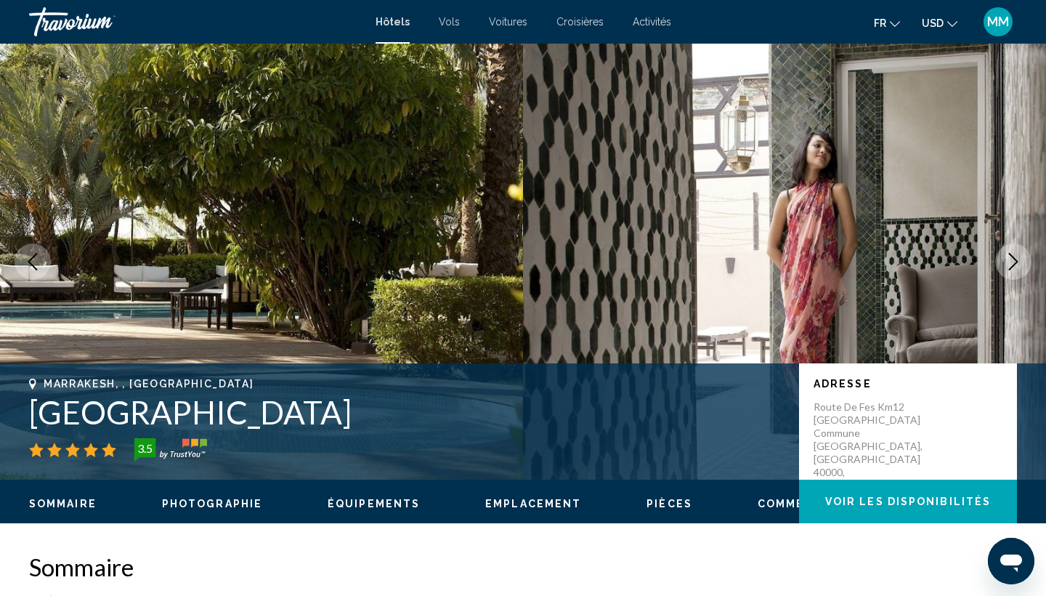
click at [1018, 266] on icon "Next image" at bounding box center [1013, 261] width 17 height 17
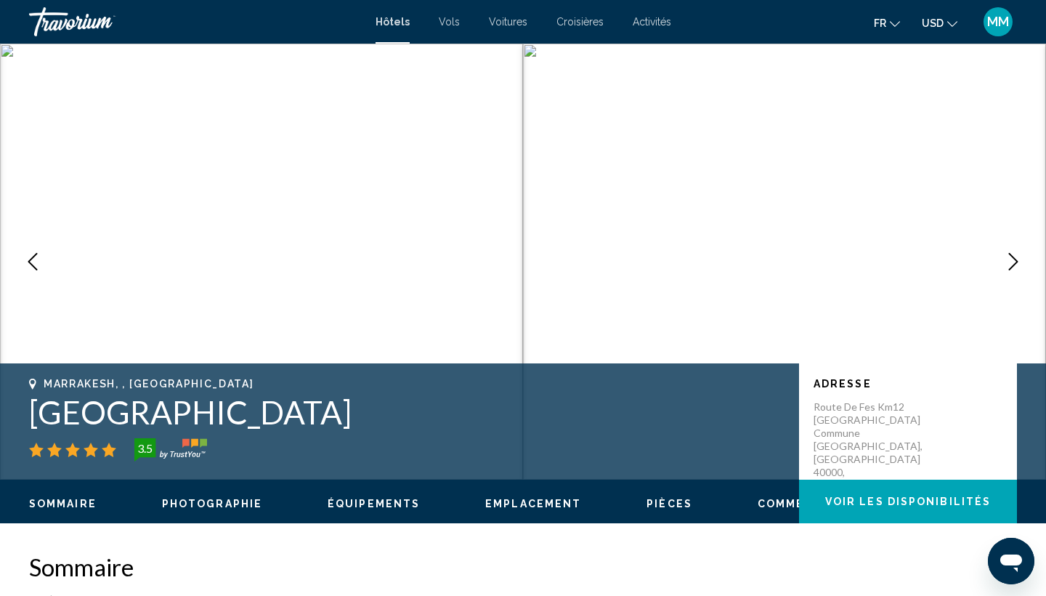
click at [1018, 266] on icon "Next image" at bounding box center [1013, 261] width 17 height 17
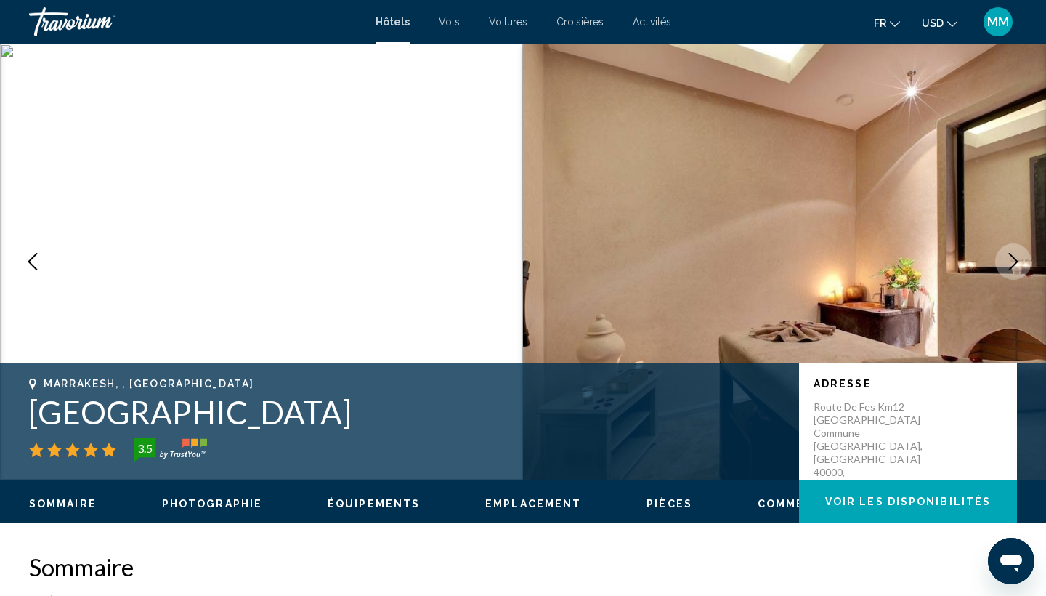
click at [1018, 266] on icon "Next image" at bounding box center [1013, 261] width 17 height 17
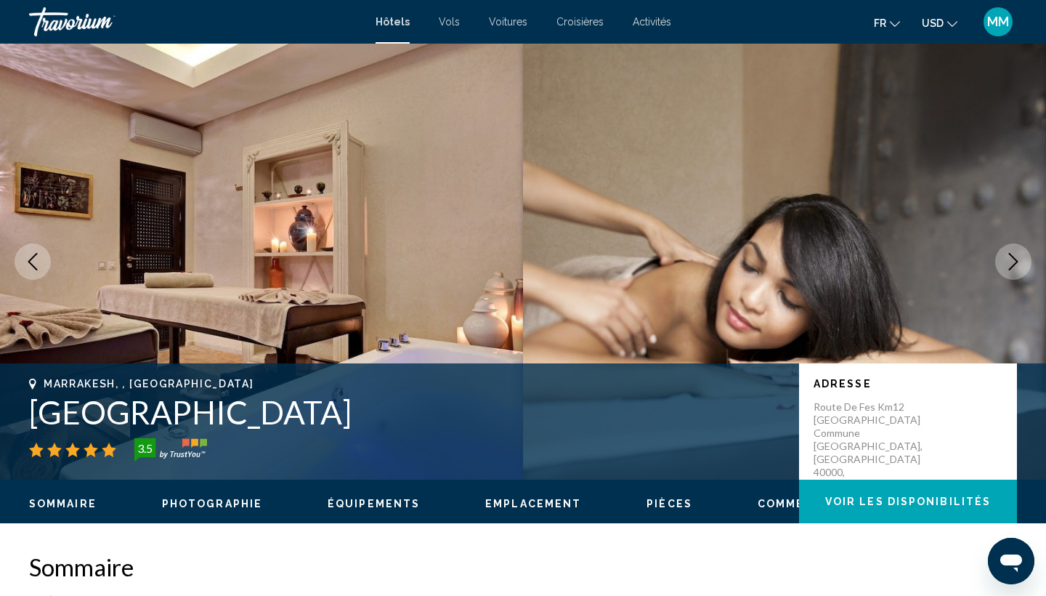
click at [1018, 266] on icon "Next image" at bounding box center [1013, 261] width 17 height 17
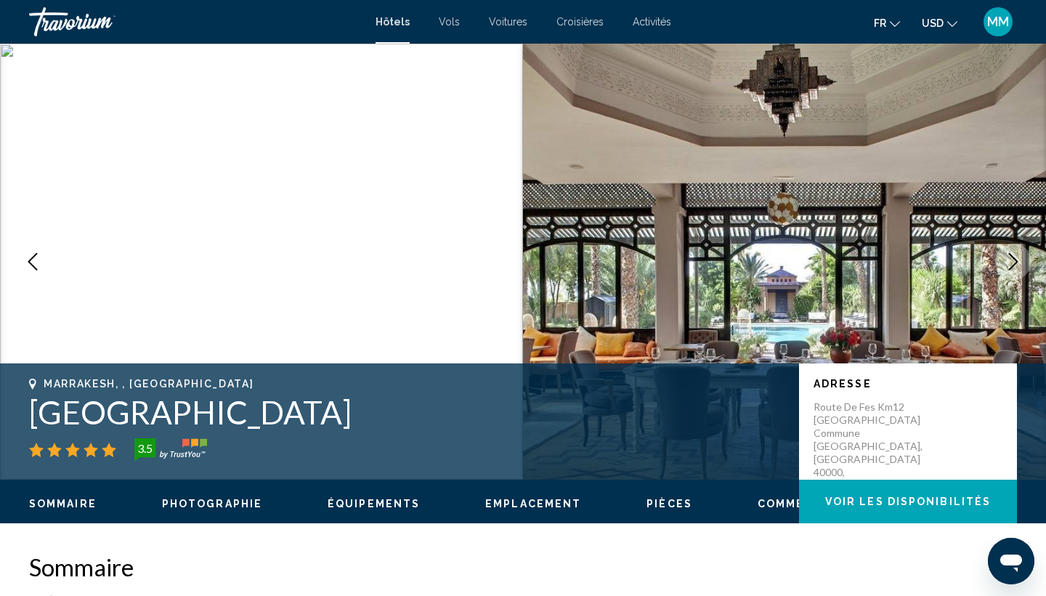
click at [1018, 266] on icon "Next image" at bounding box center [1013, 261] width 17 height 17
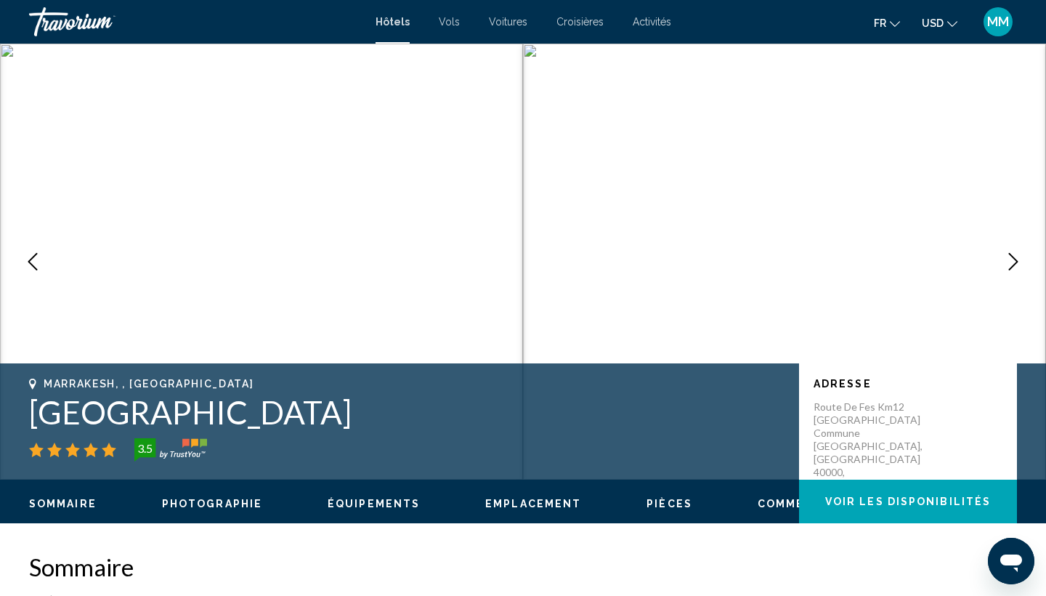
click at [1018, 266] on icon "Next image" at bounding box center [1013, 261] width 17 height 17
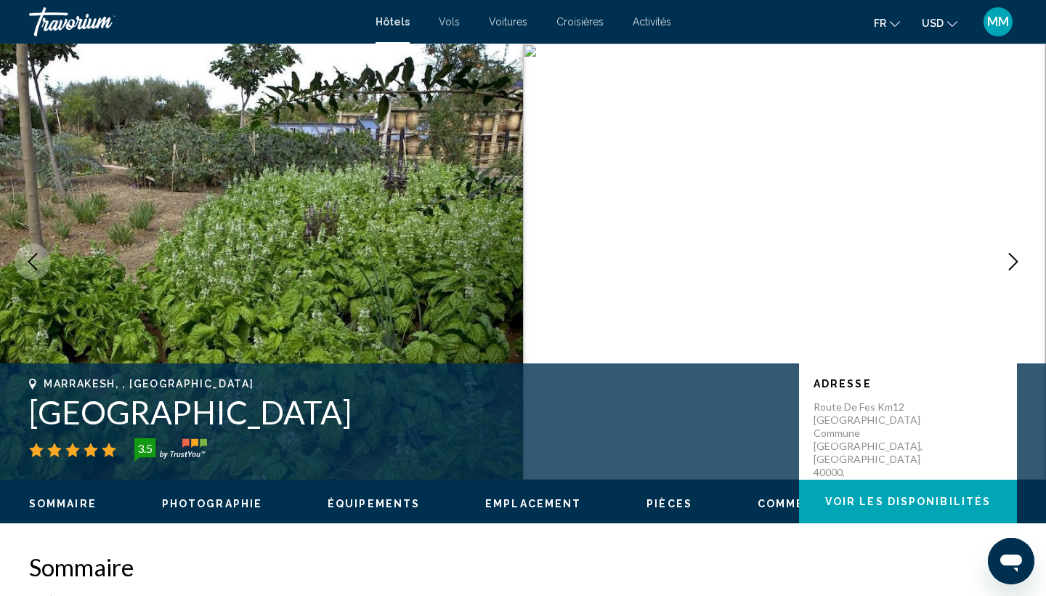
click at [1018, 266] on icon "Next image" at bounding box center [1013, 261] width 17 height 17
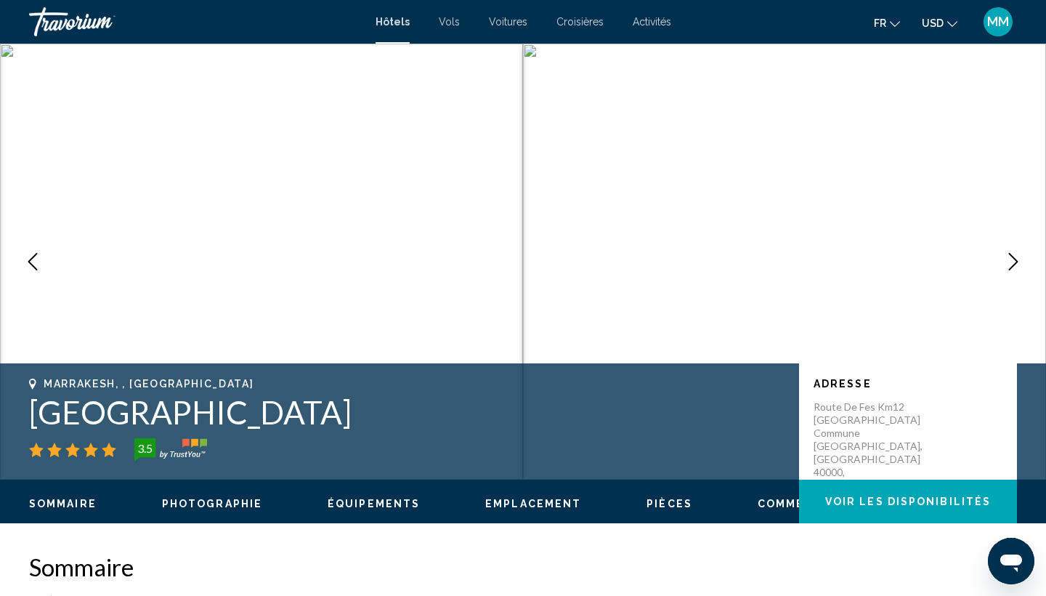
click at [1018, 266] on icon "Next image" at bounding box center [1013, 261] width 17 height 17
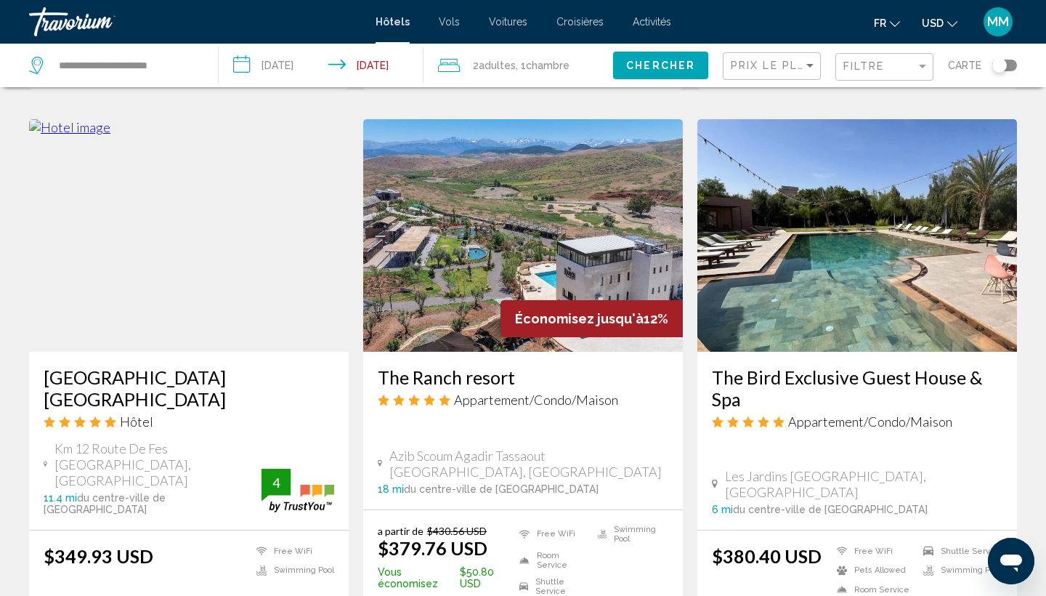
scroll to position [1094, 0]
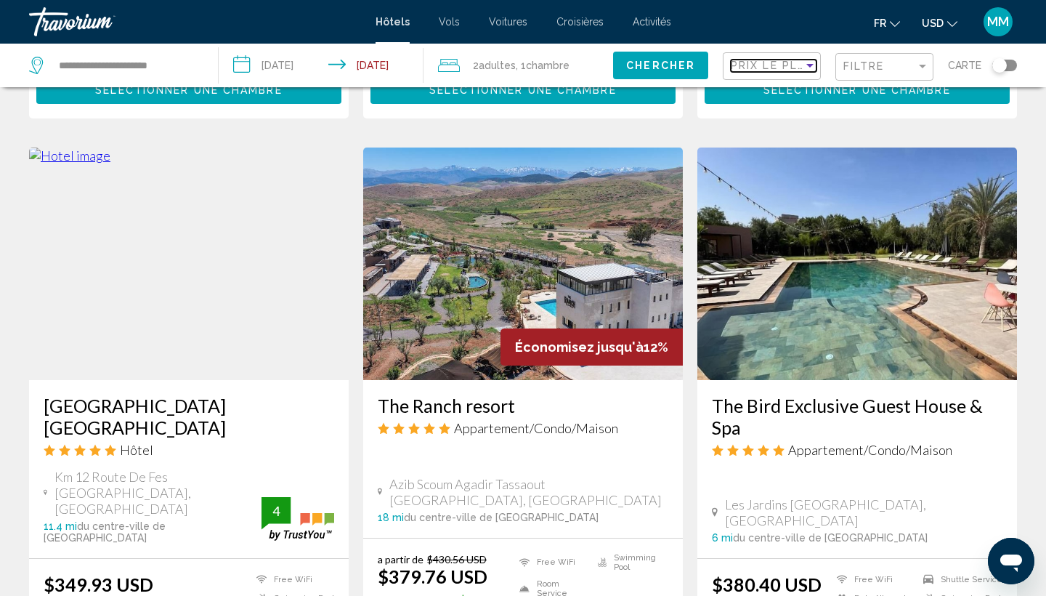
click at [780, 66] on span "Prix le plus bas" at bounding box center [787, 66] width 113 height 12
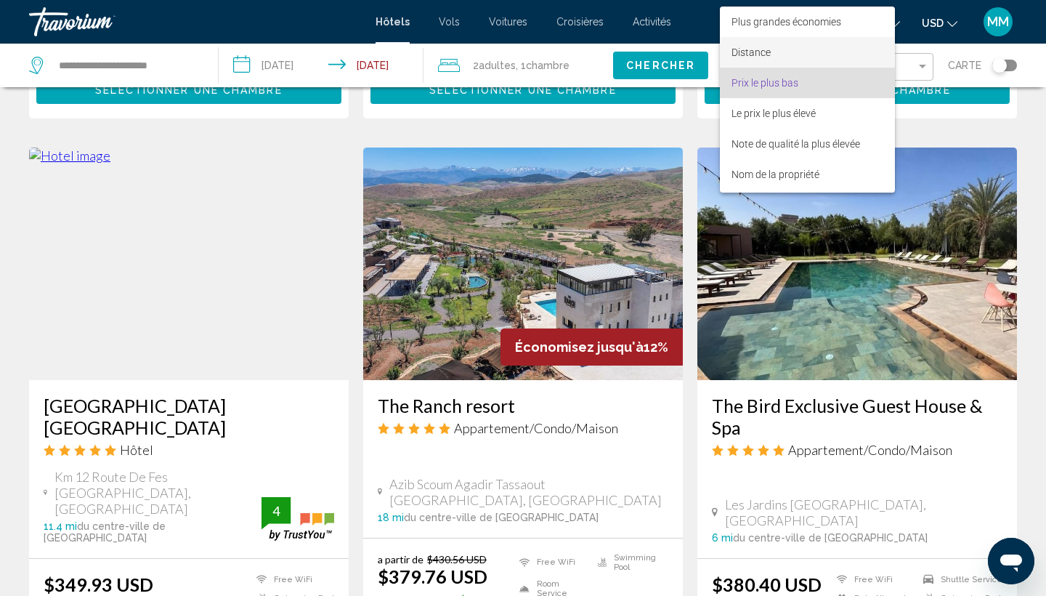
scroll to position [0, 0]
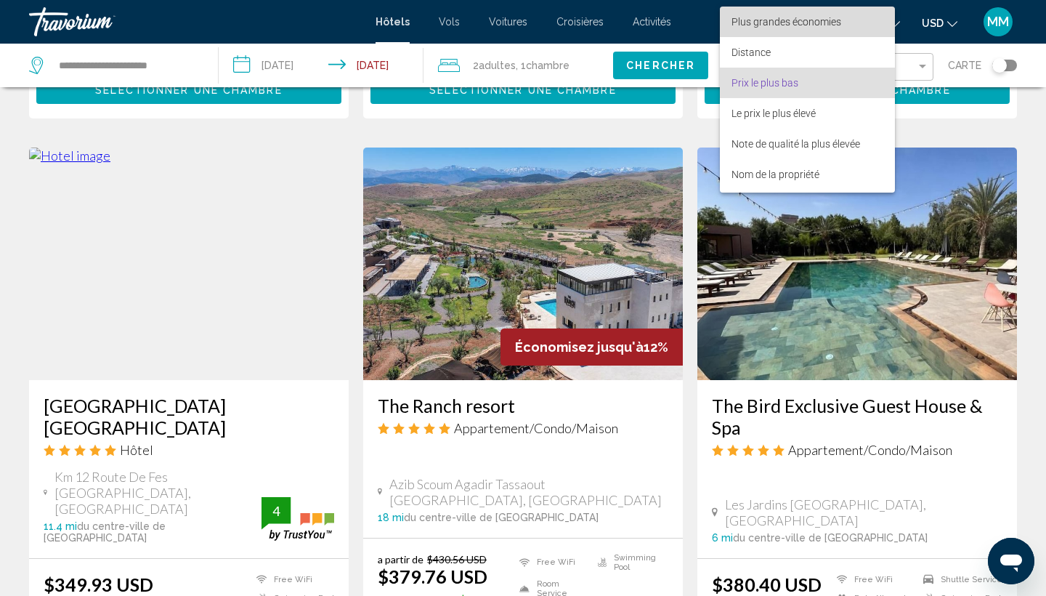
click at [750, 27] on span "Plus grandes économies" at bounding box center [787, 22] width 110 height 12
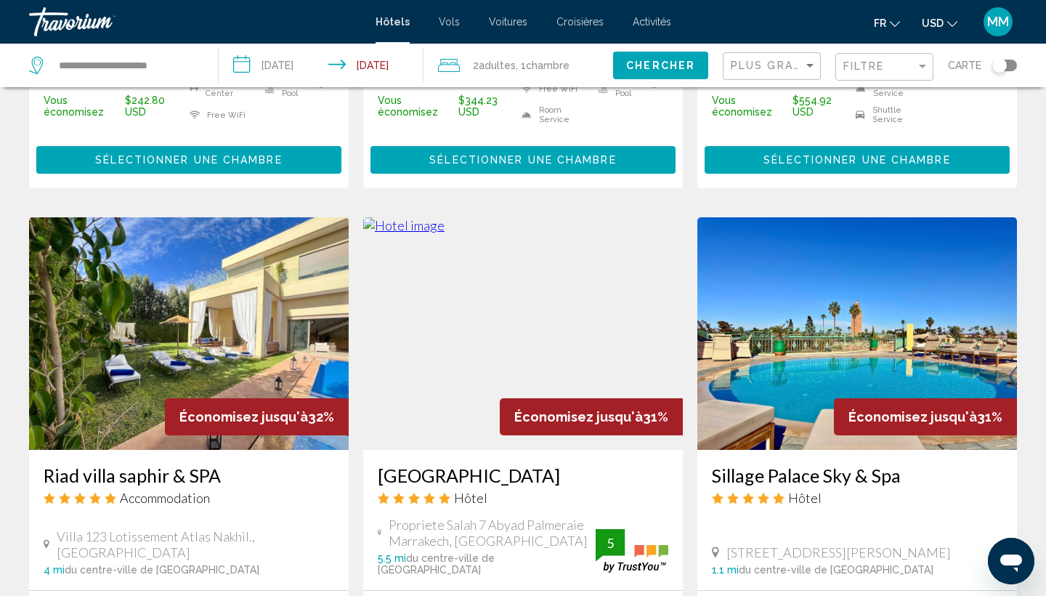
click at [3, 336] on div "Résultats de la recherche d'hôtel - 84 endroits pour passer votre temps Économi…" at bounding box center [523, 173] width 1046 height 2330
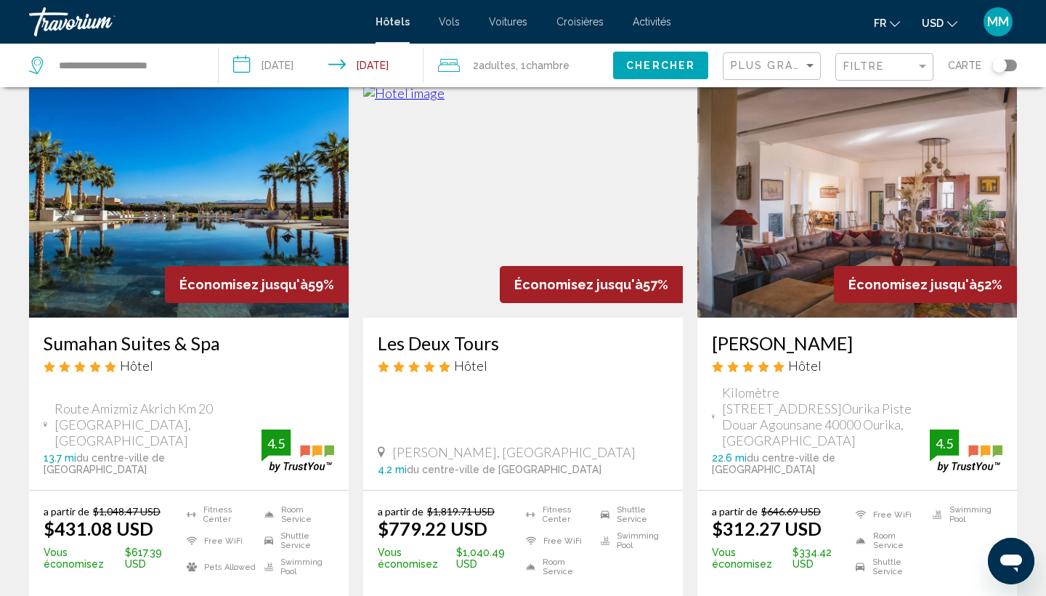
scroll to position [62, 0]
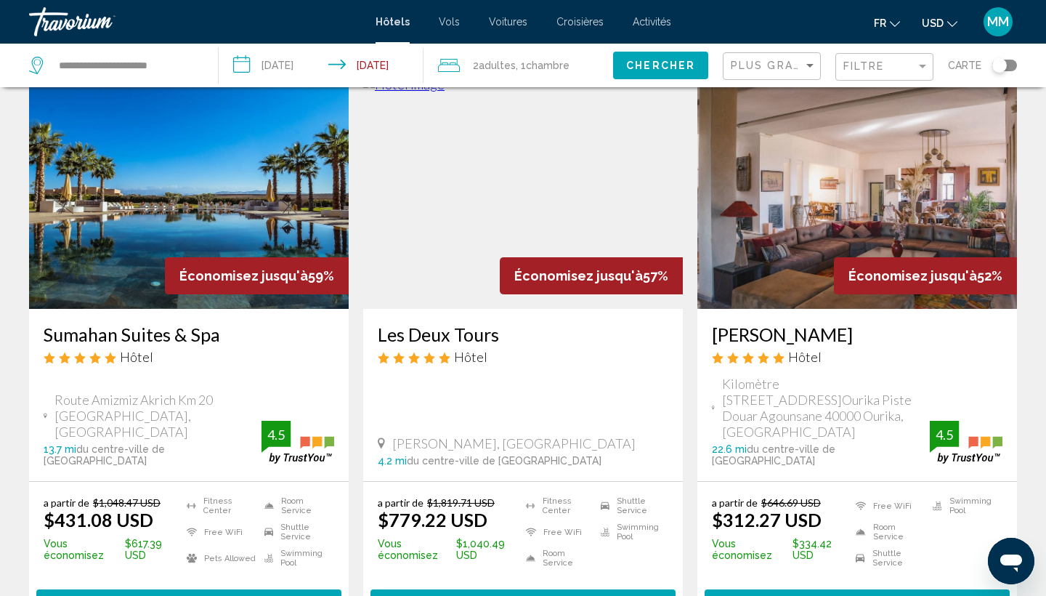
click at [511, 240] on img "Main content" at bounding box center [523, 192] width 320 height 232
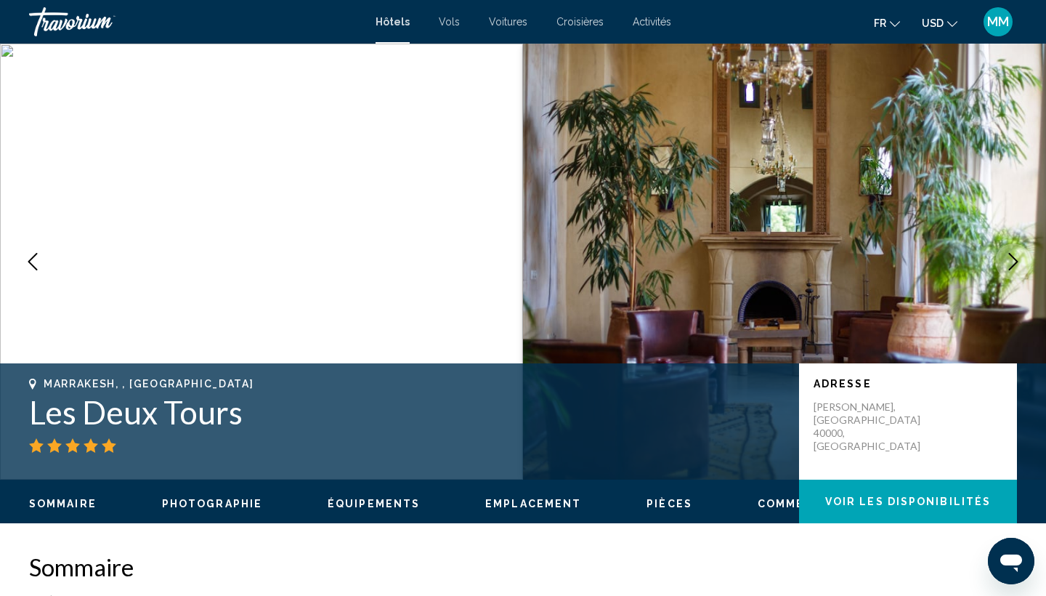
click at [1014, 265] on icon "Next image" at bounding box center [1013, 261] width 9 height 17
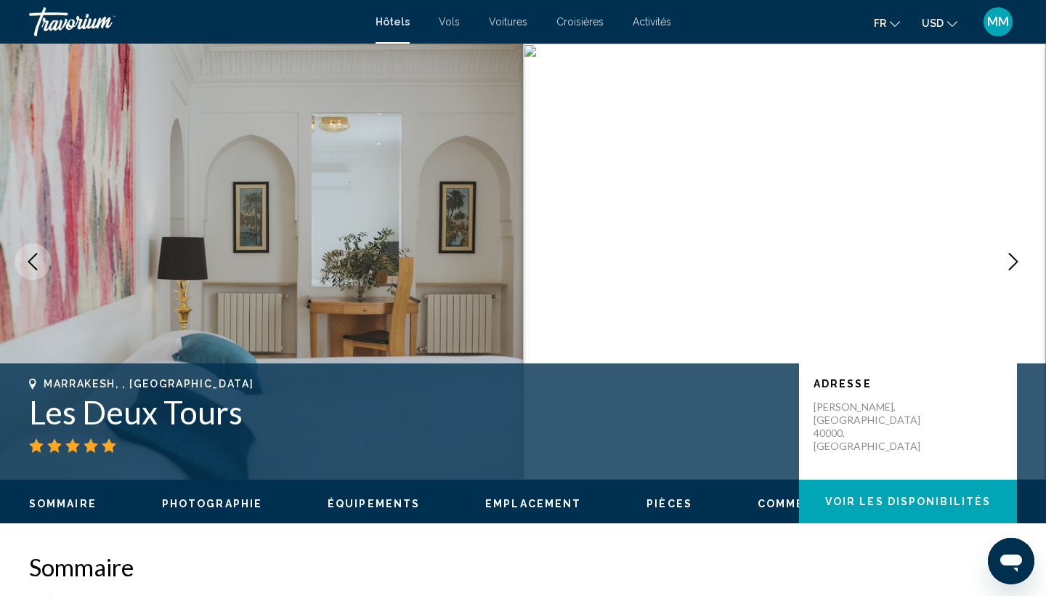
click at [1014, 265] on icon "Next image" at bounding box center [1013, 261] width 9 height 17
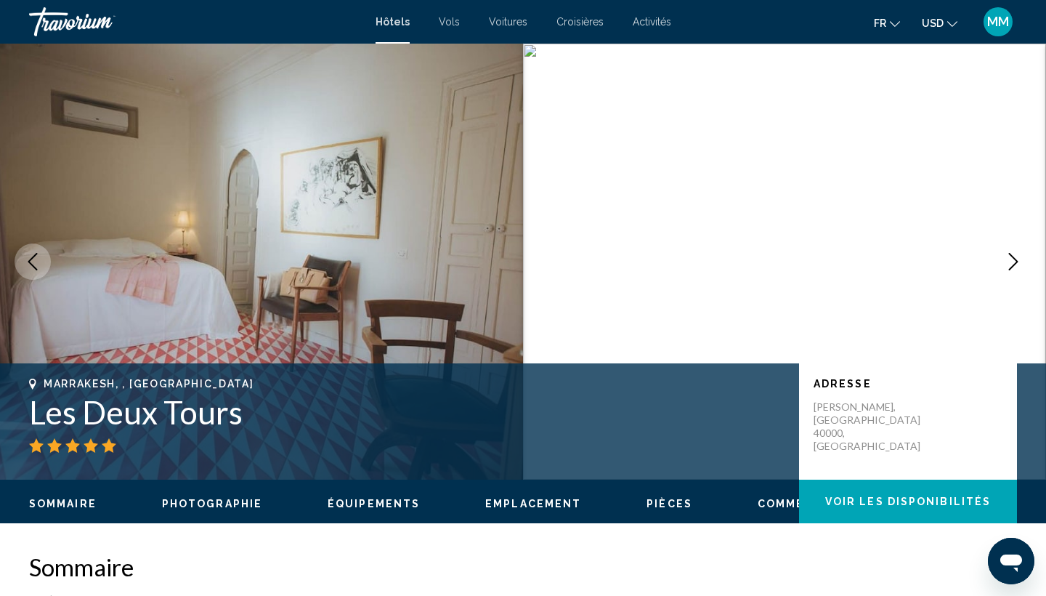
click at [1014, 267] on icon "Next image" at bounding box center [1013, 261] width 17 height 17
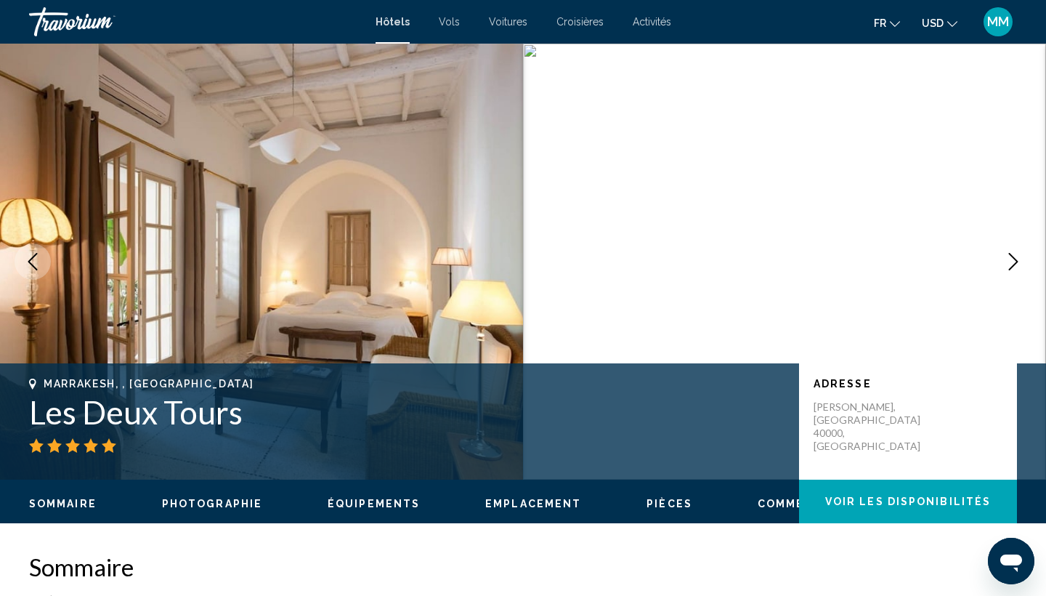
click at [1015, 269] on icon "Next image" at bounding box center [1013, 261] width 17 height 17
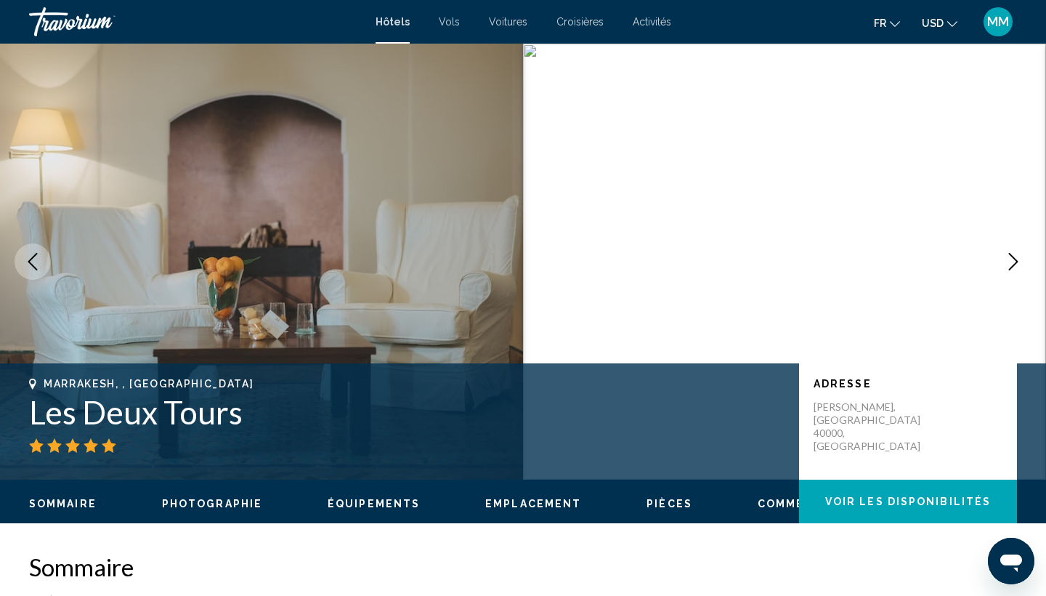
click at [1015, 269] on icon "Next image" at bounding box center [1013, 261] width 17 height 17
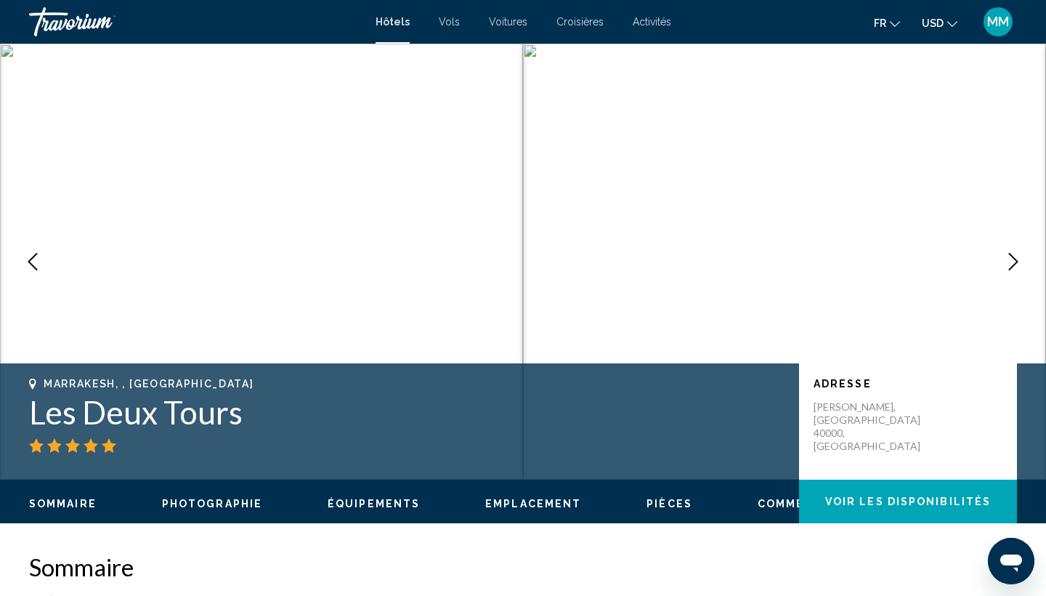
click at [1015, 269] on icon "Next image" at bounding box center [1013, 261] width 17 height 17
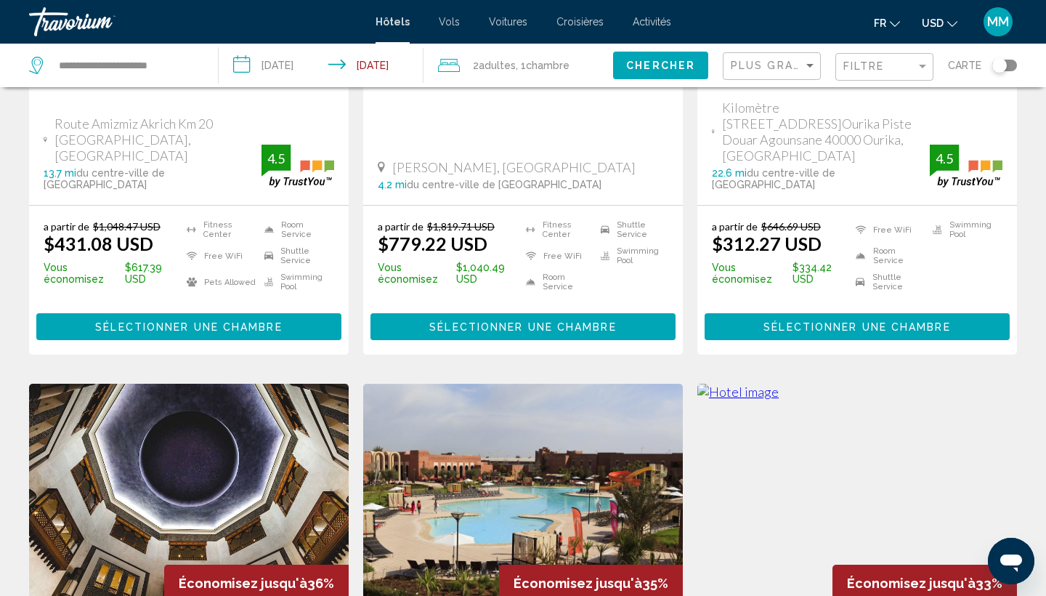
click at [689, 293] on app-hotels-search-item "Économisez jusqu'à 57% Les Deux Tours Hôtel [PERSON_NAME], [GEOGRAPHIC_DATA] 4.…" at bounding box center [523, 77] width 334 height 554
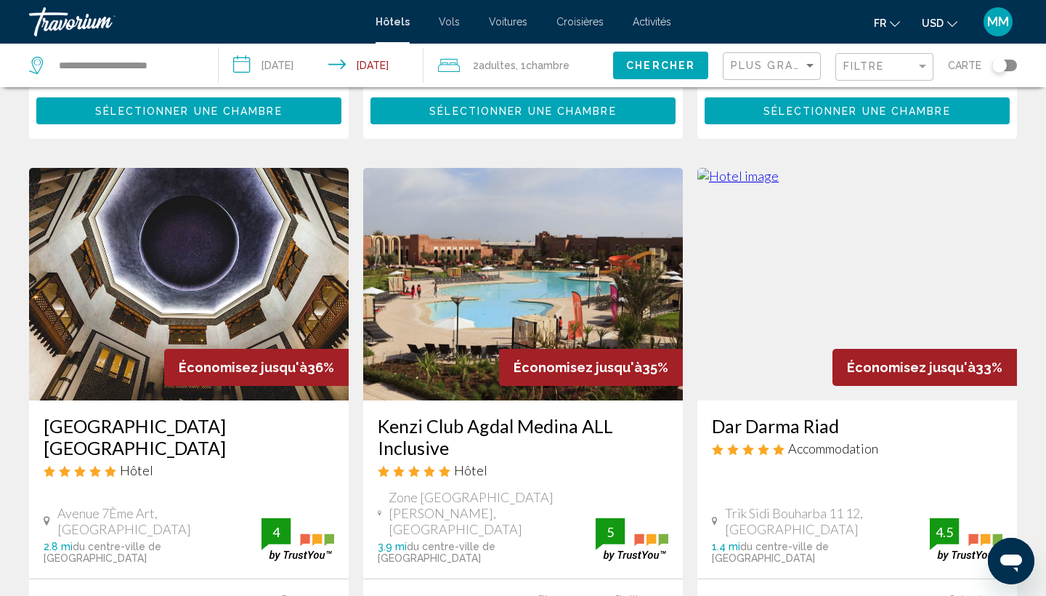
scroll to position [579, 0]
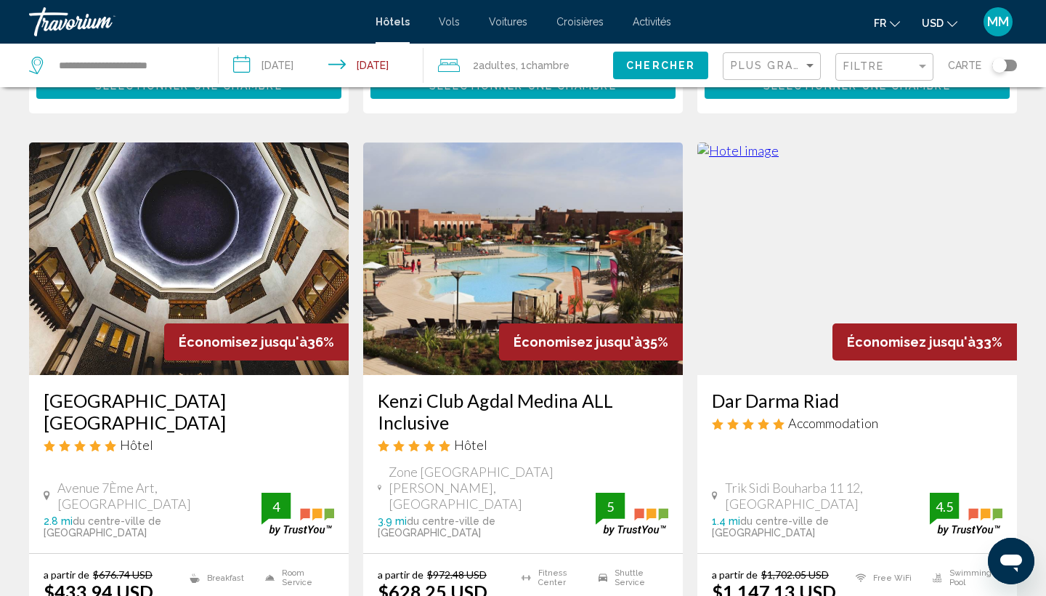
click at [453, 231] on img "Main content" at bounding box center [523, 258] width 320 height 232
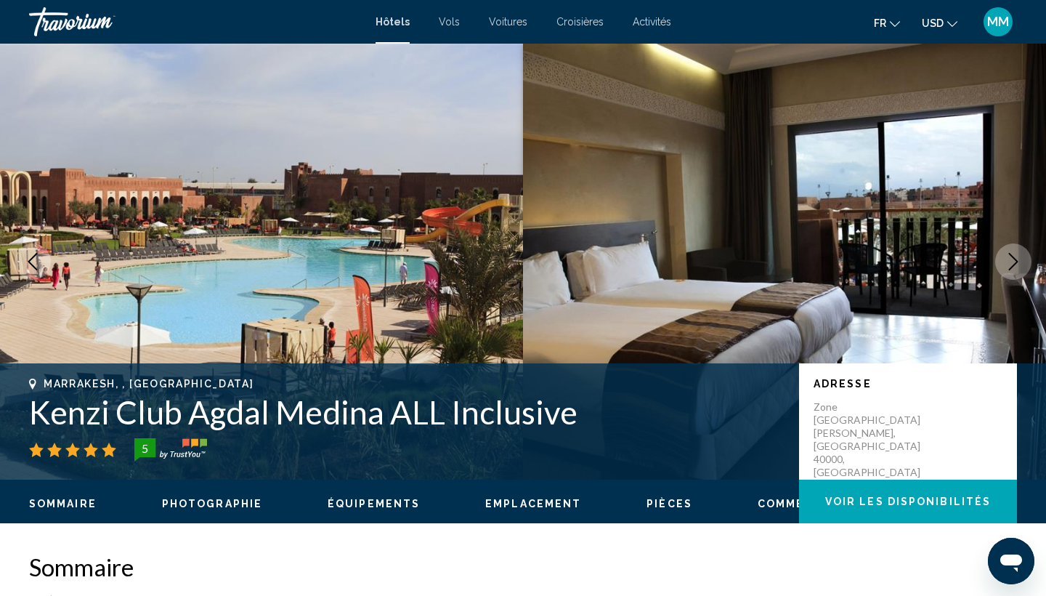
click at [1019, 260] on icon "Next image" at bounding box center [1013, 261] width 17 height 17
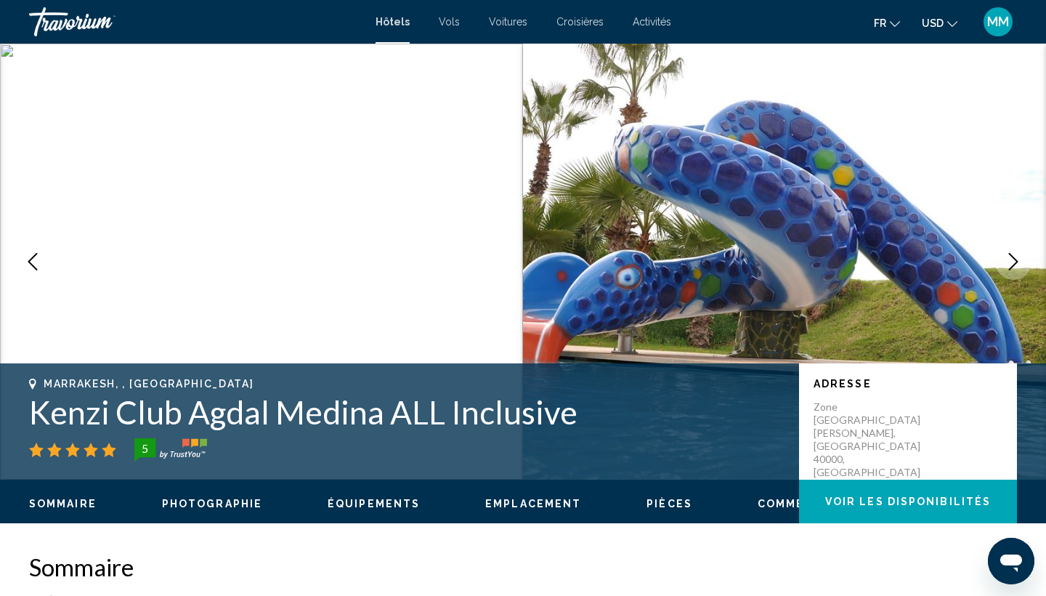
click at [1019, 260] on icon "Next image" at bounding box center [1013, 261] width 17 height 17
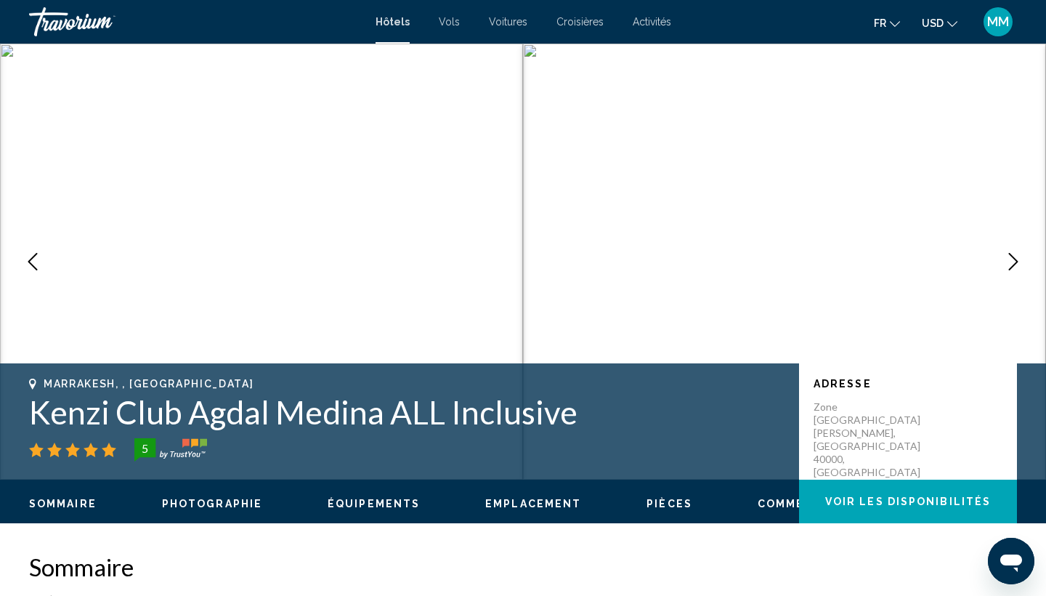
click at [1019, 260] on icon "Next image" at bounding box center [1013, 261] width 17 height 17
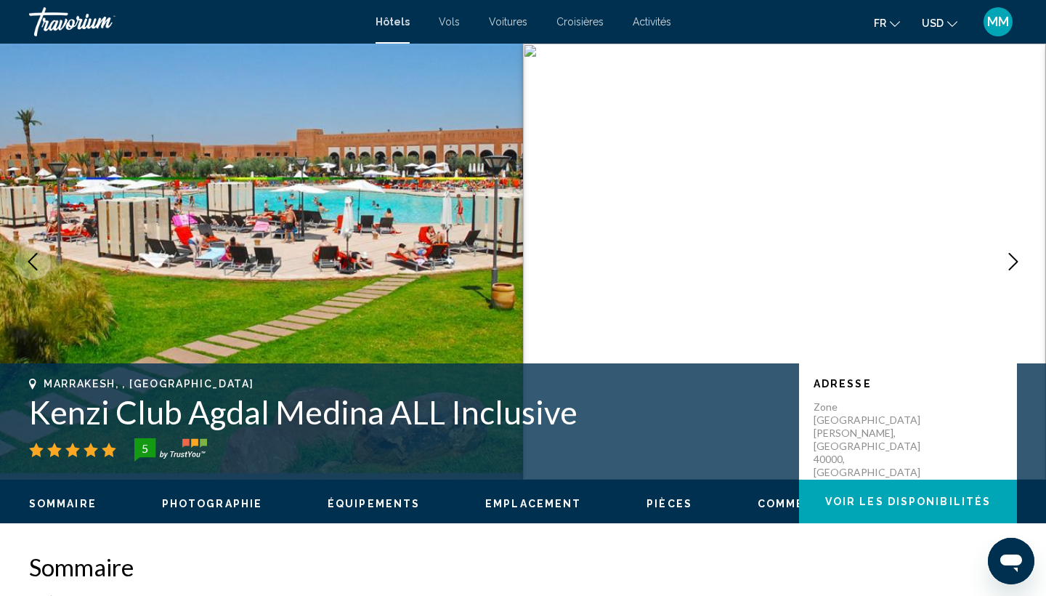
click at [1019, 260] on icon "Next image" at bounding box center [1013, 261] width 17 height 17
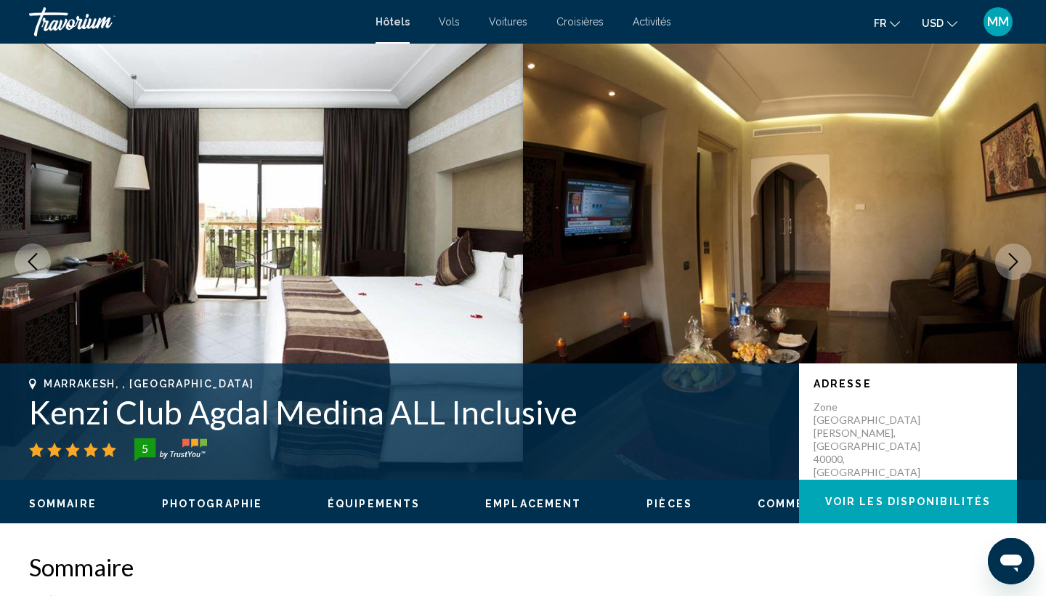
click at [1019, 260] on icon "Next image" at bounding box center [1013, 261] width 17 height 17
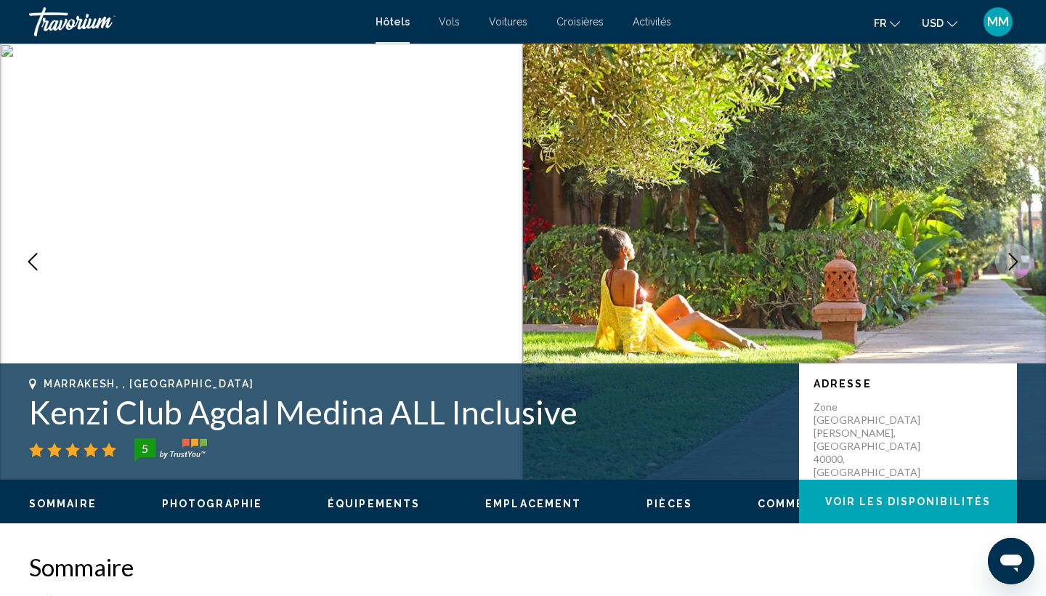
click at [1019, 260] on icon "Next image" at bounding box center [1013, 261] width 17 height 17
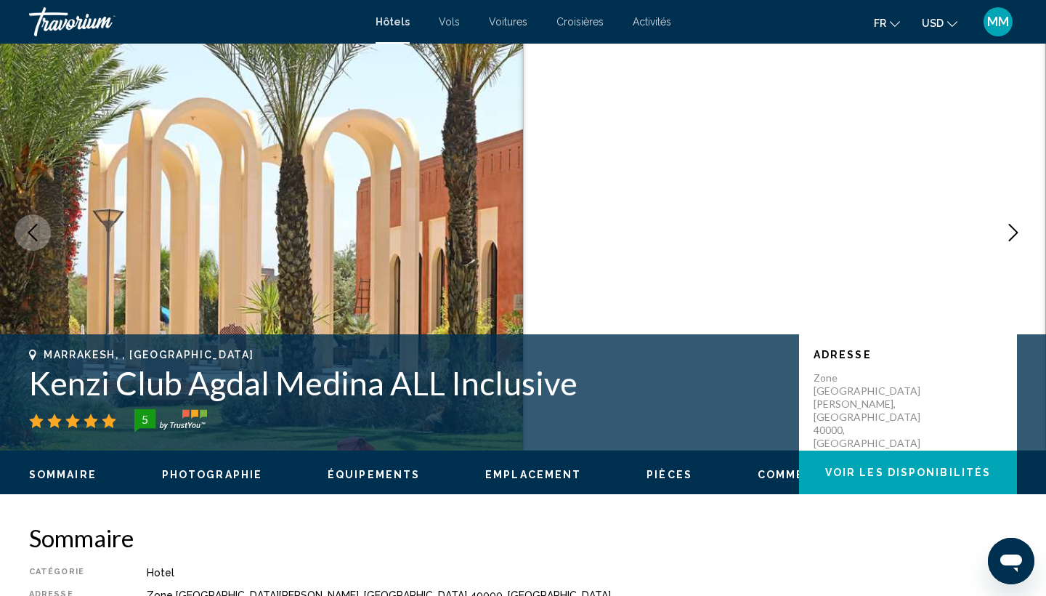
click at [572, 454] on div "Sommaire Photographie Équipements Emplacement Pièces Commentaires Voir les disp…" at bounding box center [523, 472] width 1046 height 45
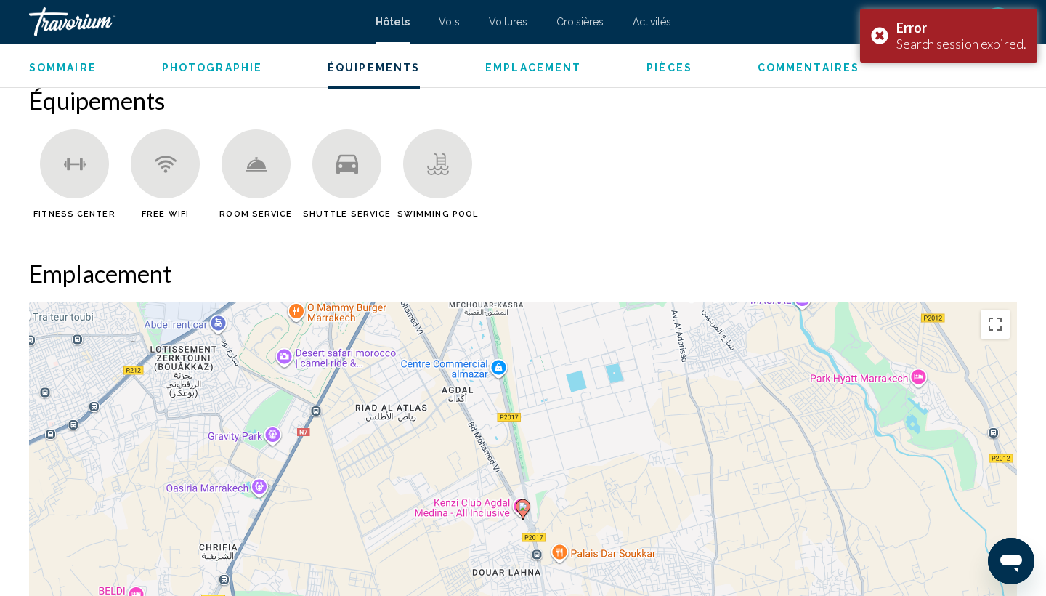
scroll to position [1157, 0]
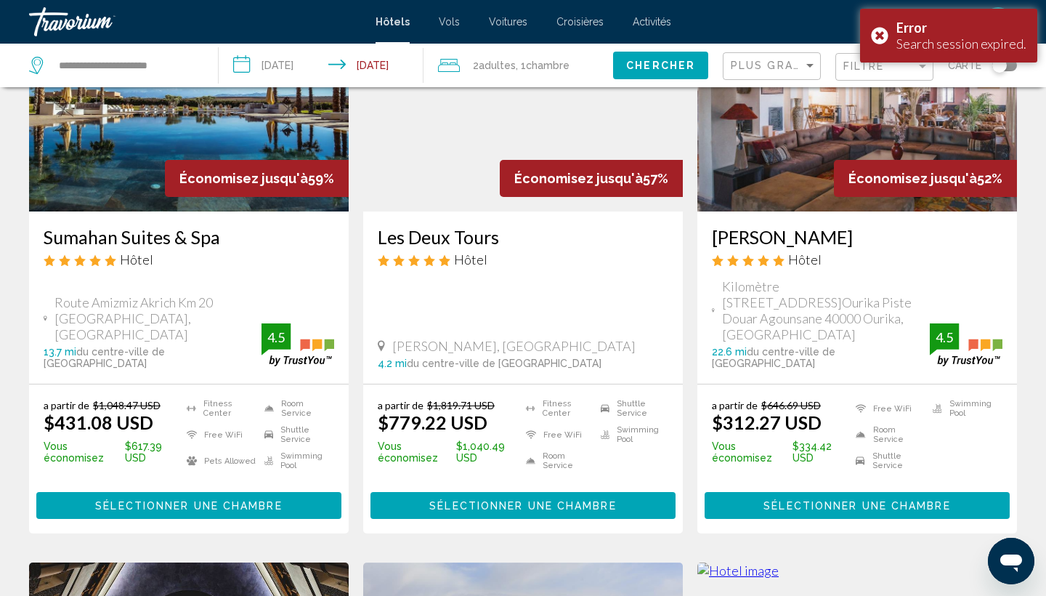
scroll to position [165, 0]
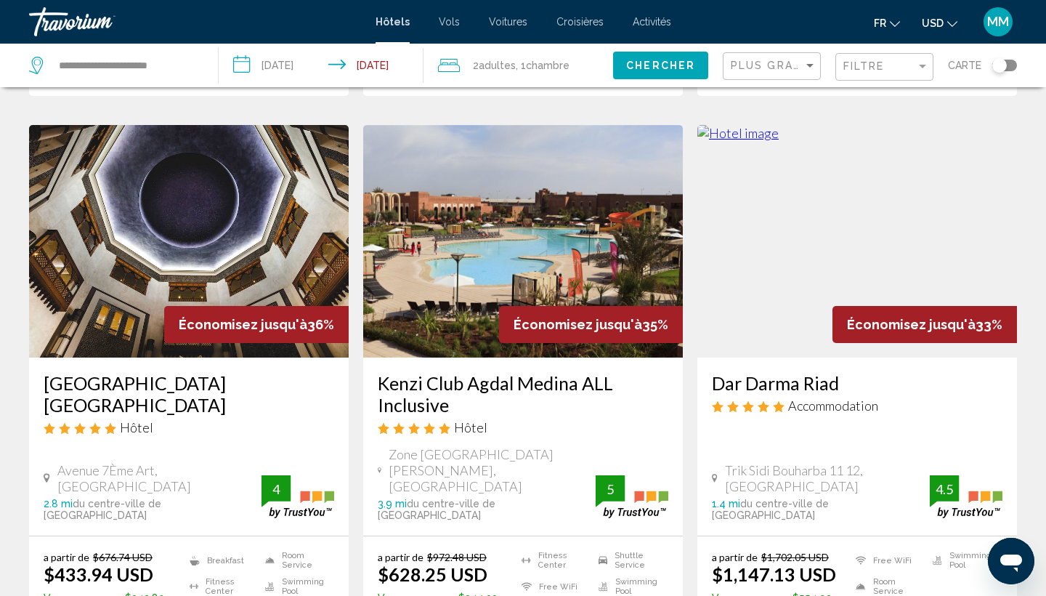
scroll to position [599, 0]
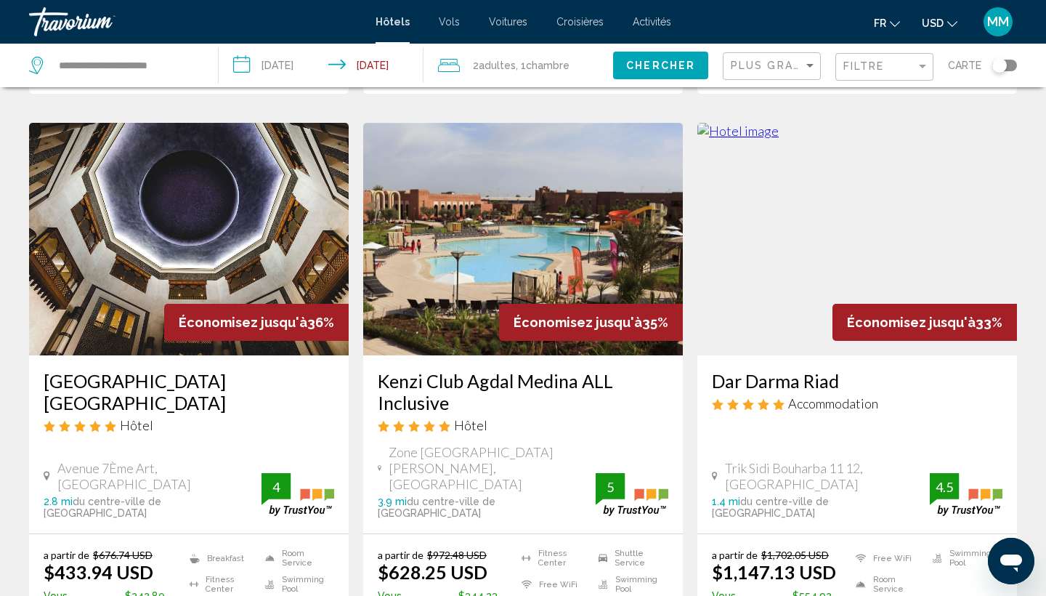
click at [167, 206] on img "Main content" at bounding box center [189, 239] width 320 height 232
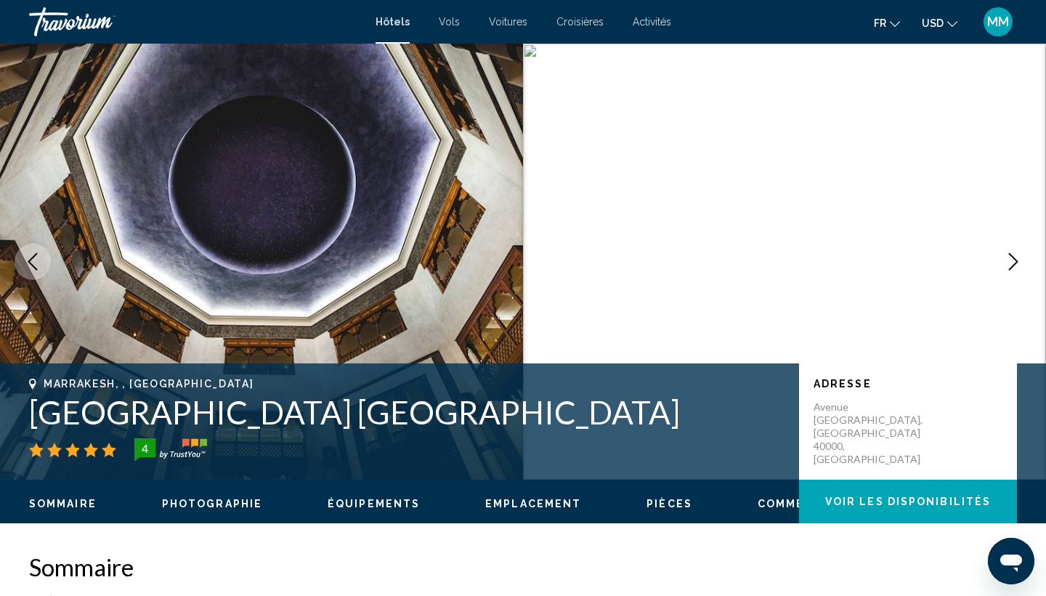
click at [1004, 264] on button "Next image" at bounding box center [1013, 261] width 36 height 36
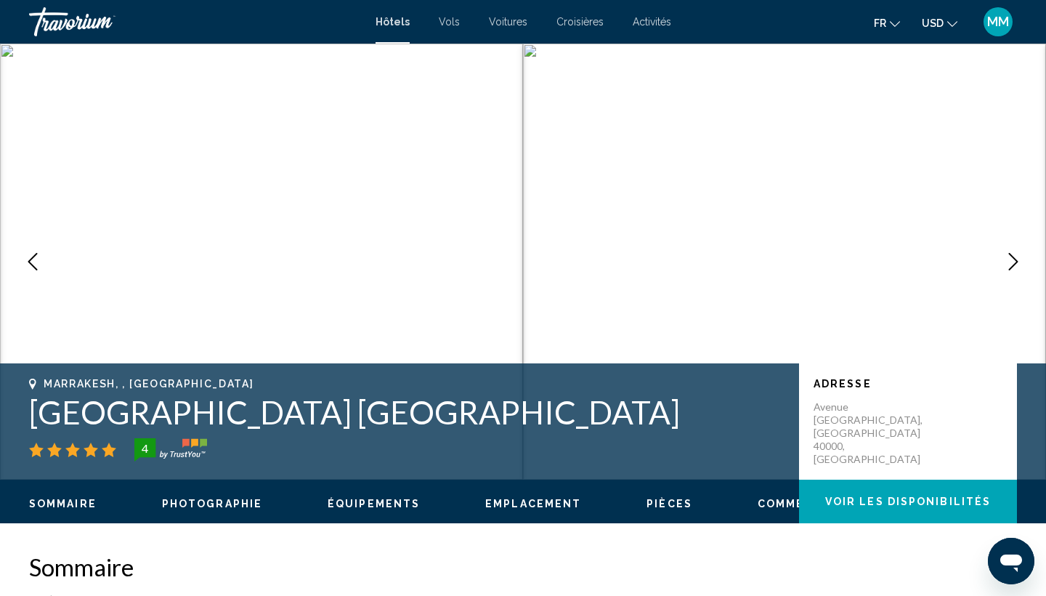
click at [1004, 264] on button "Next image" at bounding box center [1013, 261] width 36 height 36
click at [1008, 265] on icon "Next image" at bounding box center [1013, 261] width 17 height 17
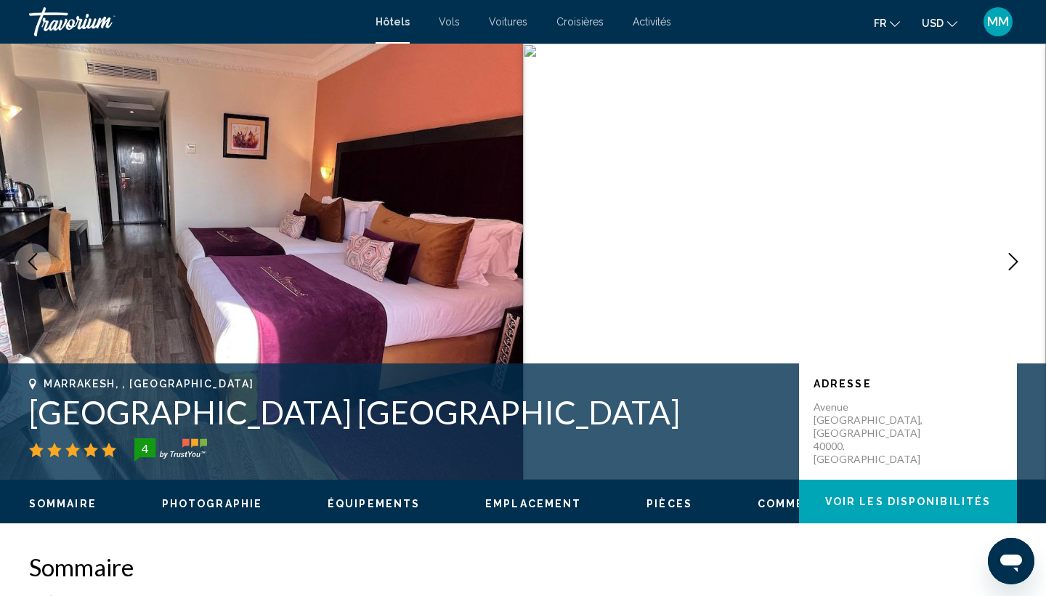
click at [1008, 265] on icon "Next image" at bounding box center [1013, 261] width 17 height 17
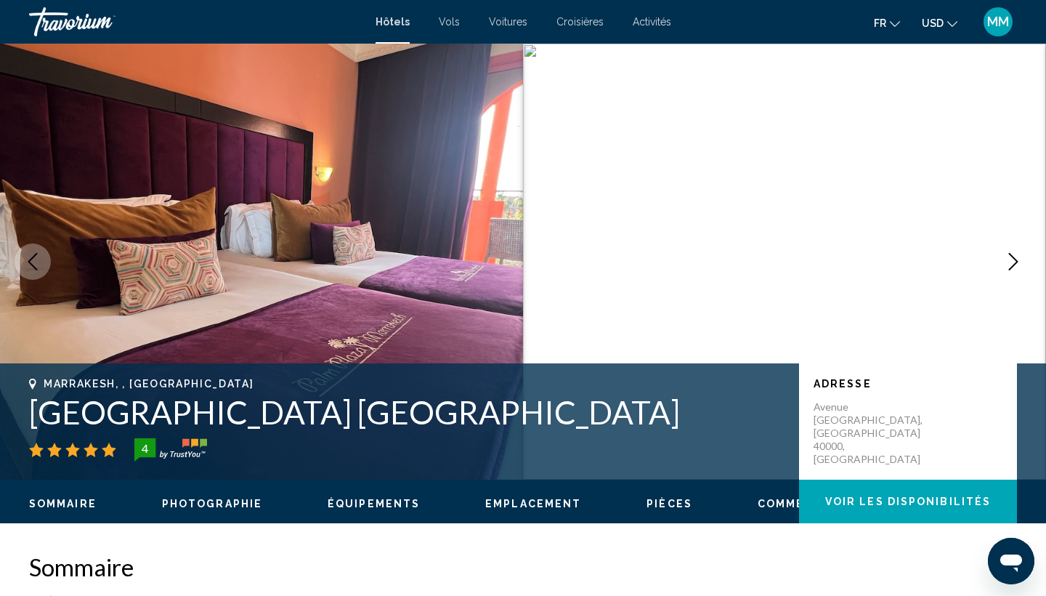
click at [1008, 265] on icon "Next image" at bounding box center [1013, 261] width 17 height 17
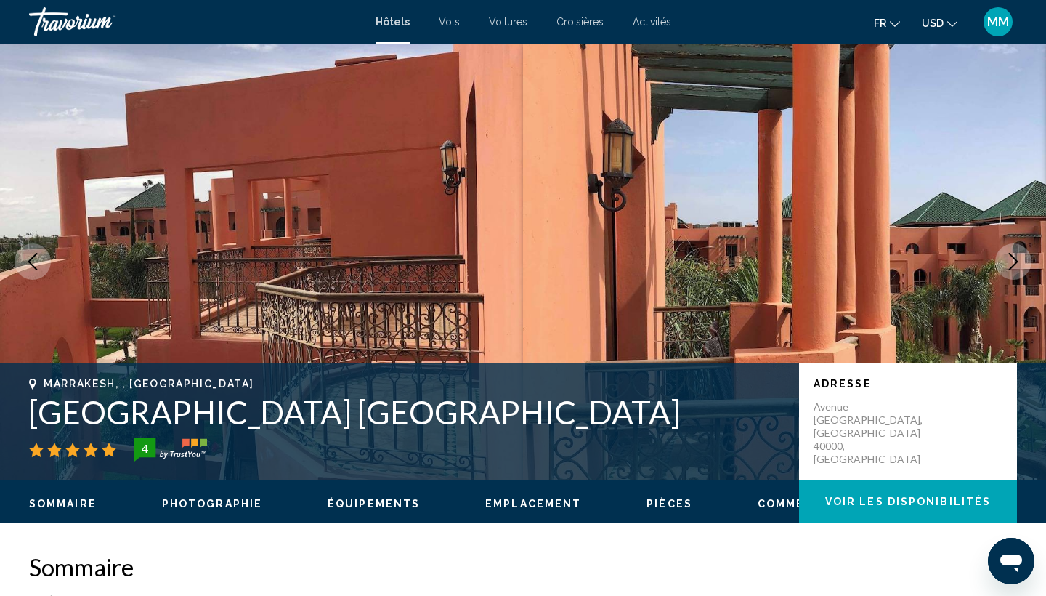
click at [1008, 265] on icon "Next image" at bounding box center [1013, 261] width 17 height 17
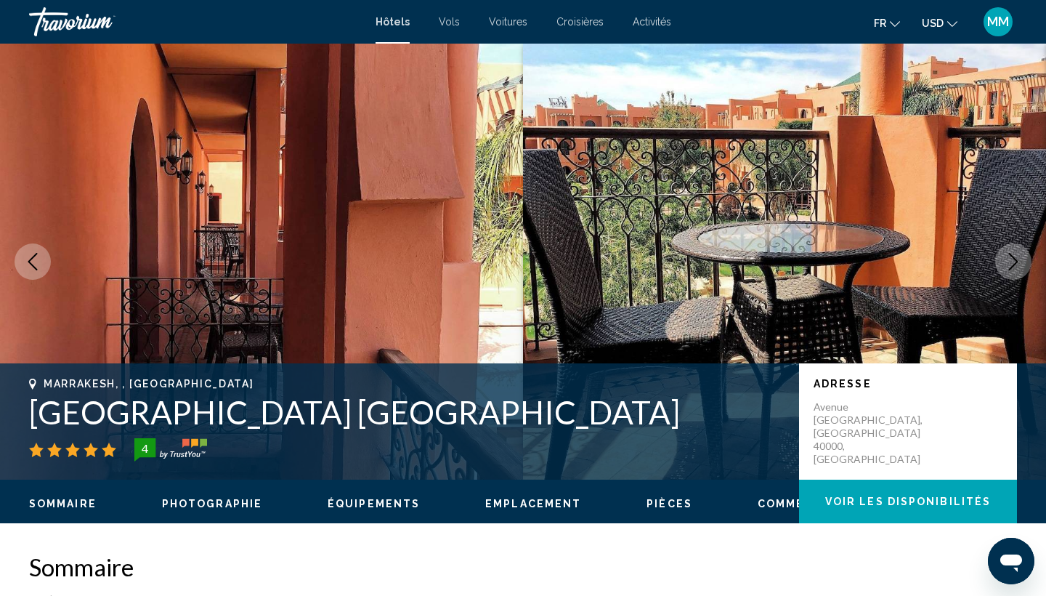
click at [1008, 264] on icon "Next image" at bounding box center [1013, 261] width 17 height 17
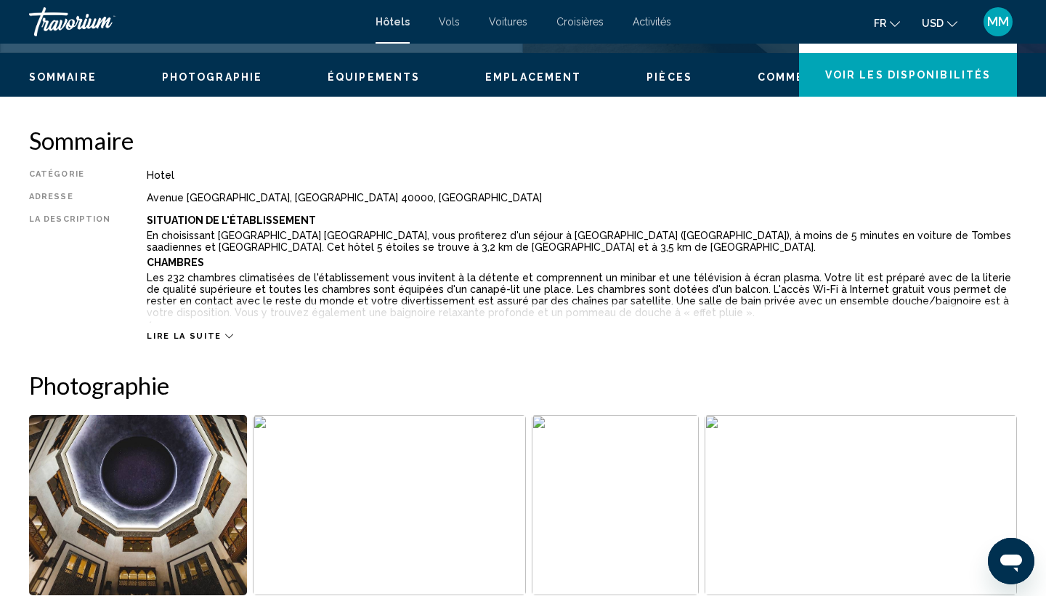
scroll to position [434, 0]
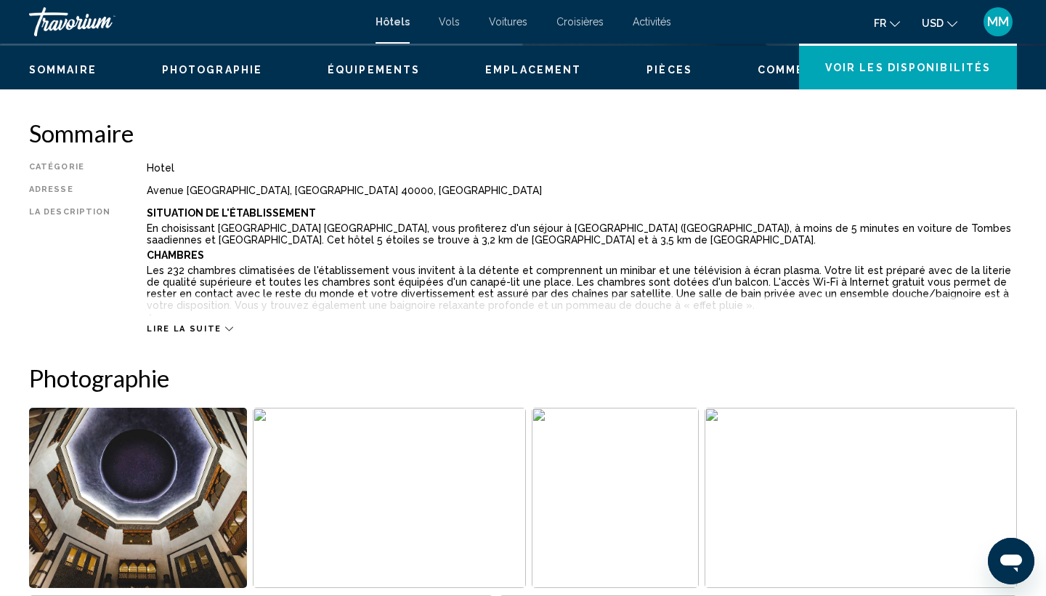
click at [185, 324] on span "Lire la suite" at bounding box center [184, 328] width 74 height 9
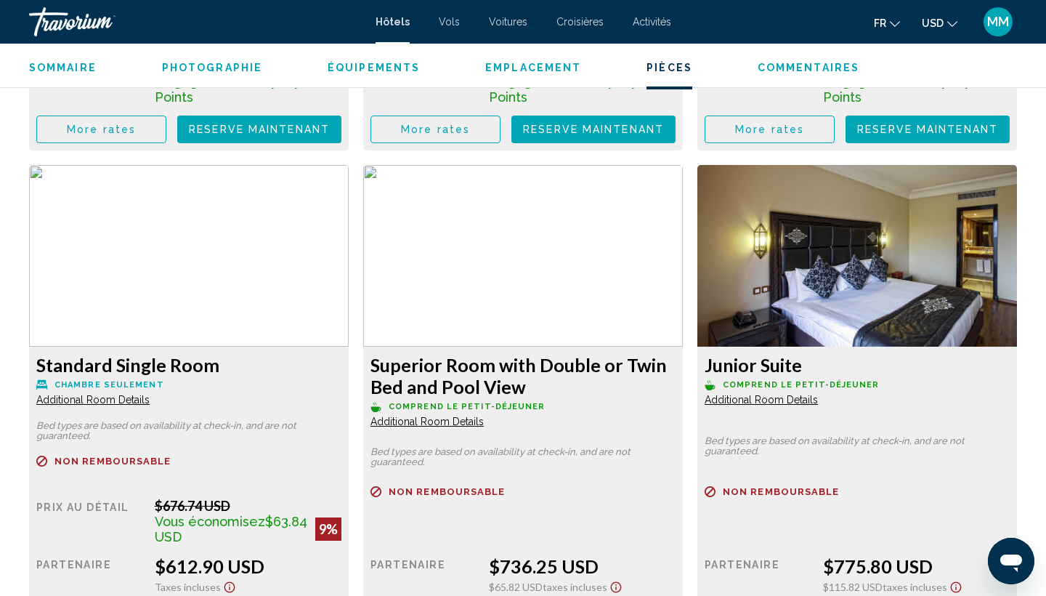
scroll to position [3186, 0]
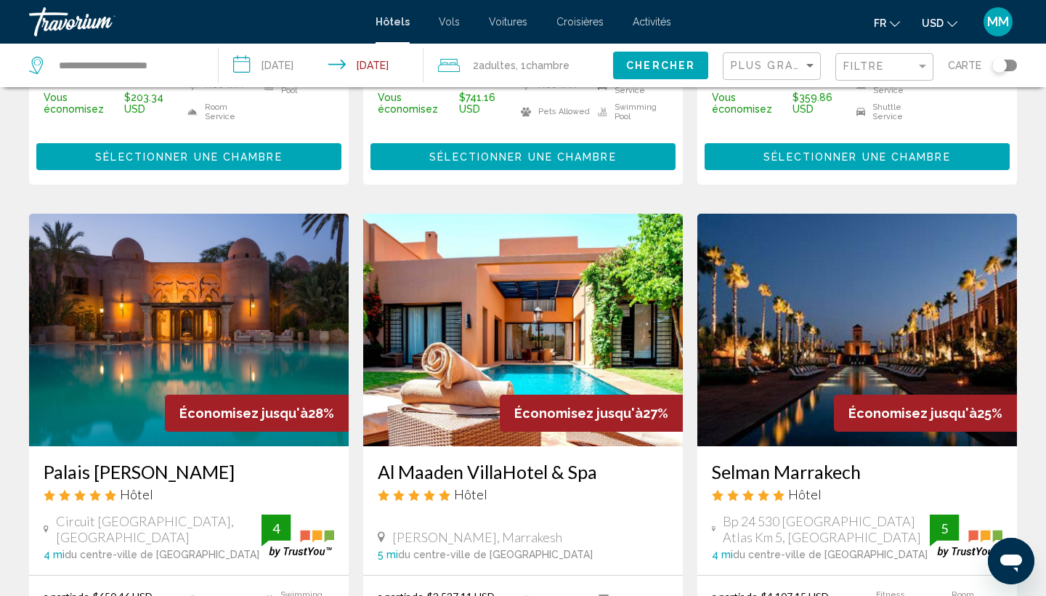
scroll to position [1653, 0]
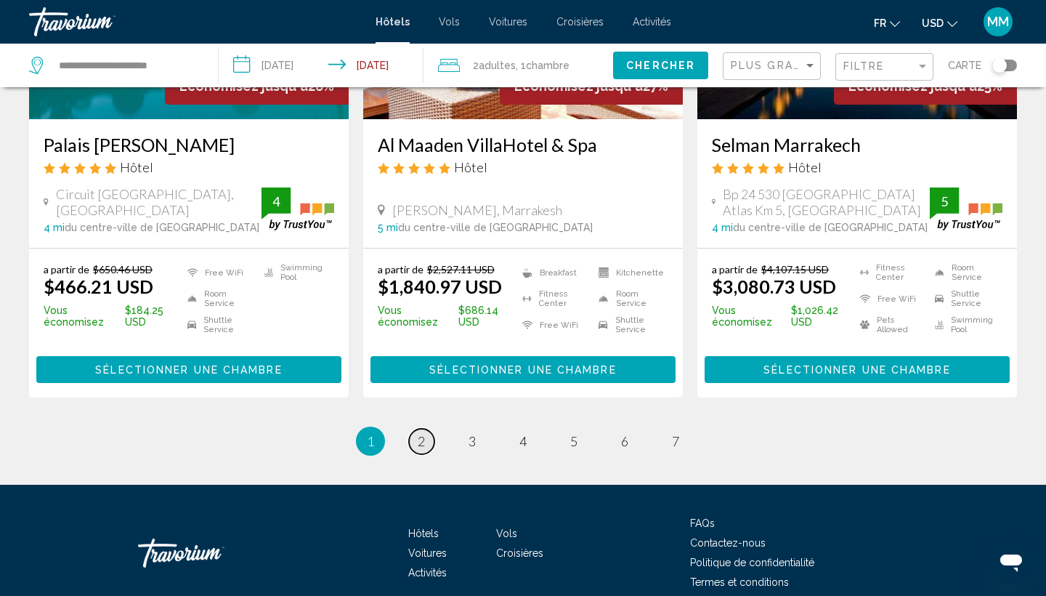
click at [424, 433] on span "2" at bounding box center [421, 441] width 7 height 16
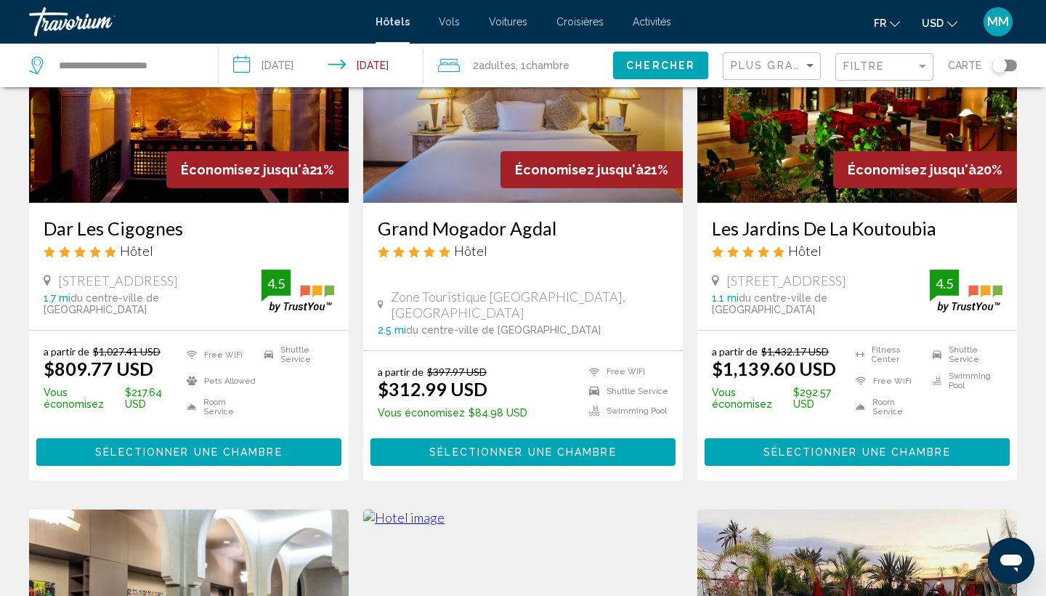
scroll to position [134, 0]
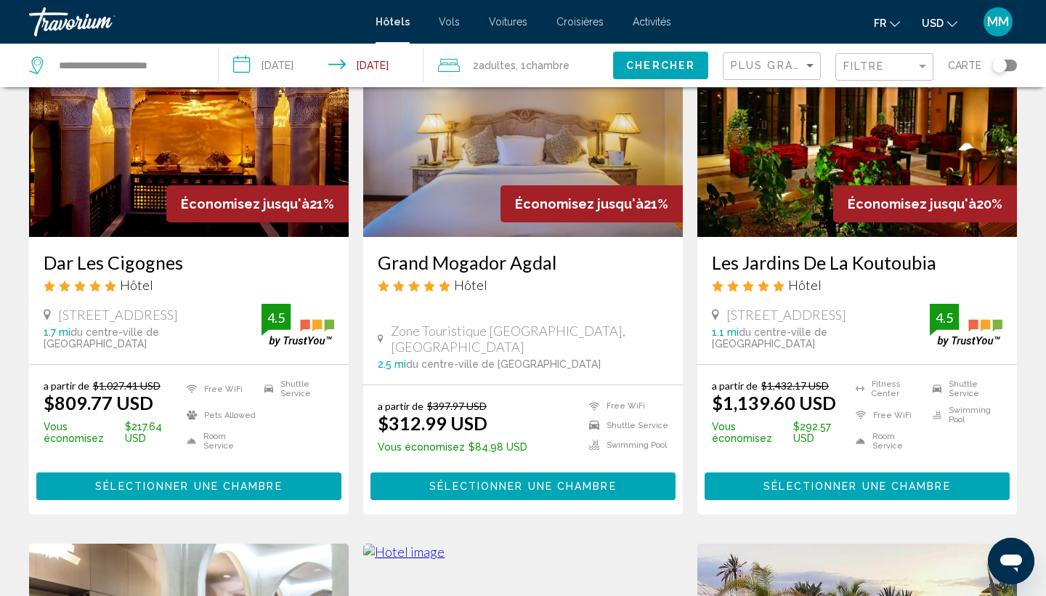
drag, startPoint x: 1044, startPoint y: 165, endPoint x: 1045, endPoint y: 100, distance: 65.4
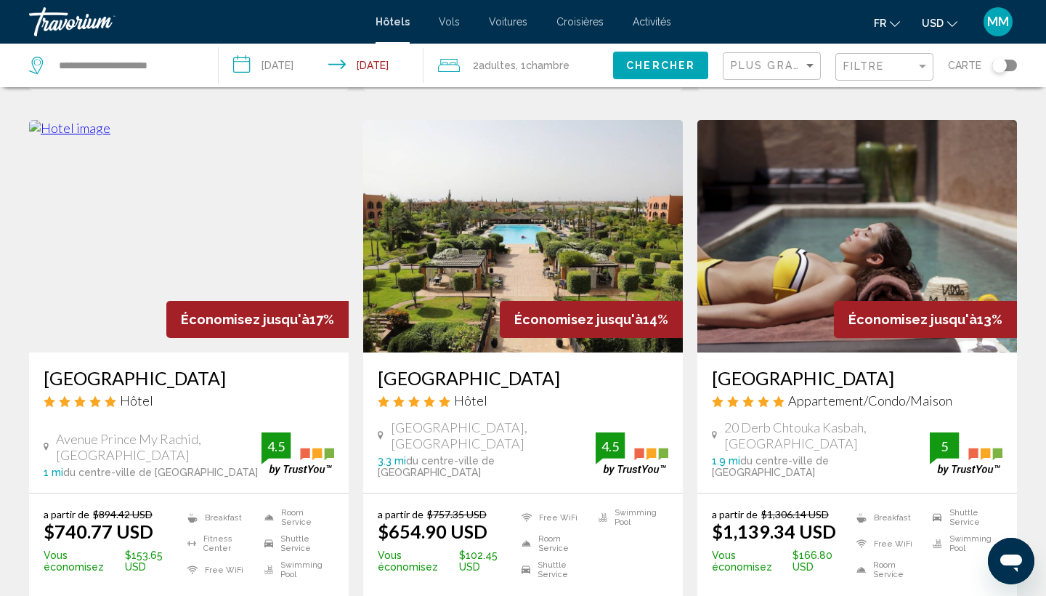
scroll to position [1162, 0]
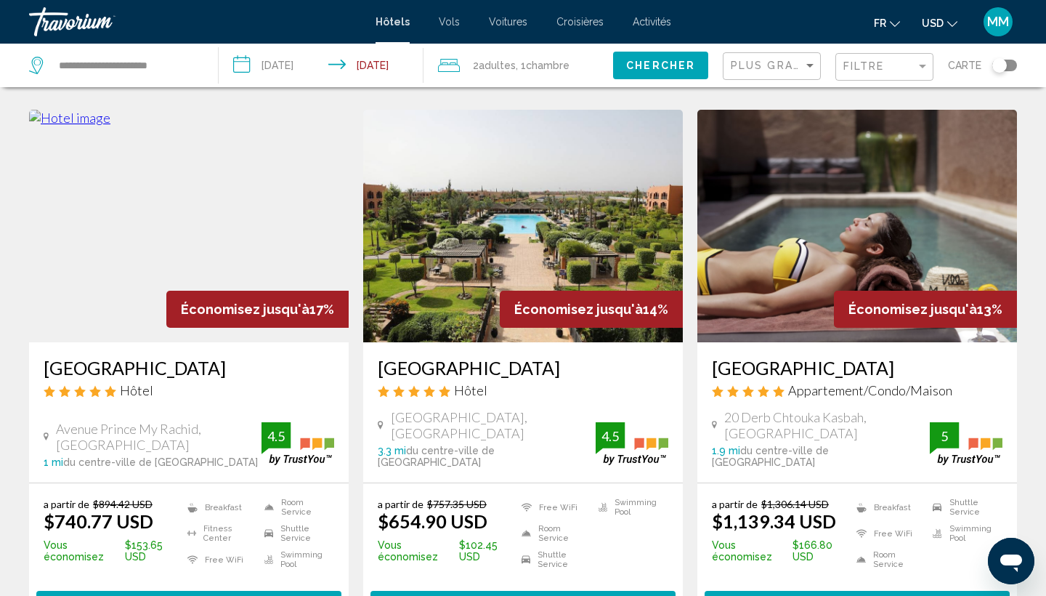
click at [519, 206] on img "Main content" at bounding box center [523, 226] width 320 height 232
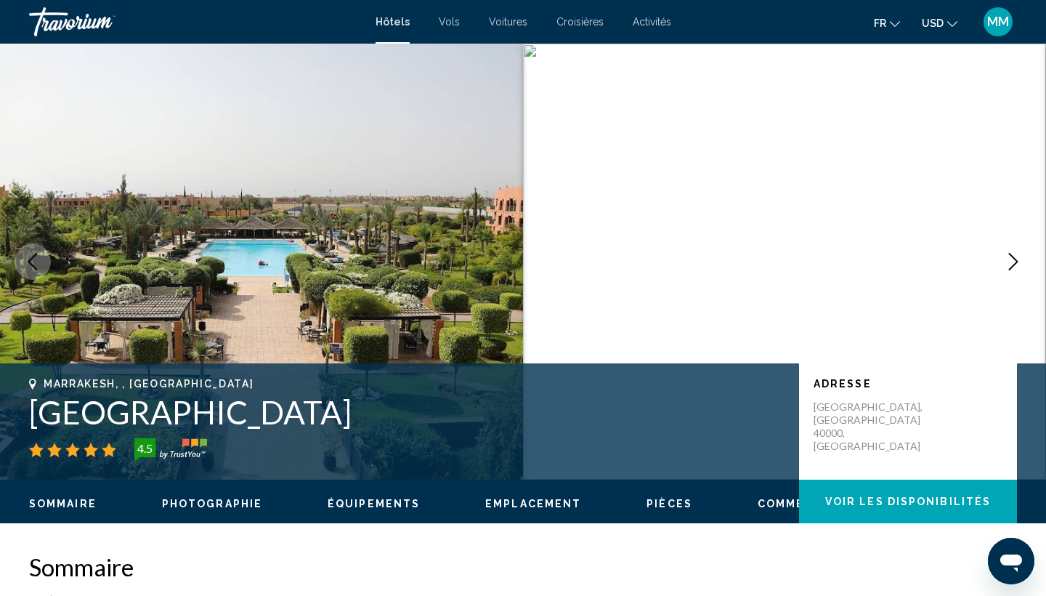
click at [1023, 270] on button "Next image" at bounding box center [1013, 261] width 36 height 36
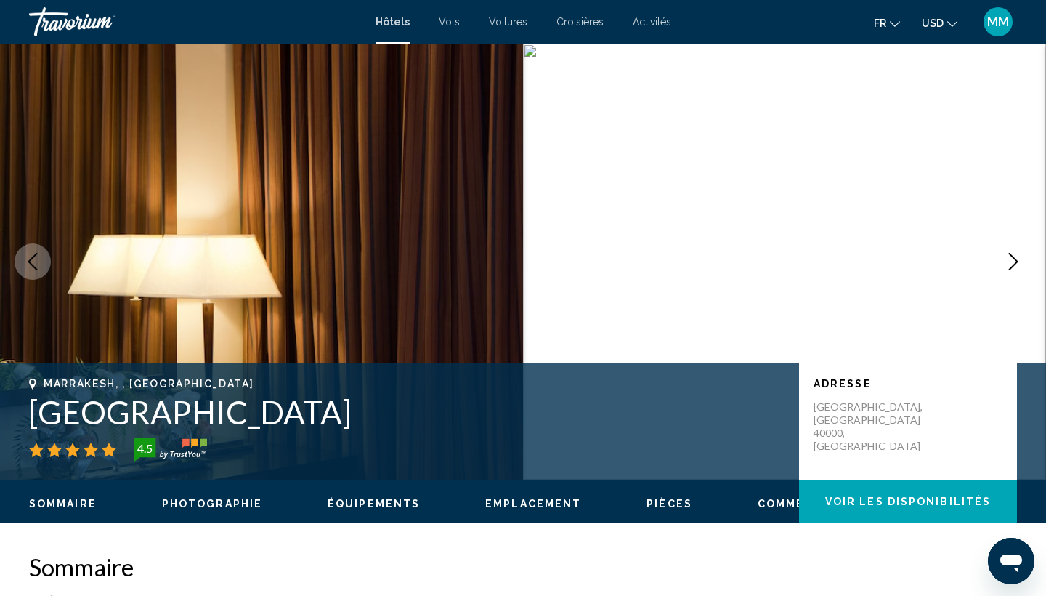
click at [1021, 269] on icon "Next image" at bounding box center [1013, 261] width 17 height 17
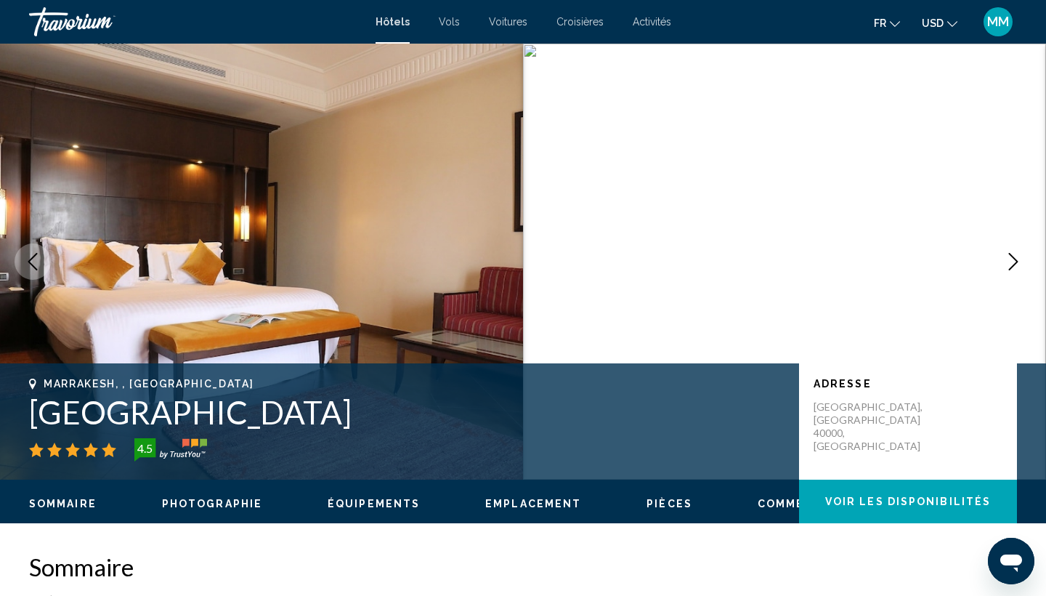
click at [1016, 267] on icon "Next image" at bounding box center [1013, 261] width 17 height 17
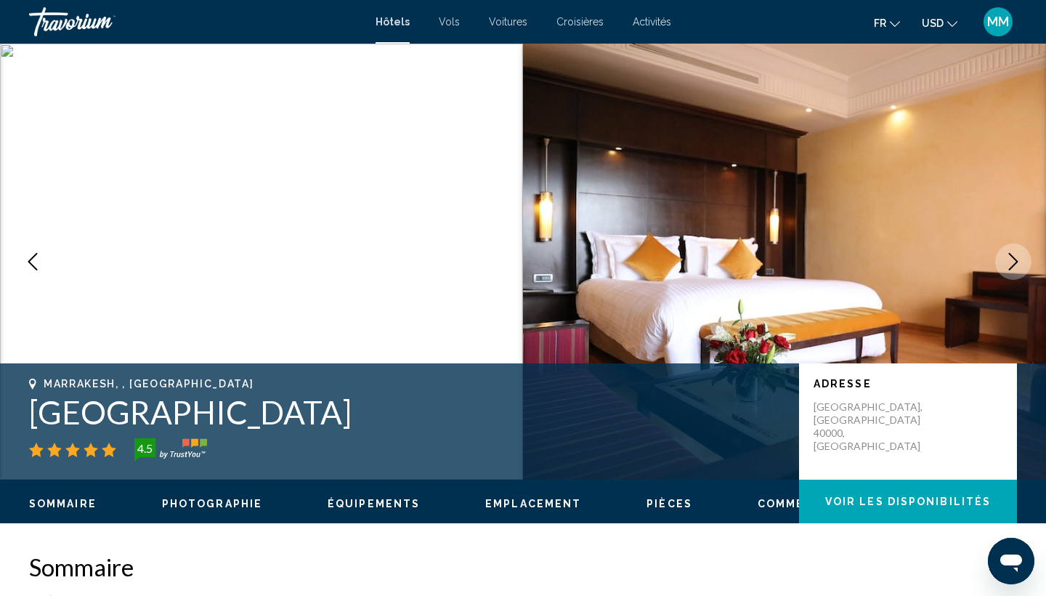
click at [1016, 267] on icon "Next image" at bounding box center [1013, 261] width 17 height 17
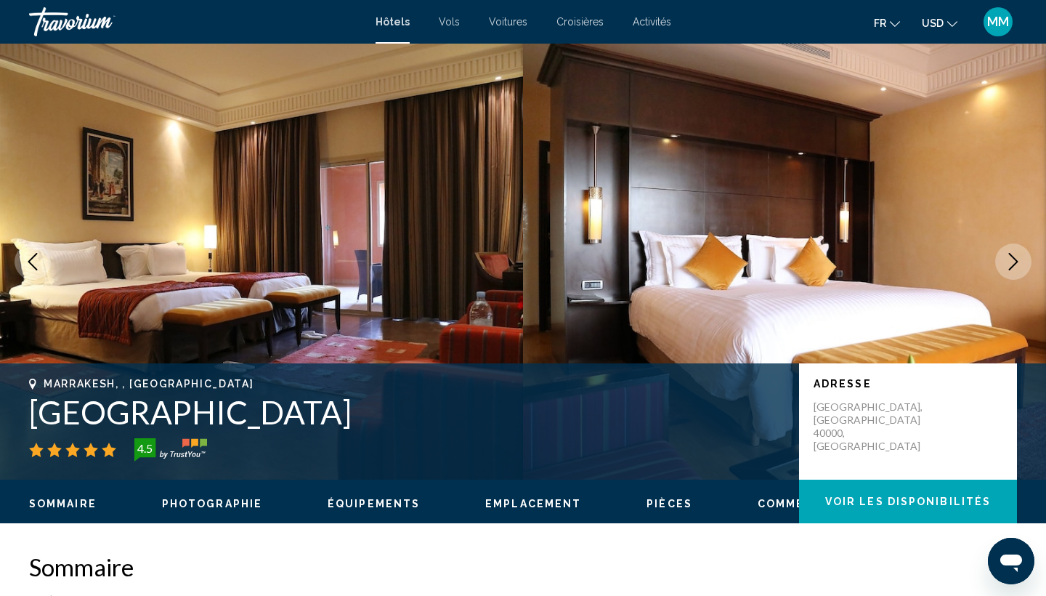
click at [1016, 267] on icon "Next image" at bounding box center [1013, 261] width 17 height 17
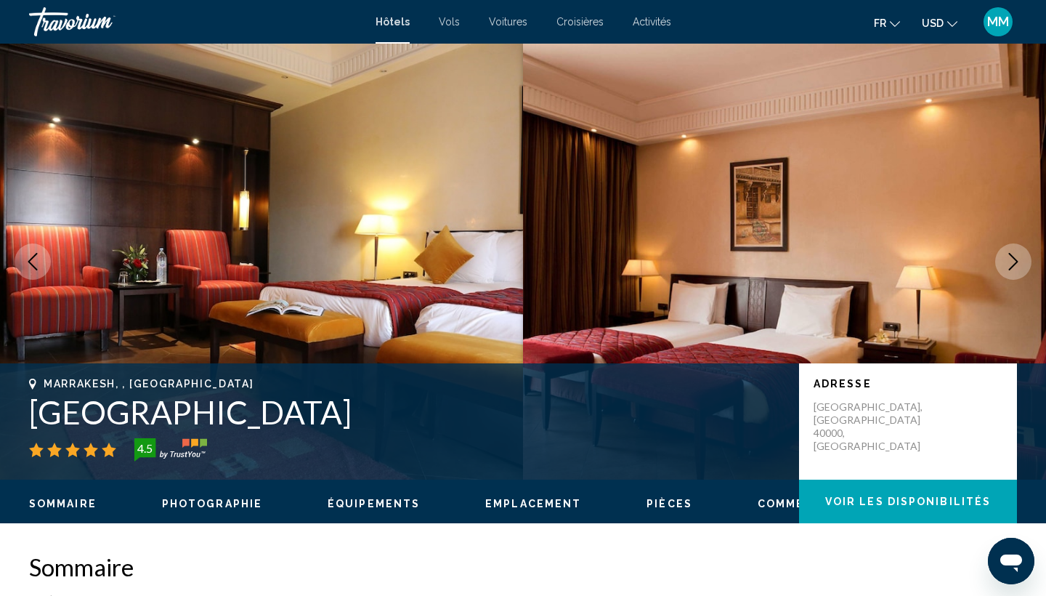
click at [1016, 267] on icon "Next image" at bounding box center [1013, 261] width 17 height 17
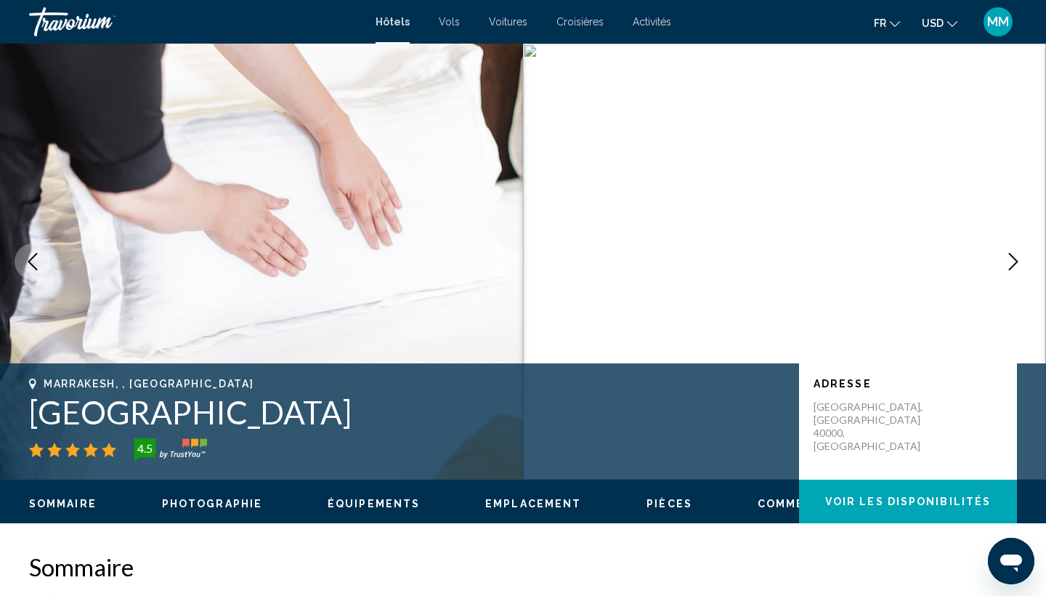
click at [1016, 267] on icon "Next image" at bounding box center [1013, 261] width 17 height 17
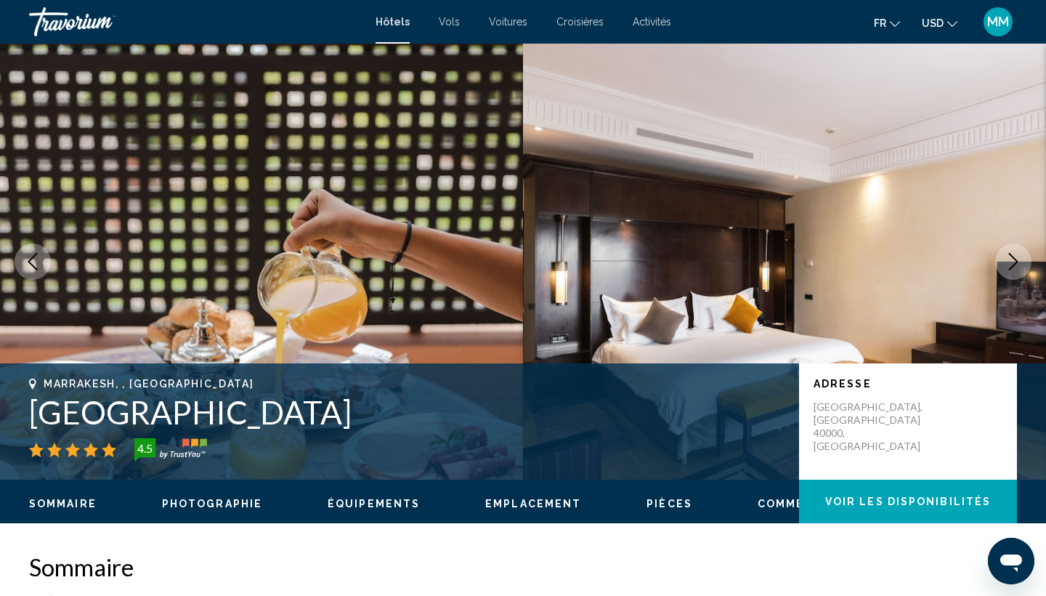
click at [1016, 267] on icon "Next image" at bounding box center [1013, 261] width 17 height 17
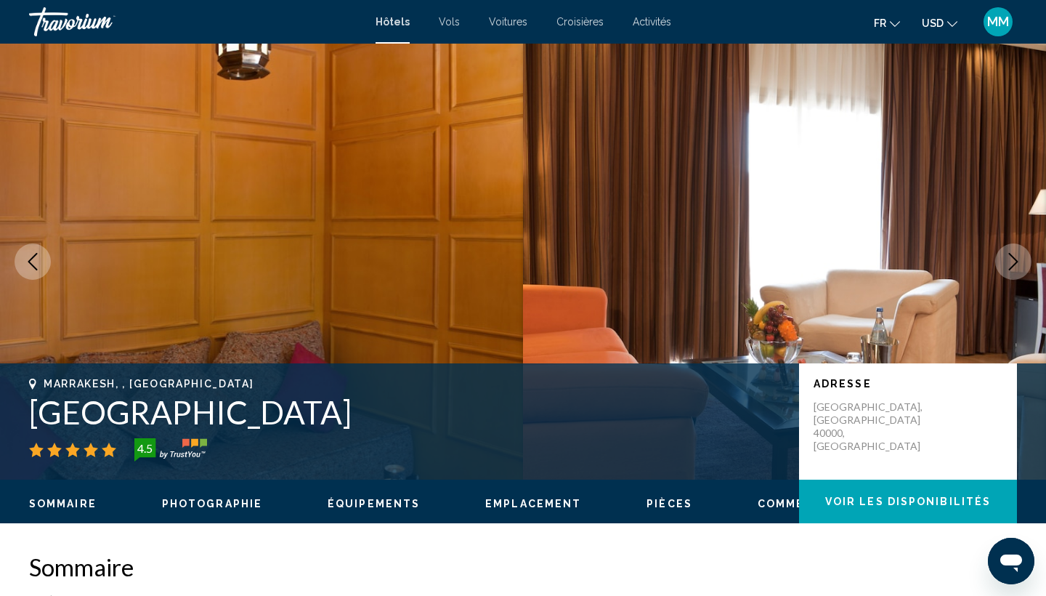
click at [1016, 267] on icon "Next image" at bounding box center [1013, 261] width 17 height 17
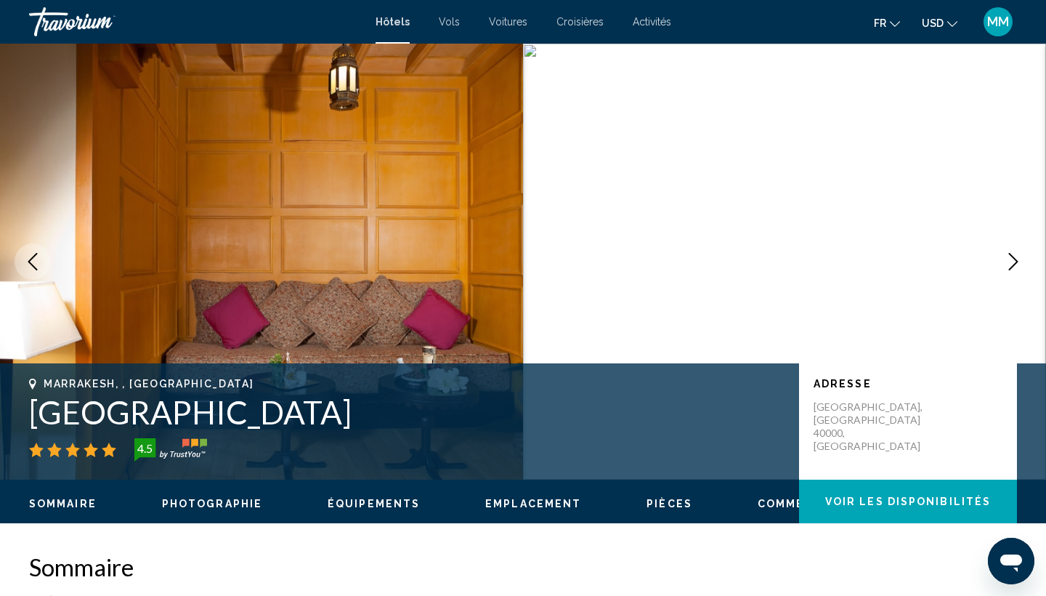
click at [1016, 267] on icon "Next image" at bounding box center [1013, 261] width 17 height 17
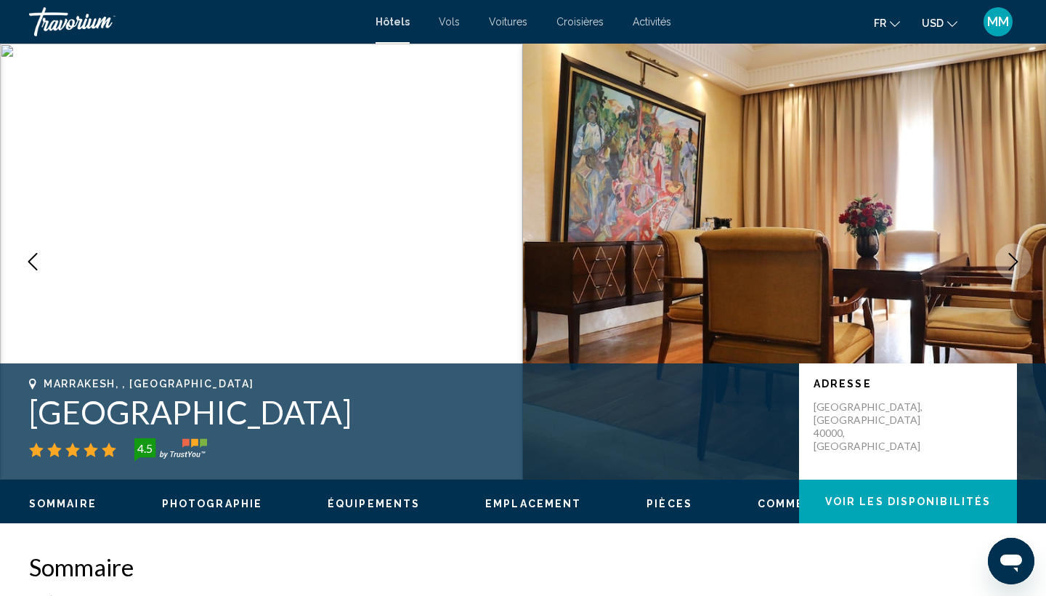
click at [1016, 267] on icon "Next image" at bounding box center [1013, 261] width 17 height 17
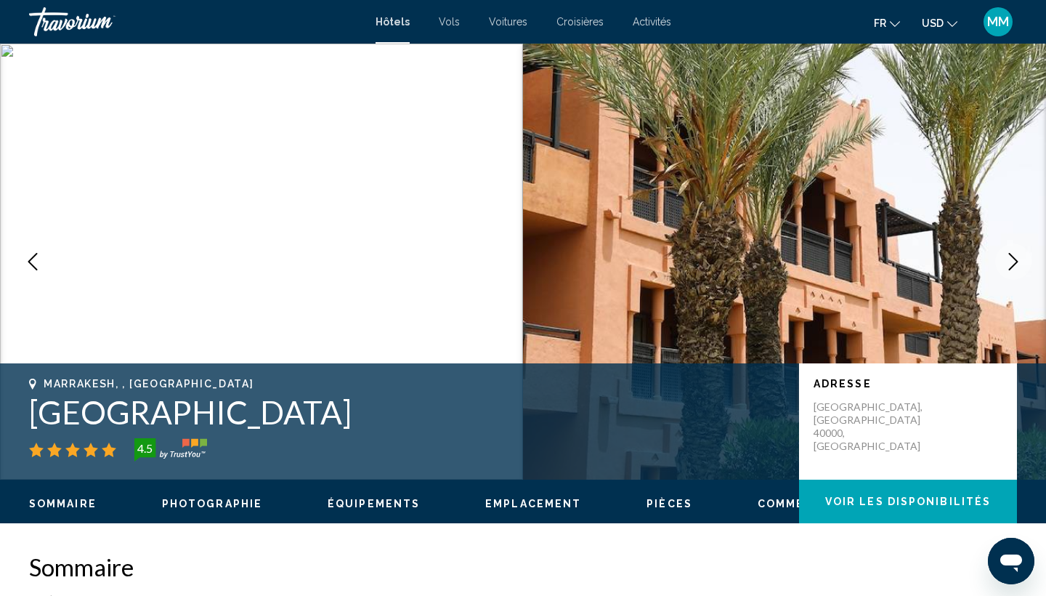
click at [1016, 267] on icon "Next image" at bounding box center [1013, 261] width 17 height 17
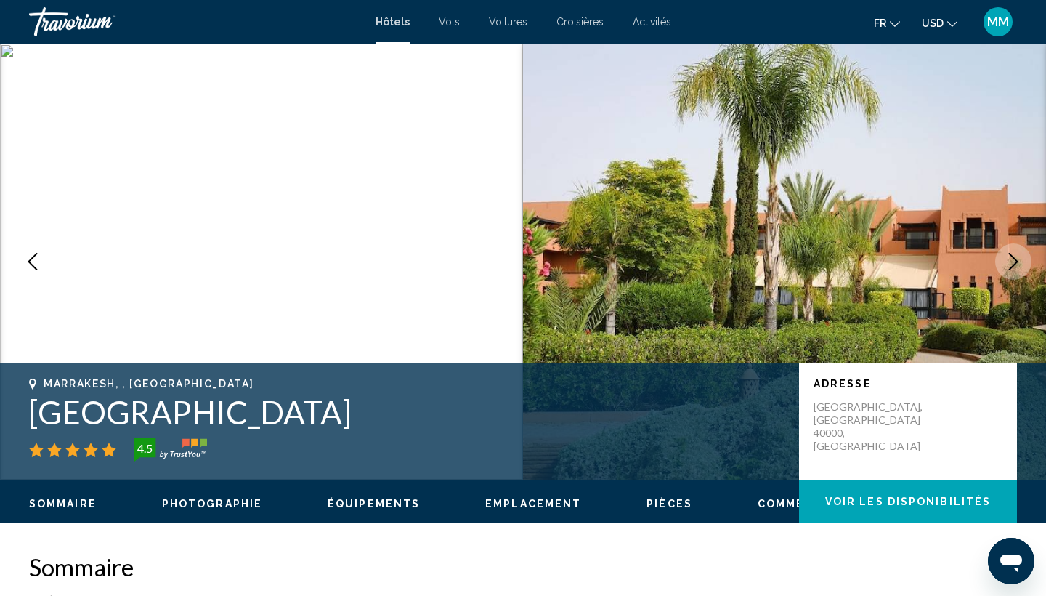
click at [1016, 267] on icon "Next image" at bounding box center [1013, 261] width 17 height 17
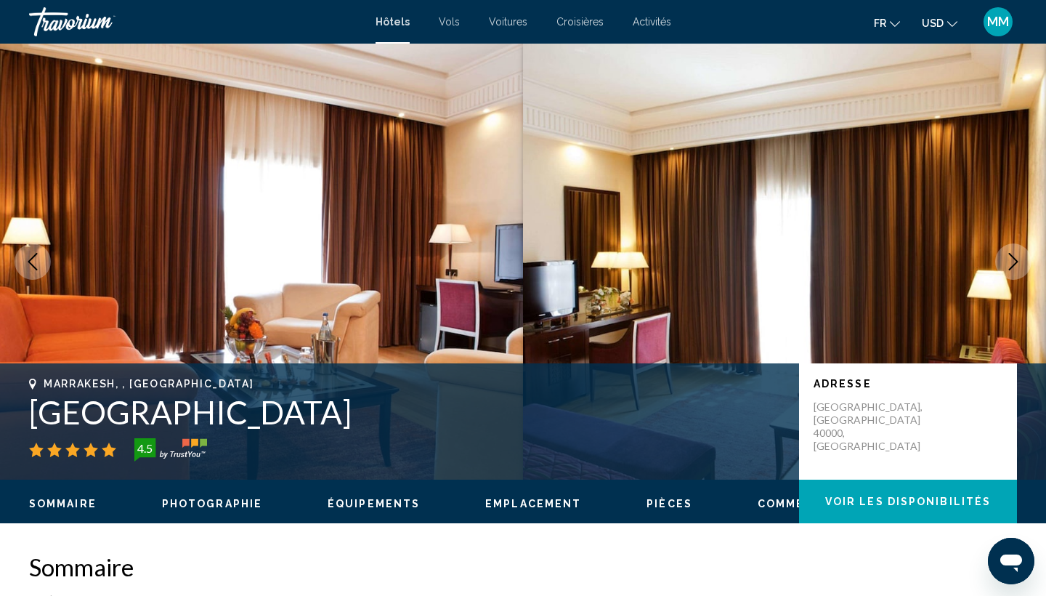
click at [1016, 267] on icon "Next image" at bounding box center [1013, 261] width 17 height 17
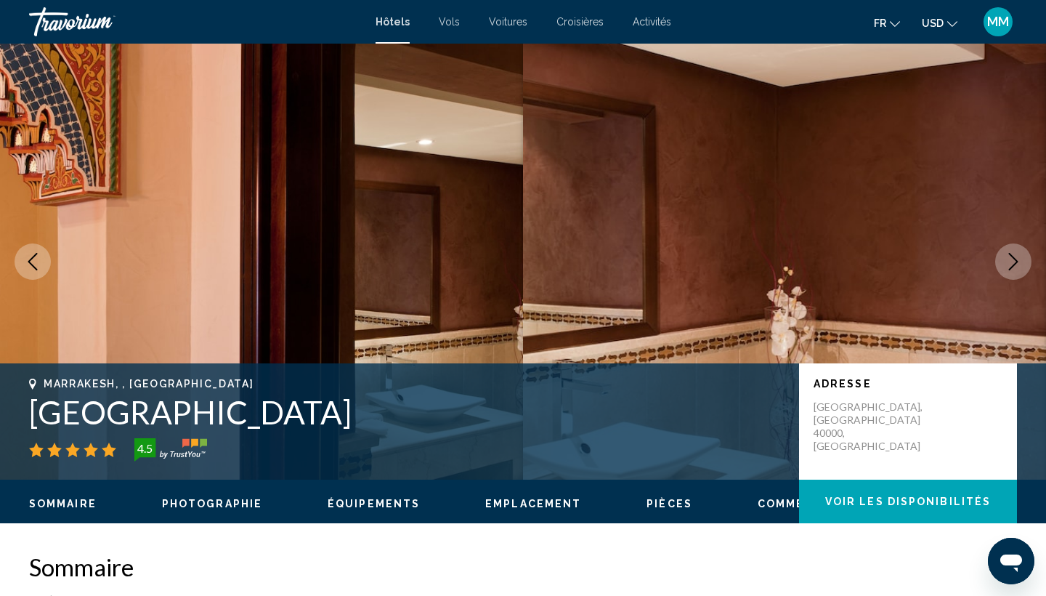
click at [1016, 267] on icon "Next image" at bounding box center [1013, 261] width 17 height 17
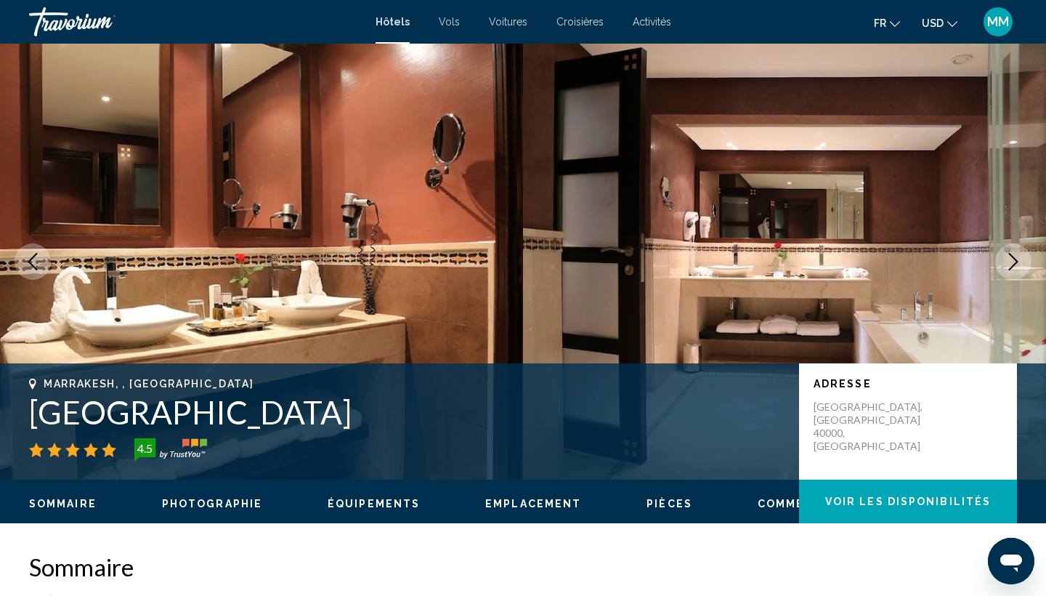
click at [1016, 267] on icon "Next image" at bounding box center [1013, 261] width 17 height 17
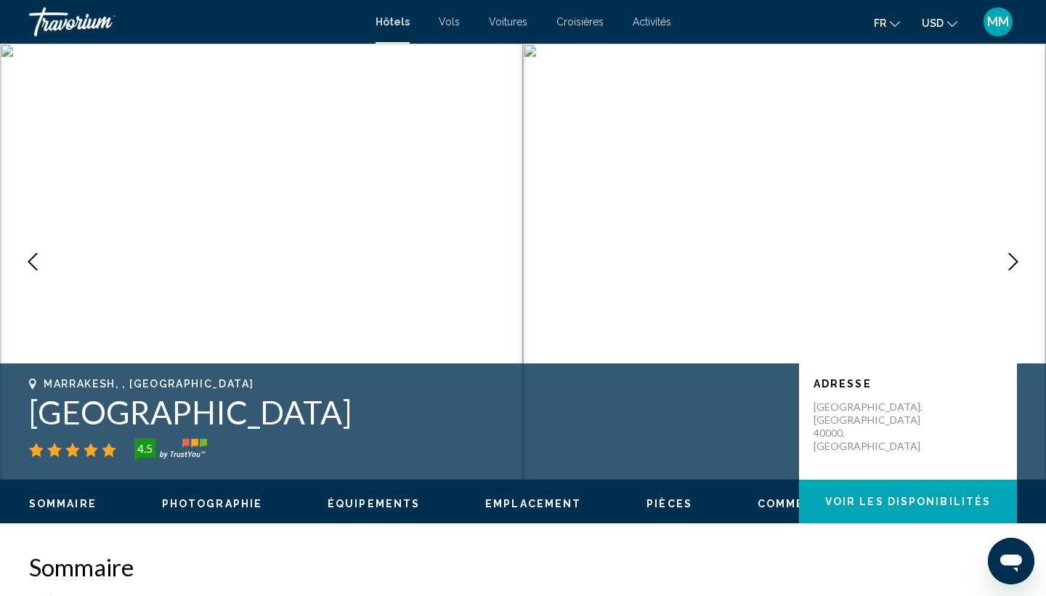
click at [1016, 267] on icon "Next image" at bounding box center [1013, 261] width 17 height 17
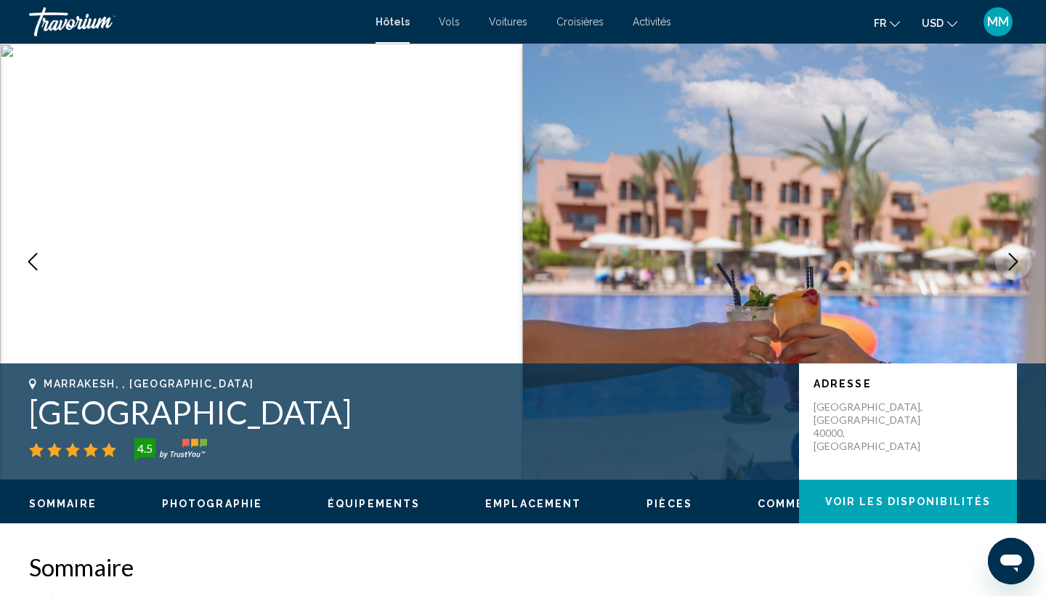
click at [1016, 267] on icon "Next image" at bounding box center [1013, 261] width 17 height 17
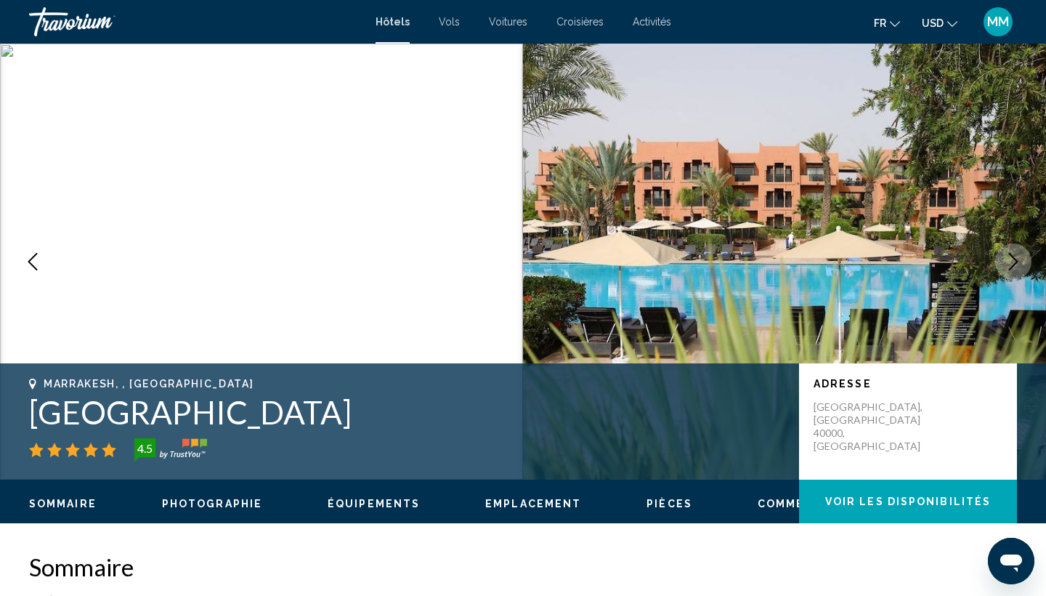
click at [1016, 267] on icon "Next image" at bounding box center [1013, 261] width 17 height 17
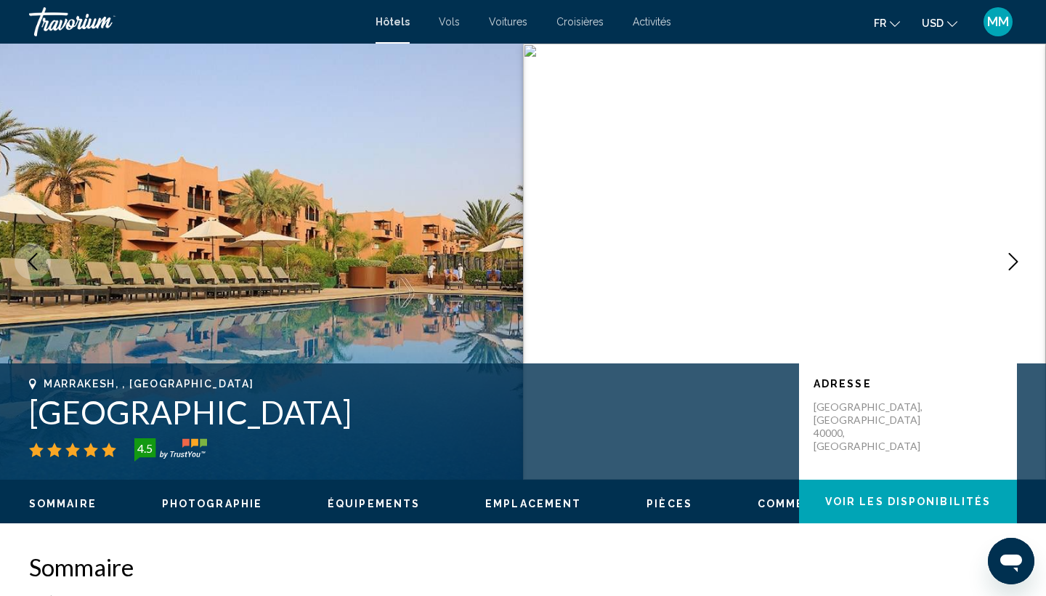
click at [1016, 267] on icon "Next image" at bounding box center [1013, 261] width 17 height 17
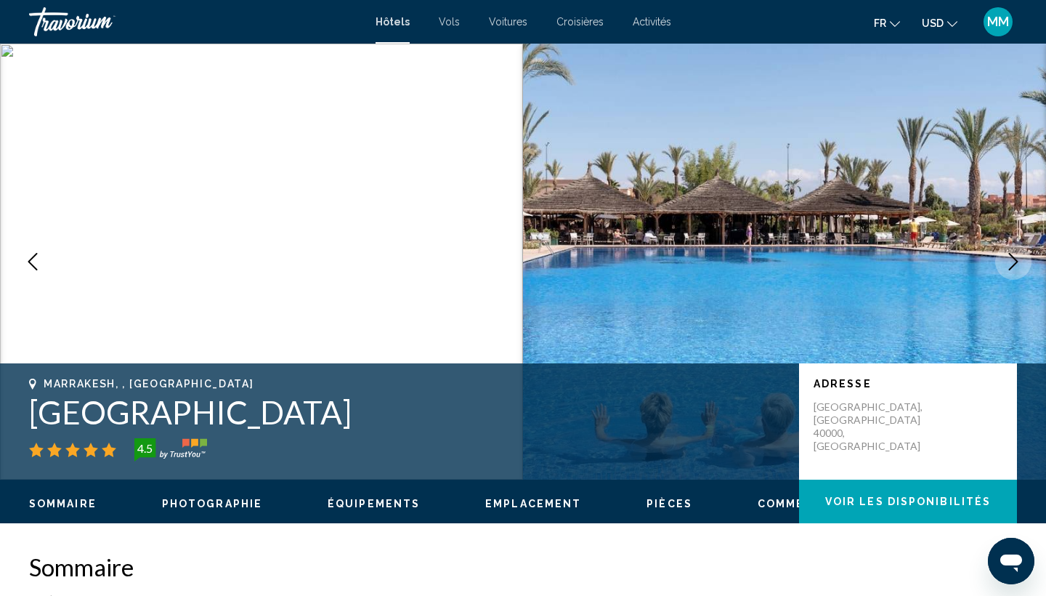
click at [1016, 267] on icon "Next image" at bounding box center [1013, 261] width 17 height 17
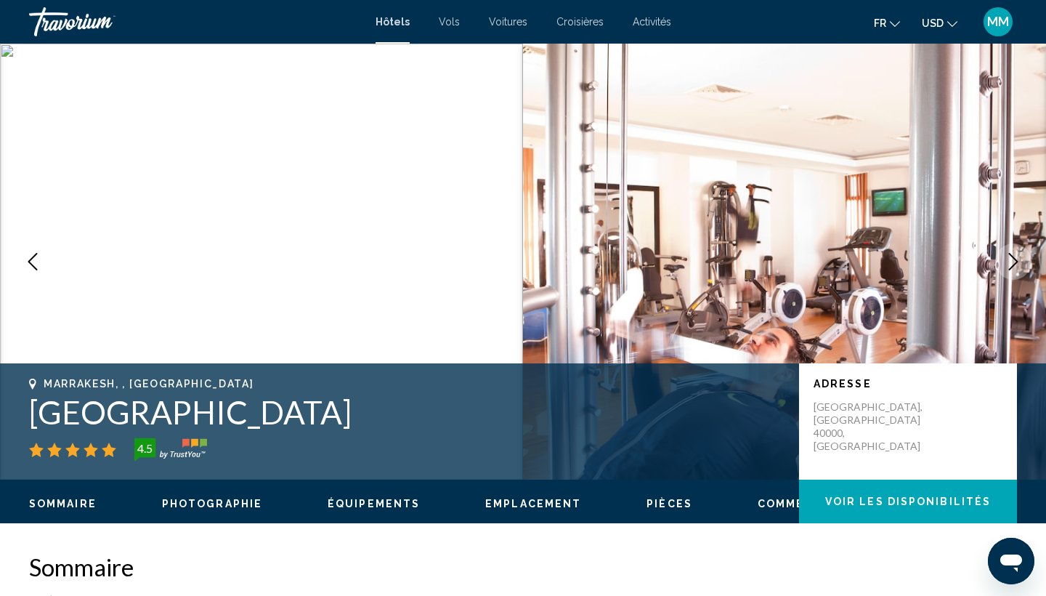
click at [1016, 267] on icon "Next image" at bounding box center [1013, 261] width 17 height 17
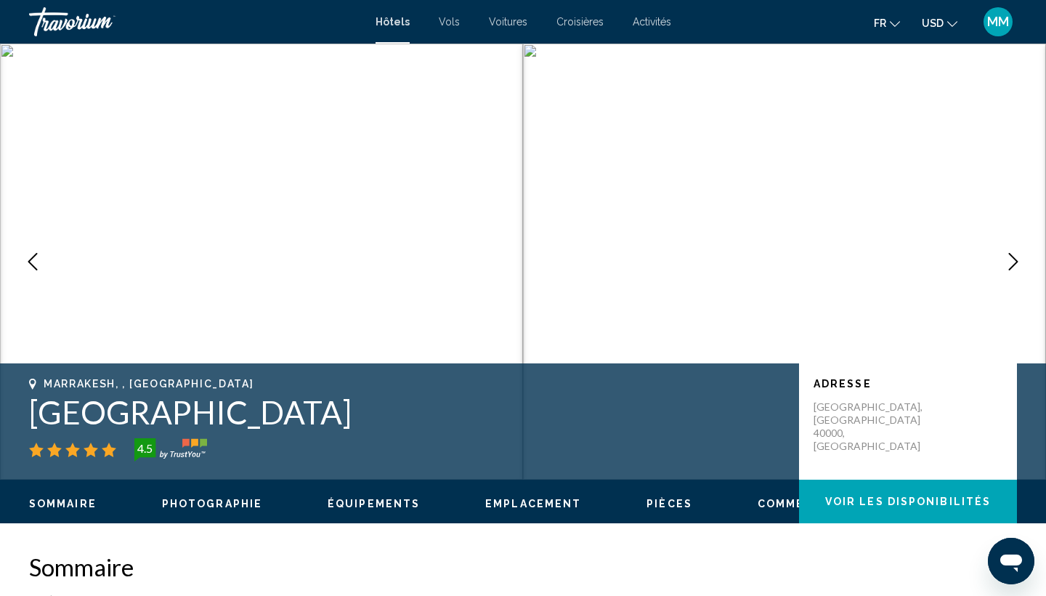
click at [1016, 267] on icon "Next image" at bounding box center [1013, 261] width 17 height 17
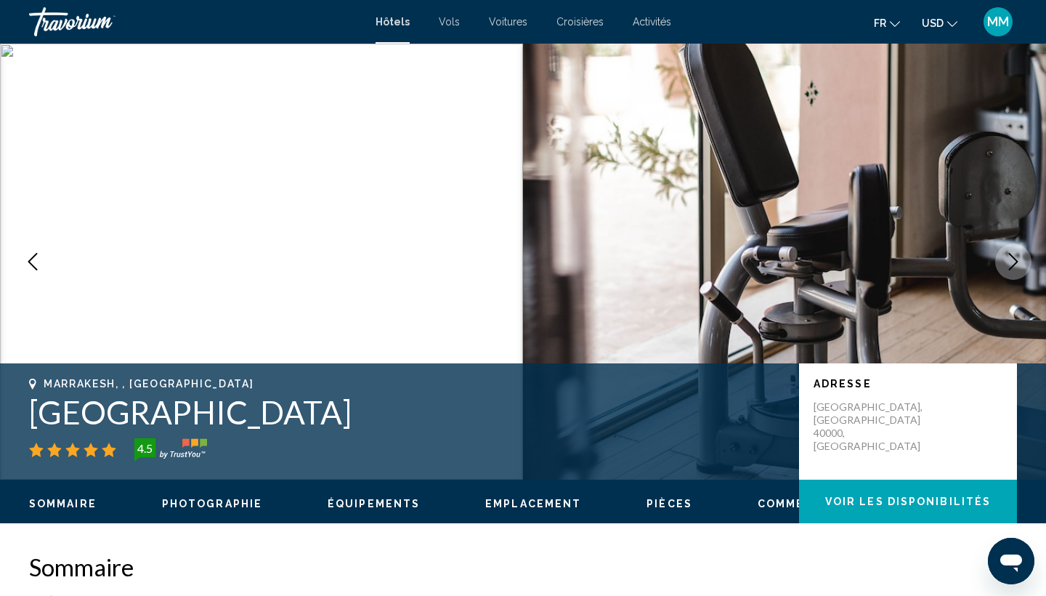
click at [1016, 267] on icon "Next image" at bounding box center [1013, 261] width 17 height 17
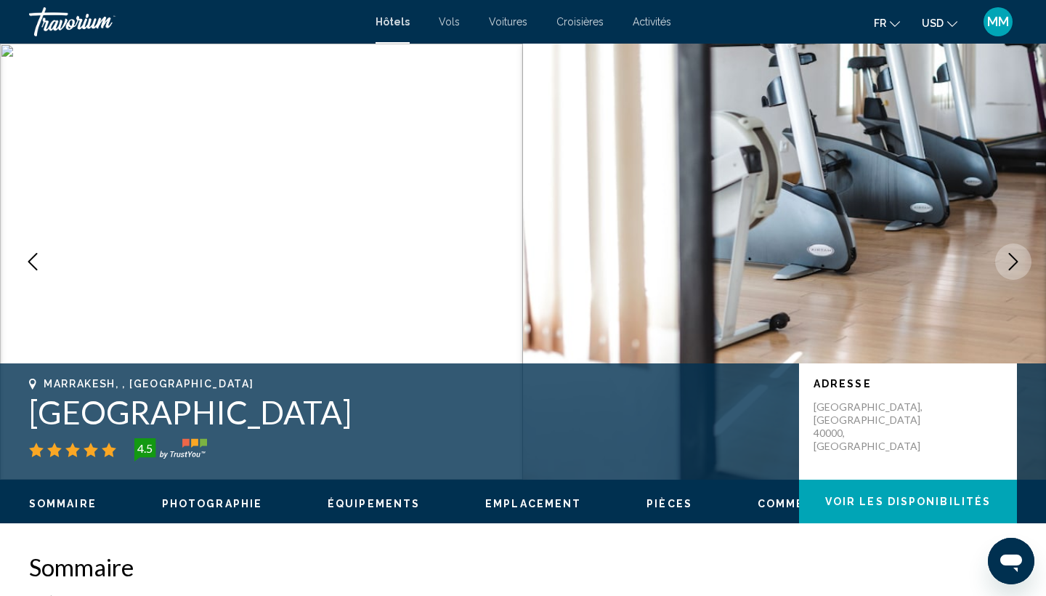
click at [1016, 267] on icon "Next image" at bounding box center [1013, 261] width 17 height 17
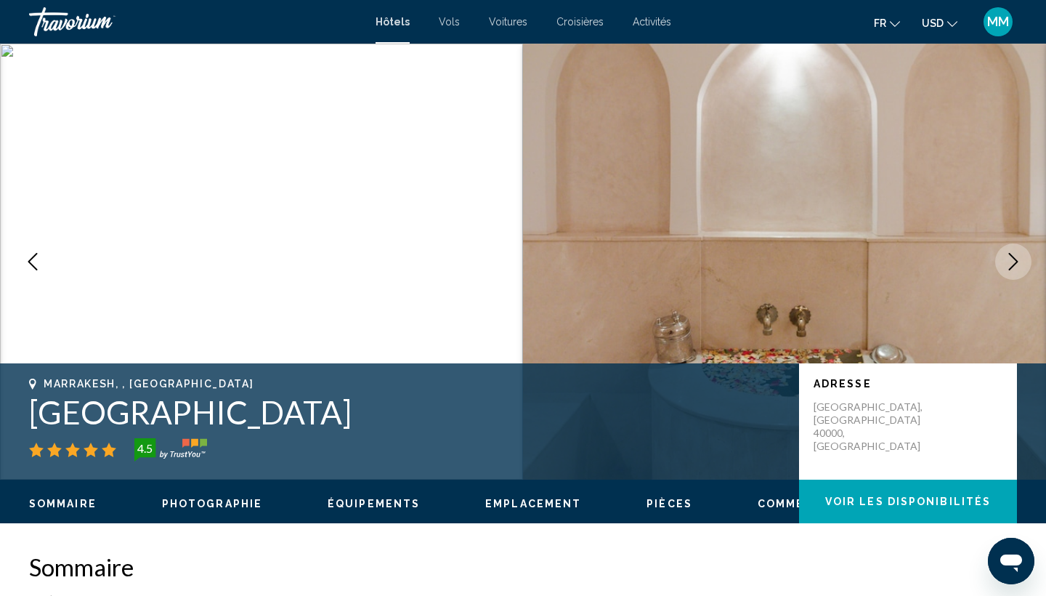
click at [1016, 267] on icon "Next image" at bounding box center [1013, 261] width 17 height 17
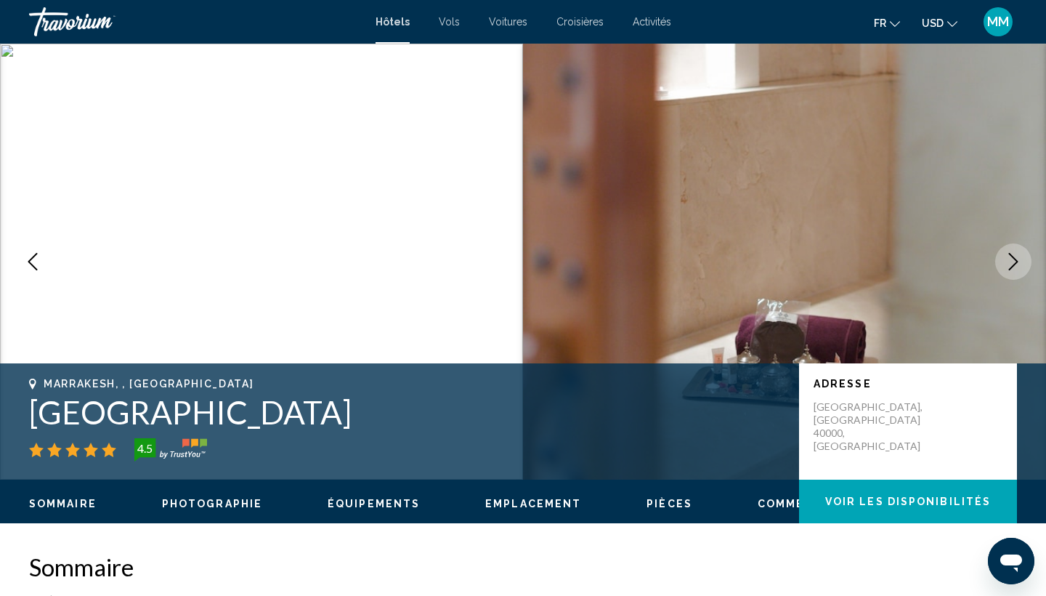
click at [17, 266] on button "Previous image" at bounding box center [33, 261] width 36 height 36
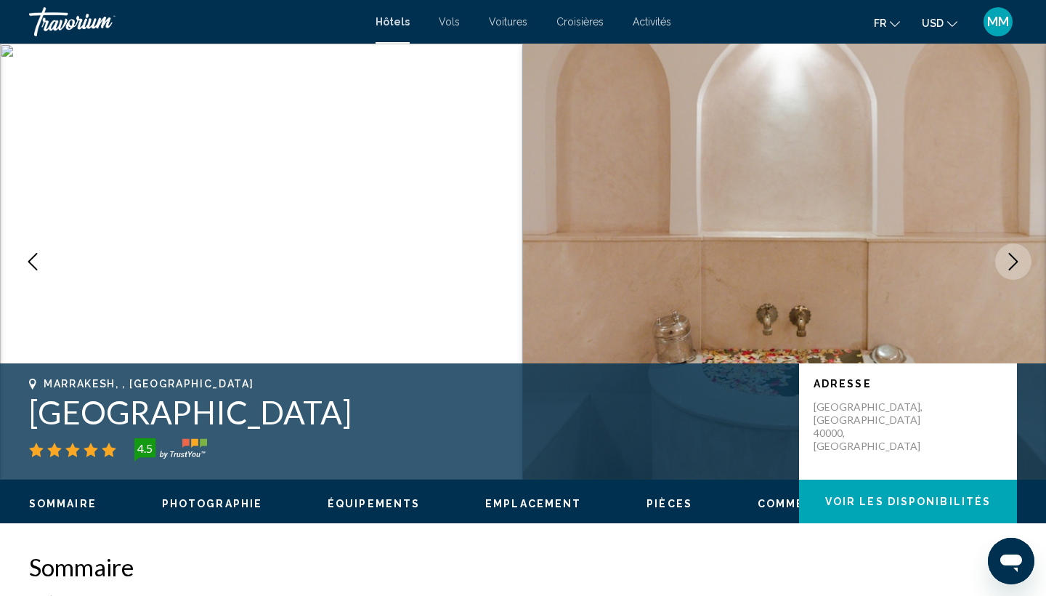
click at [1010, 263] on icon "Next image" at bounding box center [1013, 261] width 17 height 17
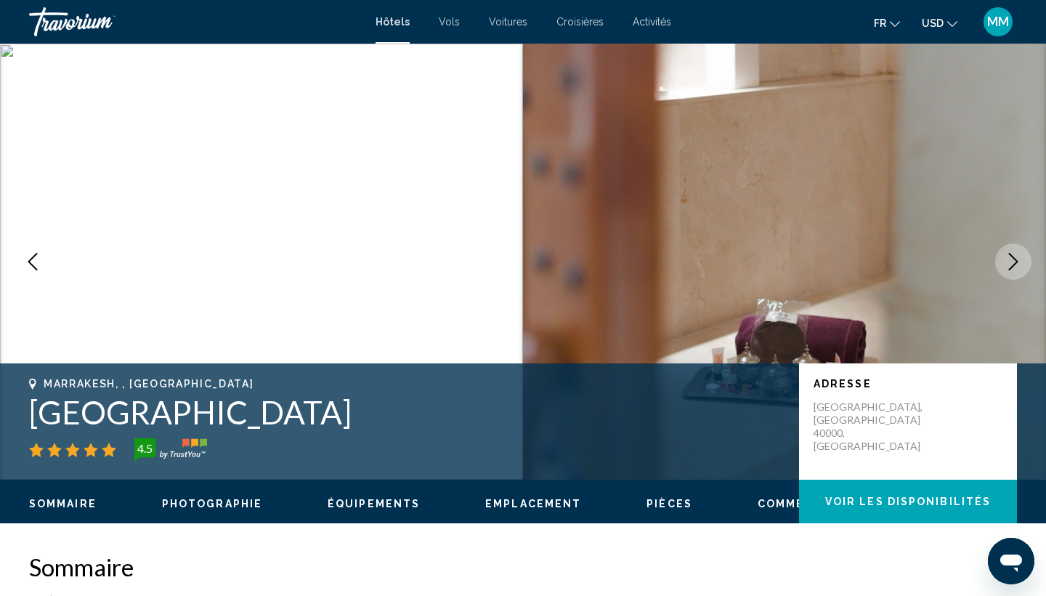
click at [1010, 263] on icon "Next image" at bounding box center [1013, 261] width 17 height 17
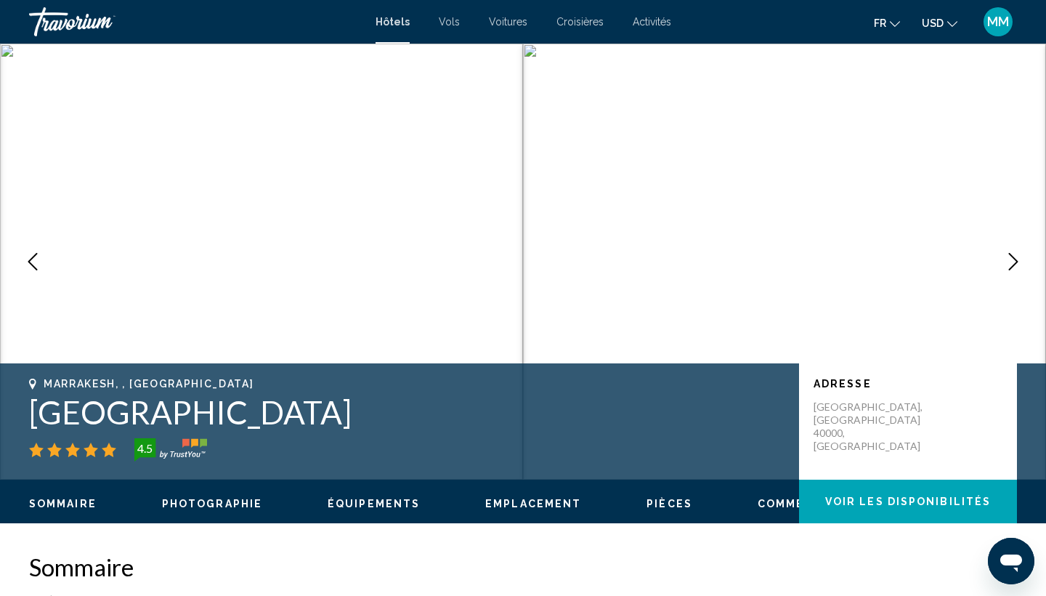
click at [1010, 263] on icon "Next image" at bounding box center [1013, 261] width 17 height 17
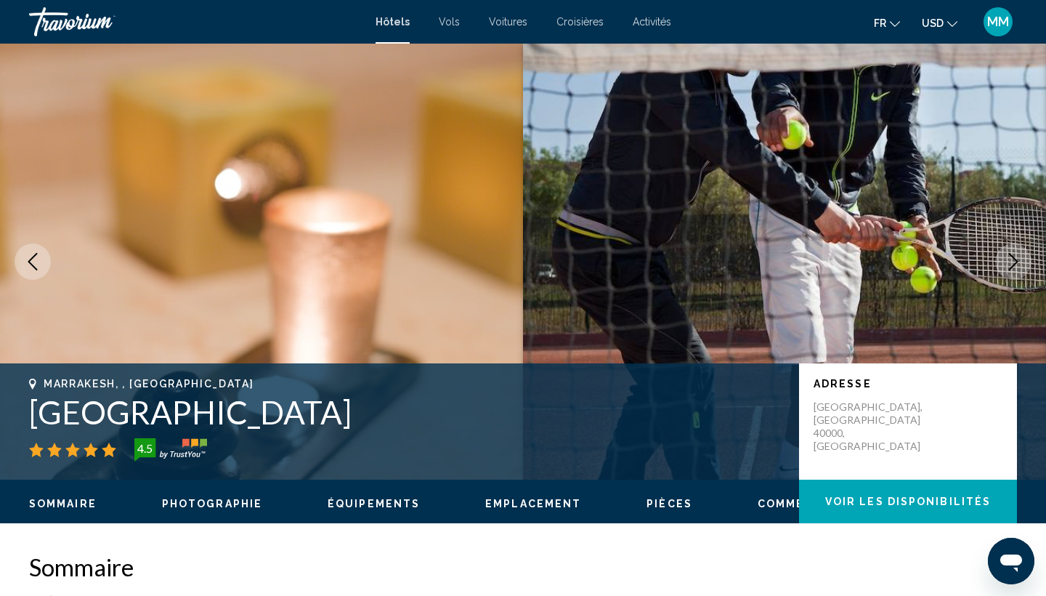
click at [1010, 263] on icon "Next image" at bounding box center [1013, 261] width 17 height 17
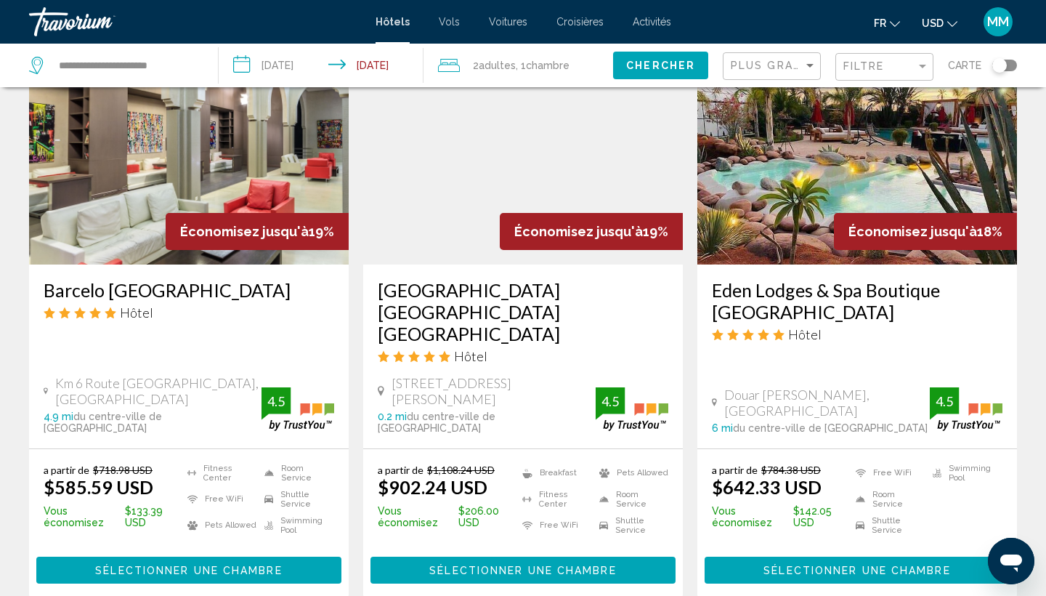
scroll to position [646, 0]
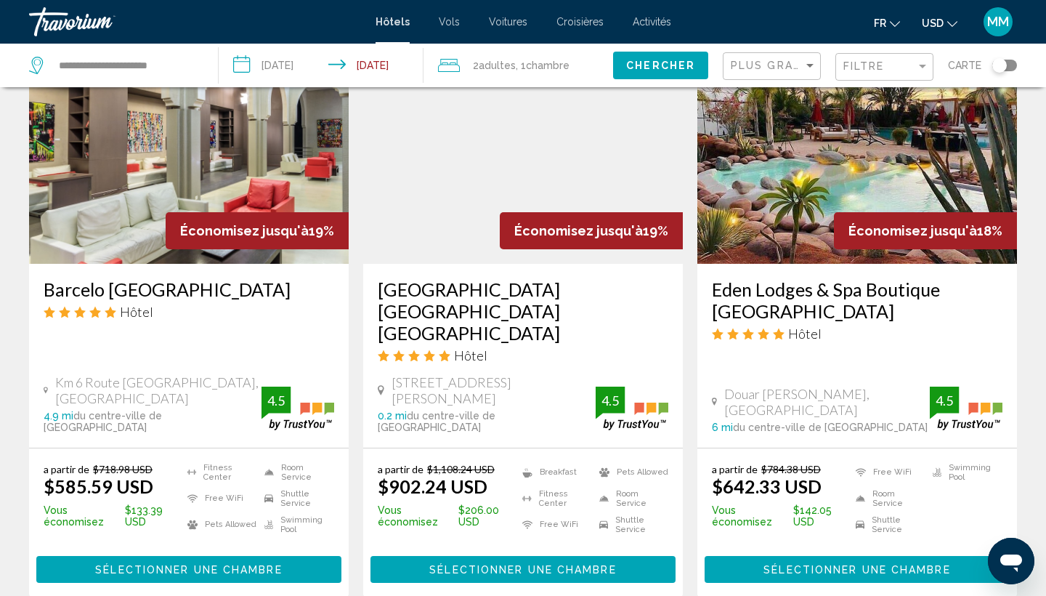
click at [775, 198] on img "Main content" at bounding box center [857, 147] width 320 height 232
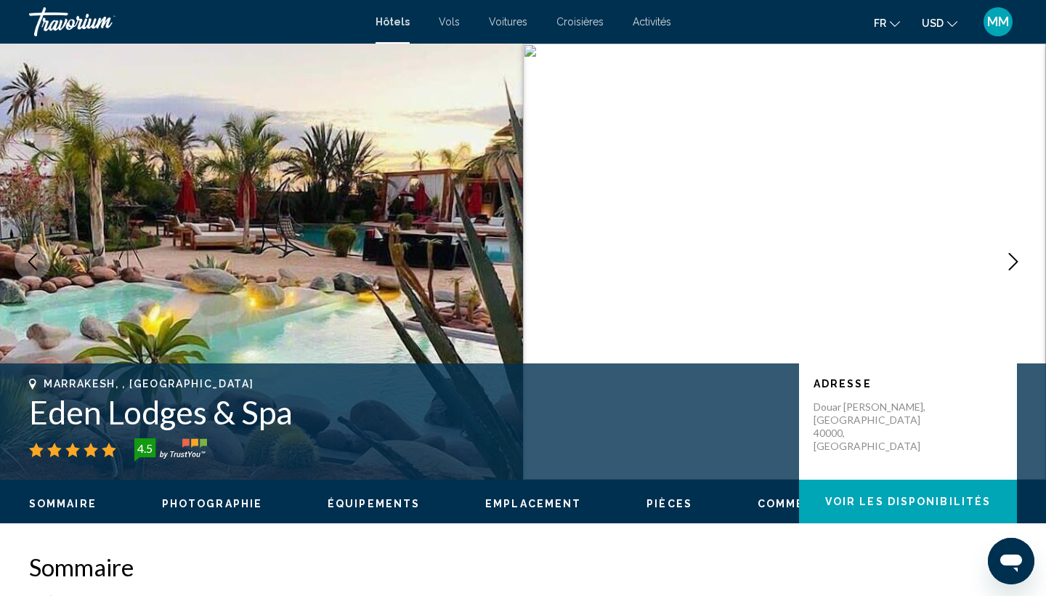
click at [1019, 261] on icon "Next image" at bounding box center [1013, 261] width 17 height 17
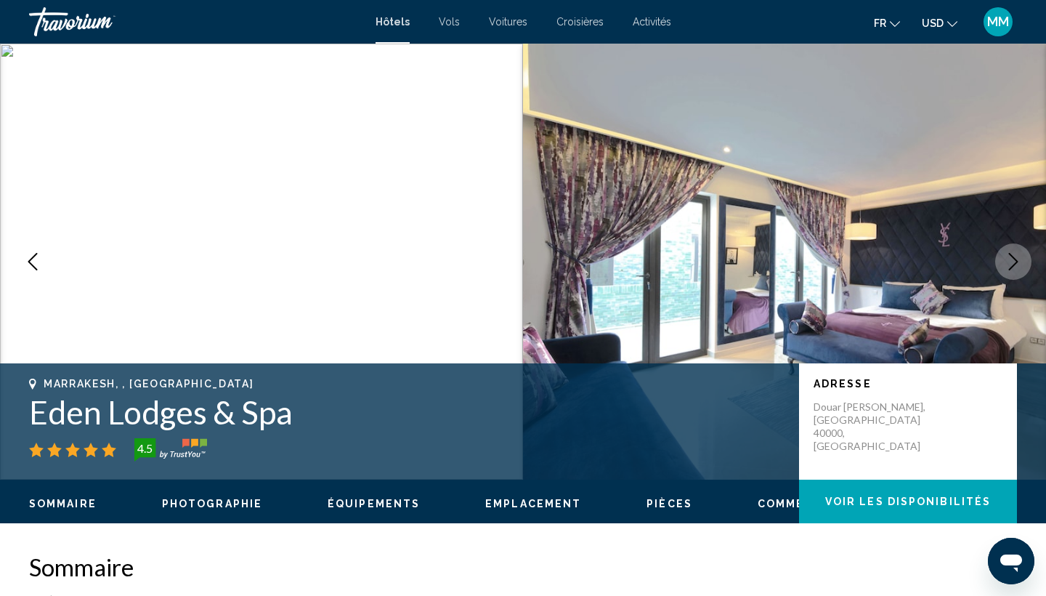
click at [1019, 261] on icon "Next image" at bounding box center [1013, 261] width 17 height 17
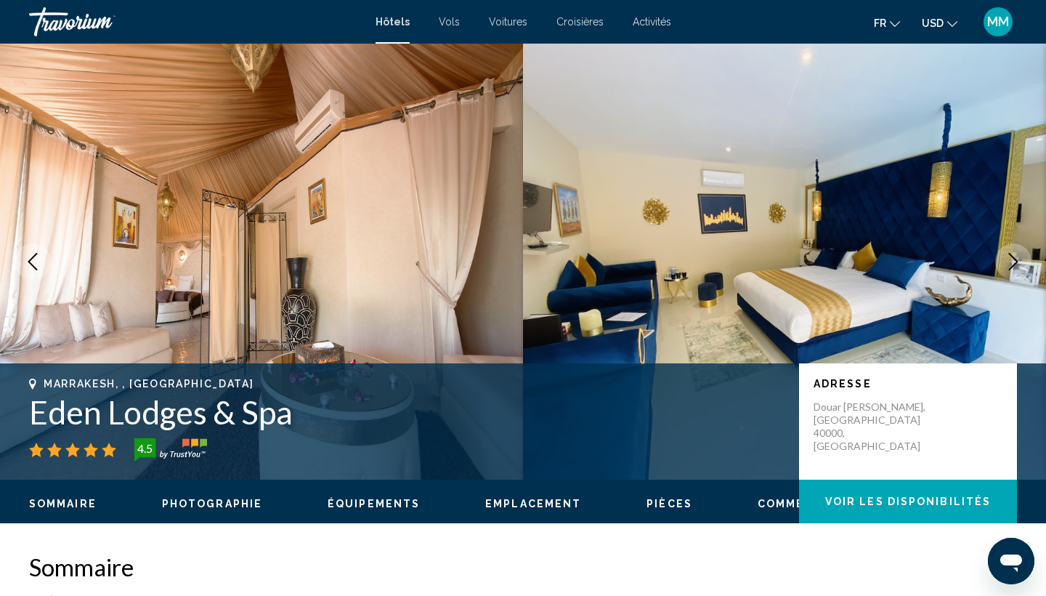
click at [1019, 261] on icon "Next image" at bounding box center [1013, 261] width 17 height 17
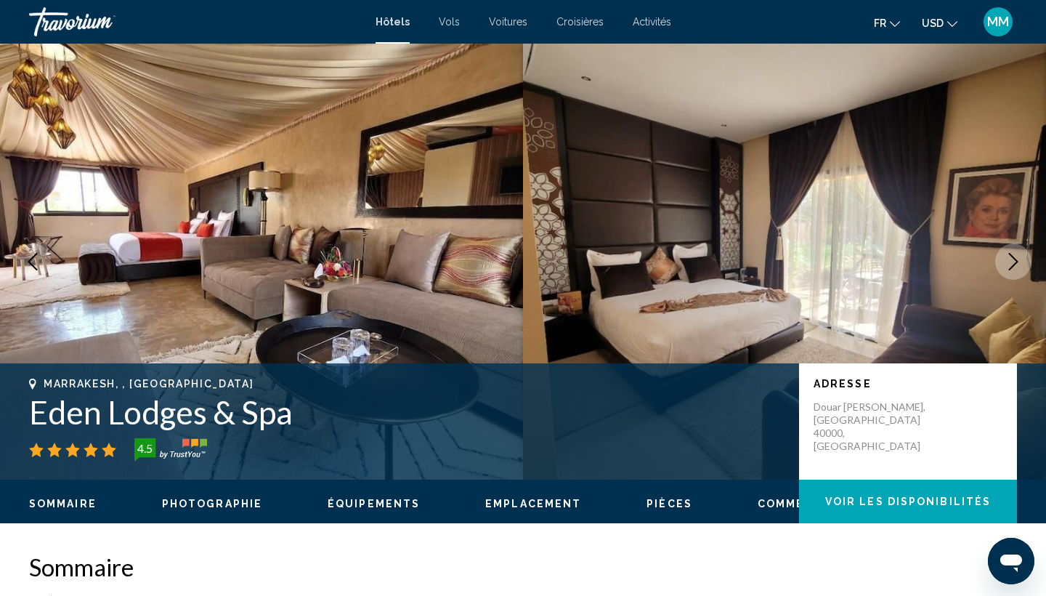
click at [1019, 261] on icon "Next image" at bounding box center [1013, 261] width 17 height 17
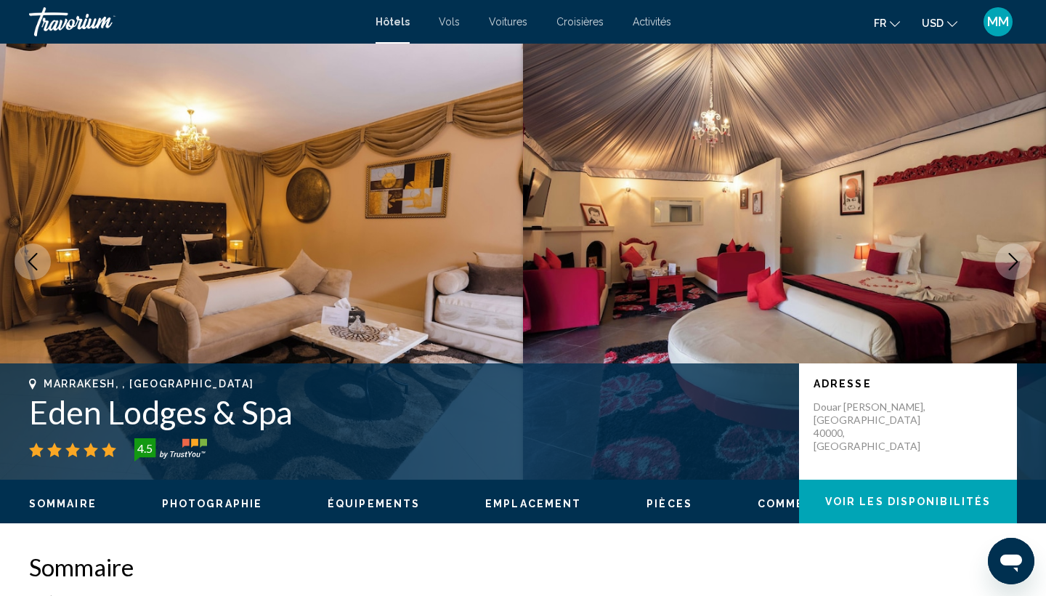
click at [1019, 261] on icon "Next image" at bounding box center [1013, 261] width 17 height 17
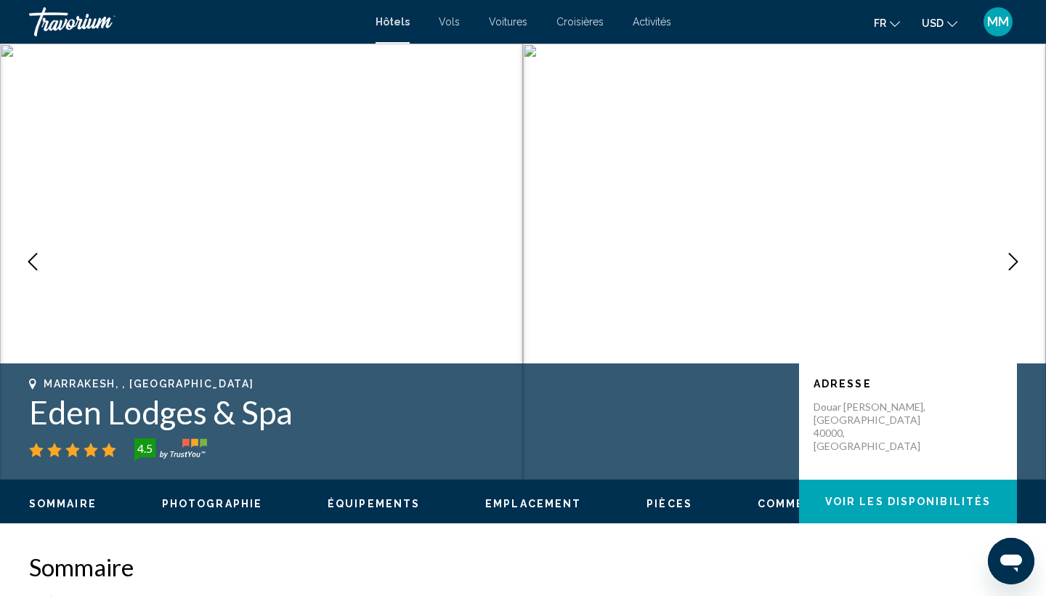
click at [1019, 261] on icon "Next image" at bounding box center [1013, 261] width 17 height 17
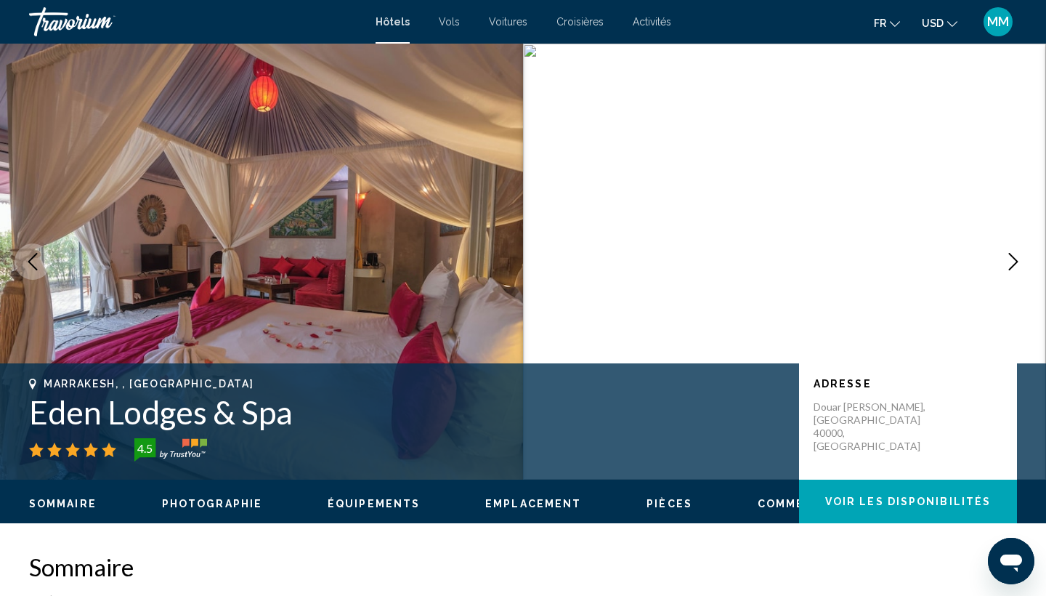
click at [1019, 261] on icon "Next image" at bounding box center [1013, 261] width 17 height 17
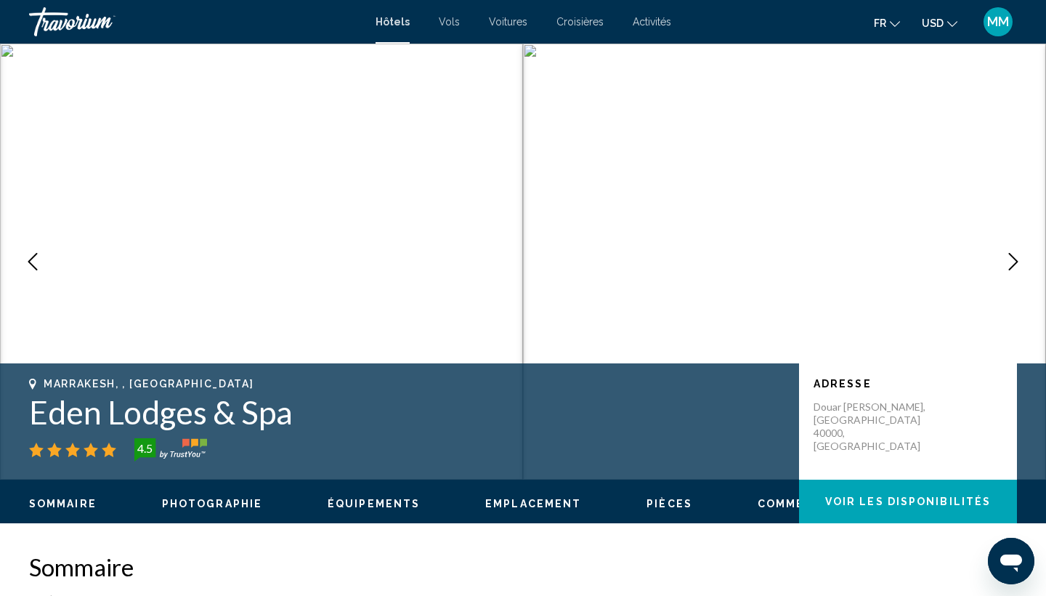
click at [1019, 261] on icon "Next image" at bounding box center [1013, 261] width 17 height 17
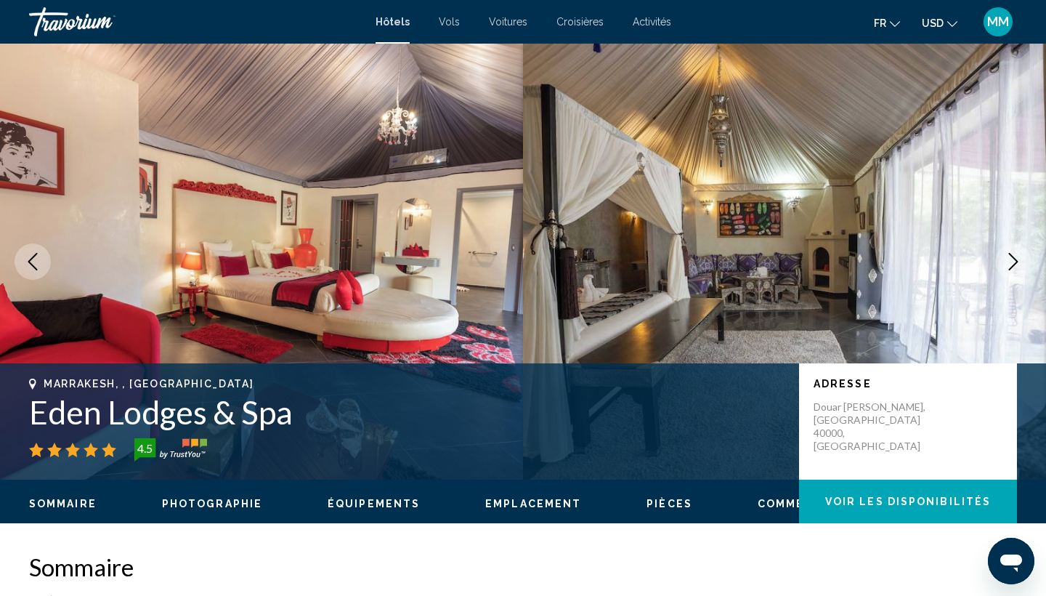
click at [1019, 261] on icon "Next image" at bounding box center [1013, 261] width 17 height 17
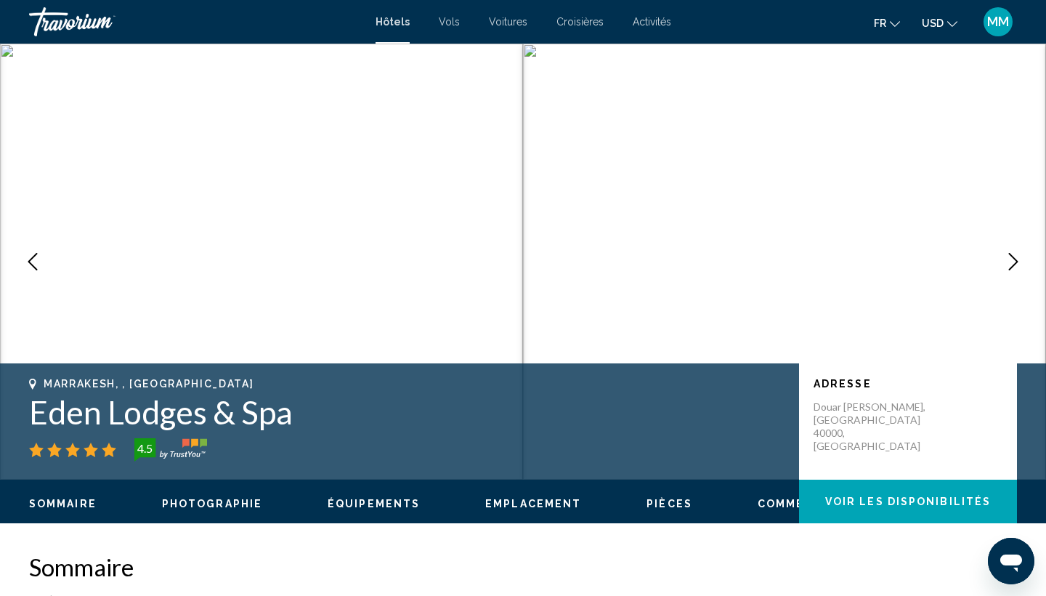
click at [1019, 261] on icon "Next image" at bounding box center [1013, 261] width 17 height 17
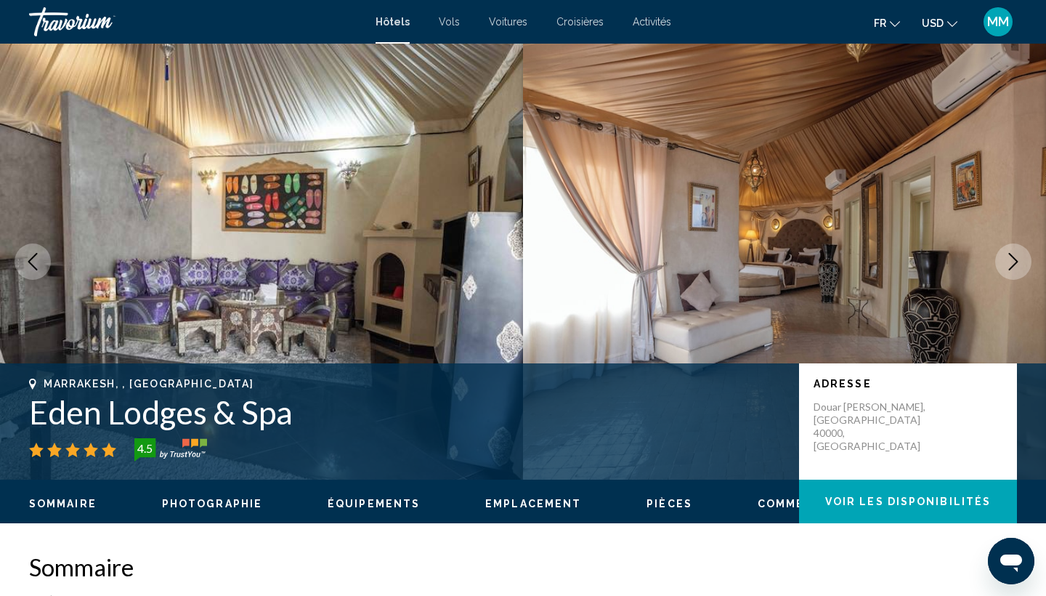
click at [1019, 261] on icon "Next image" at bounding box center [1013, 261] width 17 height 17
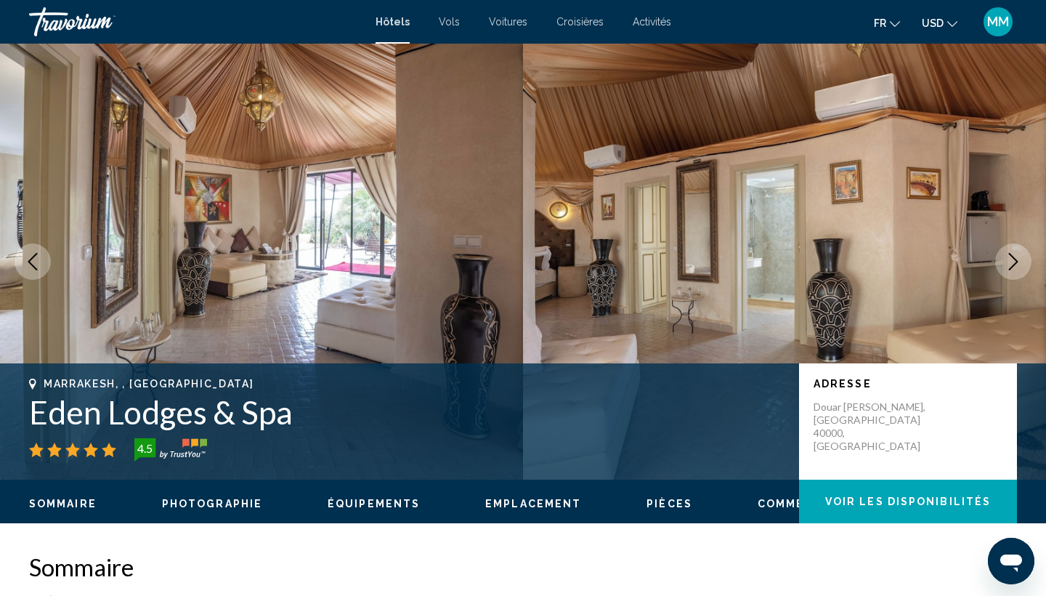
click at [1019, 261] on icon "Next image" at bounding box center [1013, 261] width 17 height 17
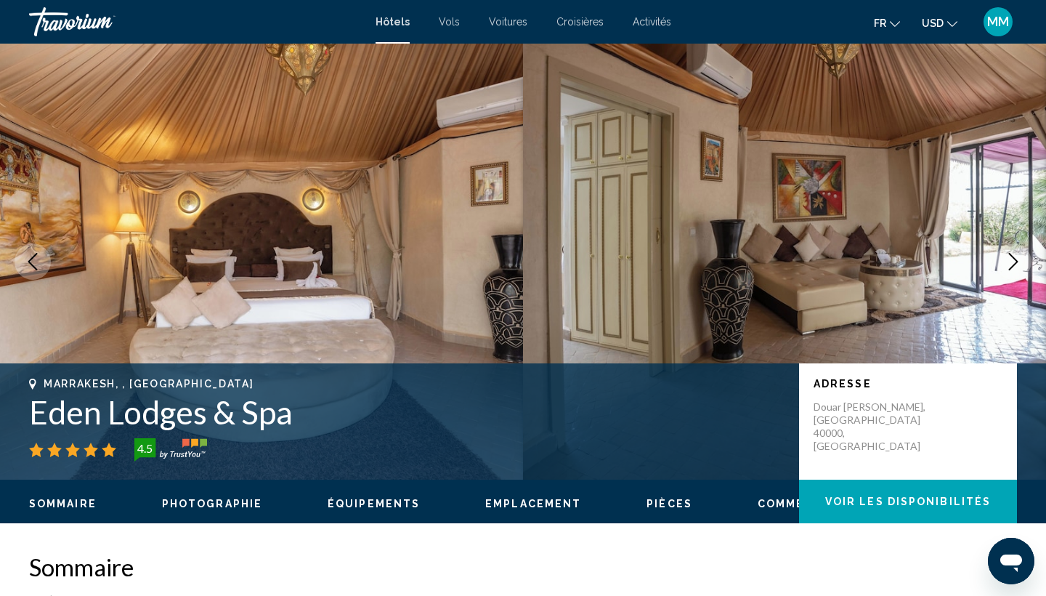
click at [1019, 261] on icon "Next image" at bounding box center [1013, 261] width 17 height 17
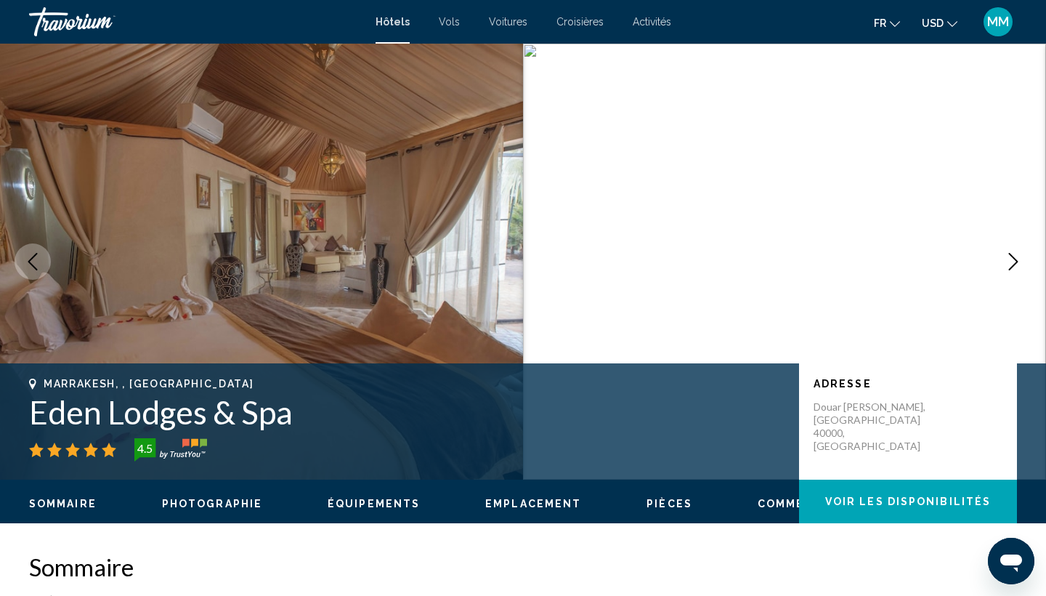
click at [1019, 261] on icon "Next image" at bounding box center [1013, 261] width 17 height 17
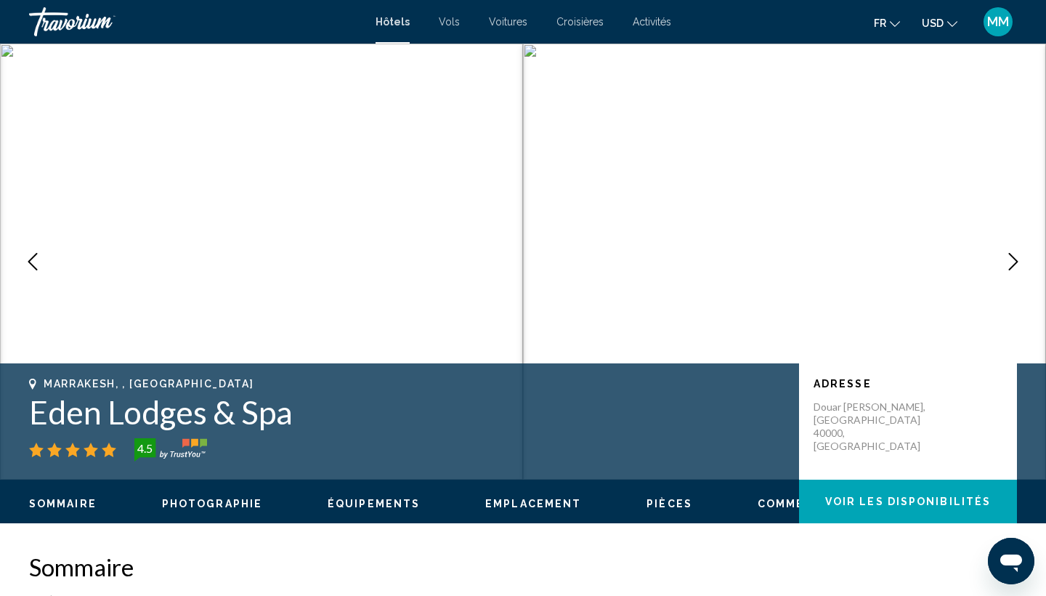
click at [1019, 261] on icon "Next image" at bounding box center [1013, 261] width 17 height 17
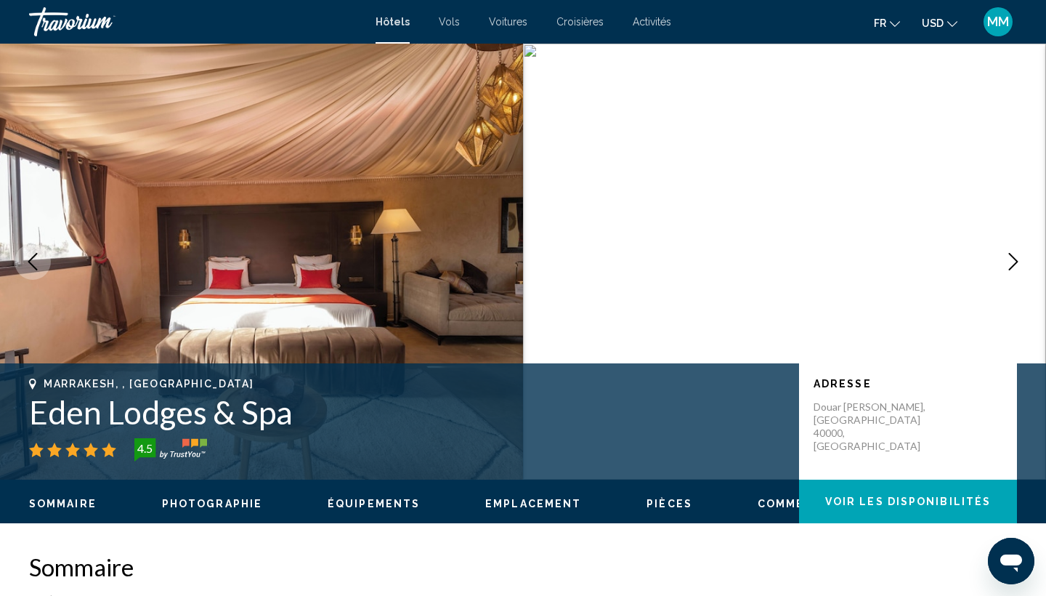
click at [1019, 261] on icon "Next image" at bounding box center [1013, 261] width 17 height 17
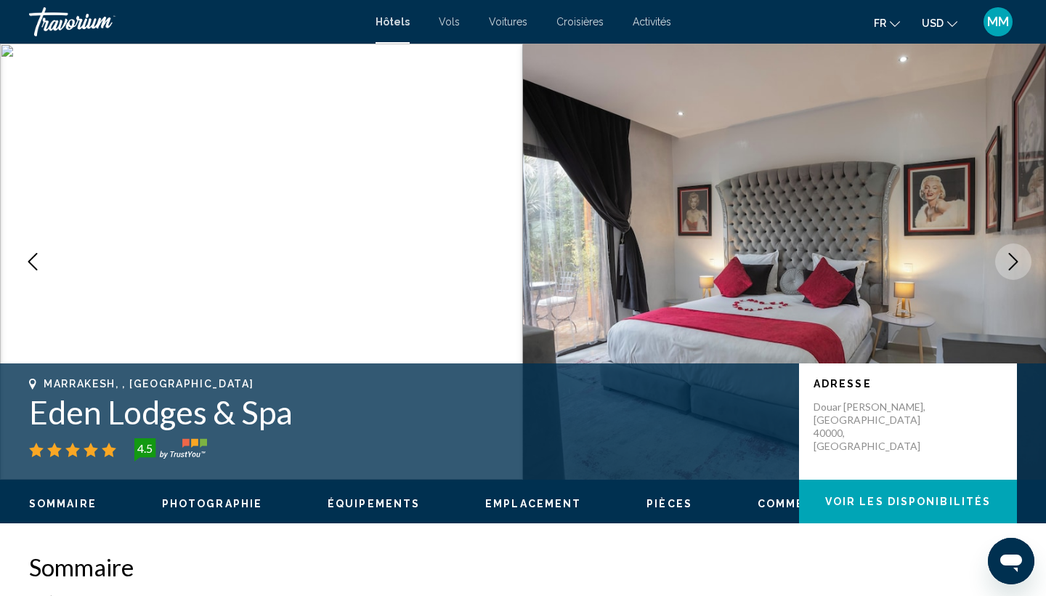
click at [1019, 261] on icon "Next image" at bounding box center [1013, 261] width 17 height 17
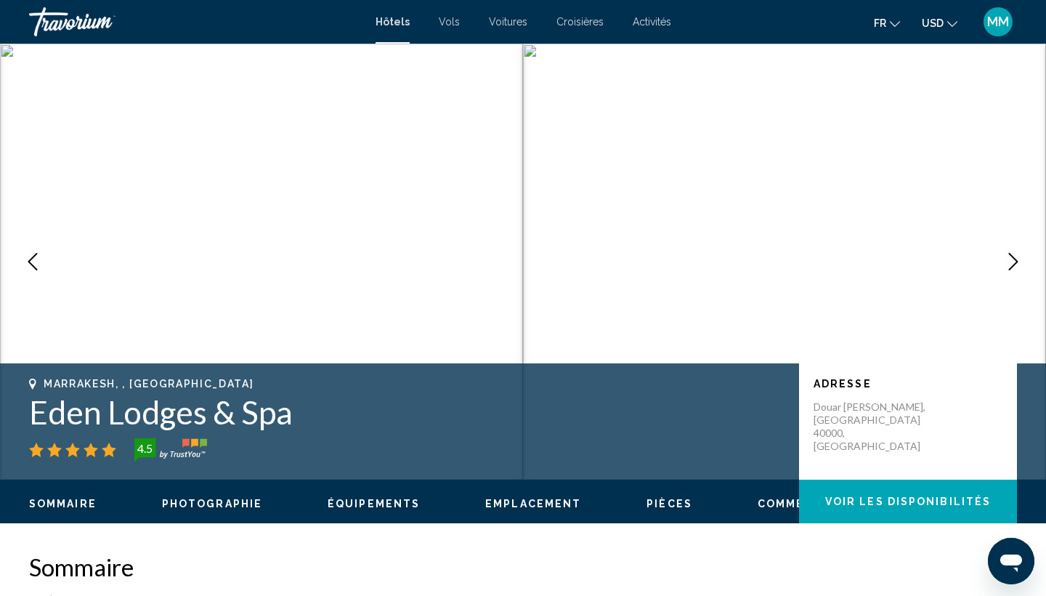
click at [1019, 261] on icon "Next image" at bounding box center [1013, 261] width 17 height 17
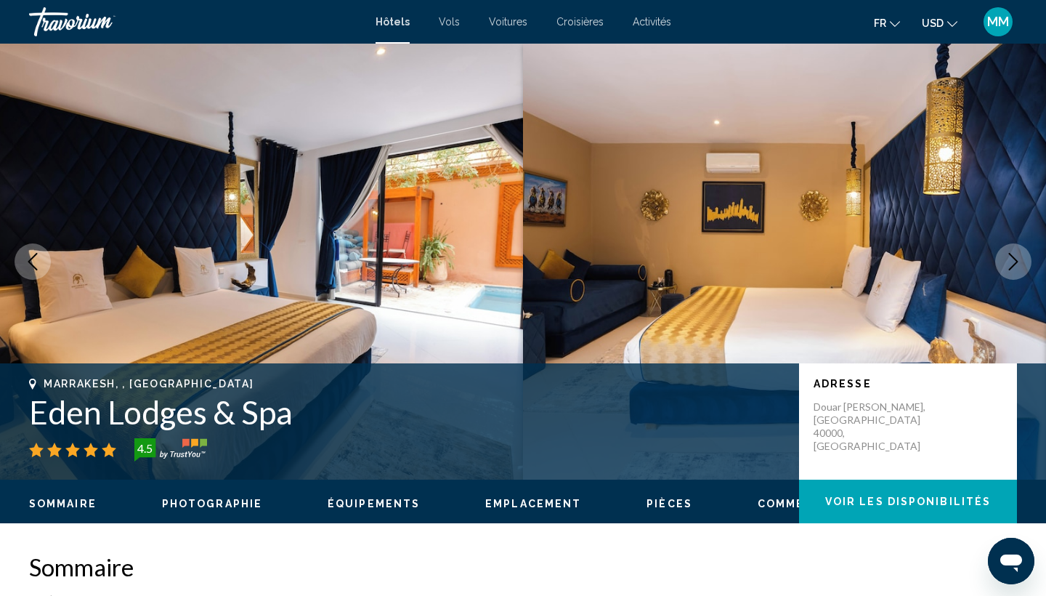
click at [1019, 261] on icon "Next image" at bounding box center [1013, 261] width 17 height 17
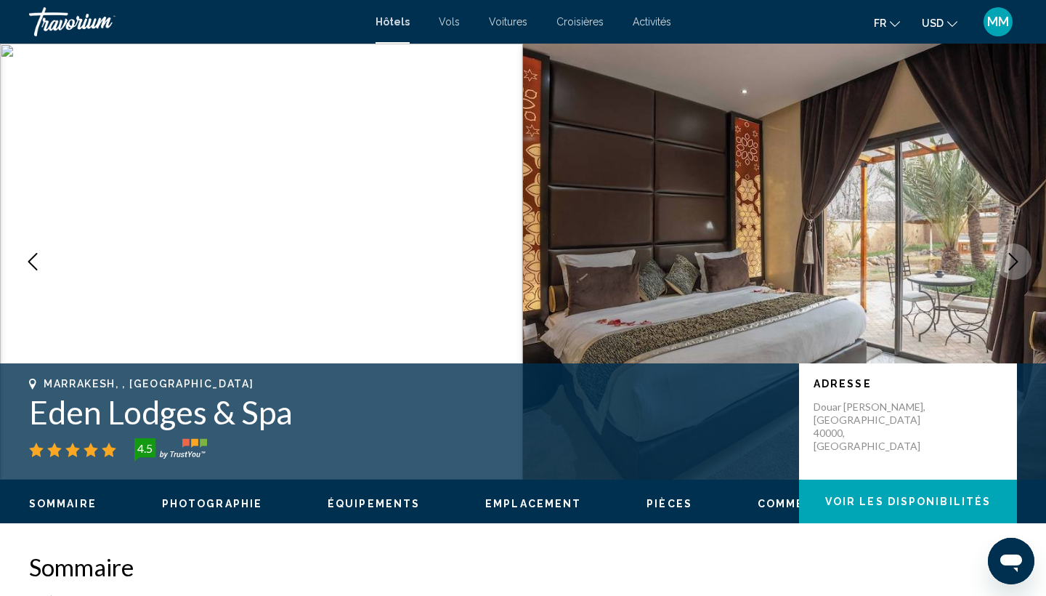
click at [1019, 261] on icon "Next image" at bounding box center [1013, 261] width 17 height 17
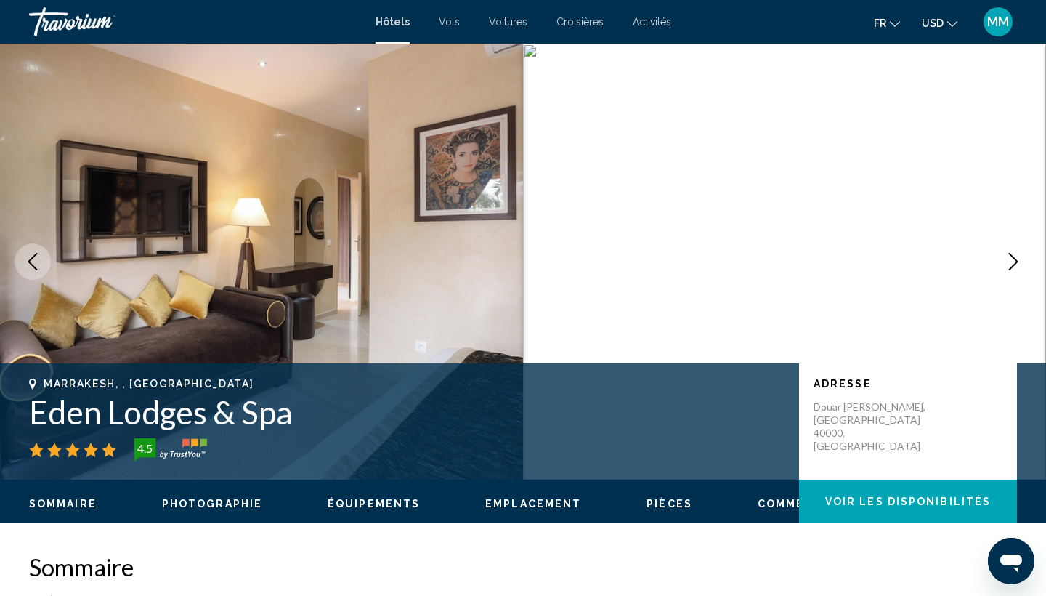
click at [1019, 261] on icon "Next image" at bounding box center [1013, 261] width 17 height 17
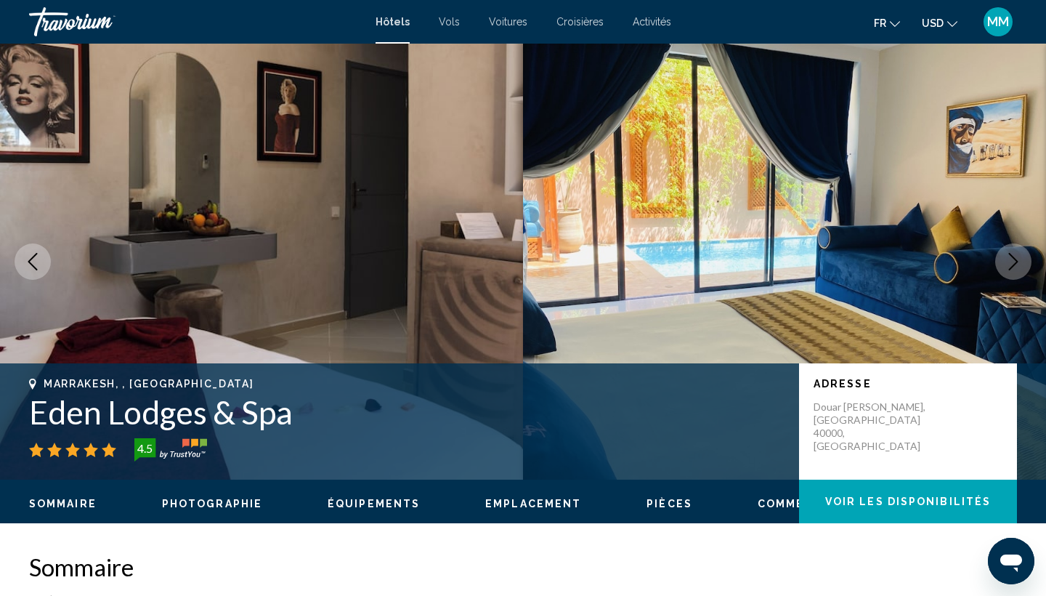
click at [1019, 261] on icon "Next image" at bounding box center [1013, 261] width 17 height 17
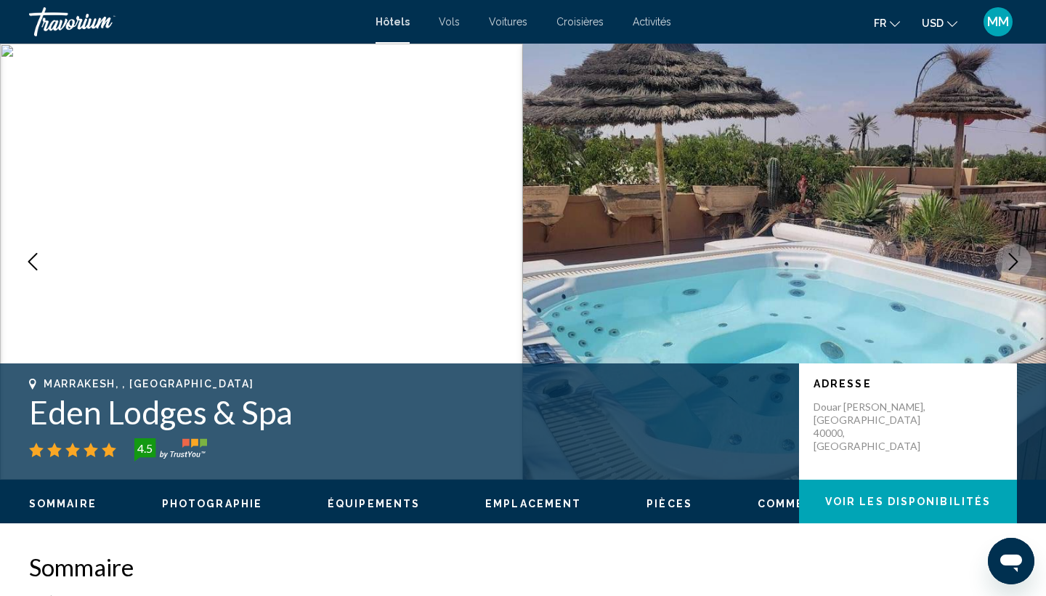
click at [1019, 261] on icon "Next image" at bounding box center [1013, 261] width 17 height 17
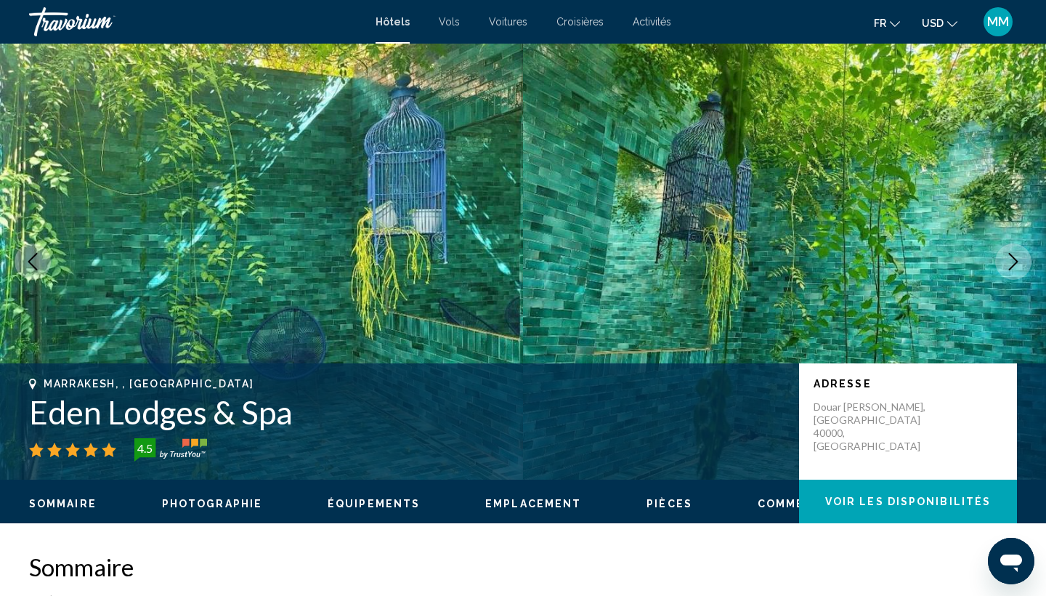
click at [1019, 261] on icon "Next image" at bounding box center [1013, 261] width 17 height 17
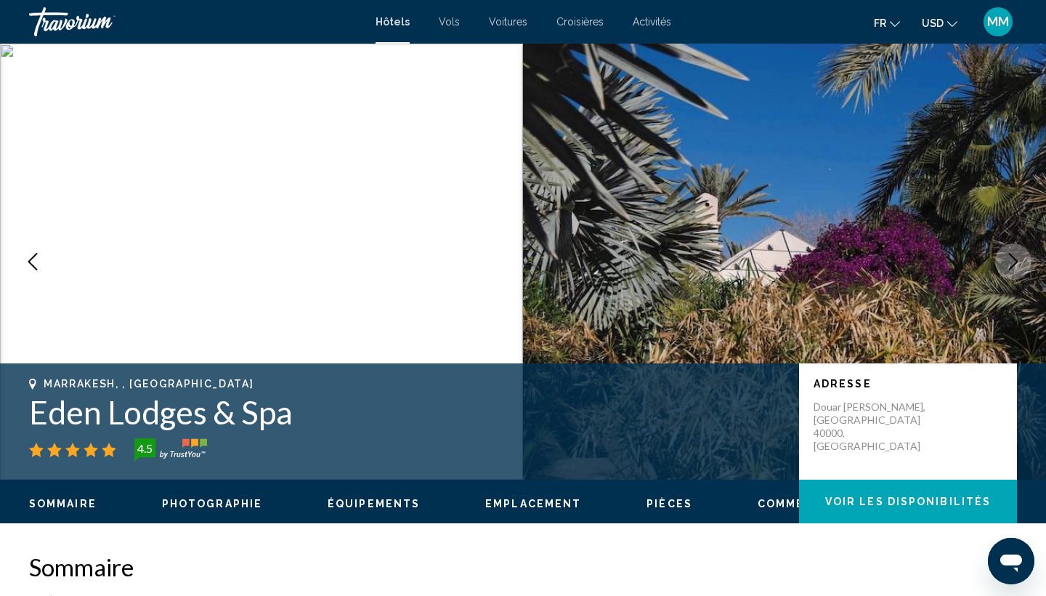
click at [1019, 261] on icon "Next image" at bounding box center [1013, 261] width 17 height 17
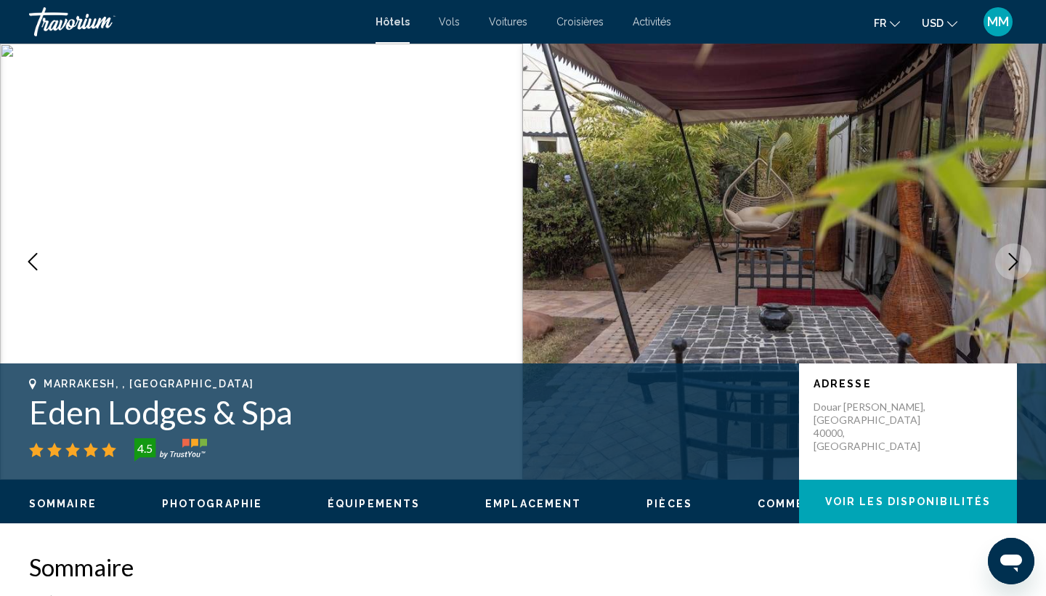
click at [1019, 261] on icon "Next image" at bounding box center [1013, 261] width 17 height 17
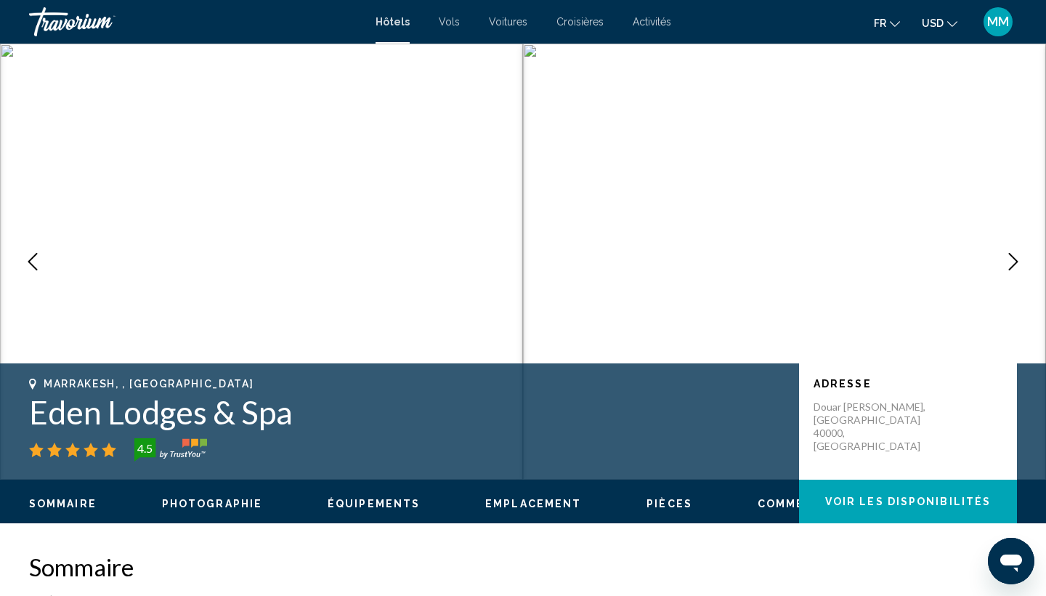
click at [1019, 261] on icon "Next image" at bounding box center [1013, 261] width 17 height 17
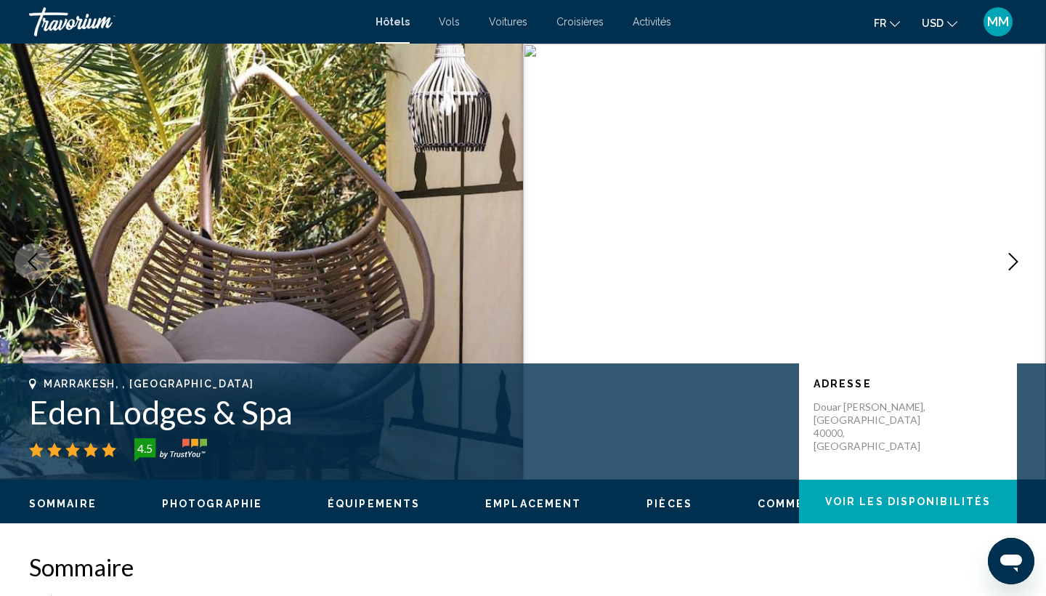
click at [1019, 261] on icon "Next image" at bounding box center [1013, 261] width 17 height 17
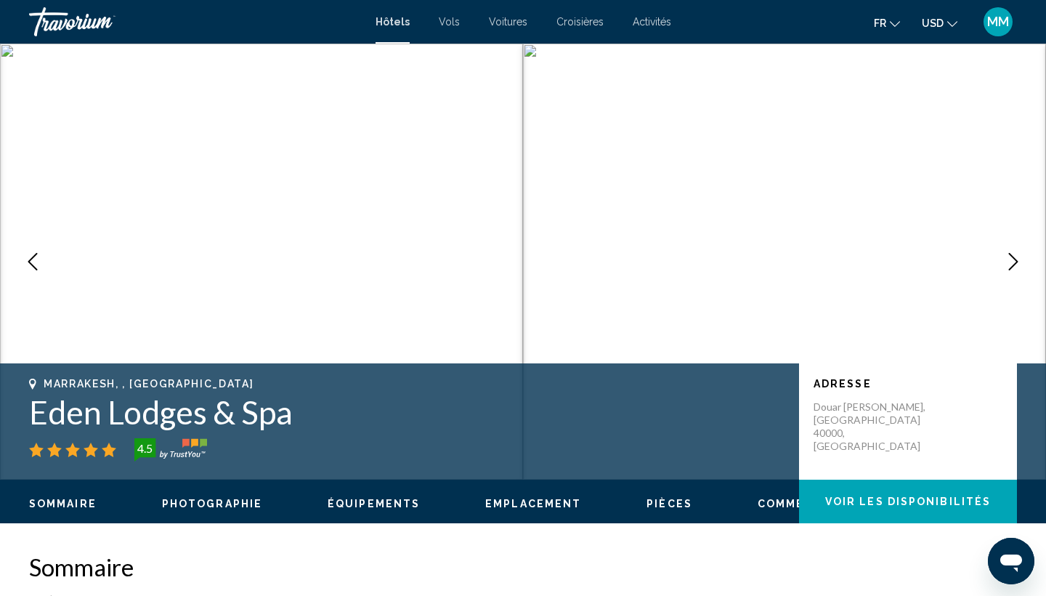
click at [1019, 261] on icon "Next image" at bounding box center [1013, 261] width 17 height 17
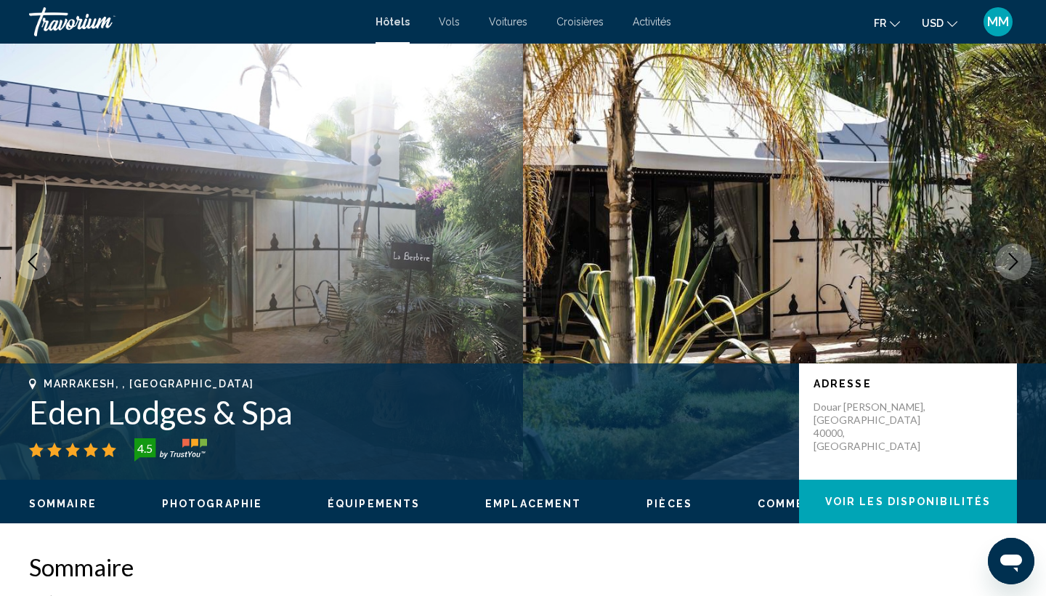
click at [0, 463] on div "Marrakesh, , [GEOGRAPHIC_DATA] Eden Lodges & Spa 4.5 Adresse Douar Makina Palme…" at bounding box center [523, 421] width 1046 height 87
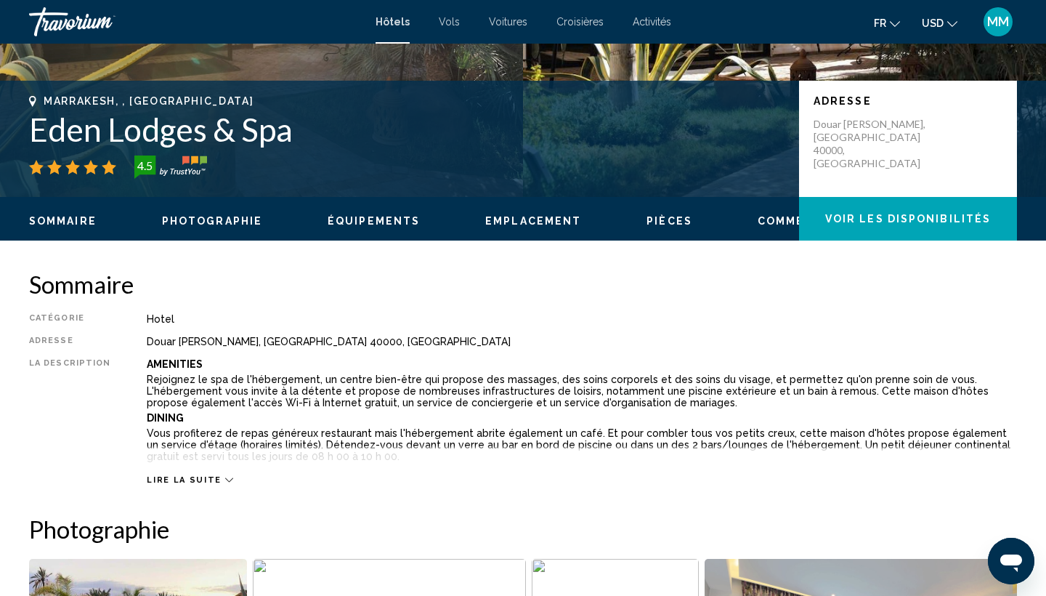
scroll to position [284, 0]
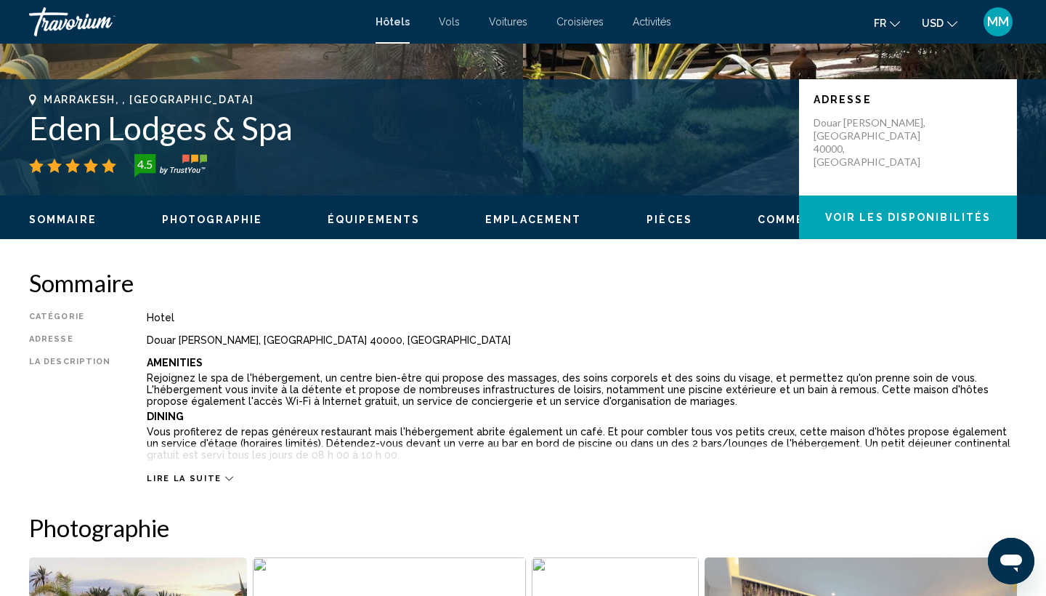
click at [187, 474] on span "Lire la suite" at bounding box center [184, 478] width 74 height 9
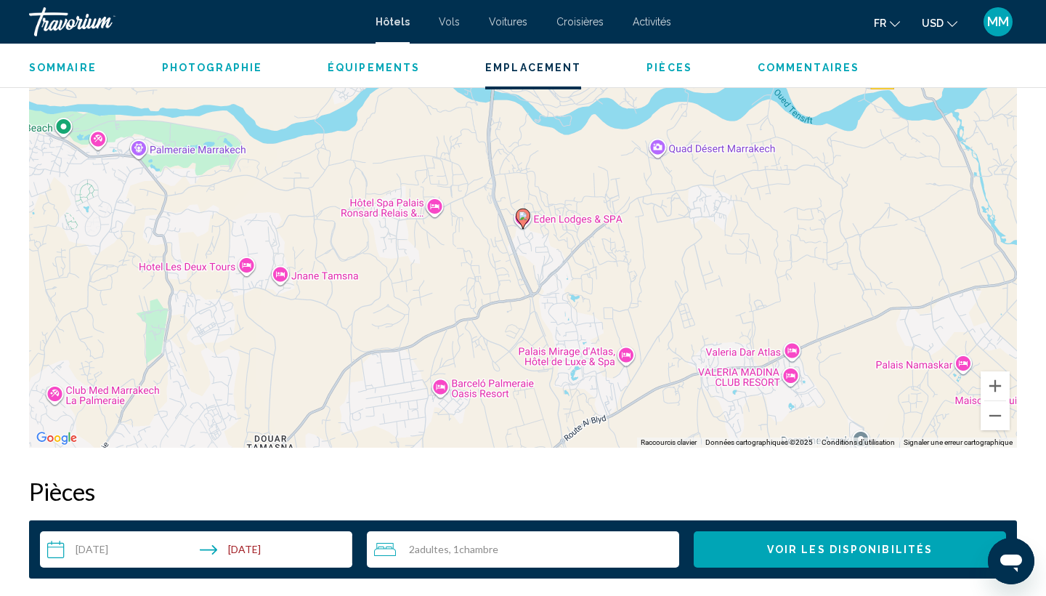
scroll to position [1927, 0]
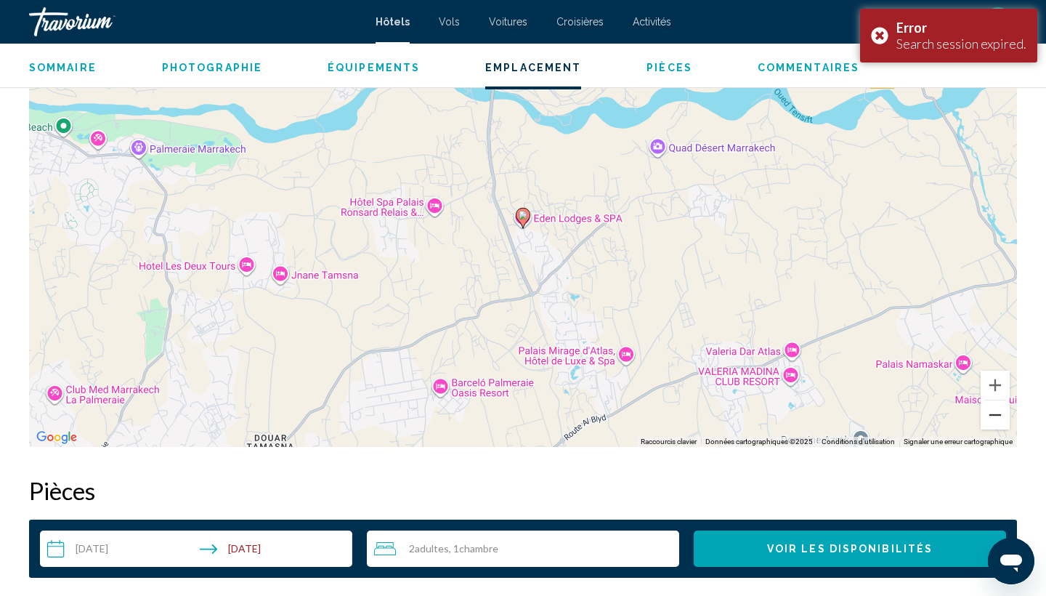
click at [994, 400] on button "Zoom arrière" at bounding box center [995, 414] width 29 height 29
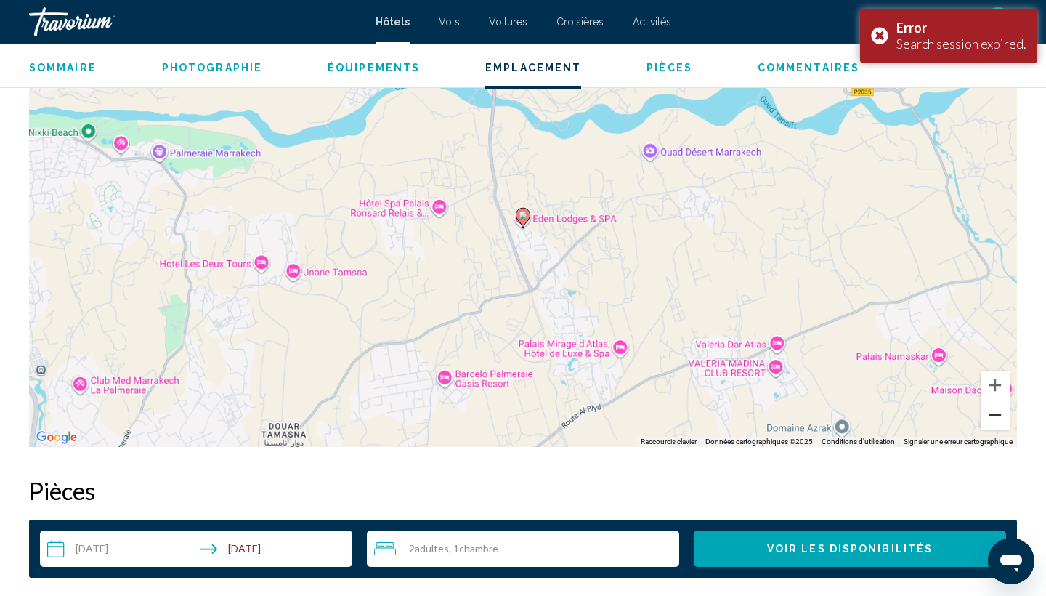
click at [994, 400] on button "Zoom arrière" at bounding box center [995, 414] width 29 height 29
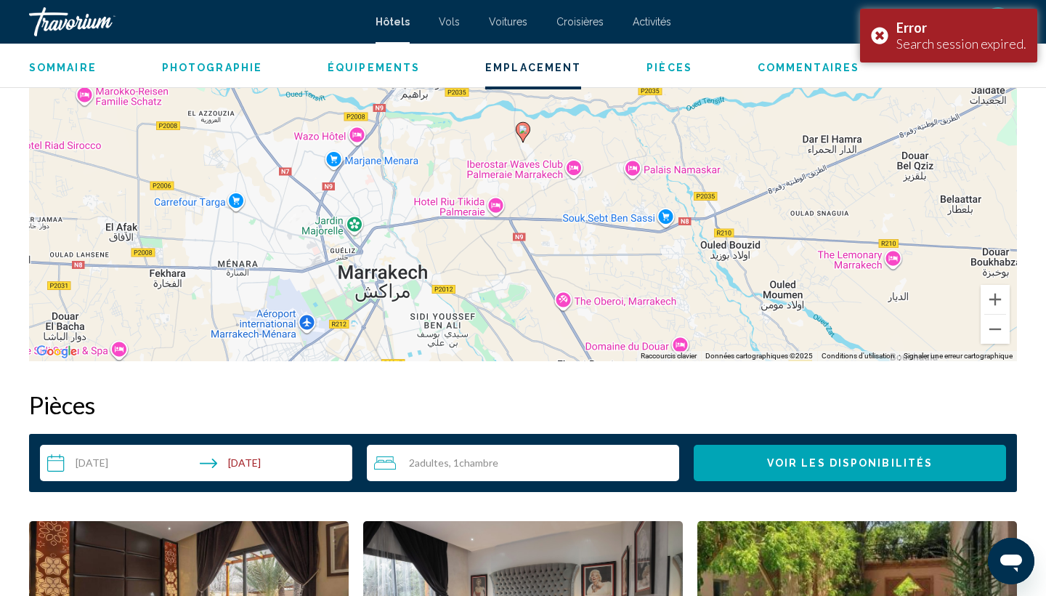
scroll to position [2037, 0]
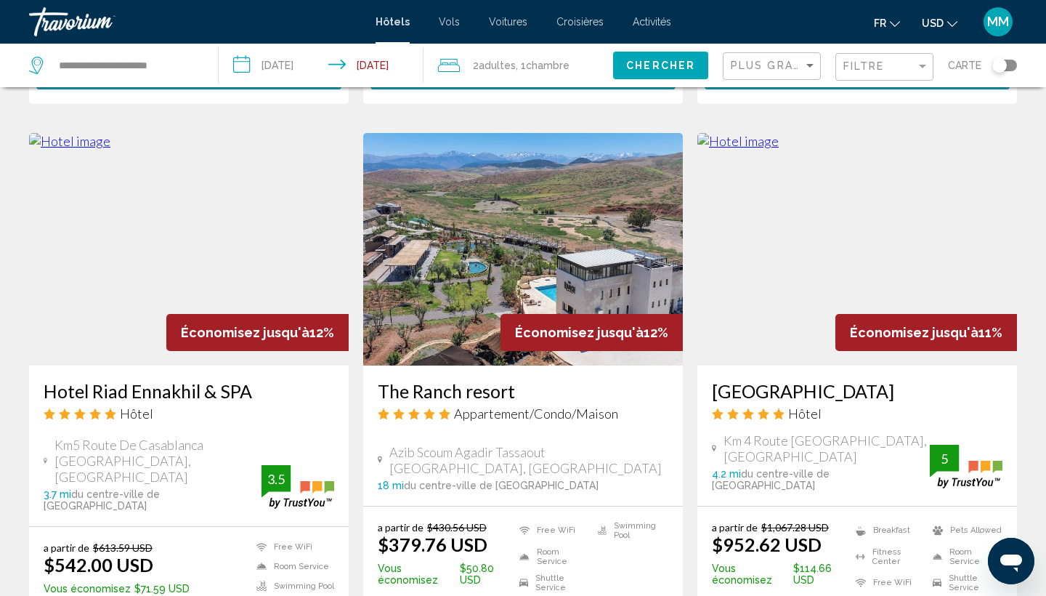
scroll to position [1698, 0]
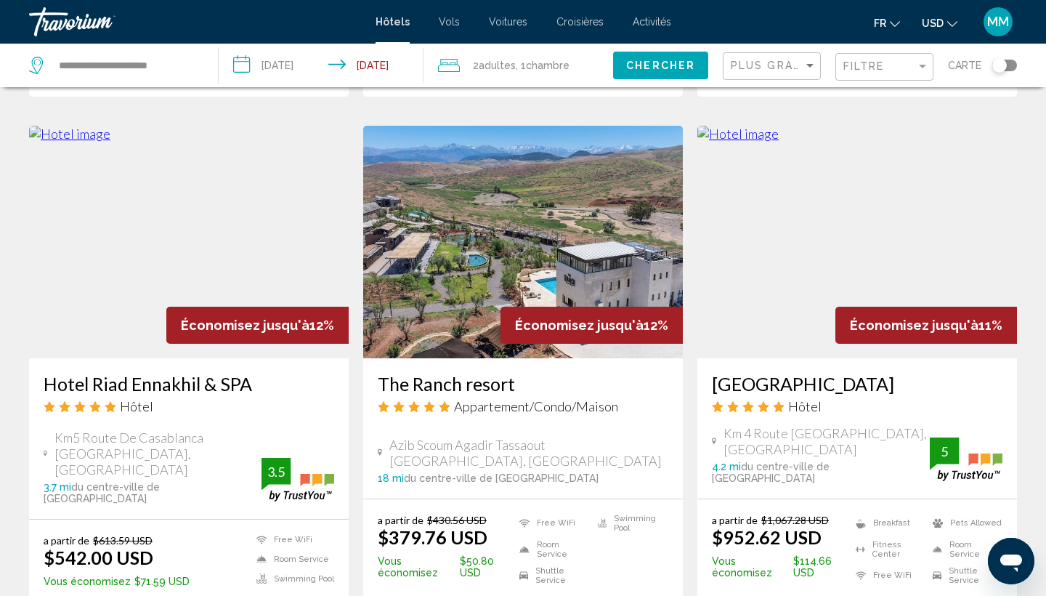
click at [235, 224] on img "Main content" at bounding box center [189, 242] width 320 height 232
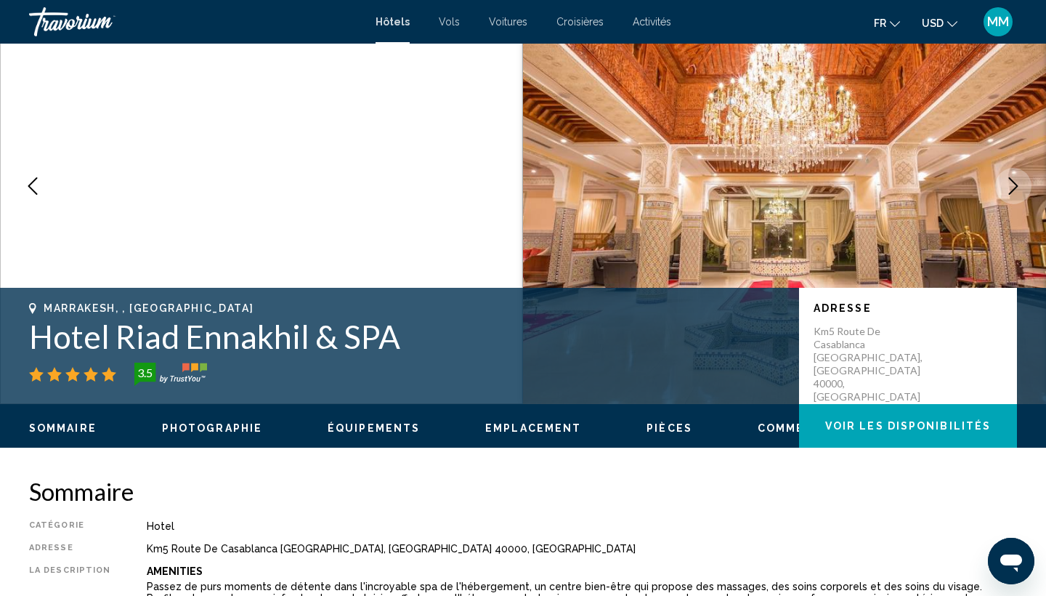
scroll to position [78, 0]
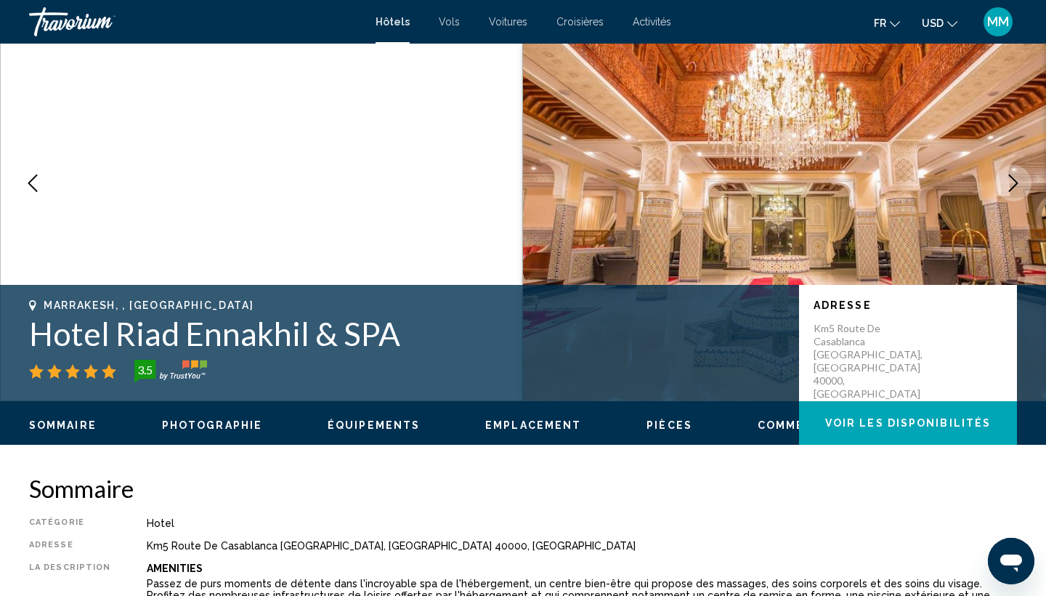
click at [1012, 190] on icon "Next image" at bounding box center [1013, 182] width 17 height 17
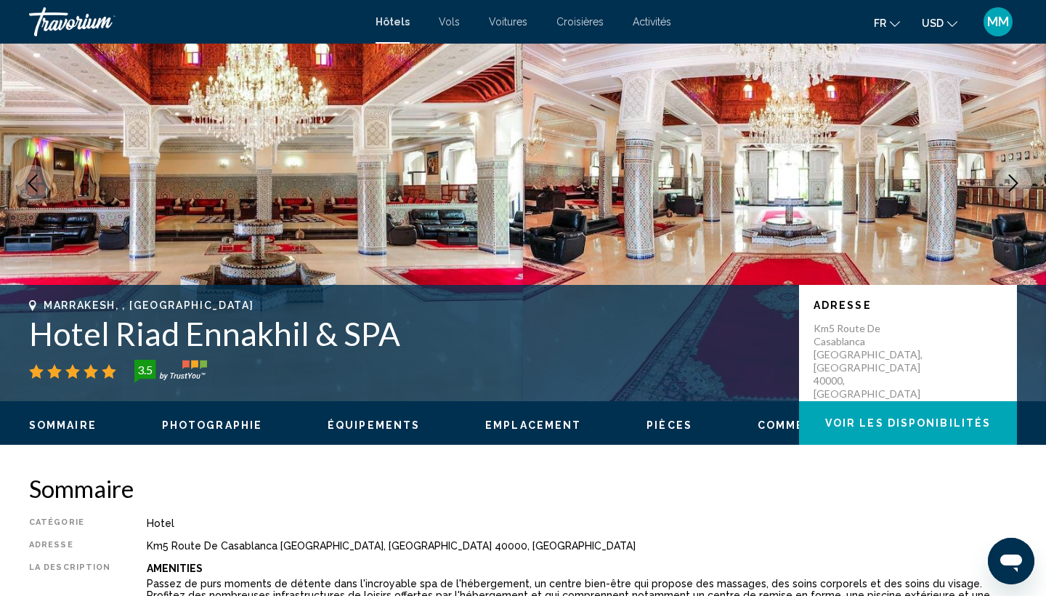
click at [1012, 190] on icon "Next image" at bounding box center [1013, 182] width 17 height 17
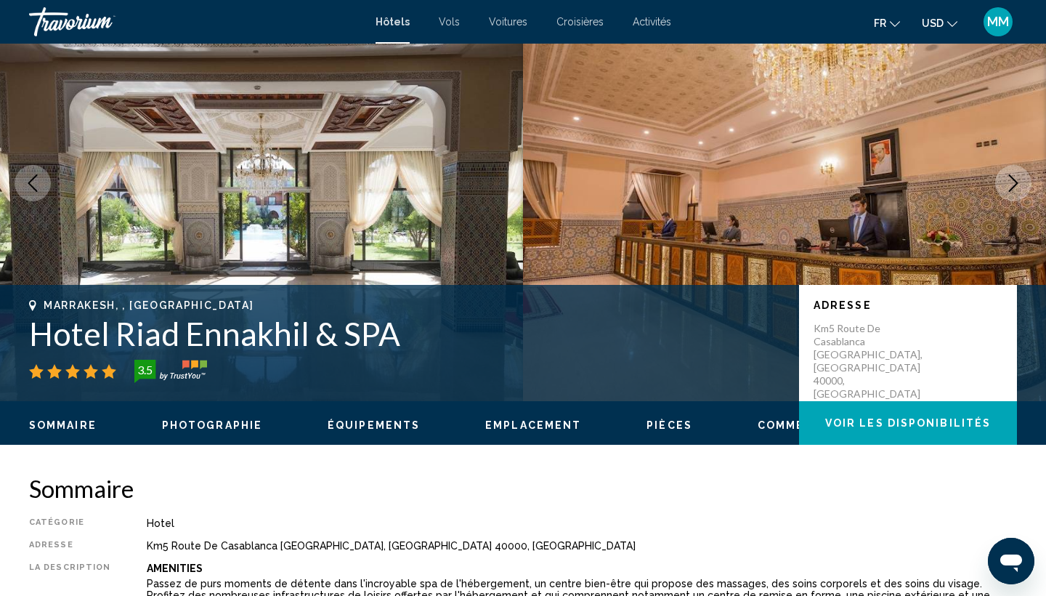
click at [1012, 190] on icon "Next image" at bounding box center [1013, 182] width 17 height 17
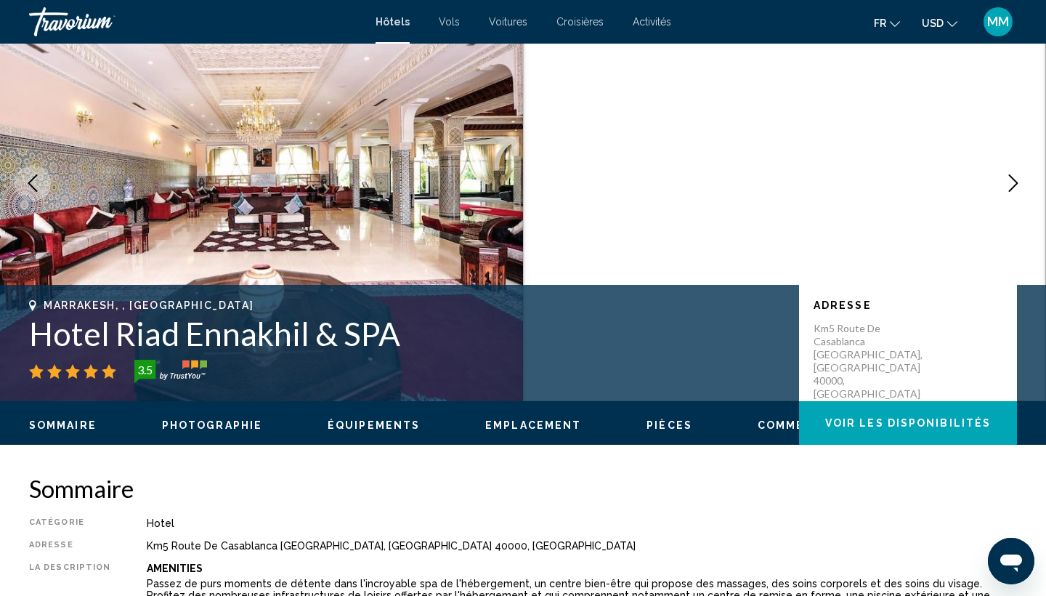
click at [1012, 190] on icon "Next image" at bounding box center [1013, 182] width 17 height 17
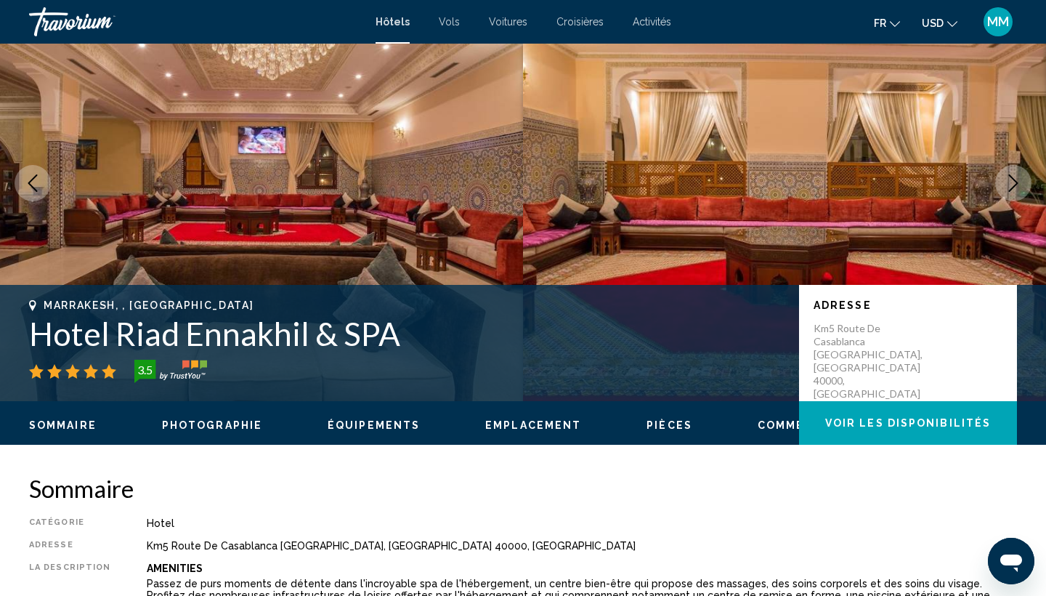
click at [1012, 190] on icon "Next image" at bounding box center [1013, 182] width 17 height 17
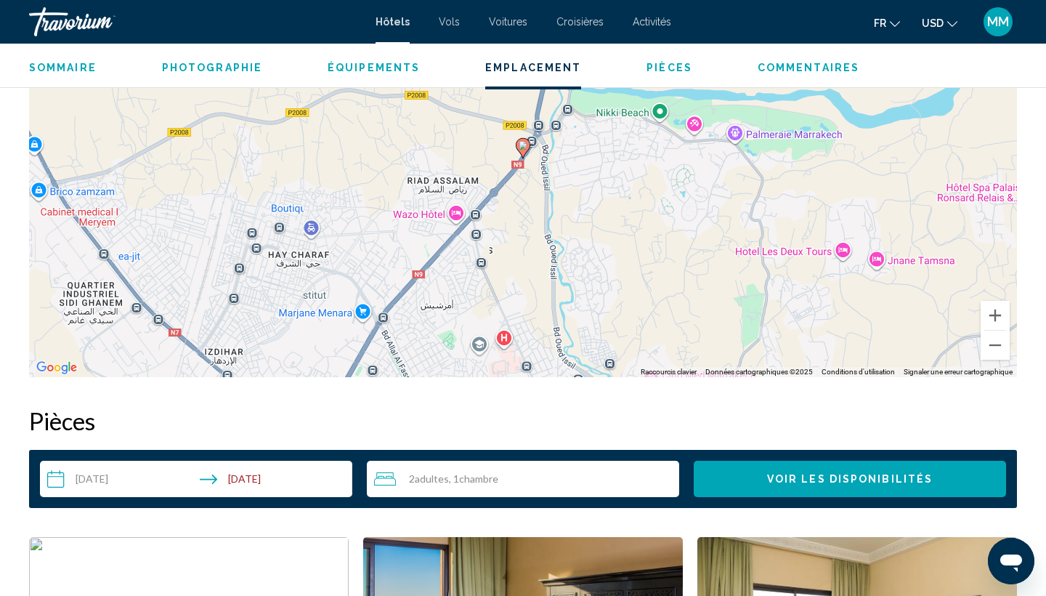
scroll to position [1529, 0]
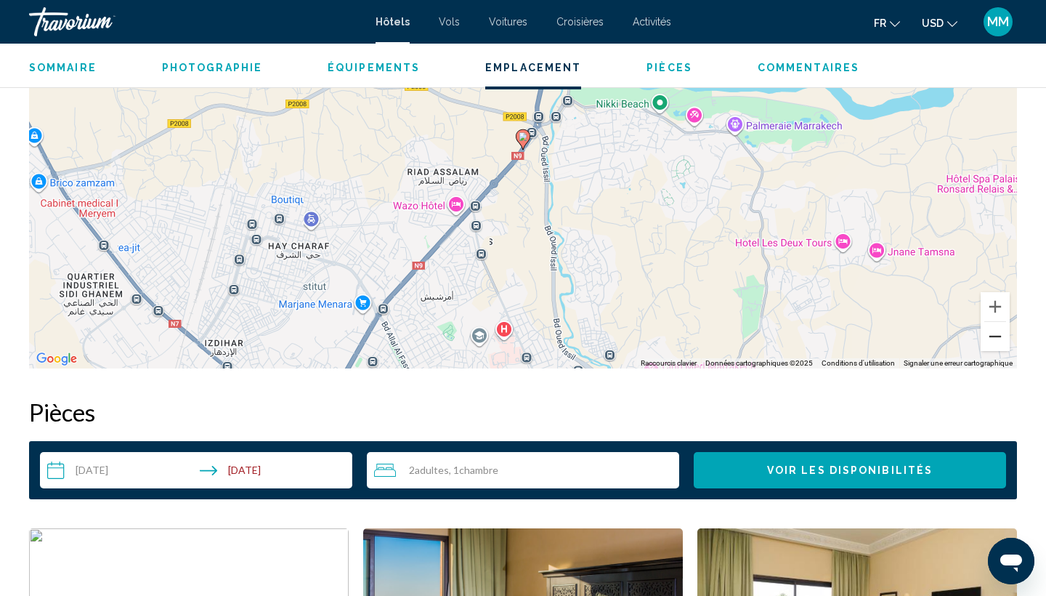
click at [998, 328] on button "Zoom arrière" at bounding box center [995, 336] width 29 height 29
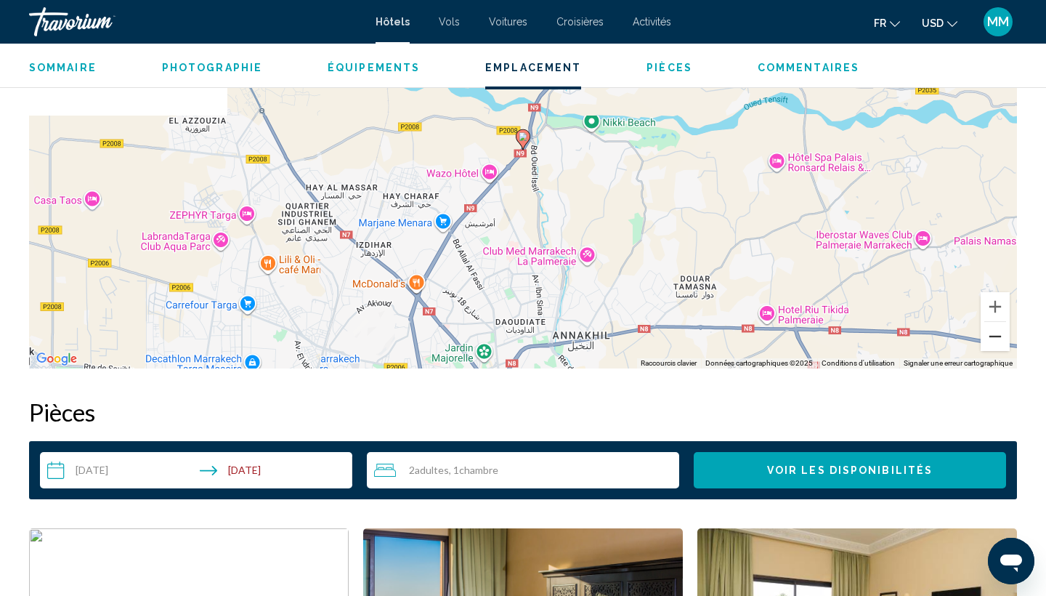
click at [995, 340] on button "Zoom arrière" at bounding box center [995, 336] width 29 height 29
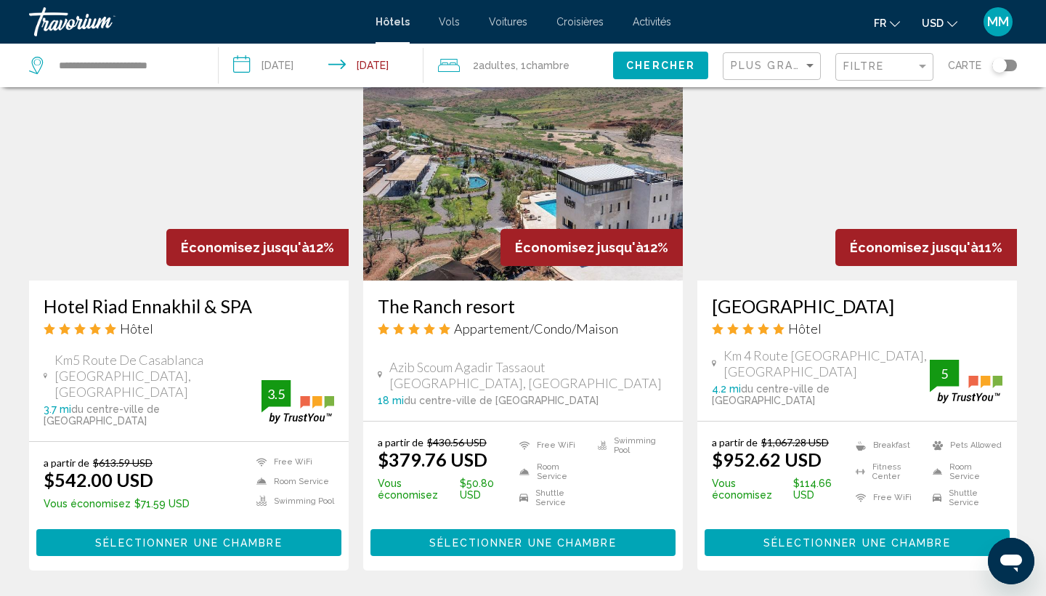
scroll to position [1758, 0]
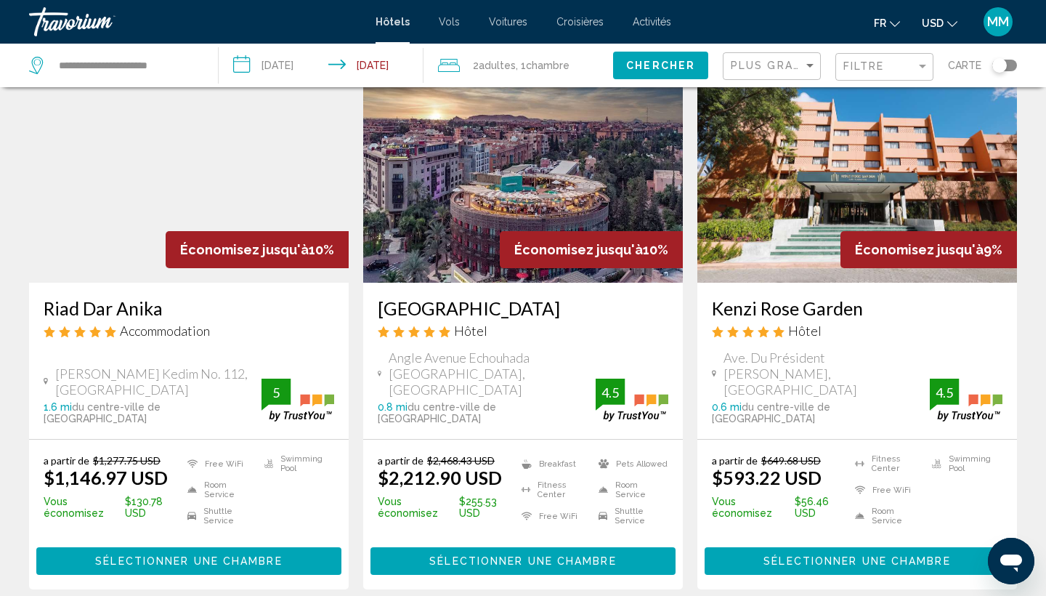
scroll to position [663, 0]
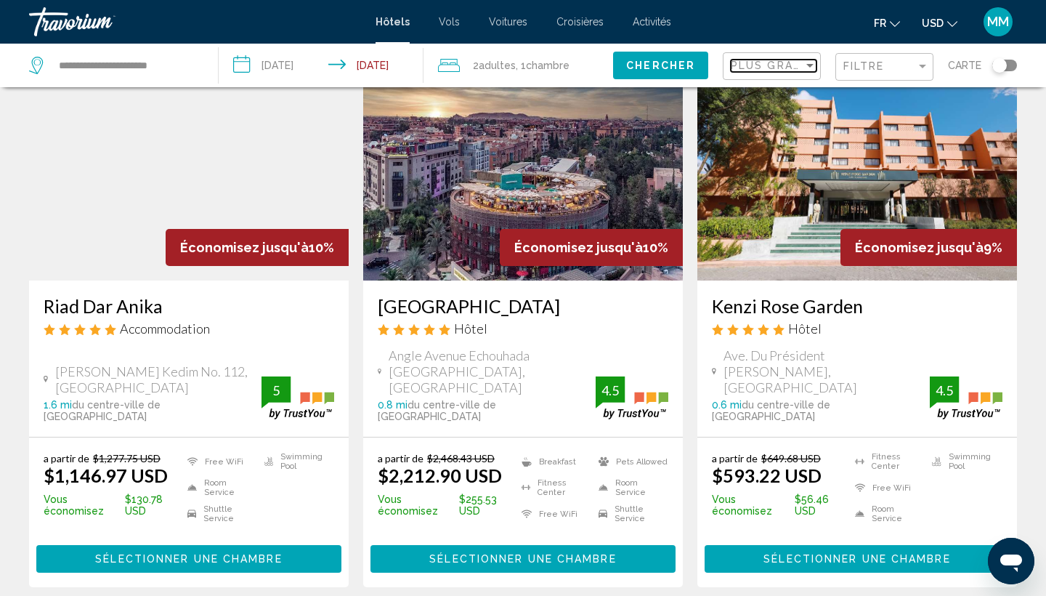
click at [779, 65] on span "Plus grandes économies" at bounding box center [817, 66] width 173 height 12
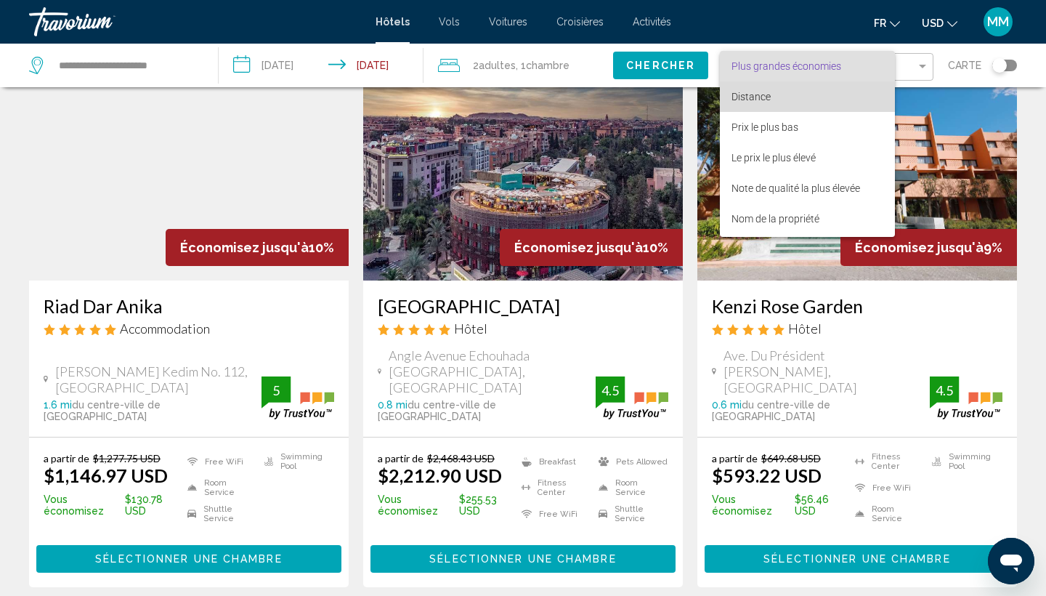
click at [755, 100] on span "Distance" at bounding box center [751, 97] width 39 height 12
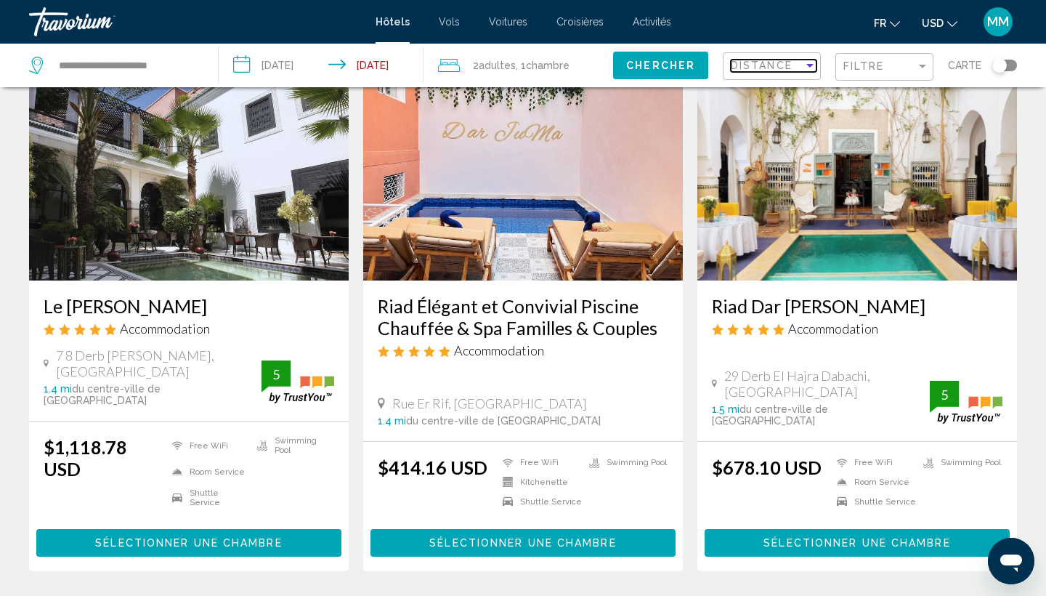
click at [755, 71] on span "Distance" at bounding box center [762, 66] width 62 height 12
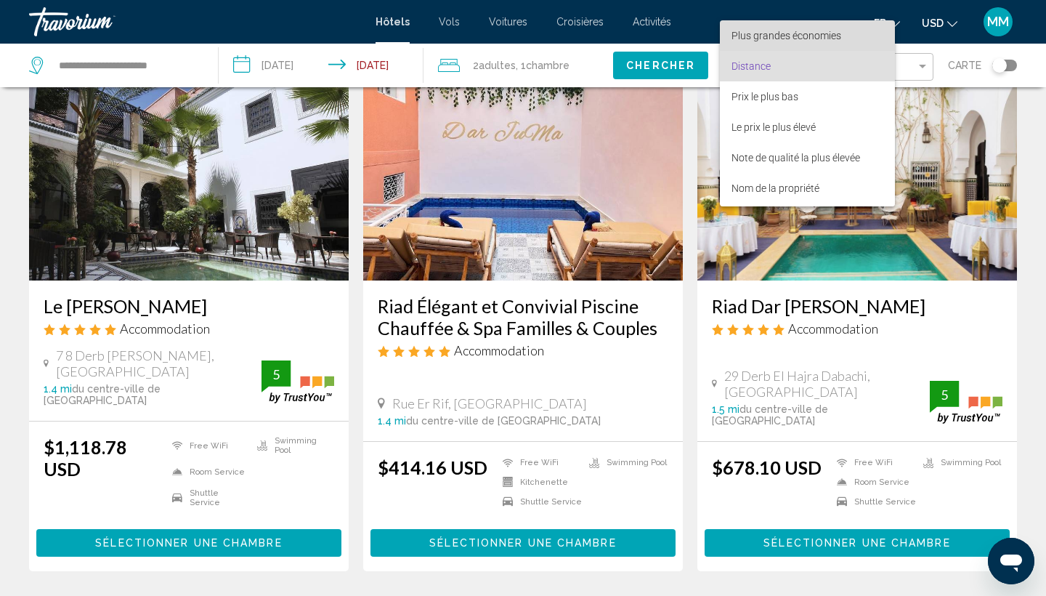
click at [766, 39] on span "Plus grandes économies" at bounding box center [787, 36] width 110 height 12
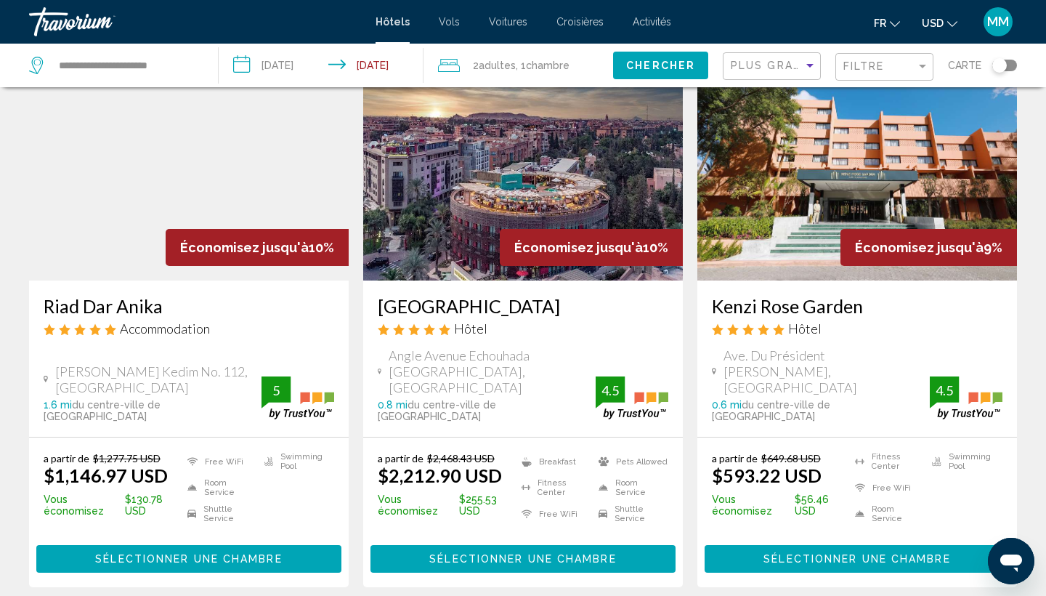
click at [875, 74] on div "Filtre" at bounding box center [886, 67] width 86 height 27
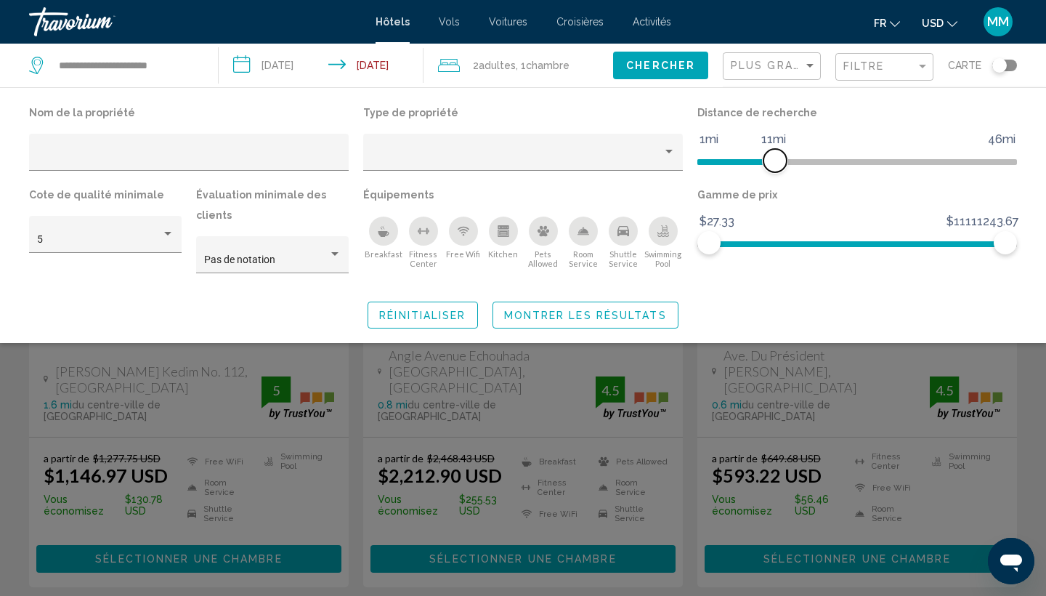
drag, startPoint x: 909, startPoint y: 158, endPoint x: 772, endPoint y: 171, distance: 137.2
click at [772, 171] on span "Hotel Filters" at bounding box center [774, 160] width 23 height 23
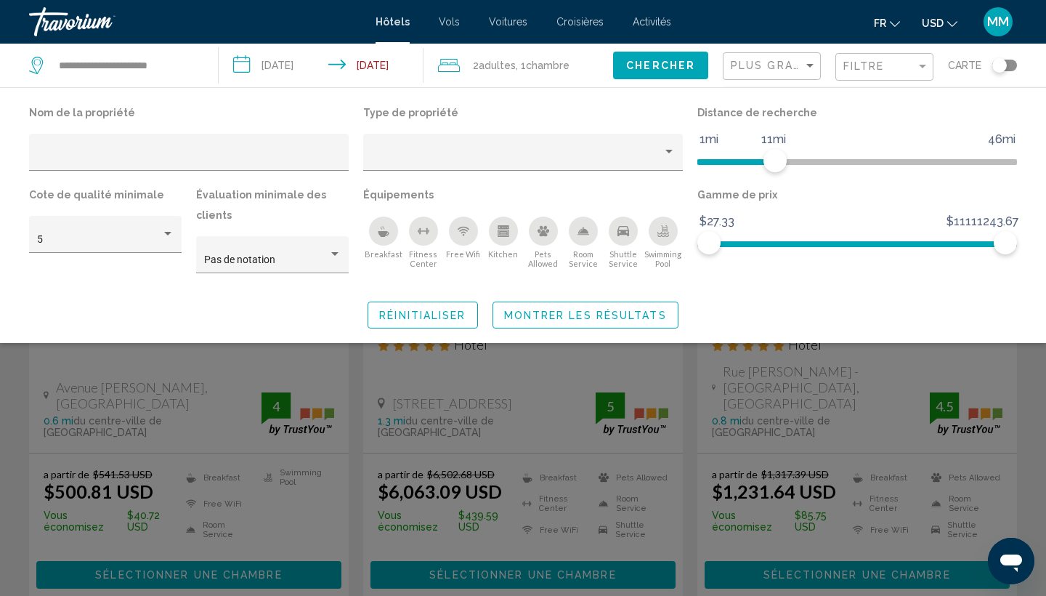
click at [378, 243] on div "Breakfast" at bounding box center [383, 230] width 29 height 29
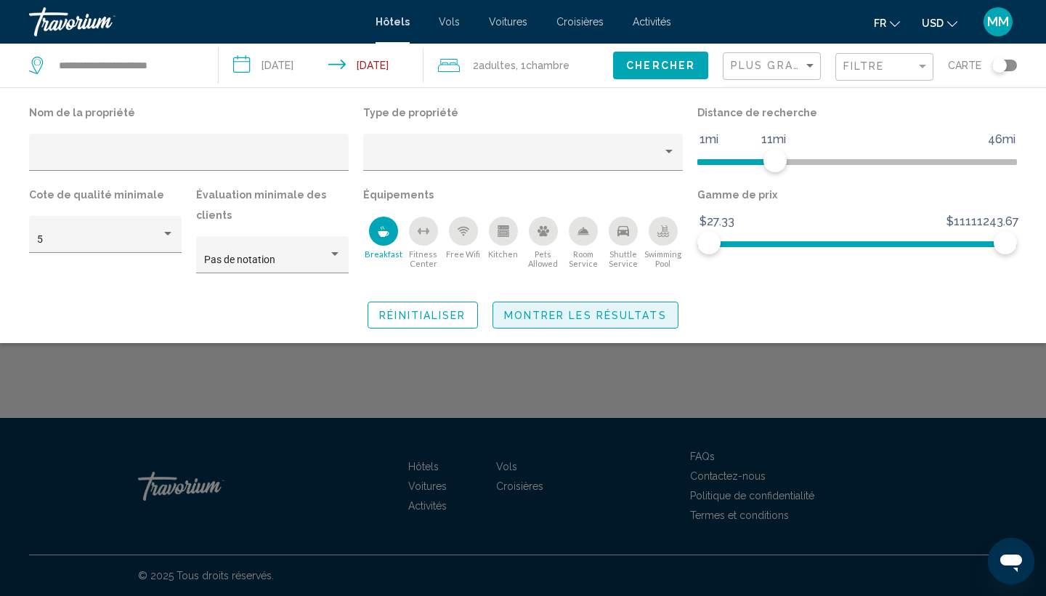
click at [546, 316] on span "Montrer les résultats" at bounding box center [585, 315] width 163 height 12
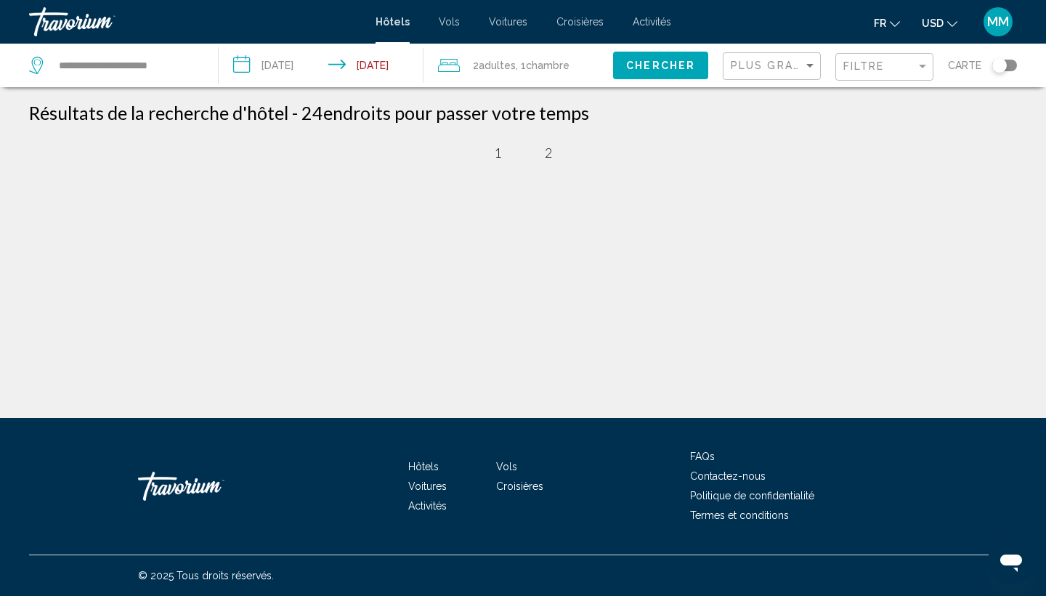
click at [900, 277] on div "**********" at bounding box center [523, 311] width 1046 height 418
click at [494, 155] on span "1" at bounding box center [497, 153] width 7 height 16
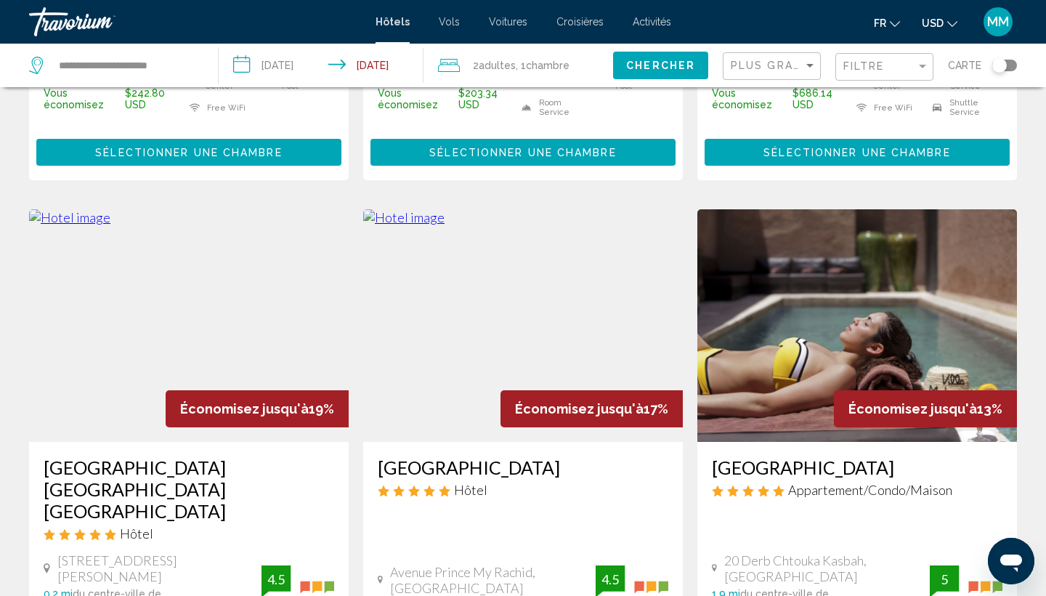
scroll to position [511, 0]
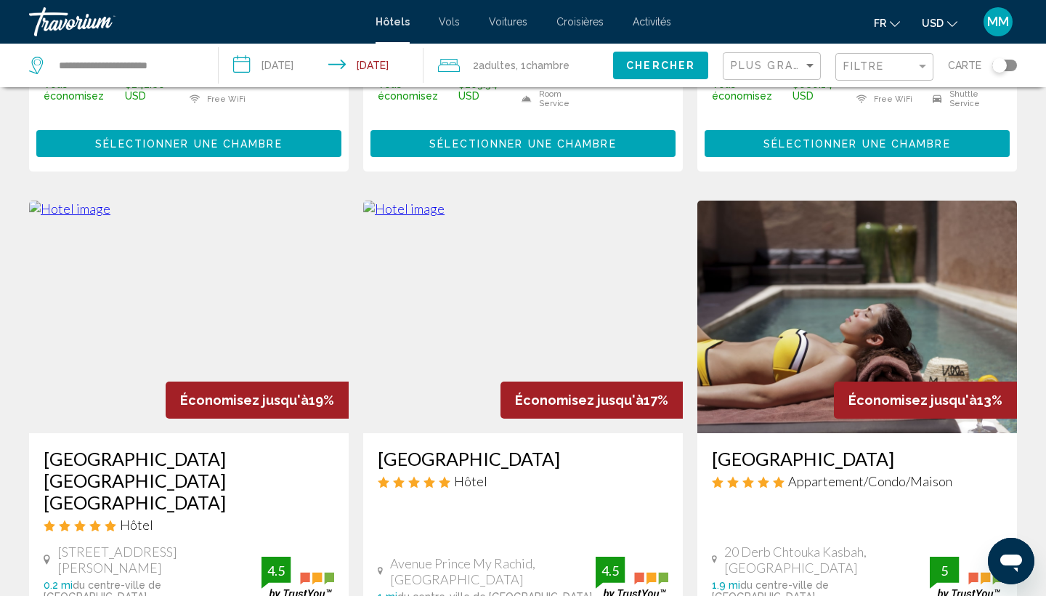
click at [207, 63] on app-destination-search "**********" at bounding box center [109, 66] width 219 height 44
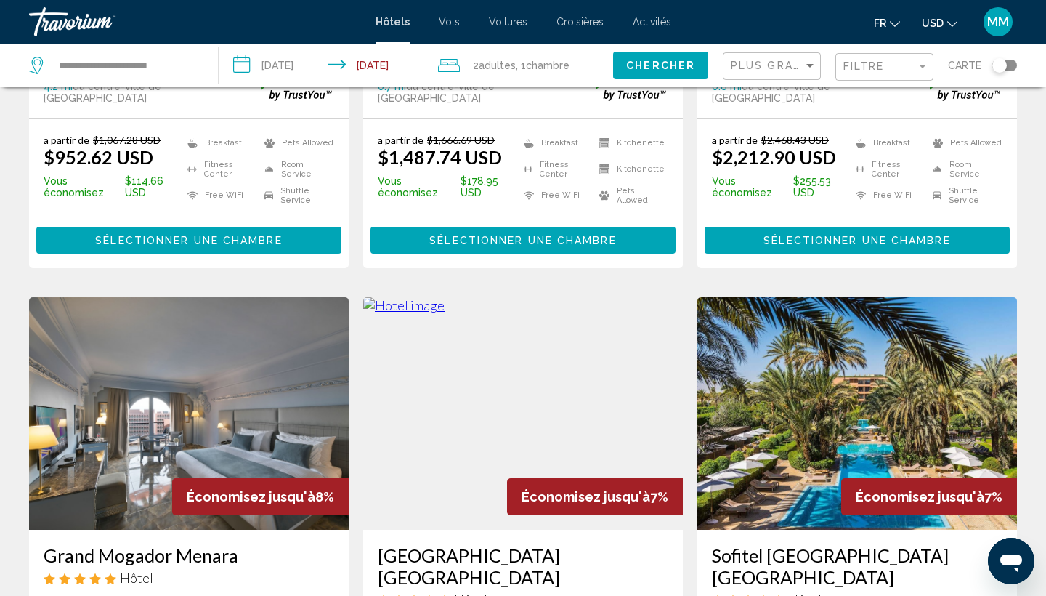
scroll to position [1583, 0]
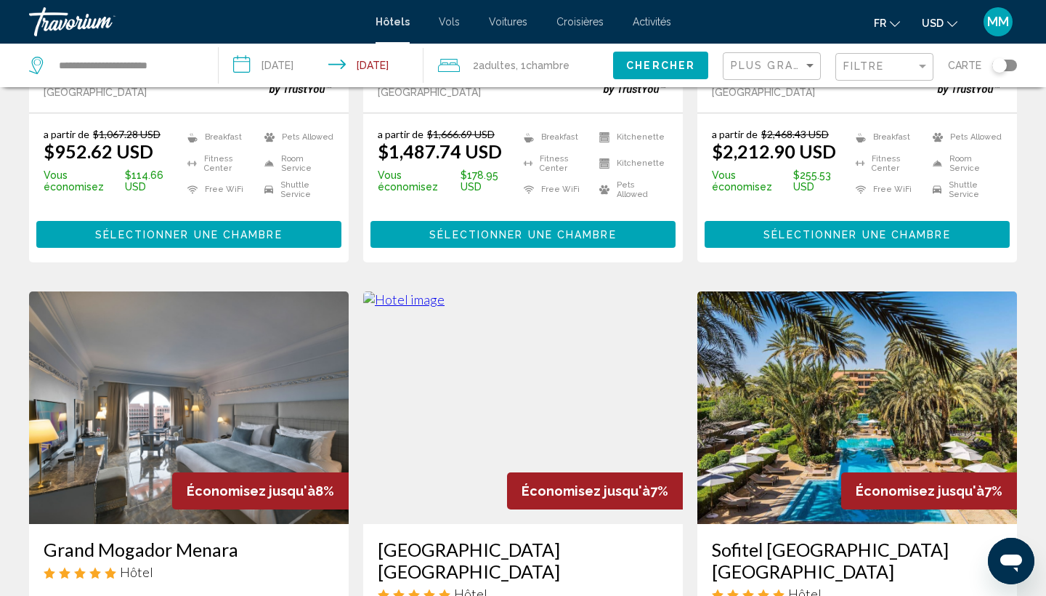
click at [70, 17] on div "Travorium" at bounding box center [101, 21] width 145 height 29
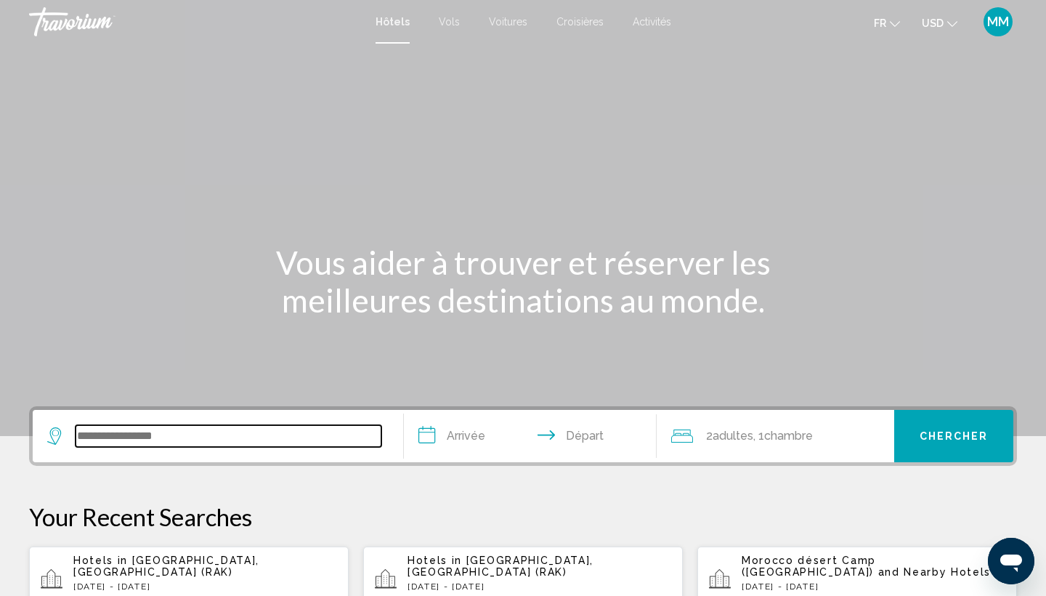
click at [232, 430] on input "Search widget" at bounding box center [229, 436] width 306 height 22
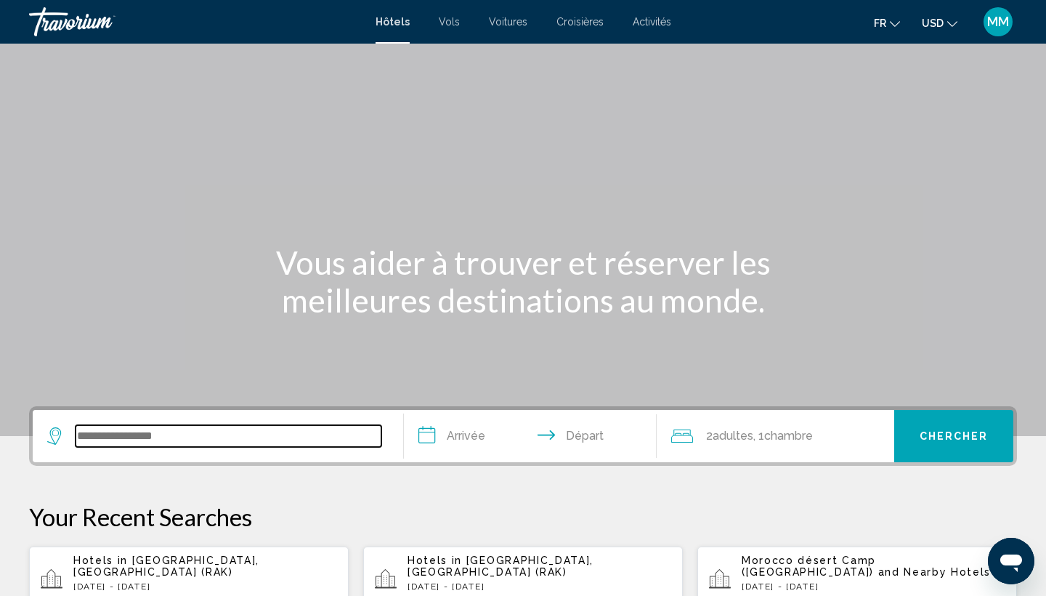
scroll to position [359, 0]
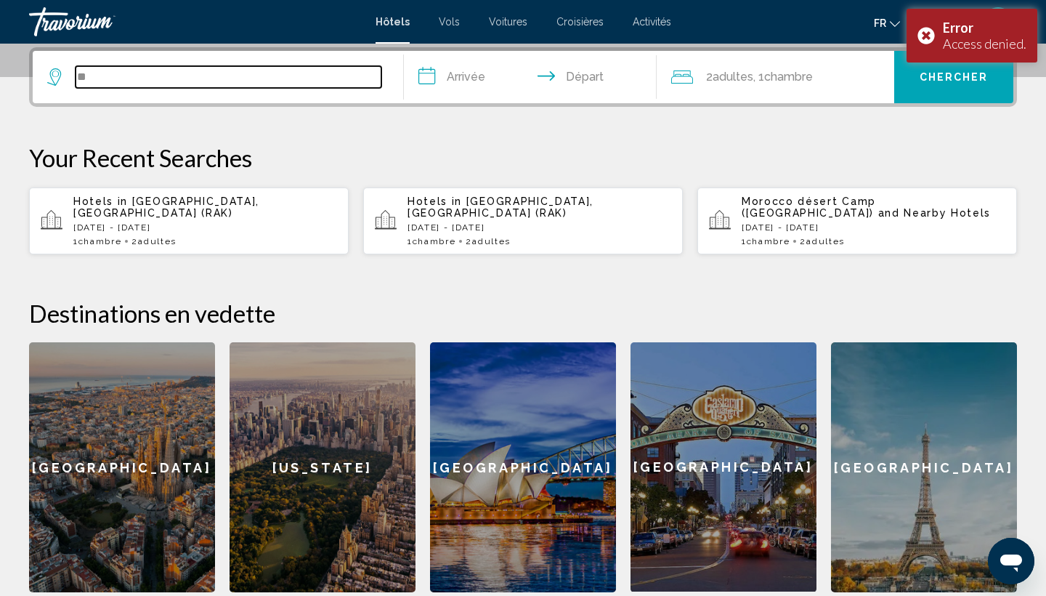
type input "*"
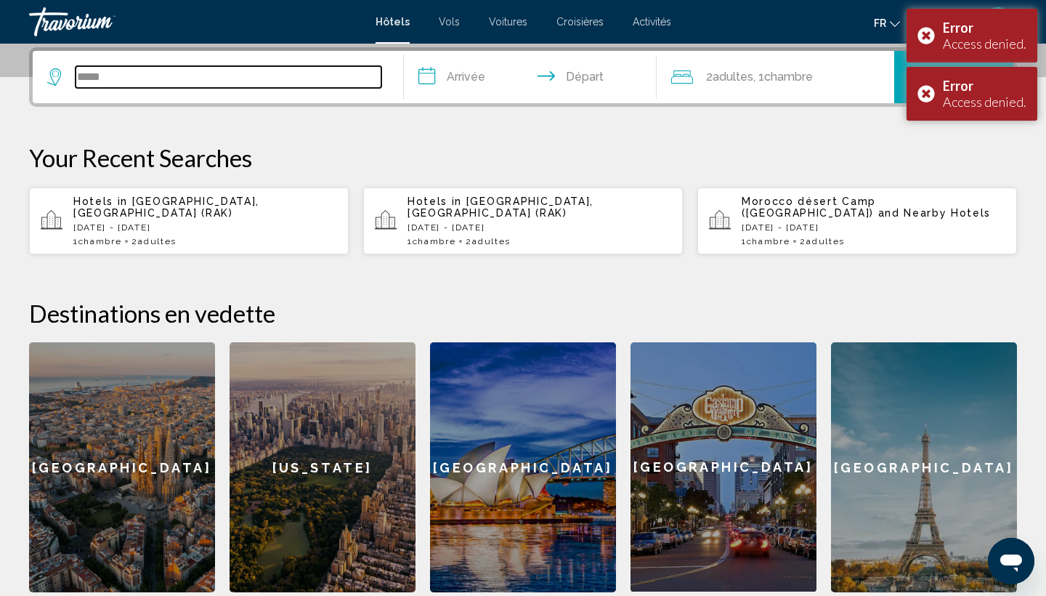
type input "*****"
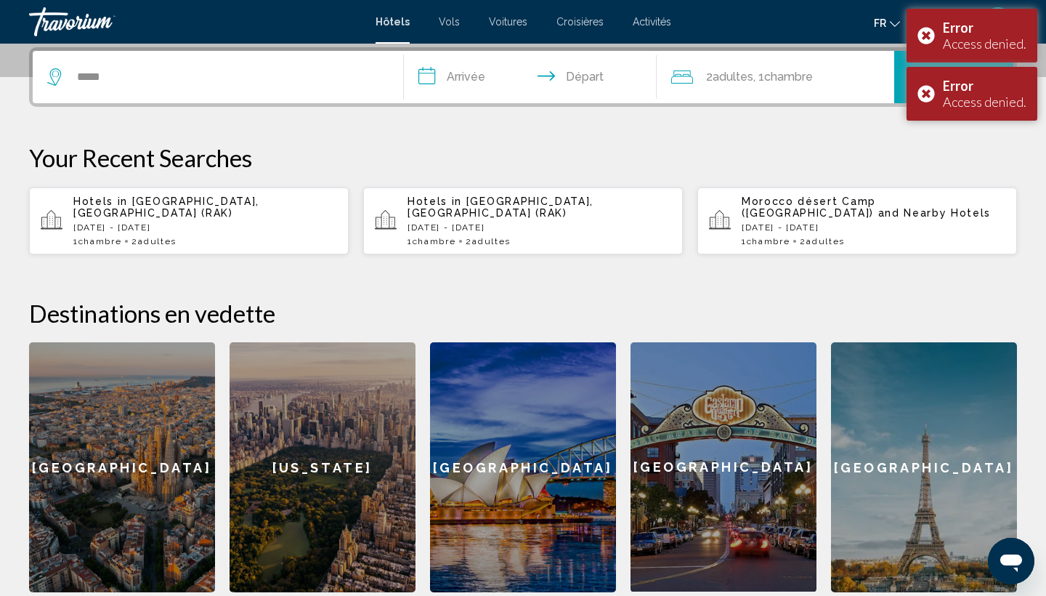
click at [779, 139] on div "**********" at bounding box center [523, 319] width 1046 height 545
click at [922, 39] on div "Error Access denied." at bounding box center [972, 36] width 131 height 54
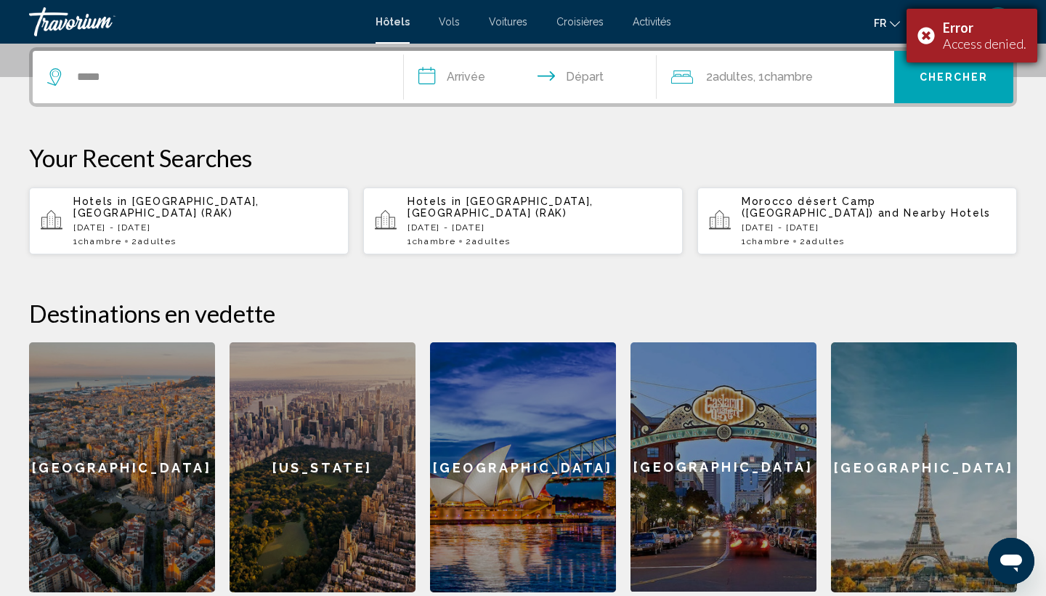
click at [926, 39] on div "Error Access denied." at bounding box center [972, 36] width 131 height 54
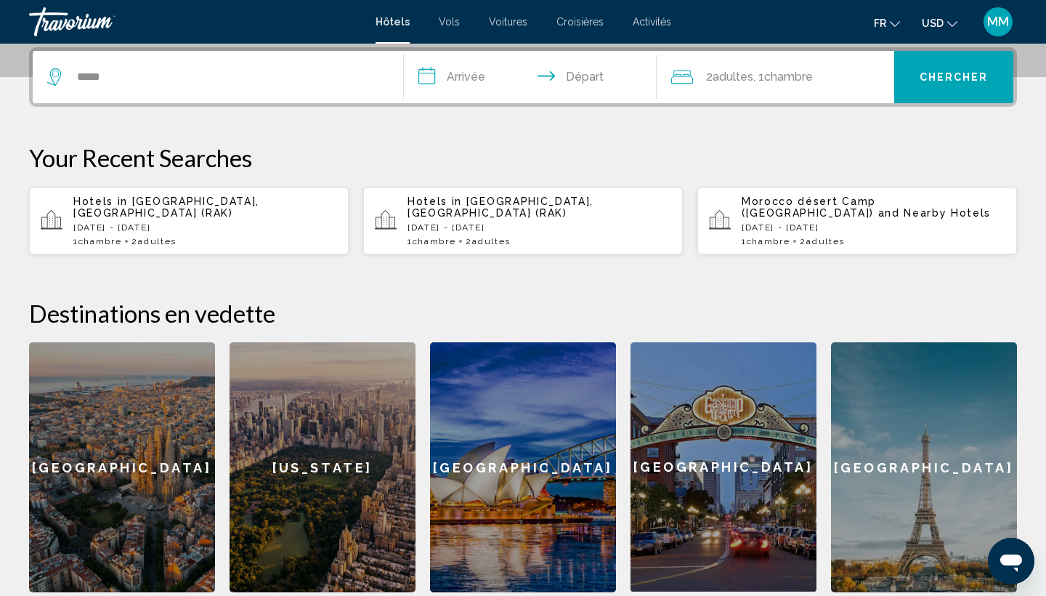
click at [203, 238] on div "1 Chambre pièces 2 Adulte Adultes" at bounding box center [205, 241] width 264 height 10
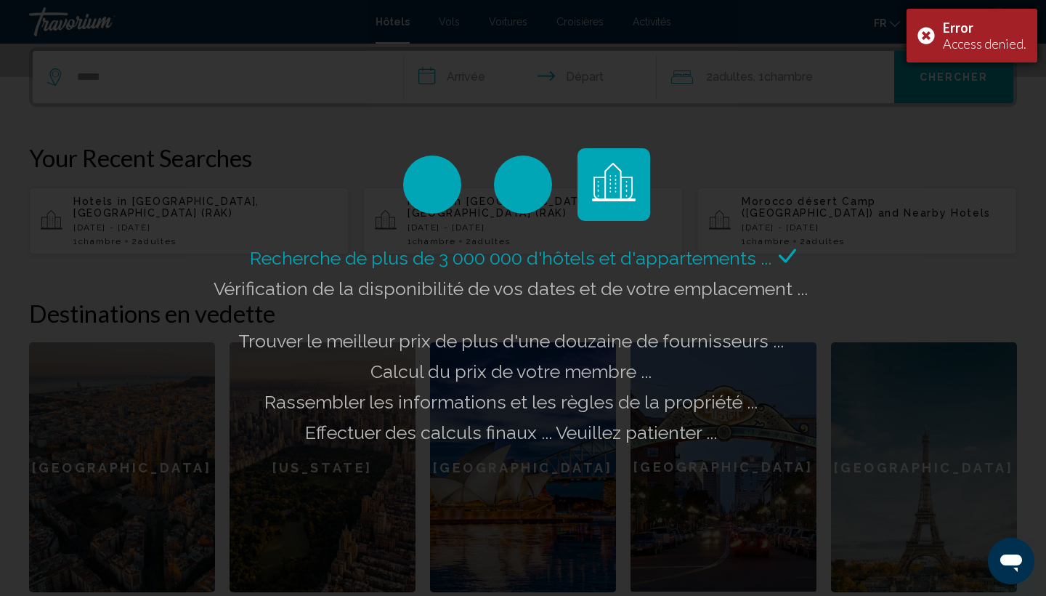
click at [928, 31] on div "Error Access denied." at bounding box center [972, 36] width 131 height 54
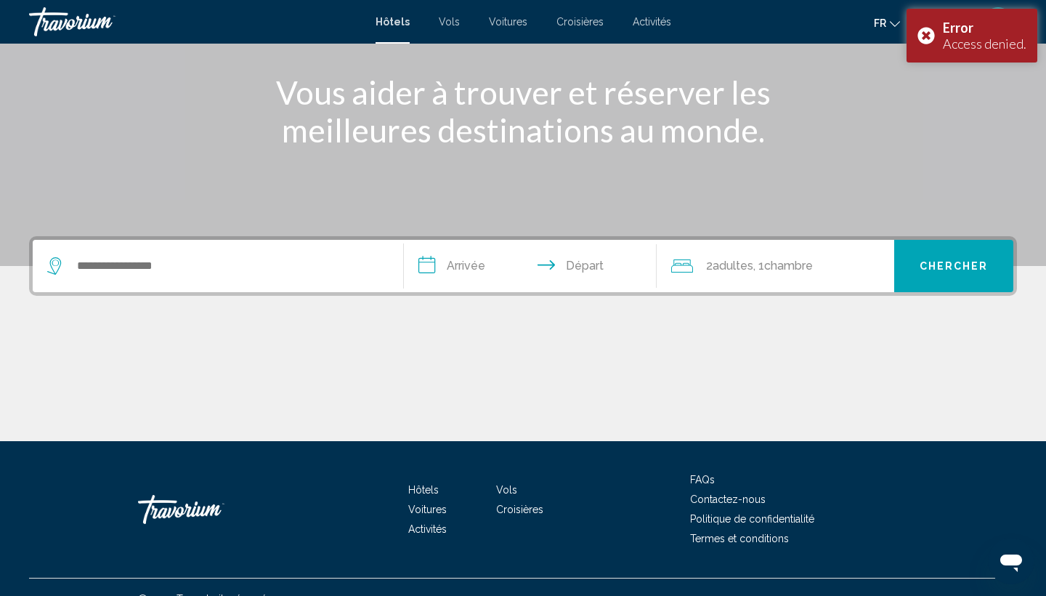
scroll to position [171, 0]
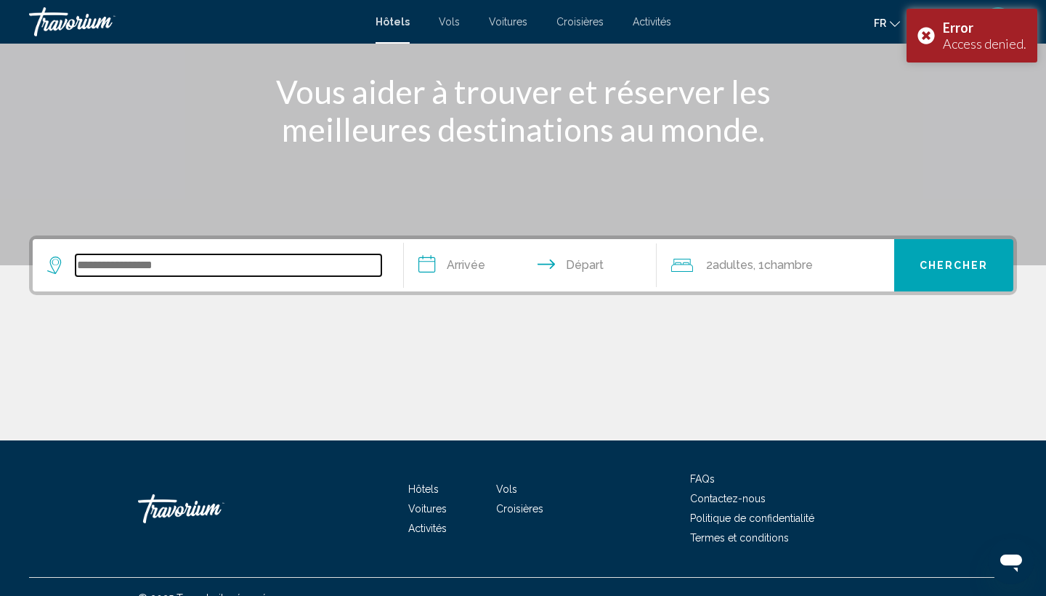
click at [150, 274] on input "Search widget" at bounding box center [229, 265] width 306 height 22
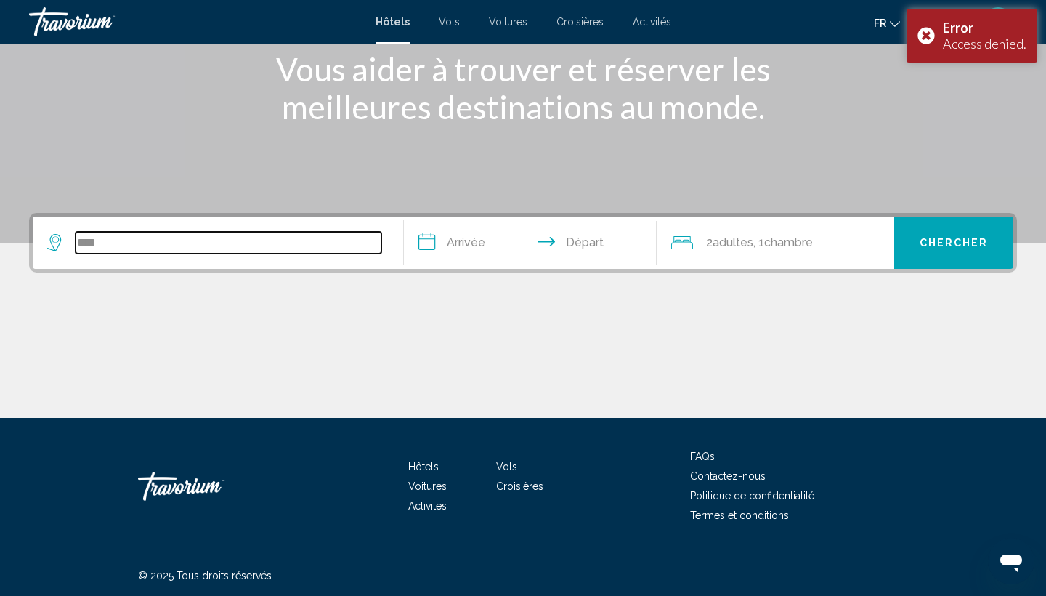
type input "*****"
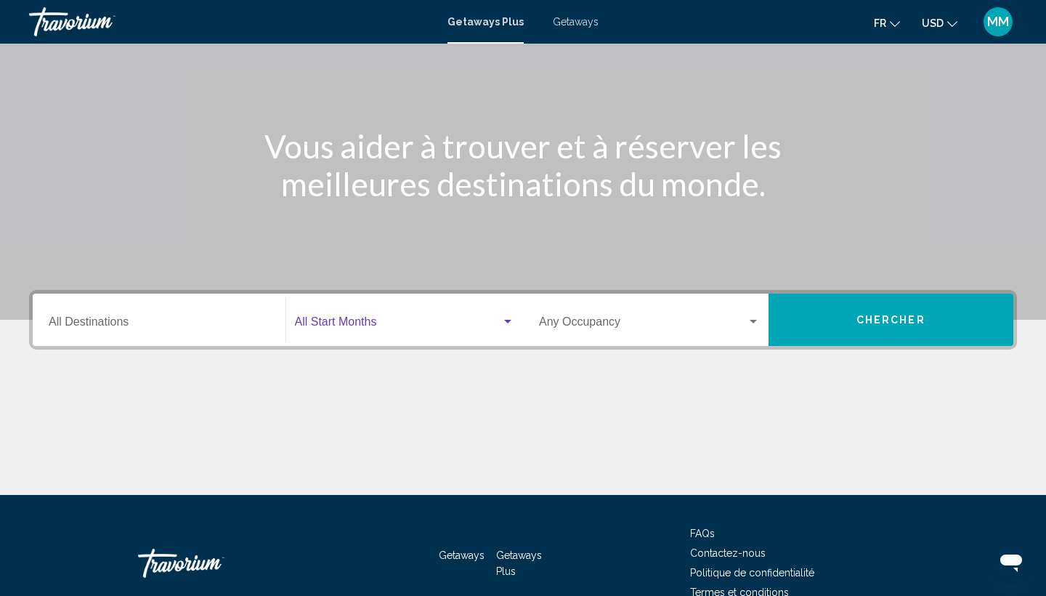
click at [368, 324] on span "Search widget" at bounding box center [398, 324] width 207 height 13
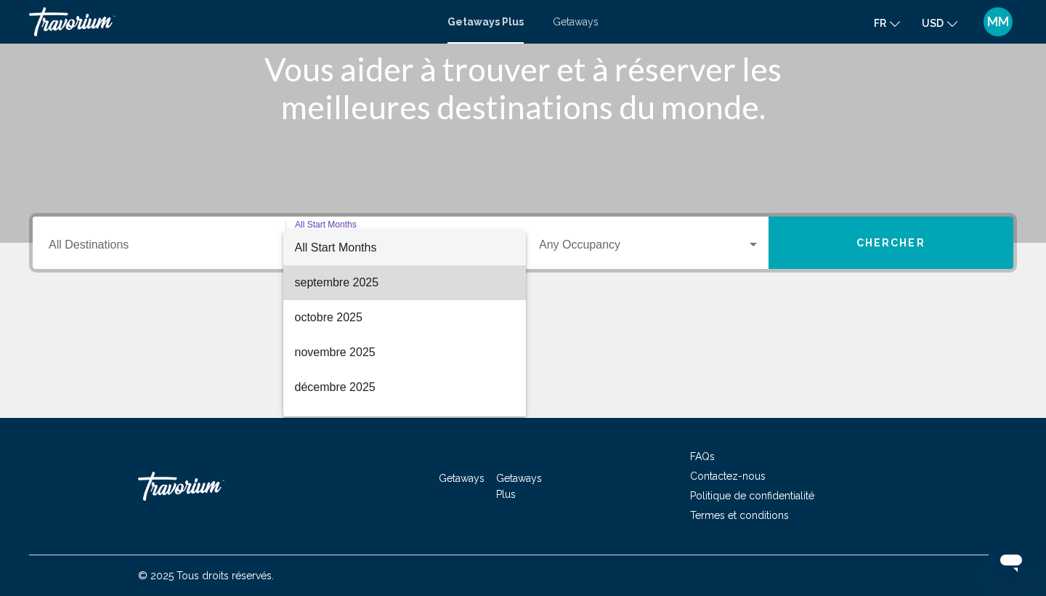
click at [362, 288] on span "septembre 2025" at bounding box center [405, 282] width 220 height 35
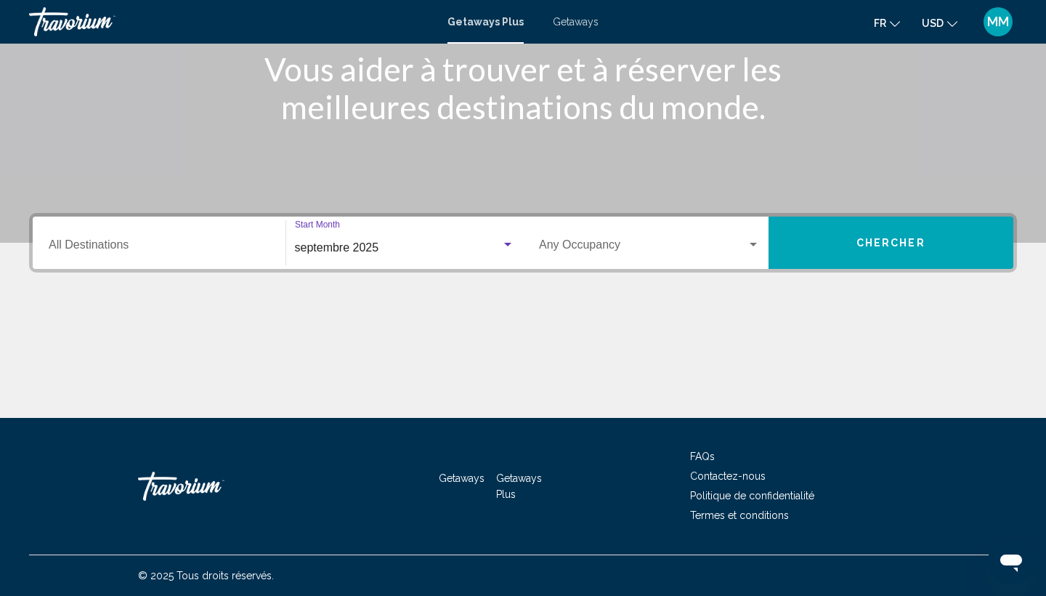
click at [360, 242] on span "septembre 2025" at bounding box center [337, 247] width 84 height 12
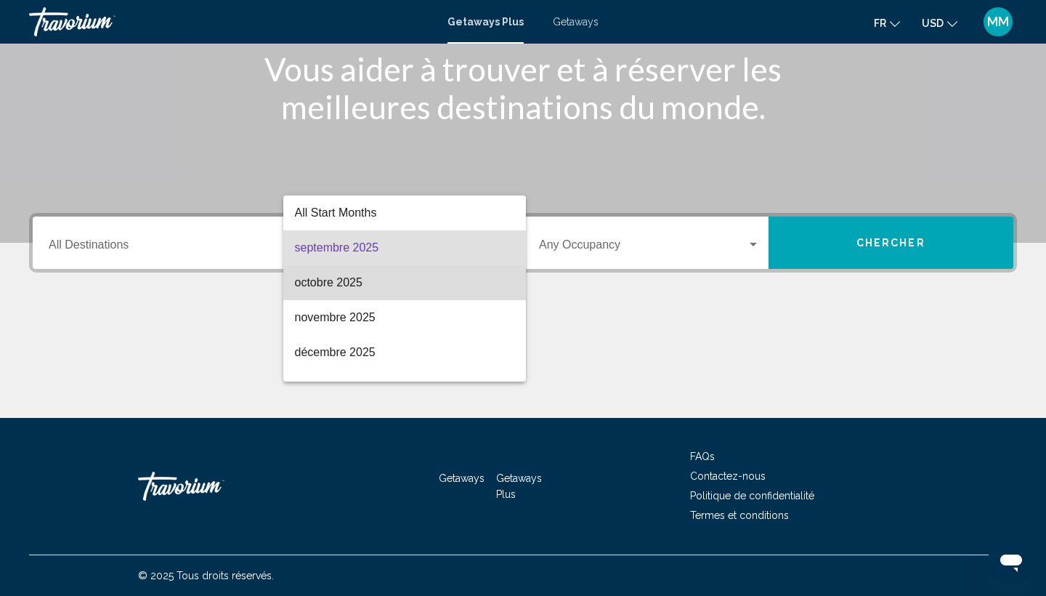
click at [360, 289] on span "octobre 2025" at bounding box center [405, 282] width 220 height 35
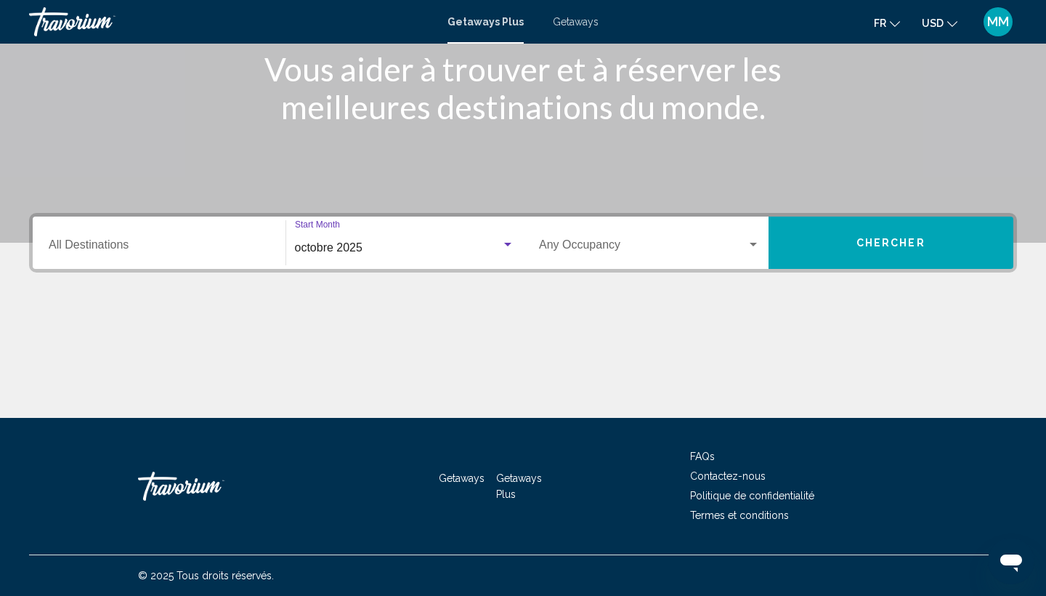
click at [560, 261] on div "Occupancy Any Occupancy" at bounding box center [649, 243] width 221 height 46
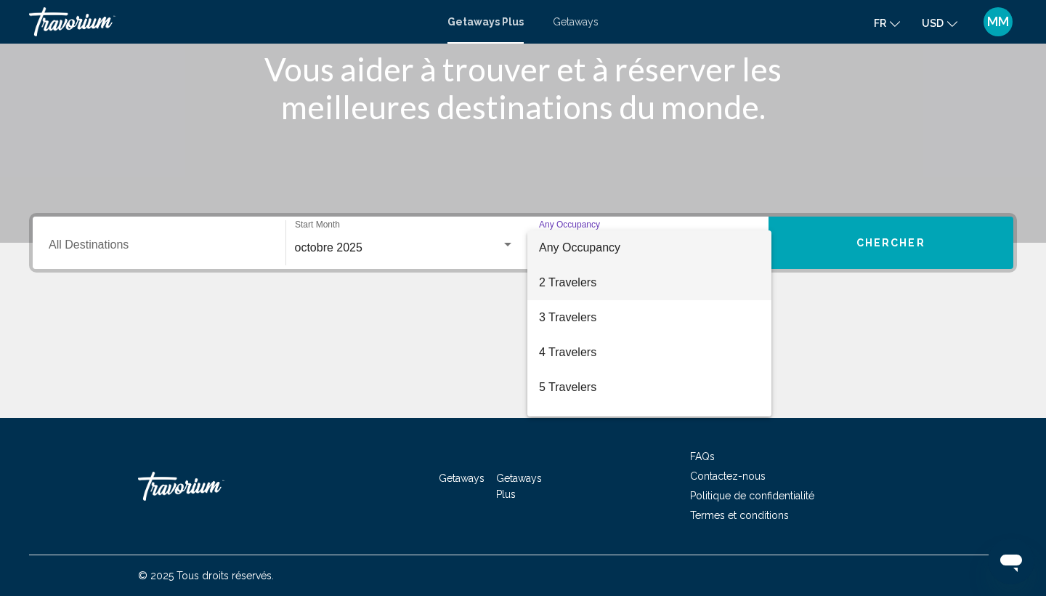
click at [570, 283] on span "2 Travelers" at bounding box center [649, 282] width 221 height 35
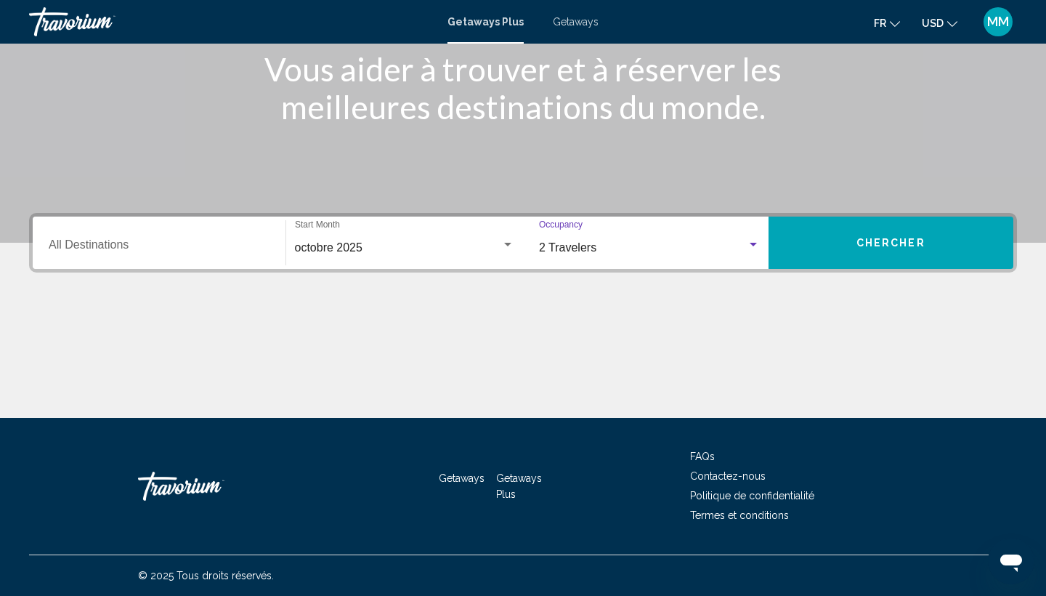
click at [221, 250] on input "Destination All Destinations" at bounding box center [159, 247] width 221 height 13
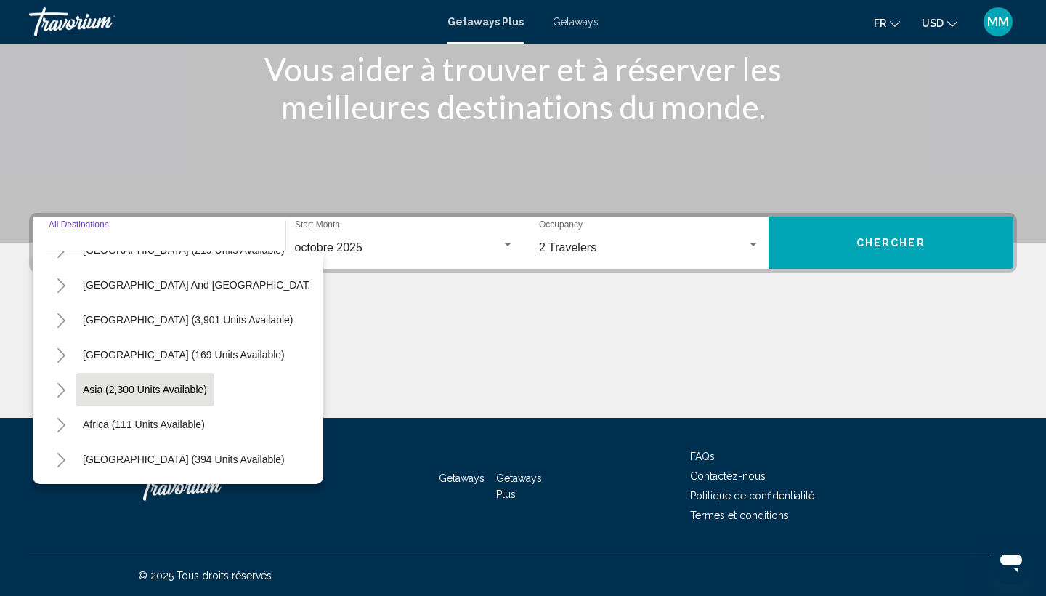
scroll to position [235, 1]
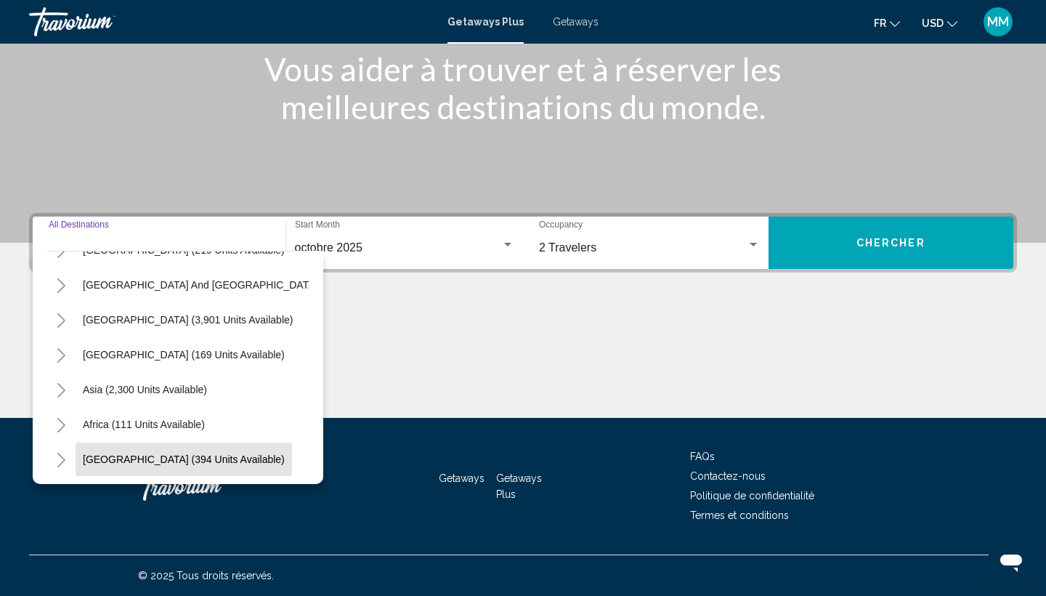
click at [142, 462] on span "Middle East (394 units available)" at bounding box center [184, 459] width 202 height 12
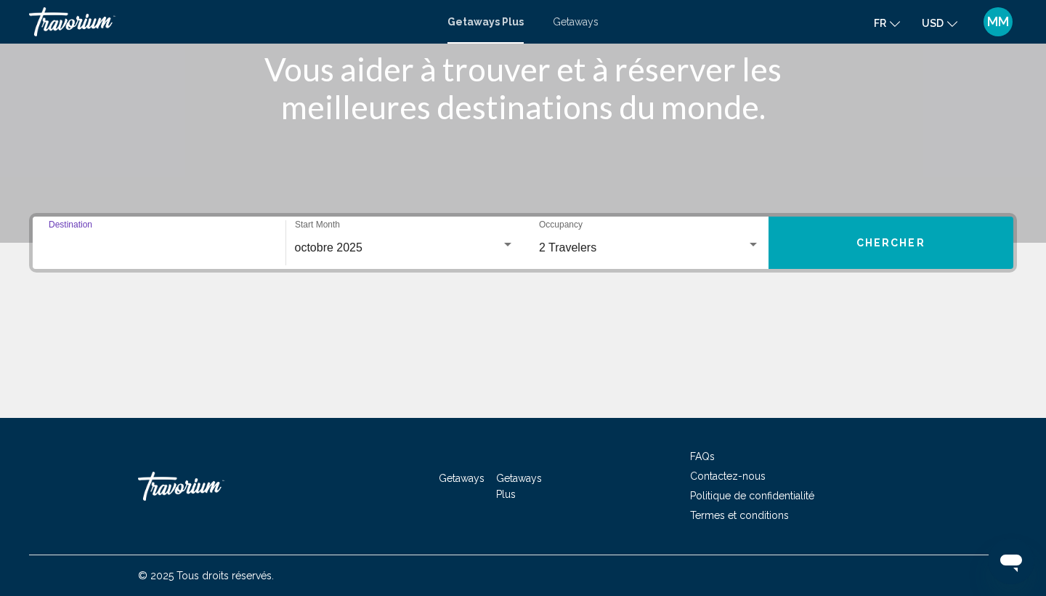
type input "**********"
click at [868, 265] on button "Chercher" at bounding box center [892, 242] width 246 height 52
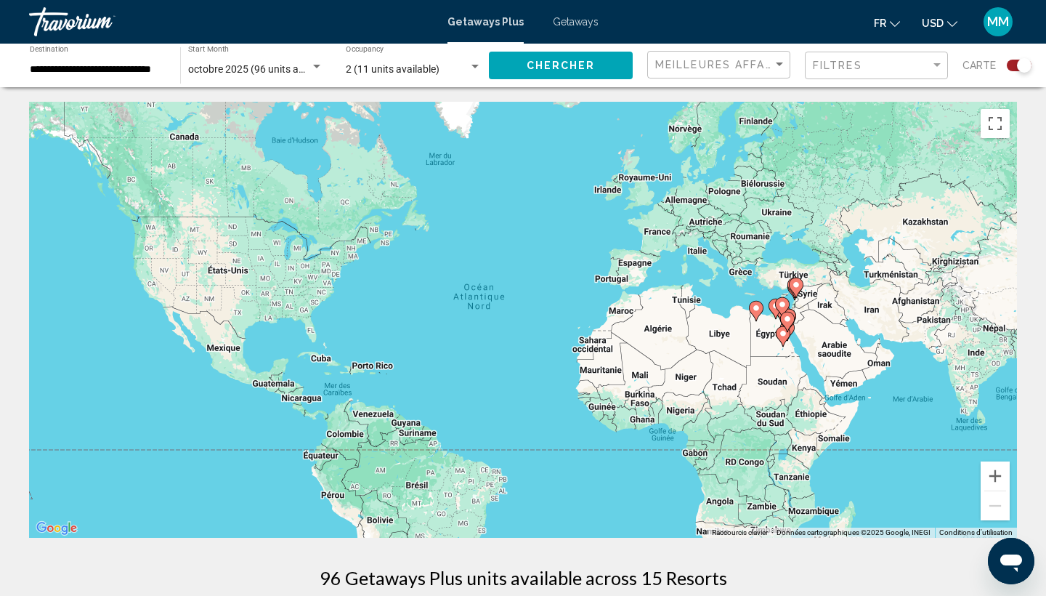
click at [408, 68] on span "2 (11 units available)" at bounding box center [393, 69] width 94 height 12
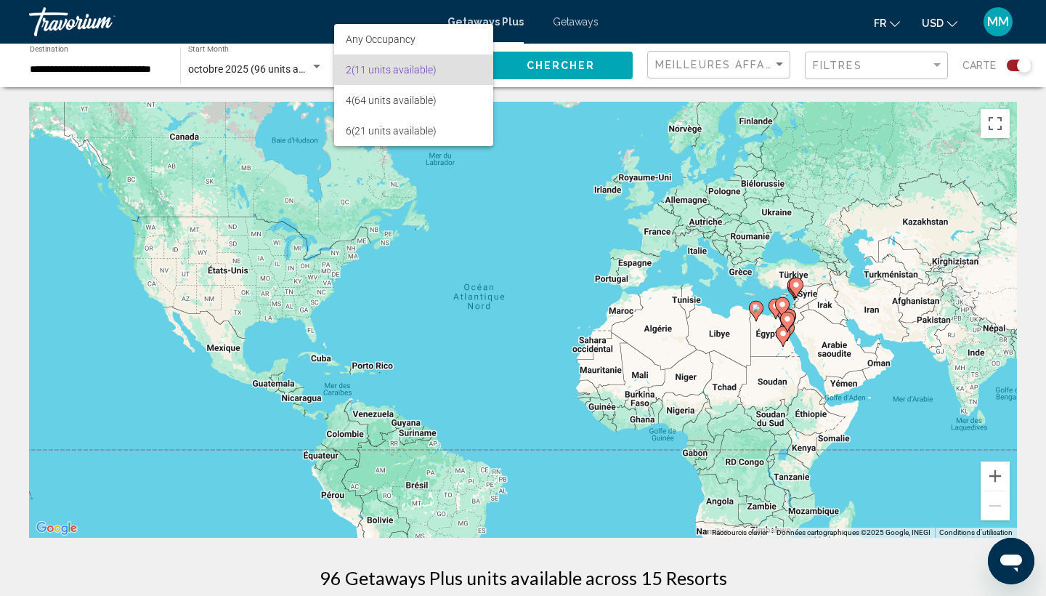
click at [65, 70] on div at bounding box center [523, 298] width 1046 height 596
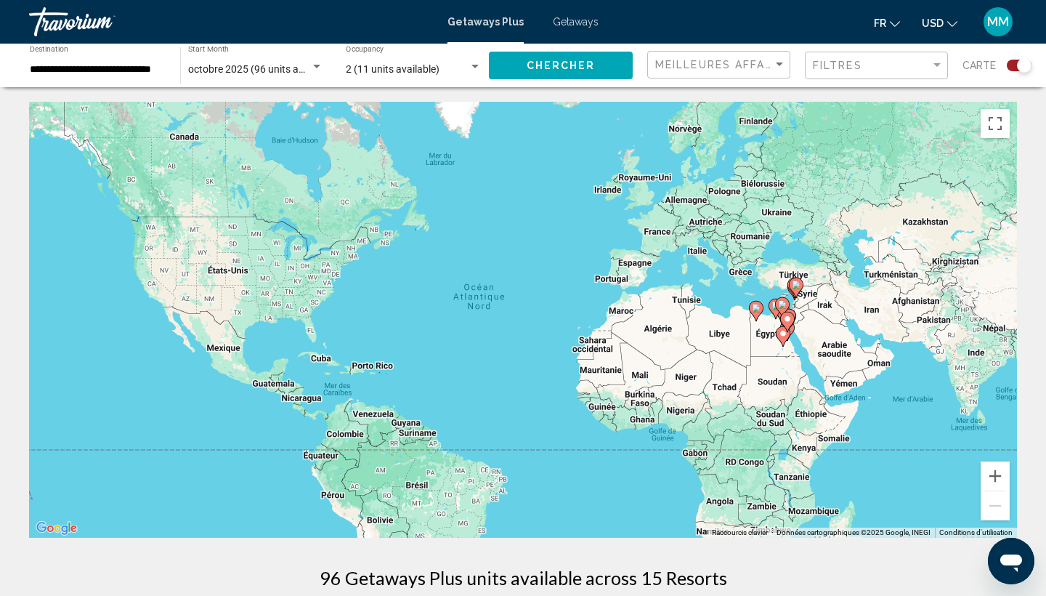
click at [38, 69] on input "**********" at bounding box center [98, 70] width 136 height 12
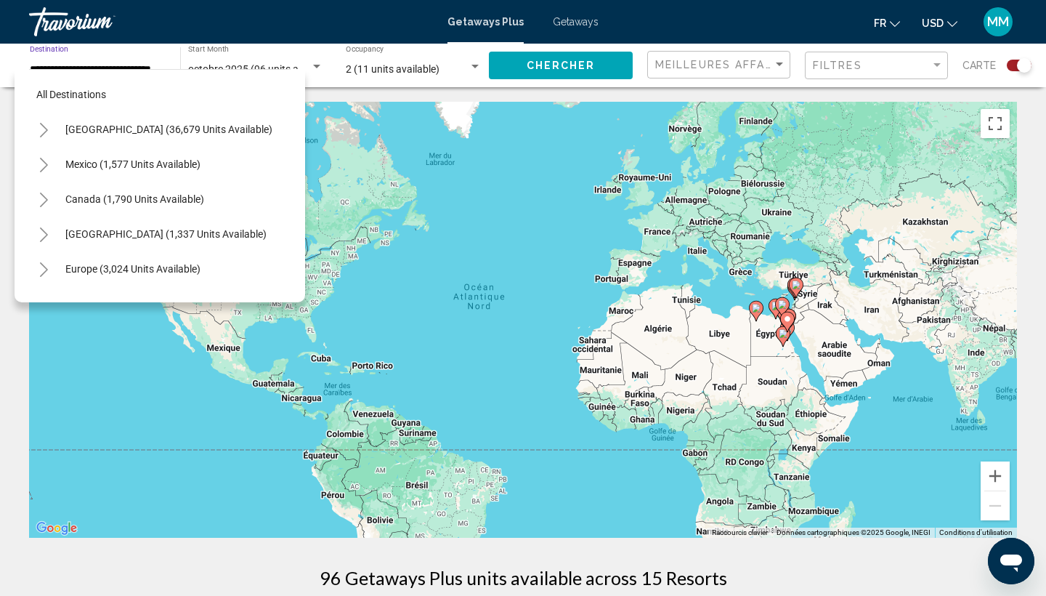
scroll to position [331, 0]
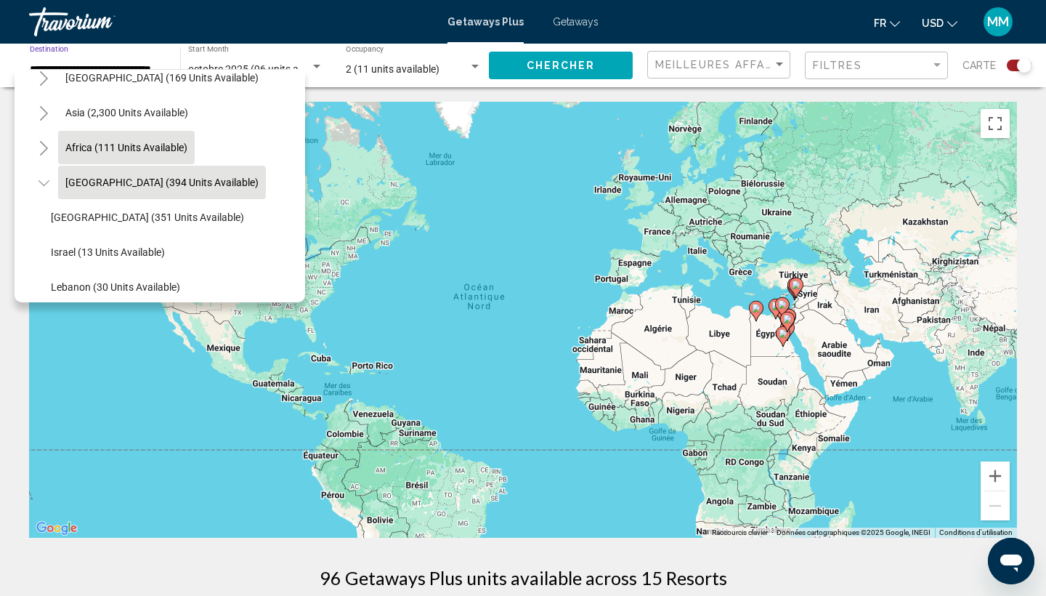
click at [131, 148] on span "Africa (111 units available)" at bounding box center [126, 148] width 122 height 12
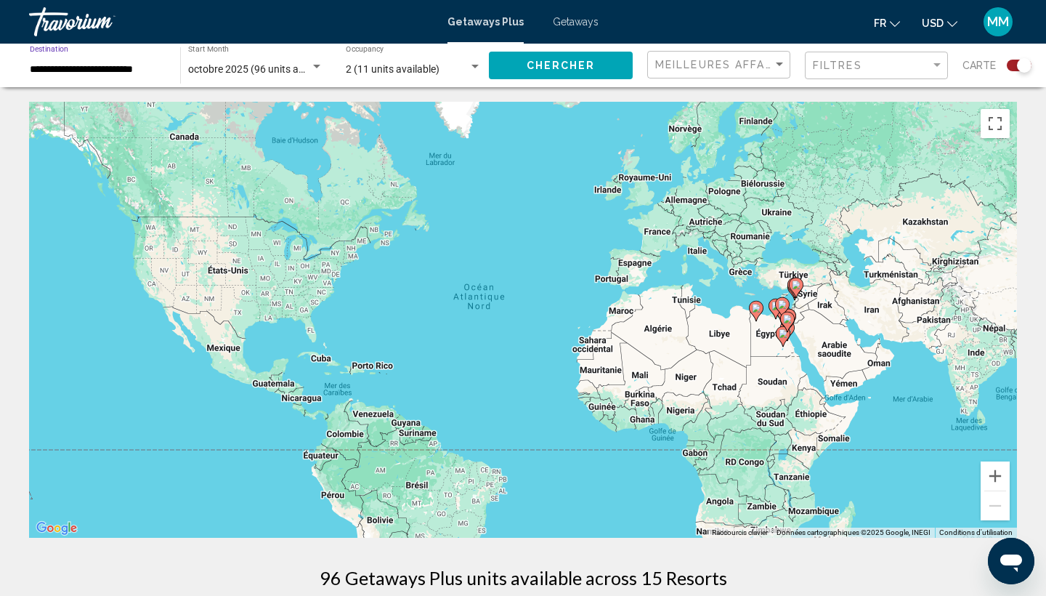
click at [131, 78] on div "**********" at bounding box center [98, 66] width 136 height 40
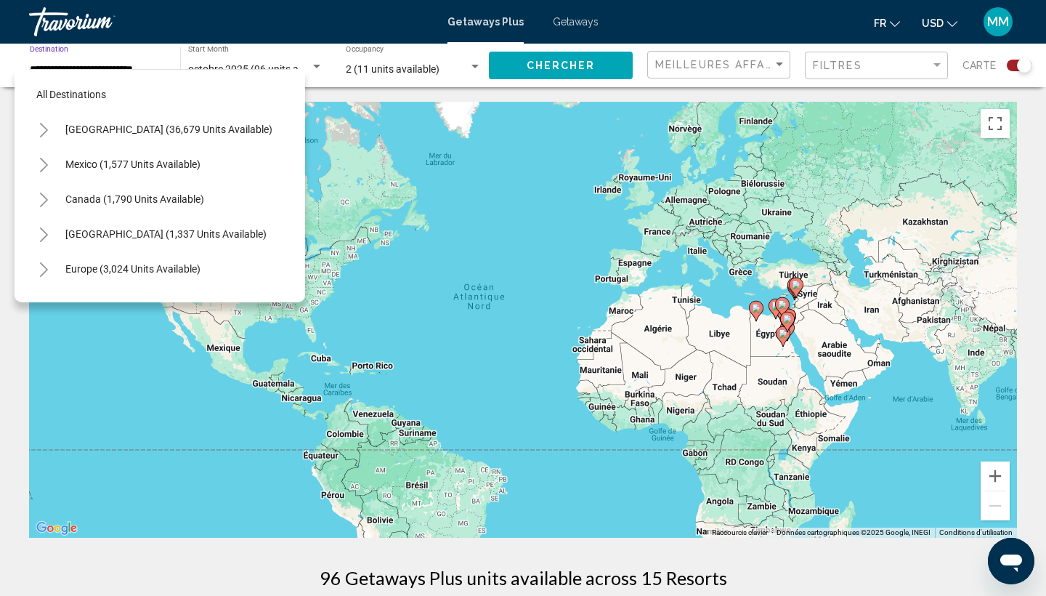
scroll to position [296, 0]
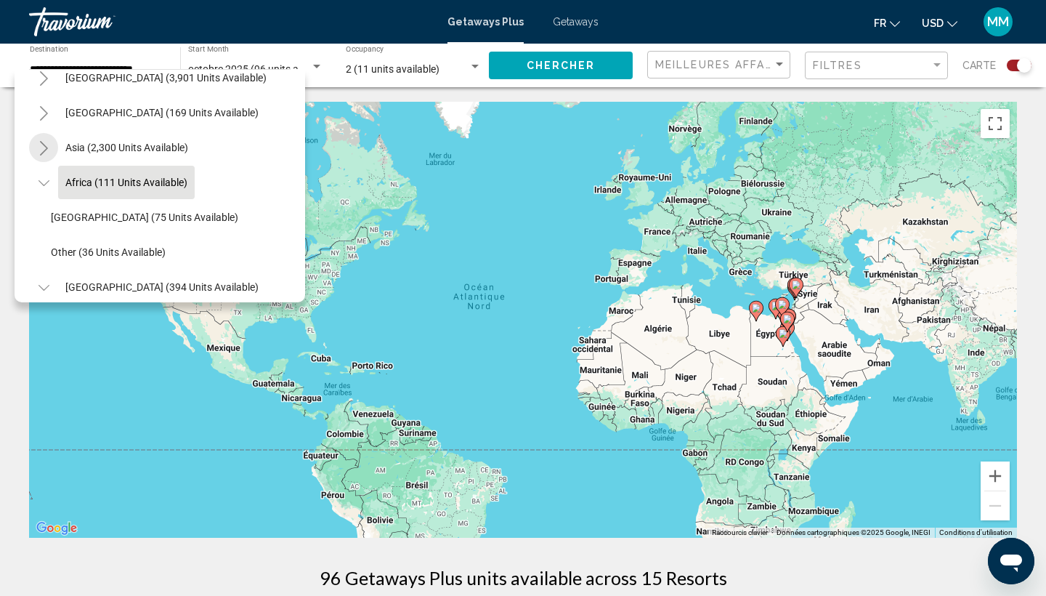
click at [45, 153] on icon "Toggle Asia (2,300 units available)" at bounding box center [44, 148] width 11 height 15
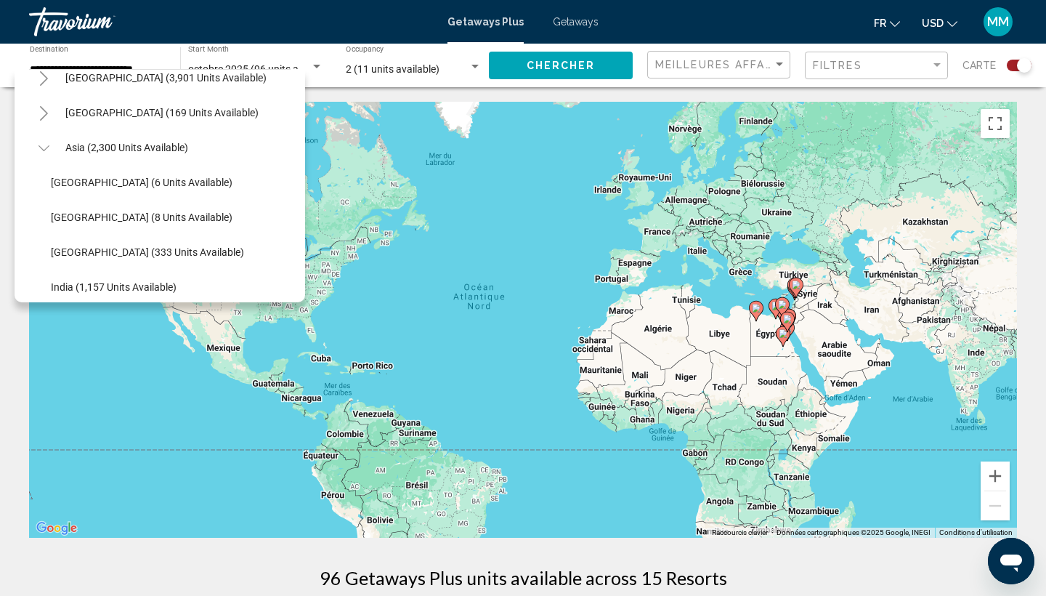
click at [42, 155] on icon "Toggle Asia (2,300 units available)" at bounding box center [44, 148] width 11 height 15
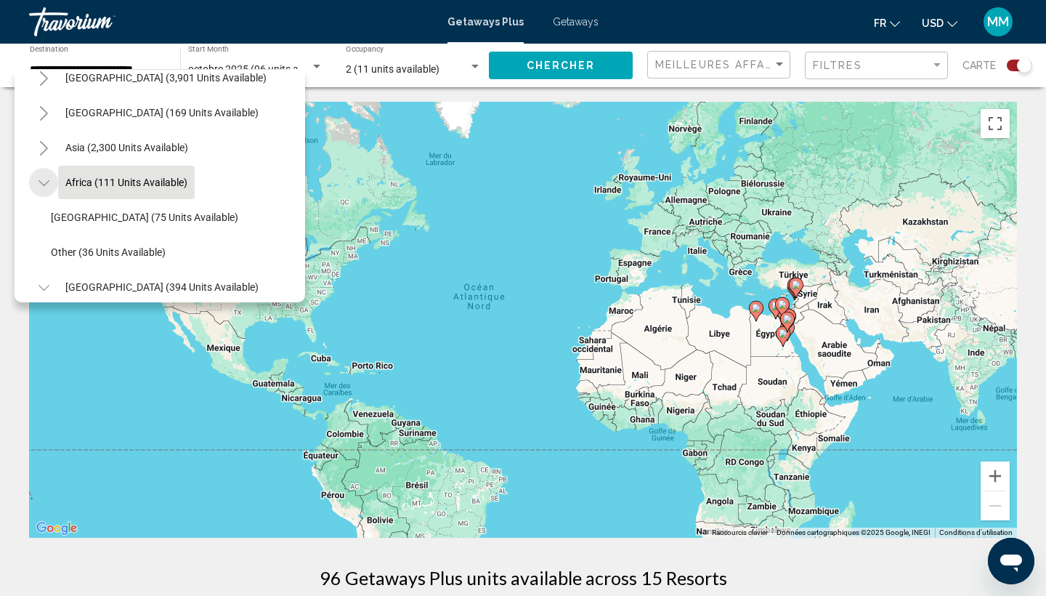
click at [49, 182] on icon "Toggle Africa (111 units available)" at bounding box center [44, 183] width 11 height 15
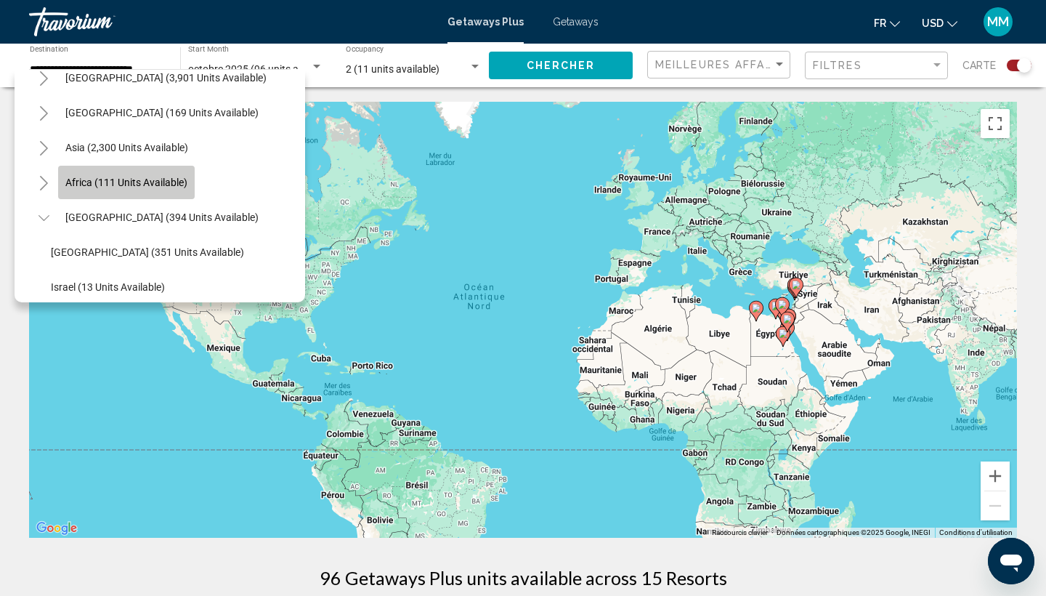
click at [98, 177] on span "Africa (111 units available)" at bounding box center [126, 183] width 122 height 12
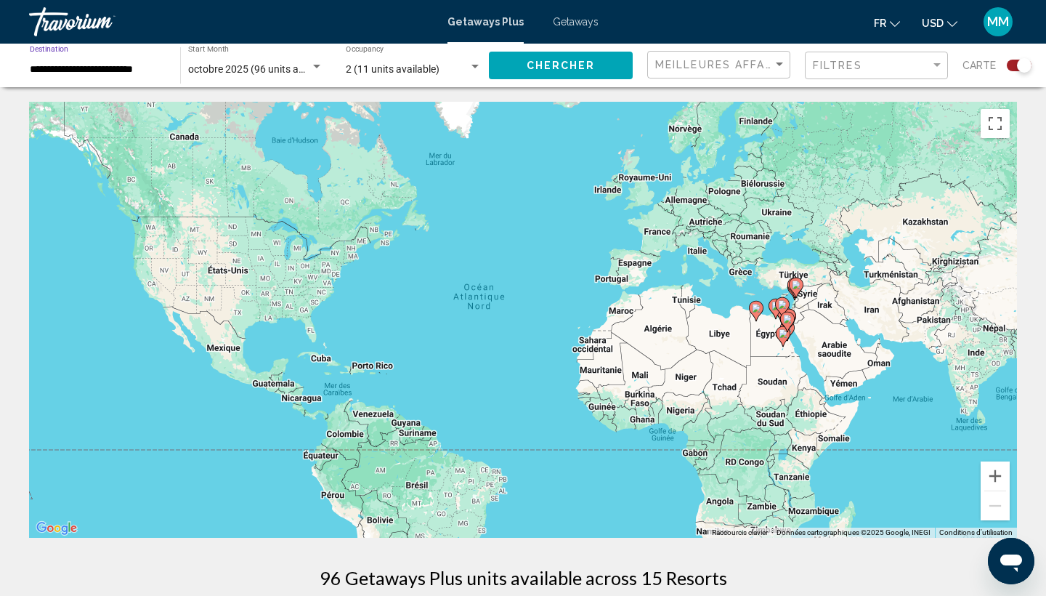
click at [101, 71] on input "**********" at bounding box center [98, 70] width 136 height 12
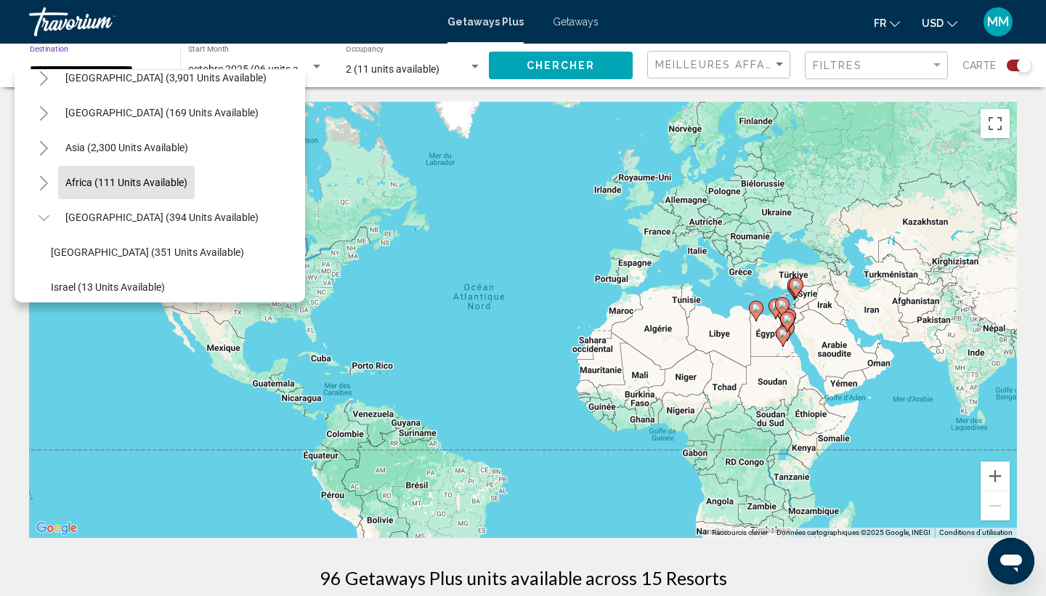
click at [43, 180] on icon "Toggle Africa (111 units available)" at bounding box center [44, 183] width 11 height 15
click at [78, 251] on span "Other (36 units available)" at bounding box center [108, 252] width 115 height 12
type input "**********"
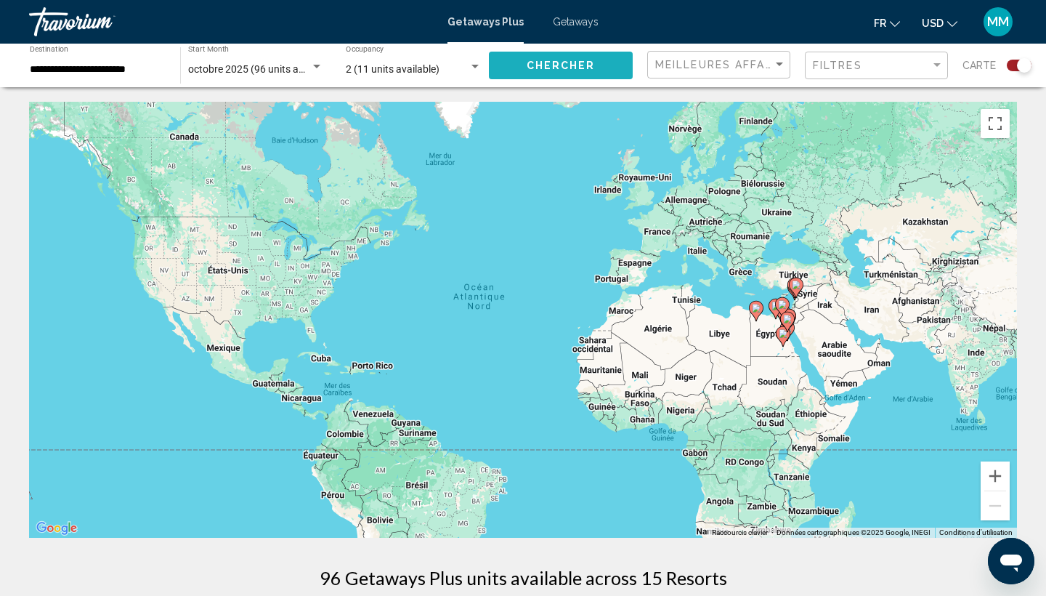
click at [540, 64] on span "Chercher" at bounding box center [561, 66] width 69 height 12
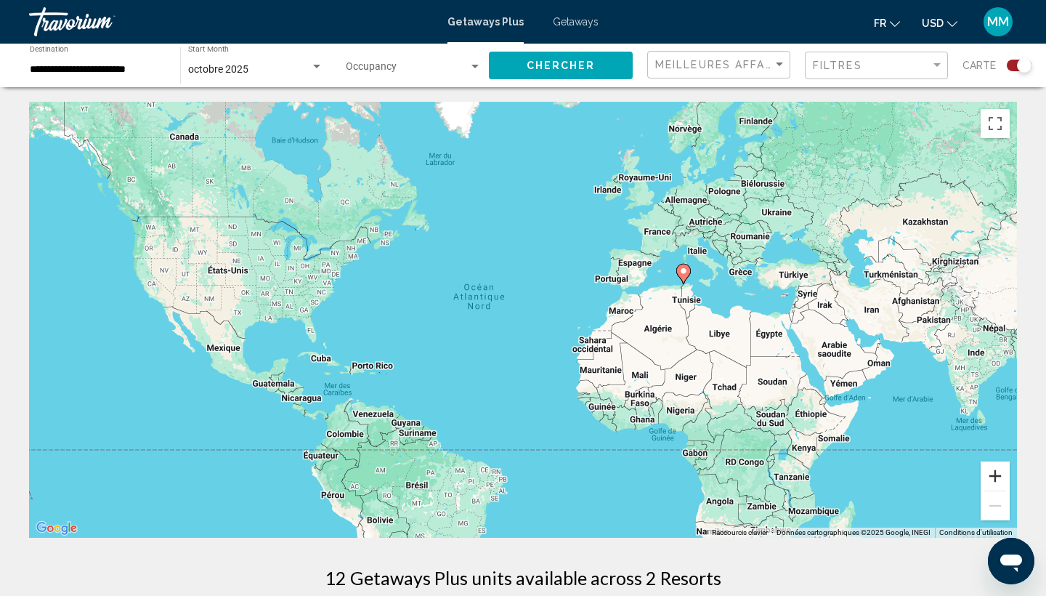
click at [994, 479] on button "Zoom avant" at bounding box center [995, 475] width 29 height 29
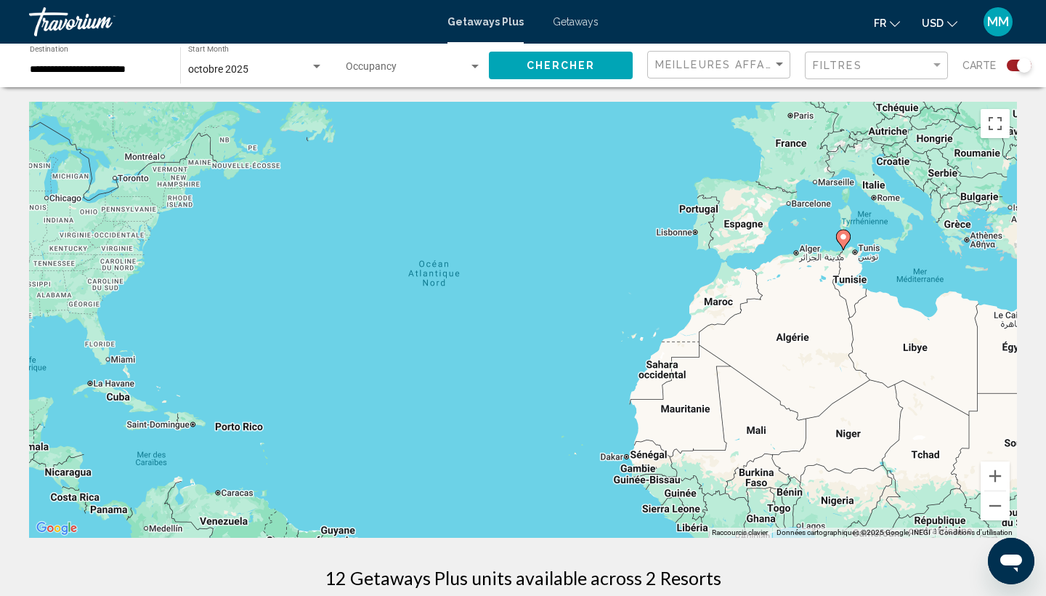
click at [1019, 68] on div "Search widget" at bounding box center [1024, 65] width 15 height 15
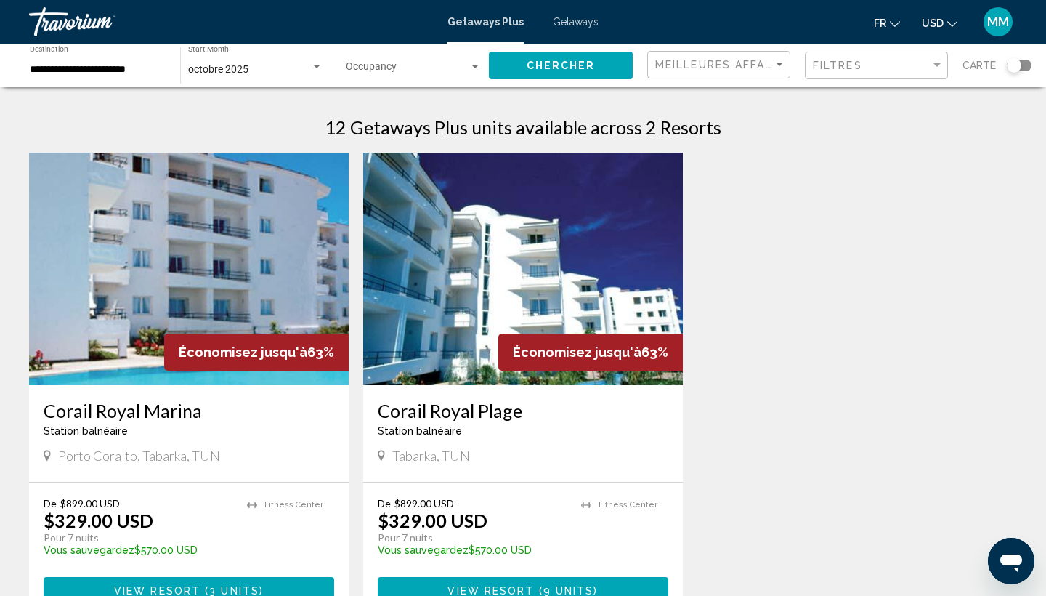
click at [737, 446] on div "Économisez jusqu'à 63% Corail Royal Marina Station balnéaire - Ceci est une sta…" at bounding box center [523, 400] width 1002 height 495
